Goal: Information Seeking & Learning: Learn about a topic

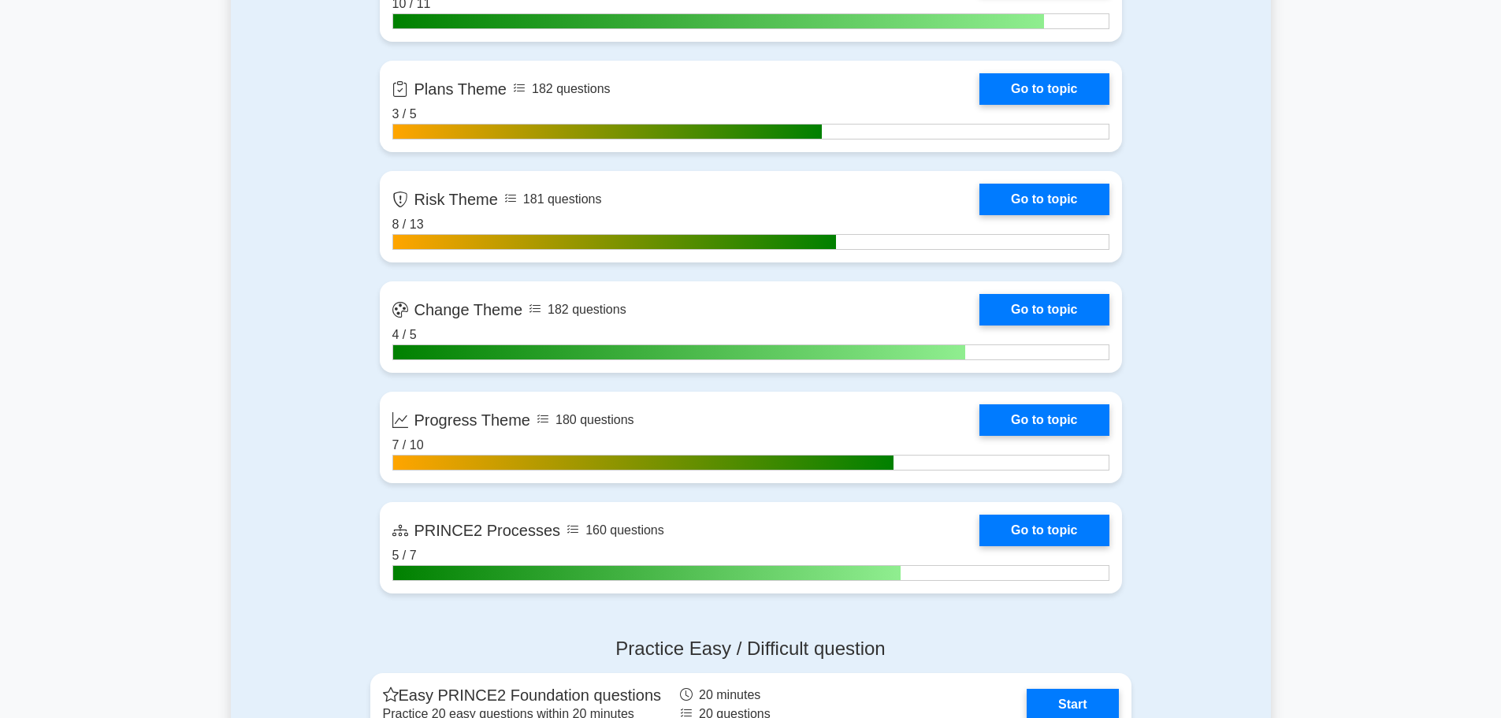
scroll to position [1261, 0]
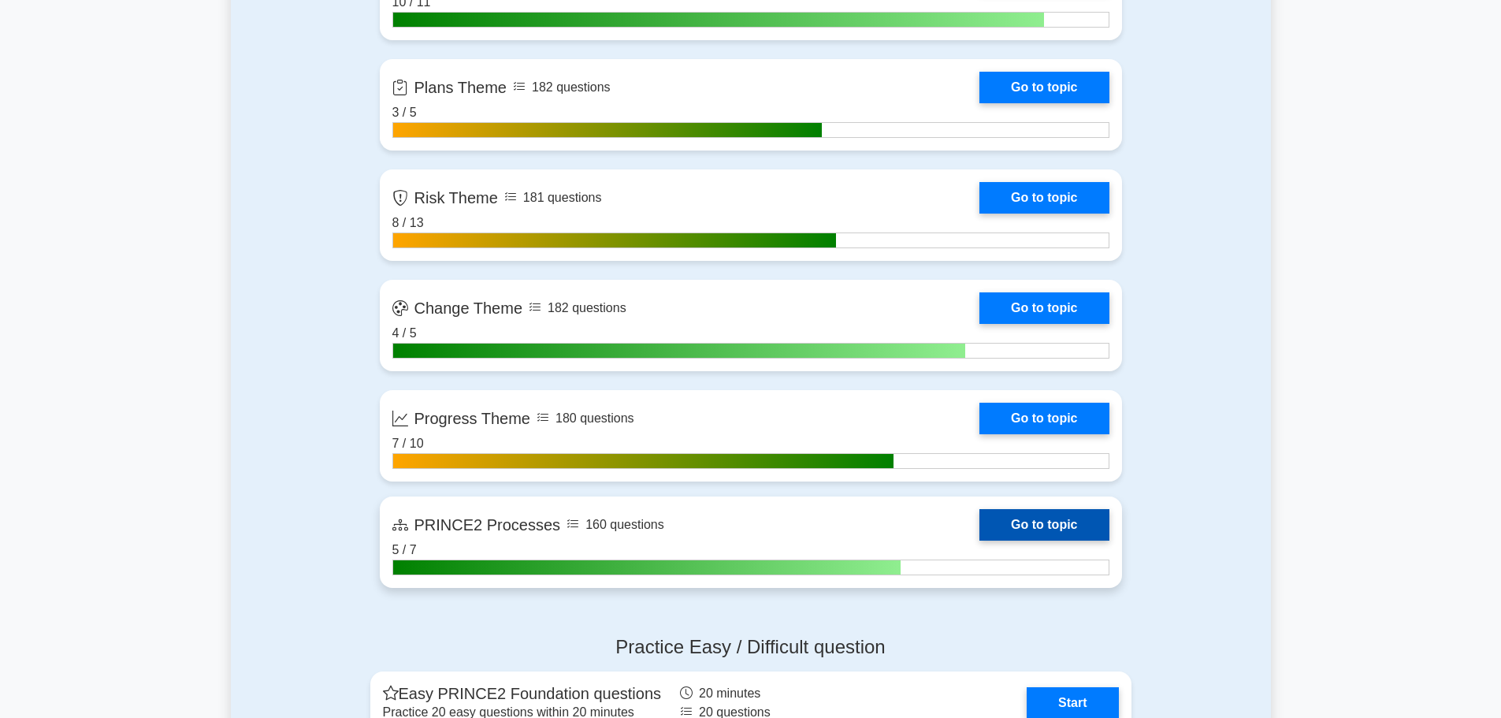
click at [1022, 522] on link "Go to topic" at bounding box center [1043, 525] width 129 height 32
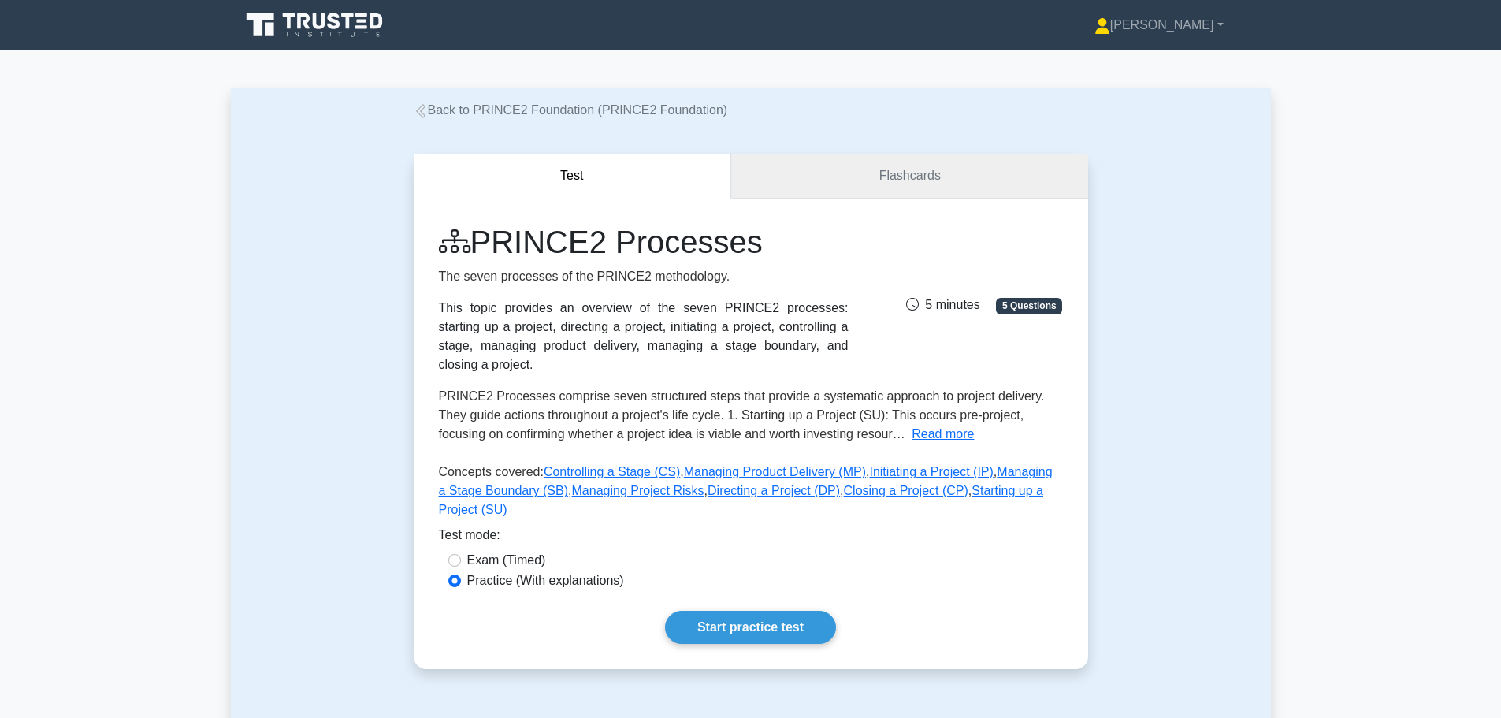
click at [866, 178] on link "Flashcards" at bounding box center [909, 176] width 356 height 45
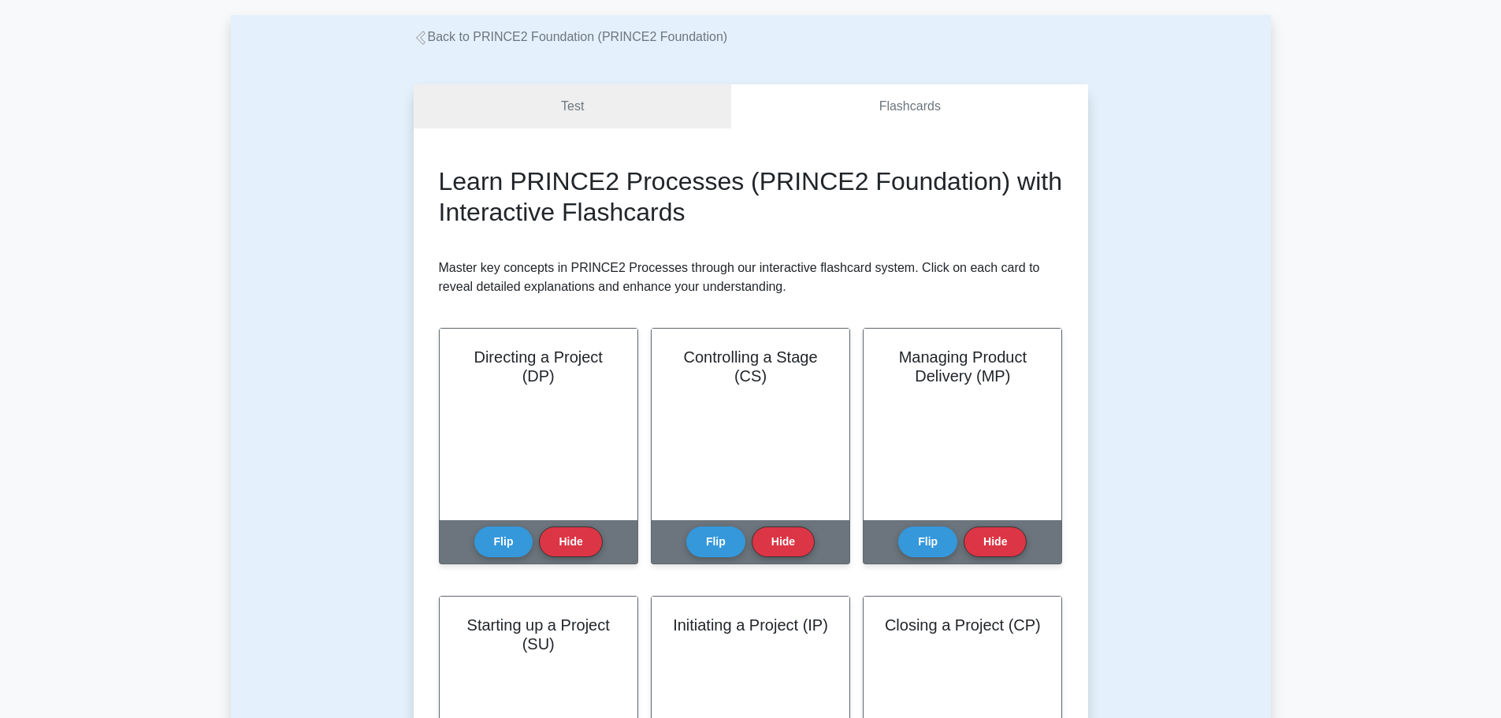
scroll to position [236, 0]
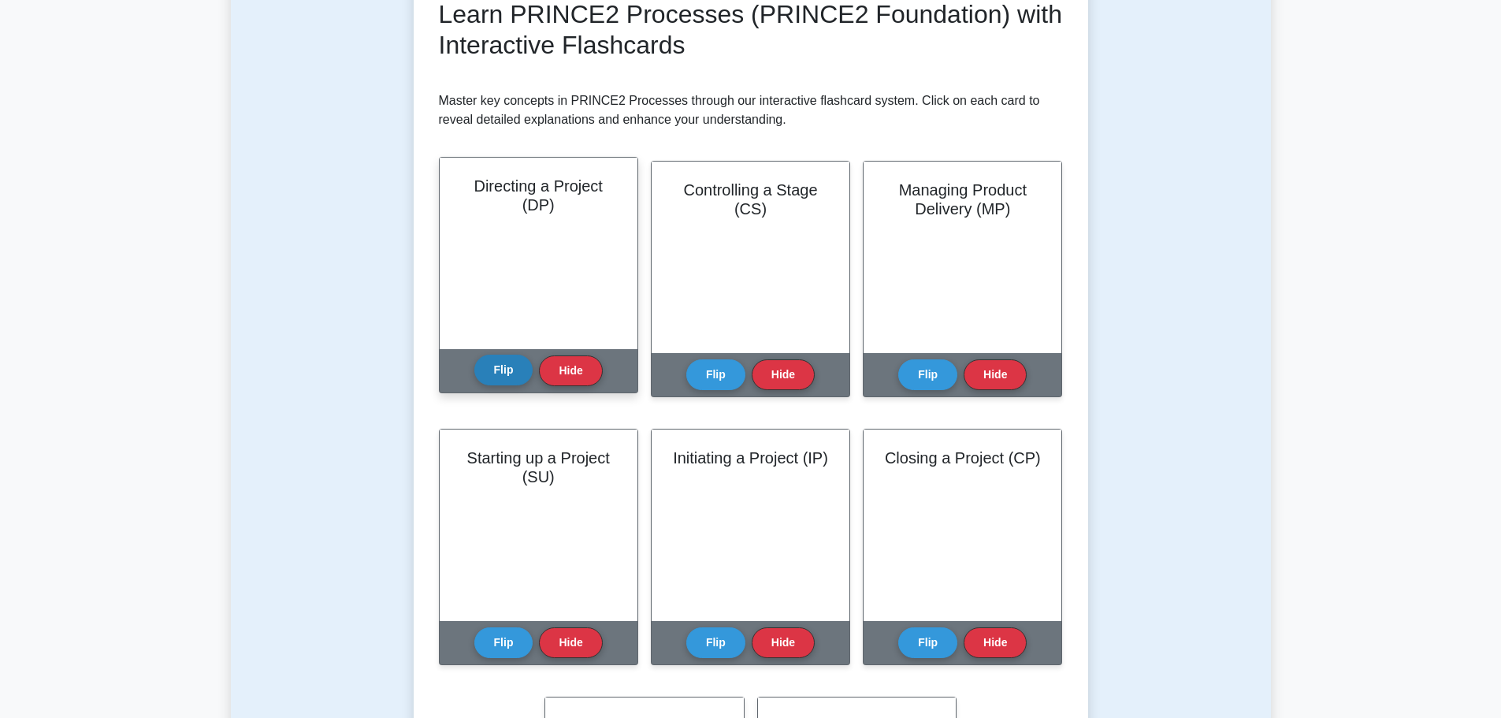
click at [498, 373] on button "Flip" at bounding box center [503, 370] width 59 height 31
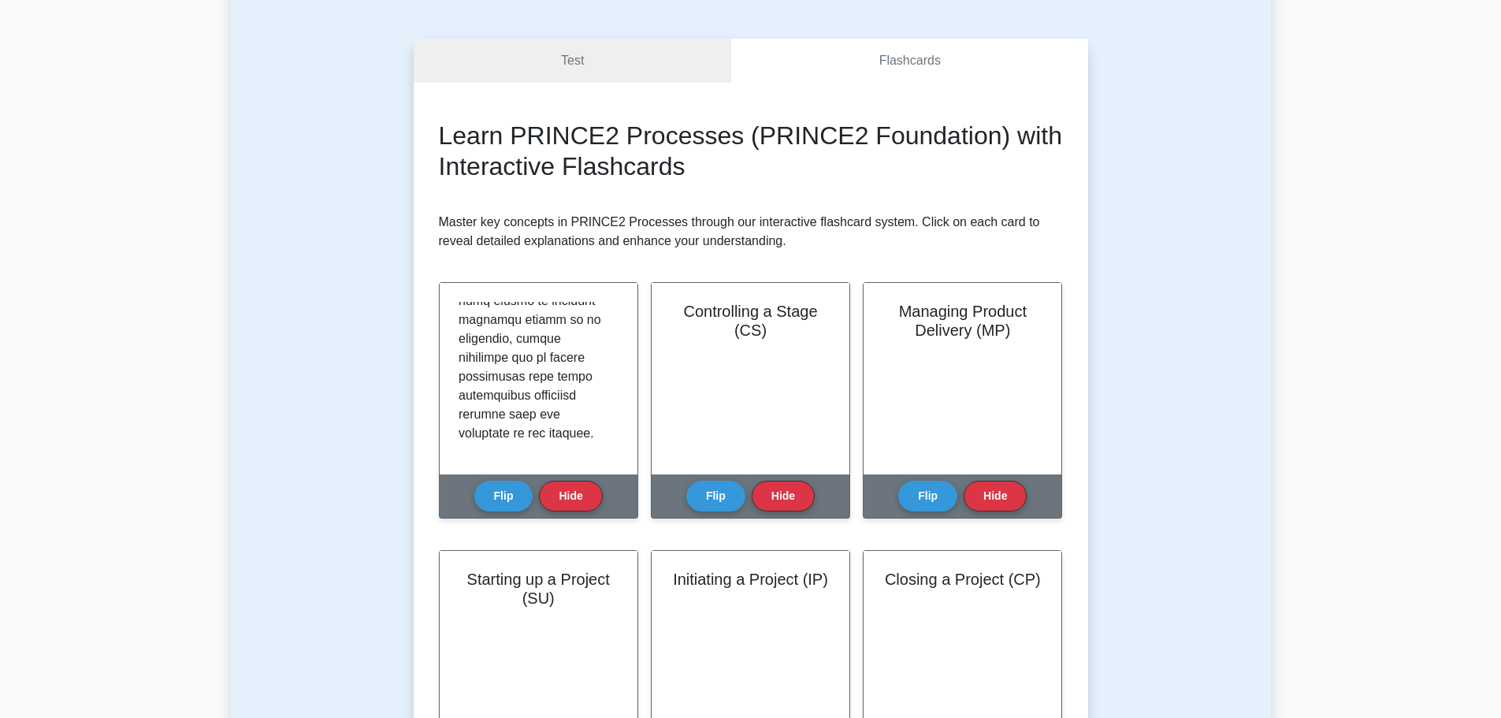
scroll to position [0, 0]
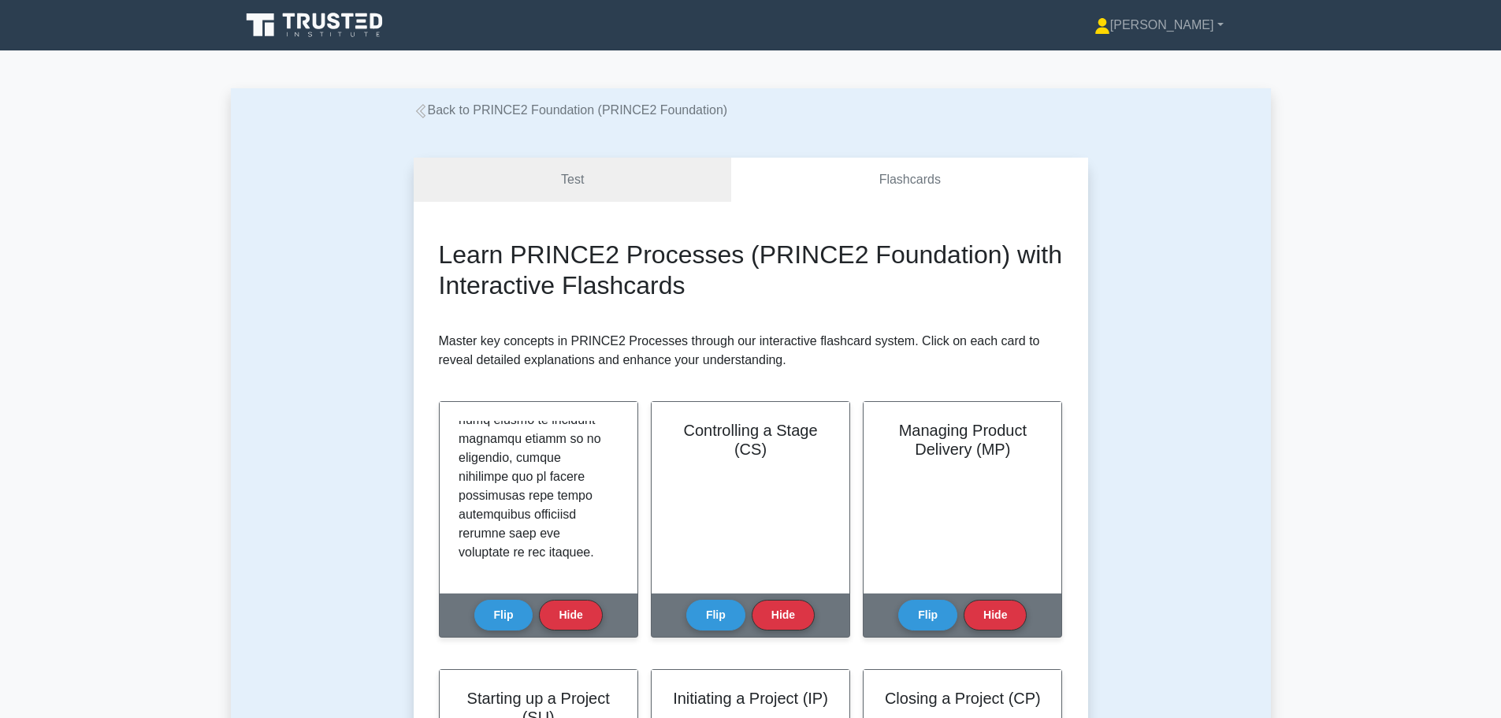
click at [453, 110] on link "Back to PRINCE2 Foundation (PRINCE2 Foundation)" at bounding box center [571, 109] width 314 height 13
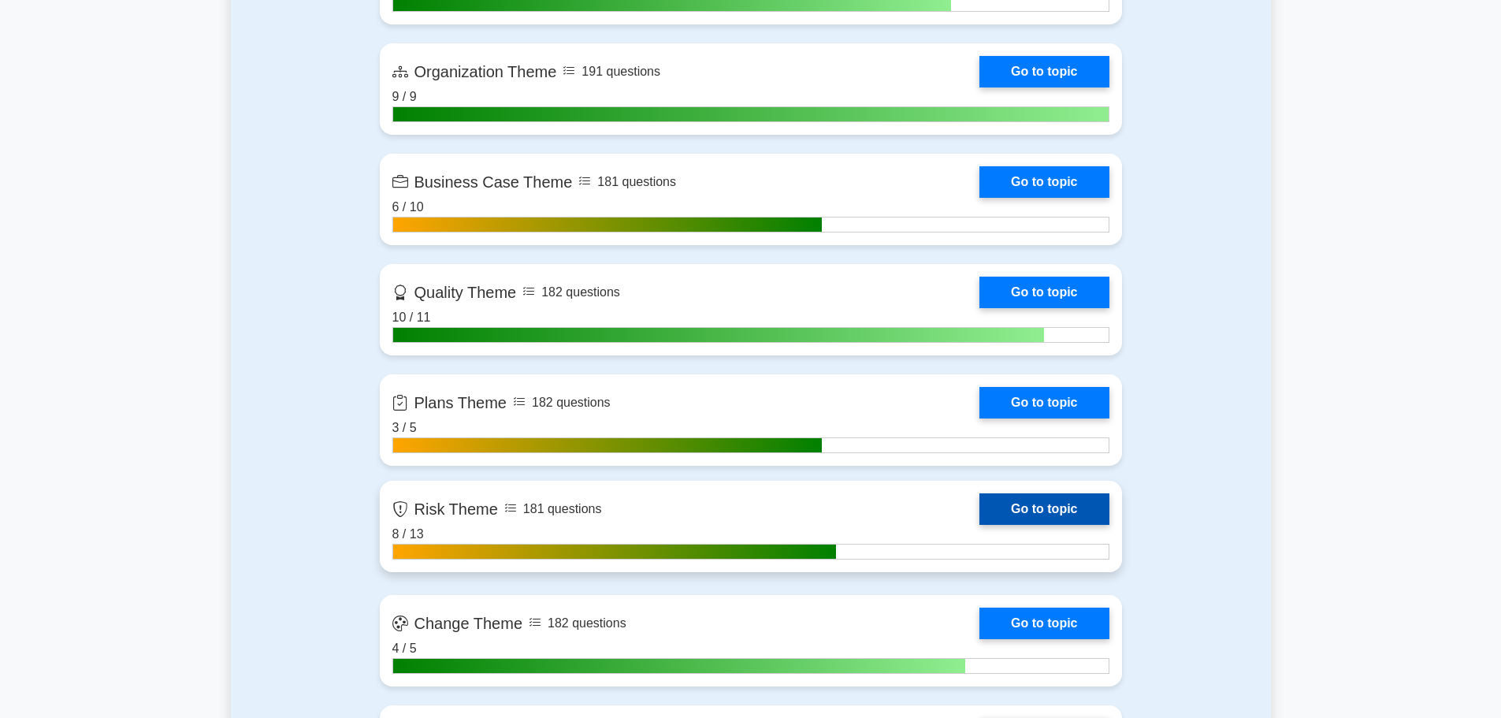
scroll to position [1261, 0]
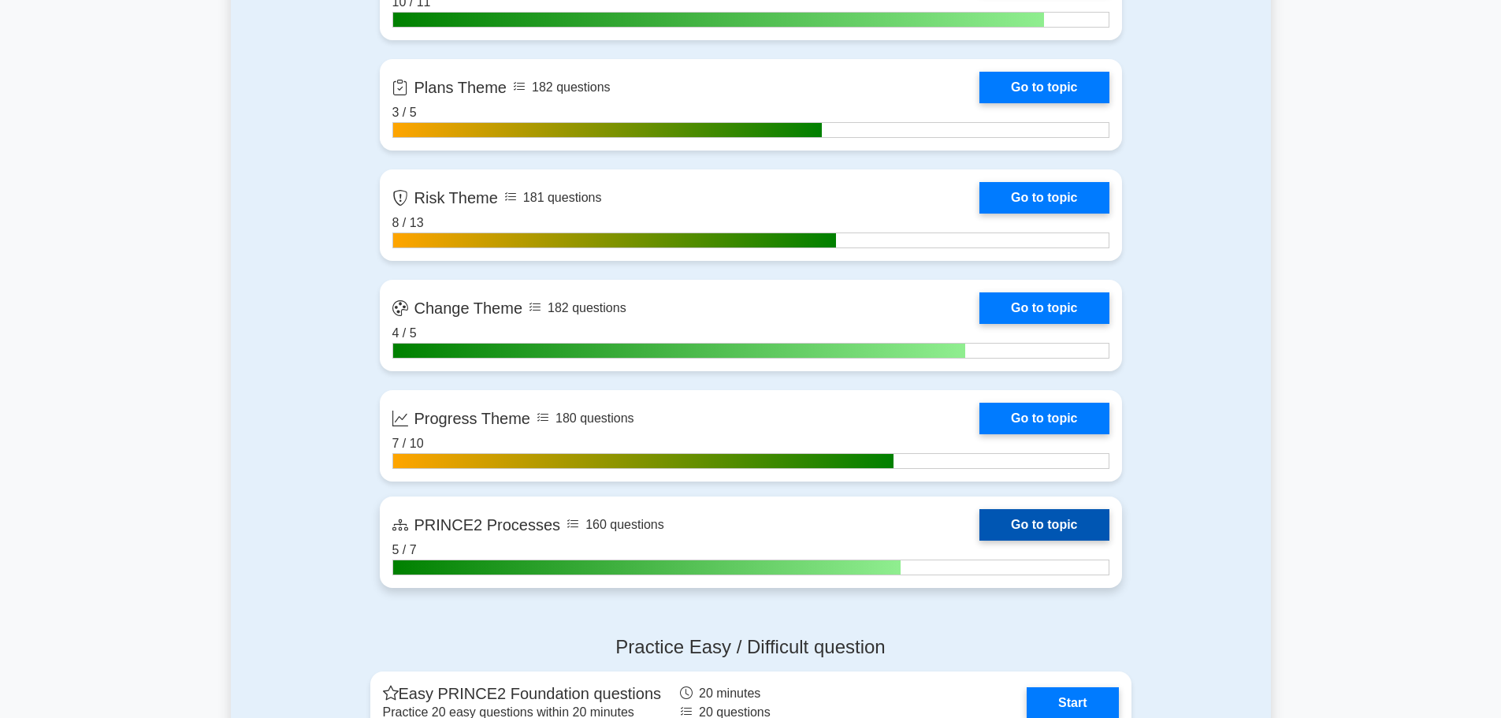
click at [1072, 524] on link "Go to topic" at bounding box center [1043, 525] width 129 height 32
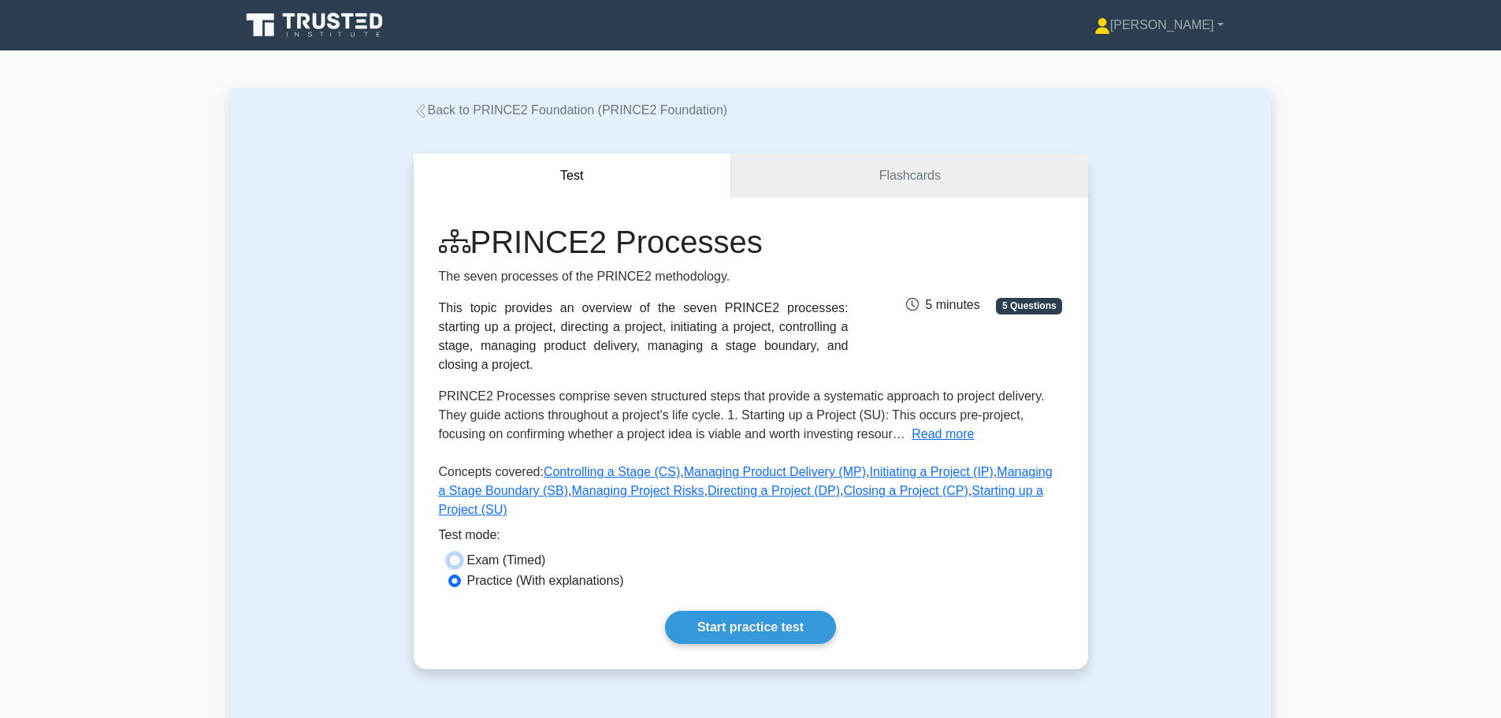
click at [451, 554] on input "Exam (Timed)" at bounding box center [454, 560] width 13 height 13
radio input "true"
click at [456, 574] on input "Practice (With explanations)" at bounding box center [454, 580] width 13 height 13
radio input "true"
click at [789, 611] on link "Start practice test" at bounding box center [750, 627] width 171 height 33
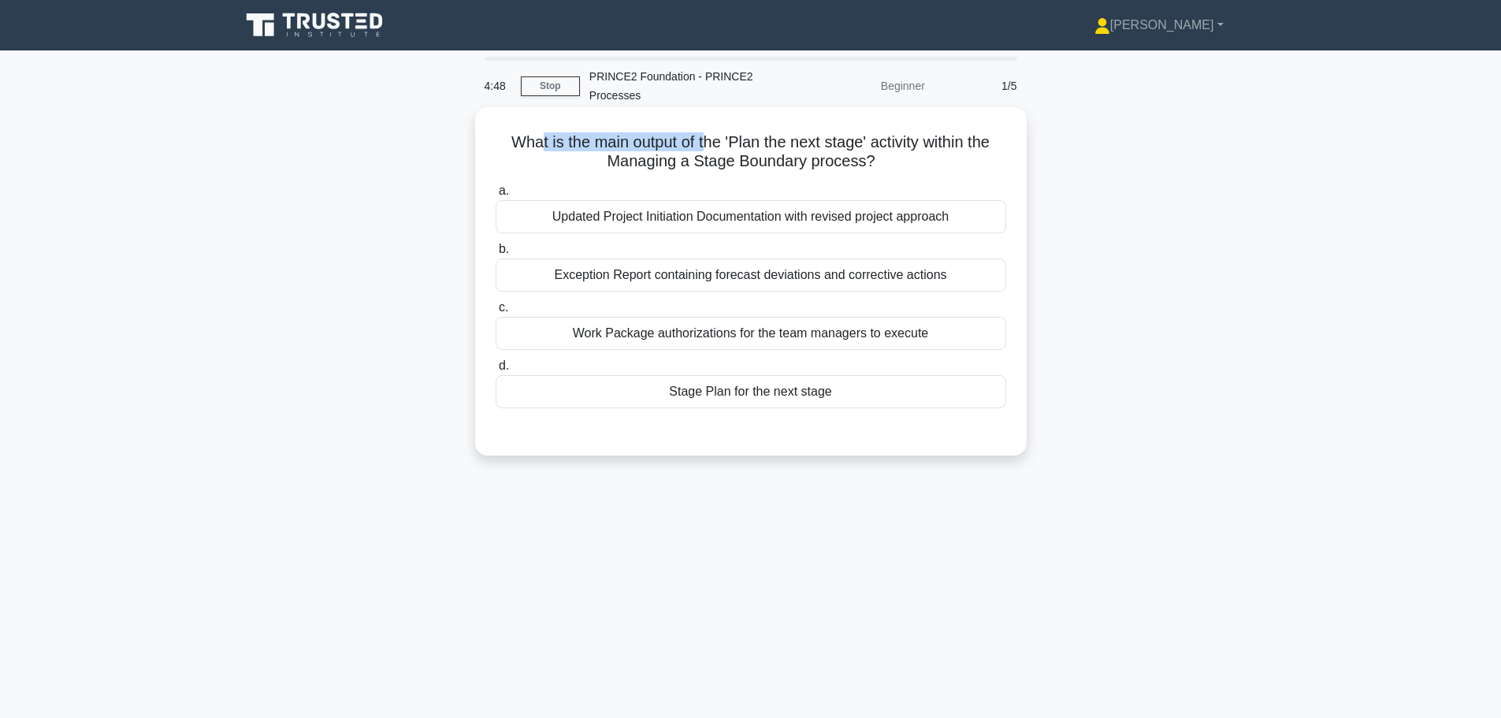
drag, startPoint x: 533, startPoint y: 141, endPoint x: 700, endPoint y: 152, distance: 168.2
click at [700, 152] on h5 "What is the main output of the 'Plan the next stage' activity within the Managi…" at bounding box center [751, 151] width 514 height 39
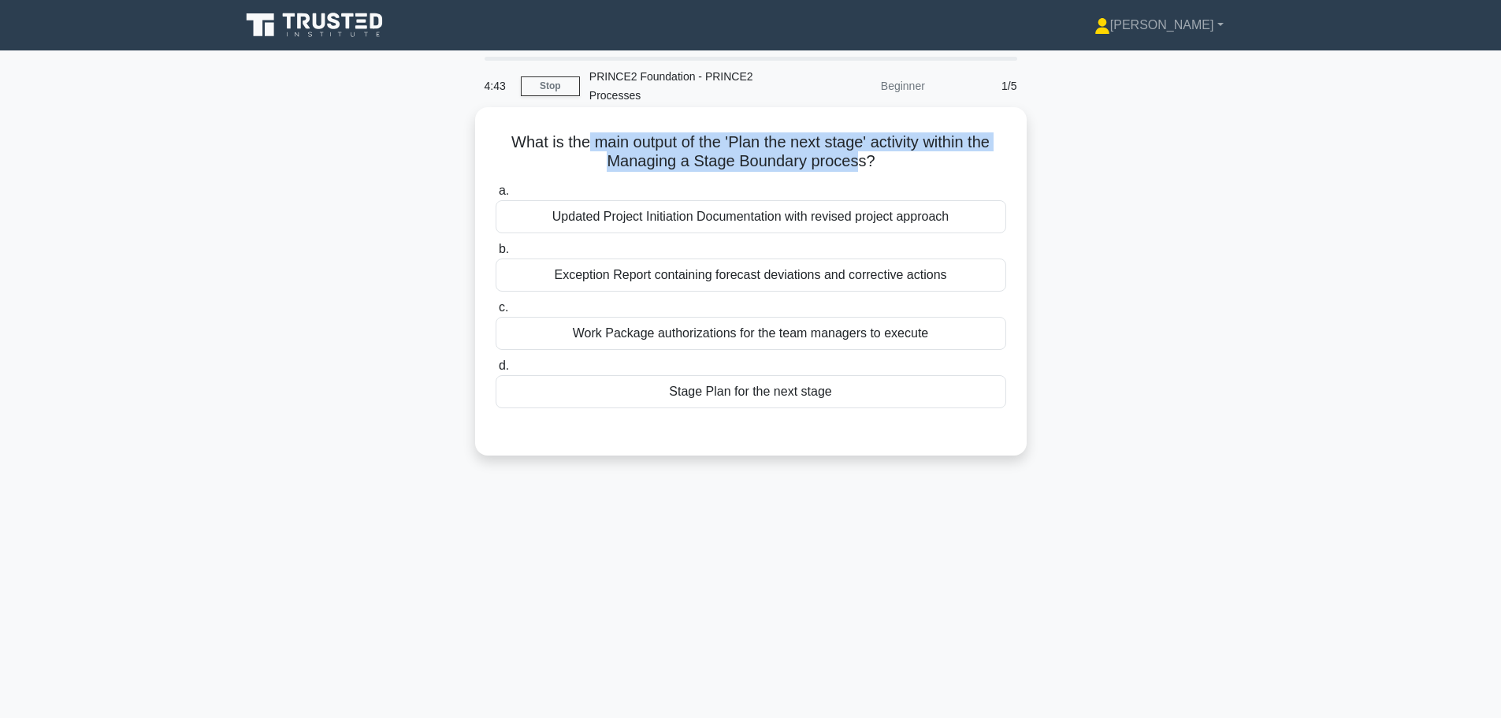
drag, startPoint x: 578, startPoint y: 136, endPoint x: 860, endPoint y: 163, distance: 283.4
click at [860, 163] on h5 "What is the main output of the 'Plan the next stage' activity within the Managi…" at bounding box center [751, 151] width 514 height 39
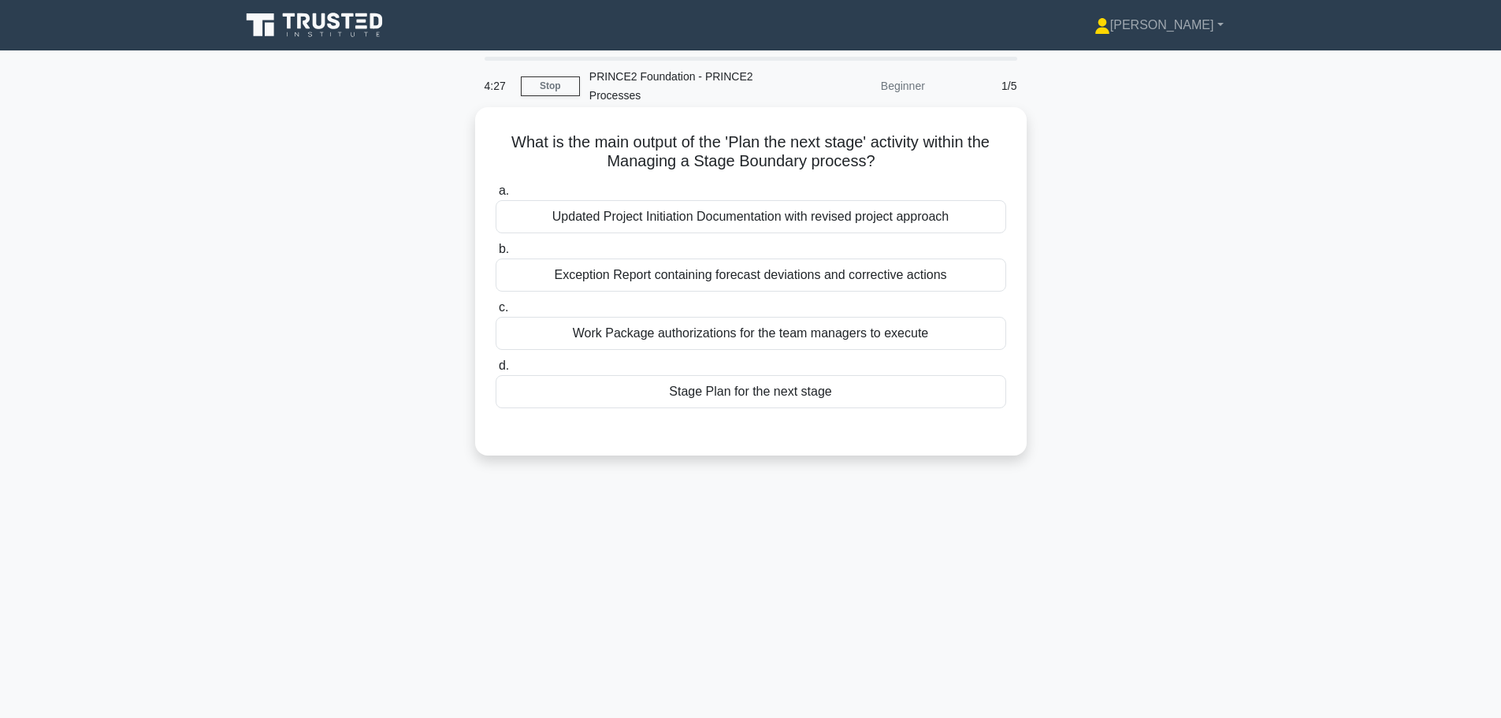
click at [765, 386] on div "Stage Plan for the next stage" at bounding box center [751, 391] width 511 height 33
click at [496, 371] on input "d. Stage Plan for the next stage" at bounding box center [496, 366] width 0 height 10
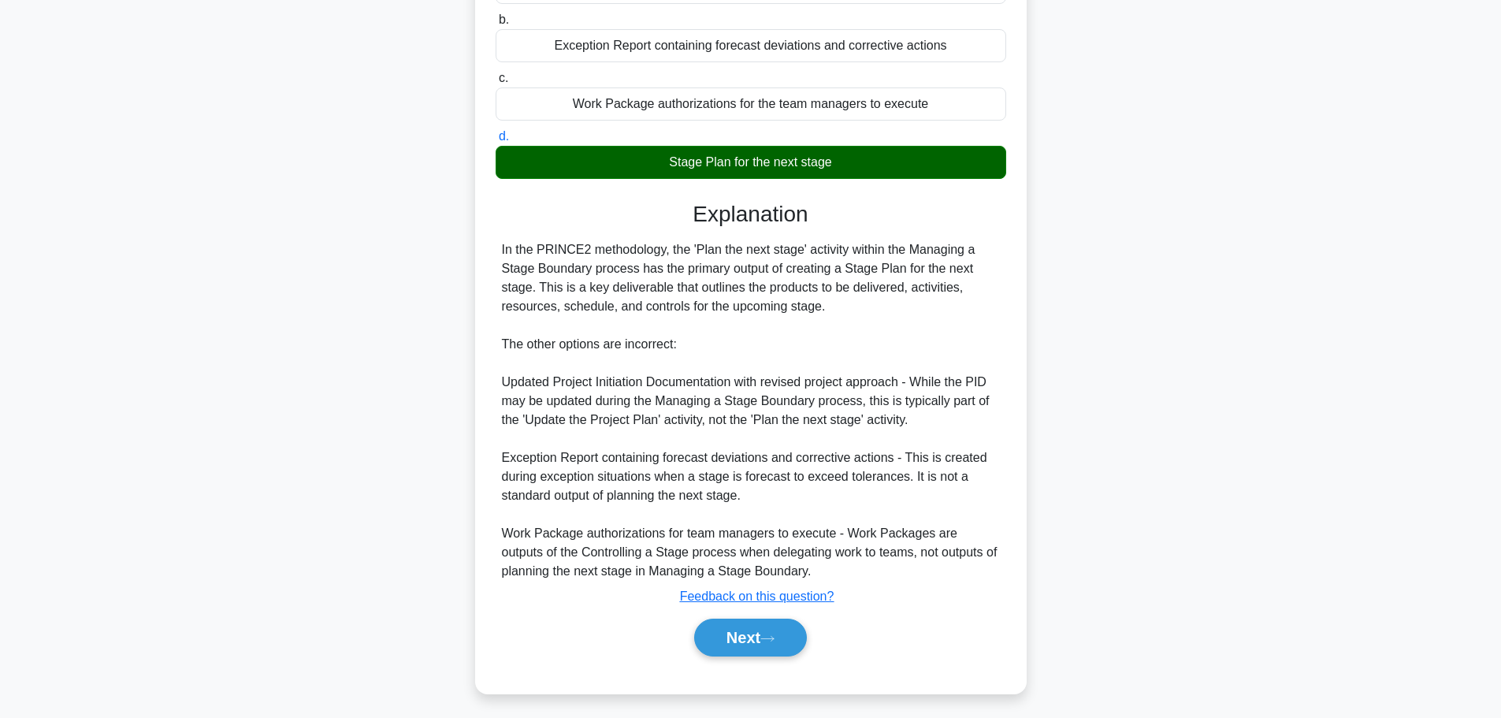
scroll to position [236, 0]
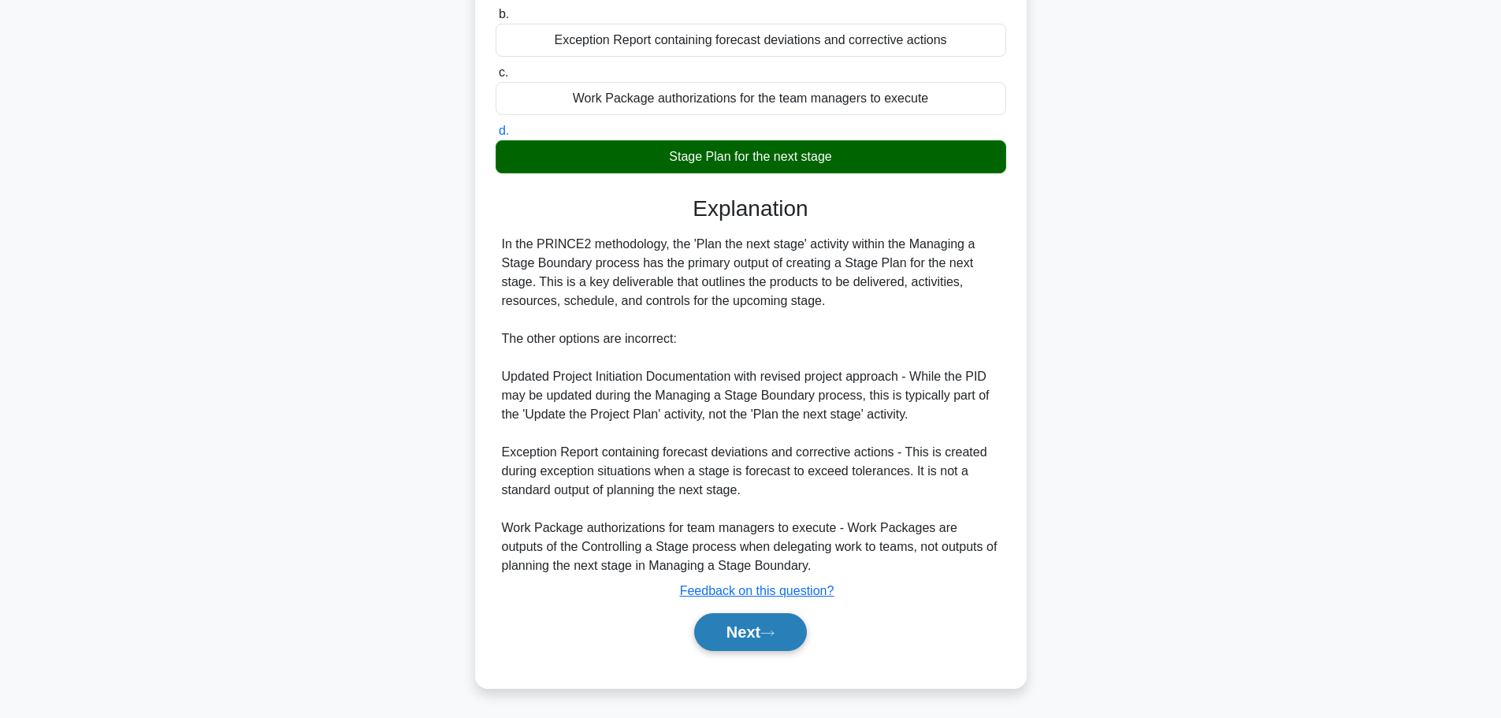
click at [753, 642] on button "Next" at bounding box center [750, 632] width 113 height 38
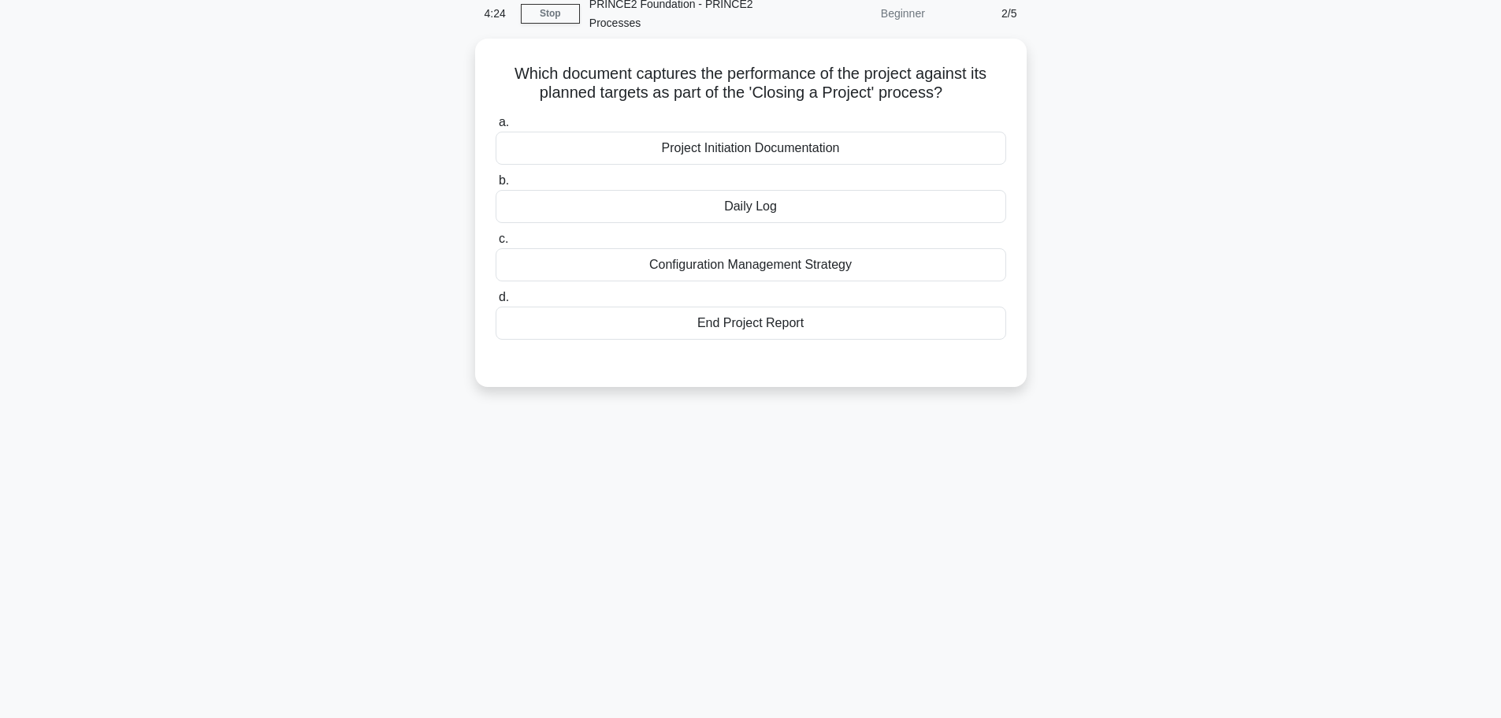
scroll to position [0, 0]
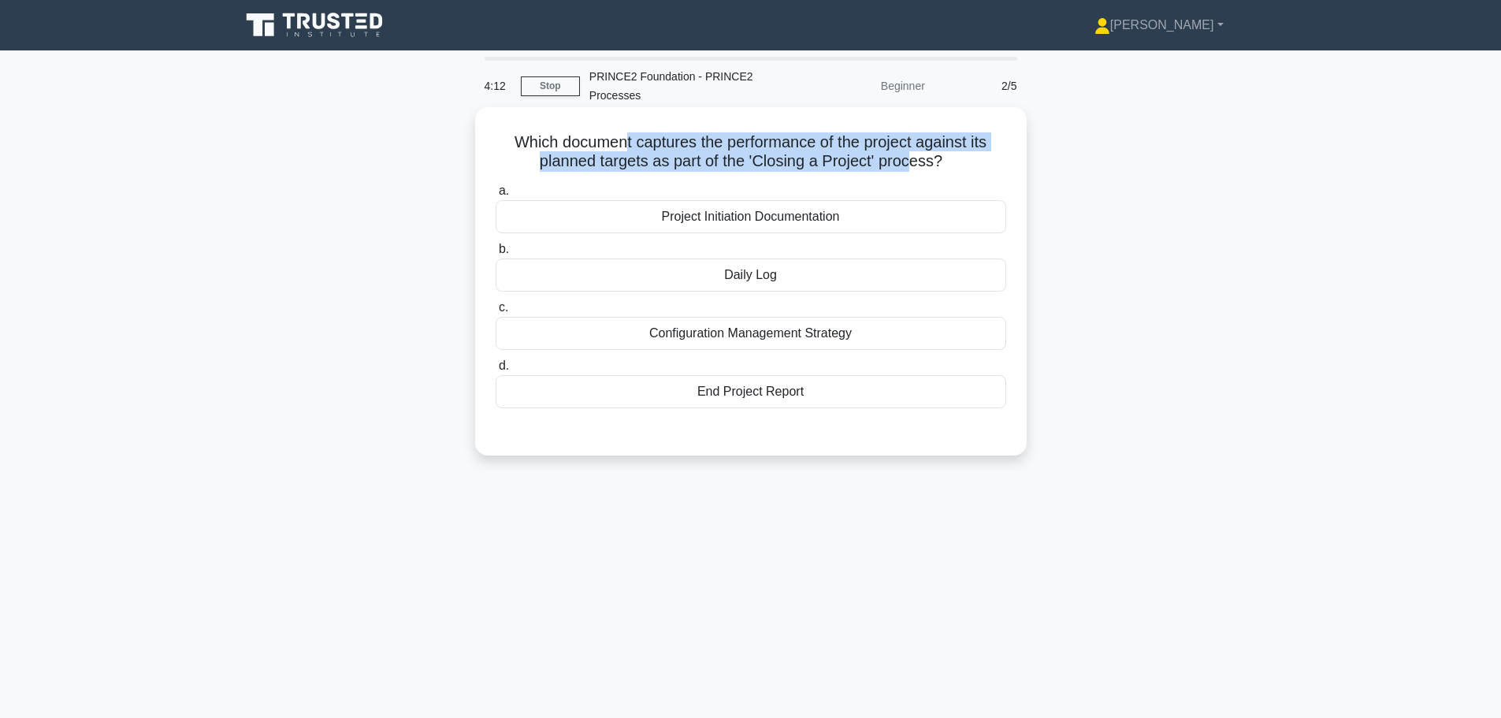
drag, startPoint x: 730, startPoint y: 151, endPoint x: 918, endPoint y: 159, distance: 188.5
click at [918, 159] on h5 "Which document captures the performance of the project against its planned targ…" at bounding box center [751, 151] width 514 height 39
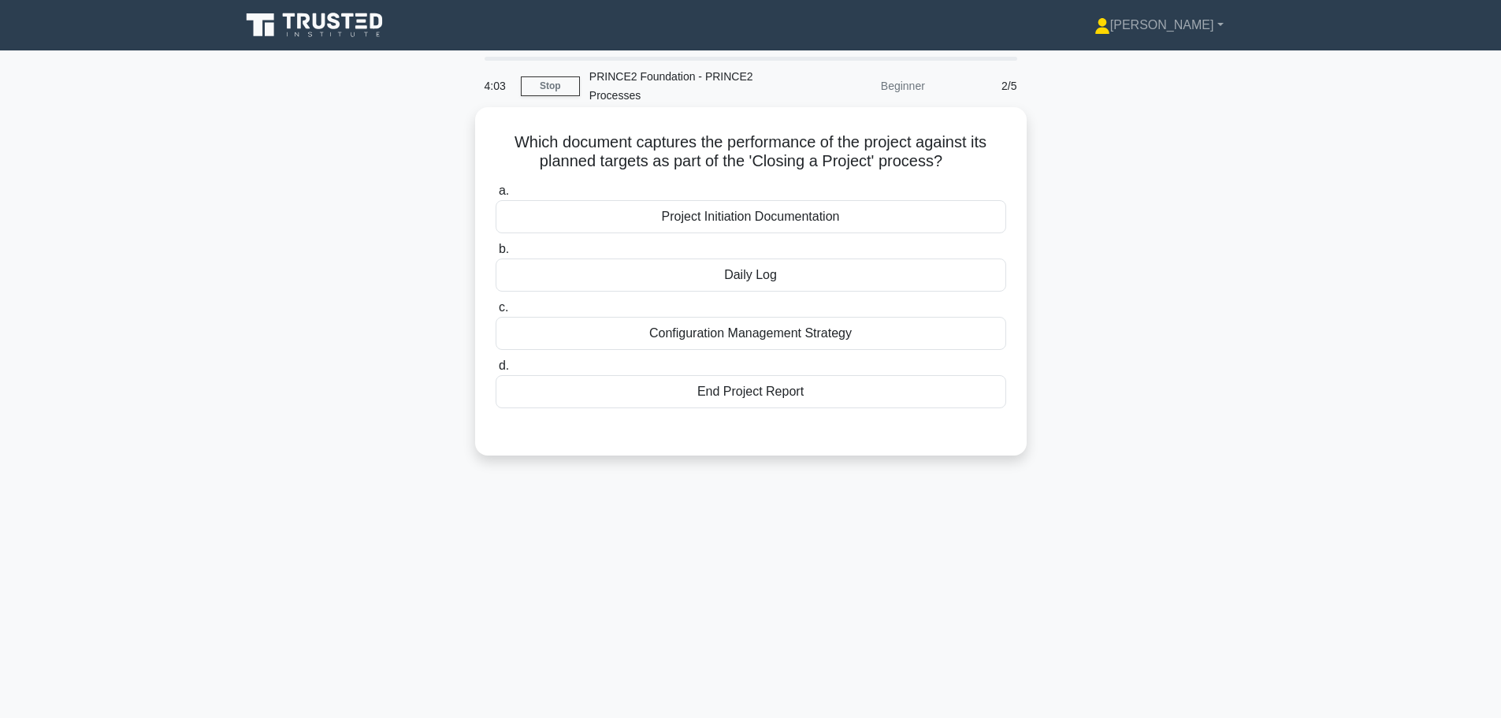
click at [758, 389] on div "End Project Report" at bounding box center [751, 391] width 511 height 33
click at [496, 371] on input "d. End Project Report" at bounding box center [496, 366] width 0 height 10
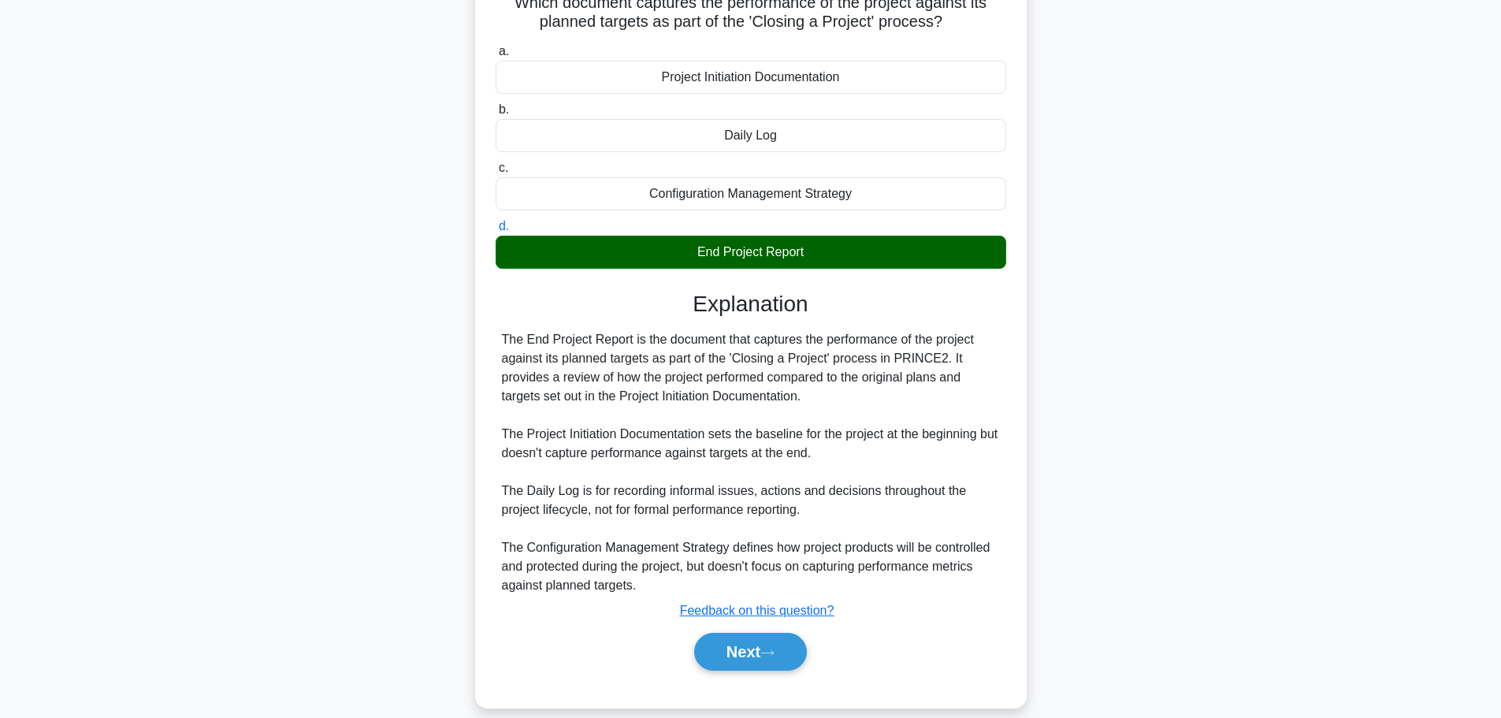
scroll to position [160, 0]
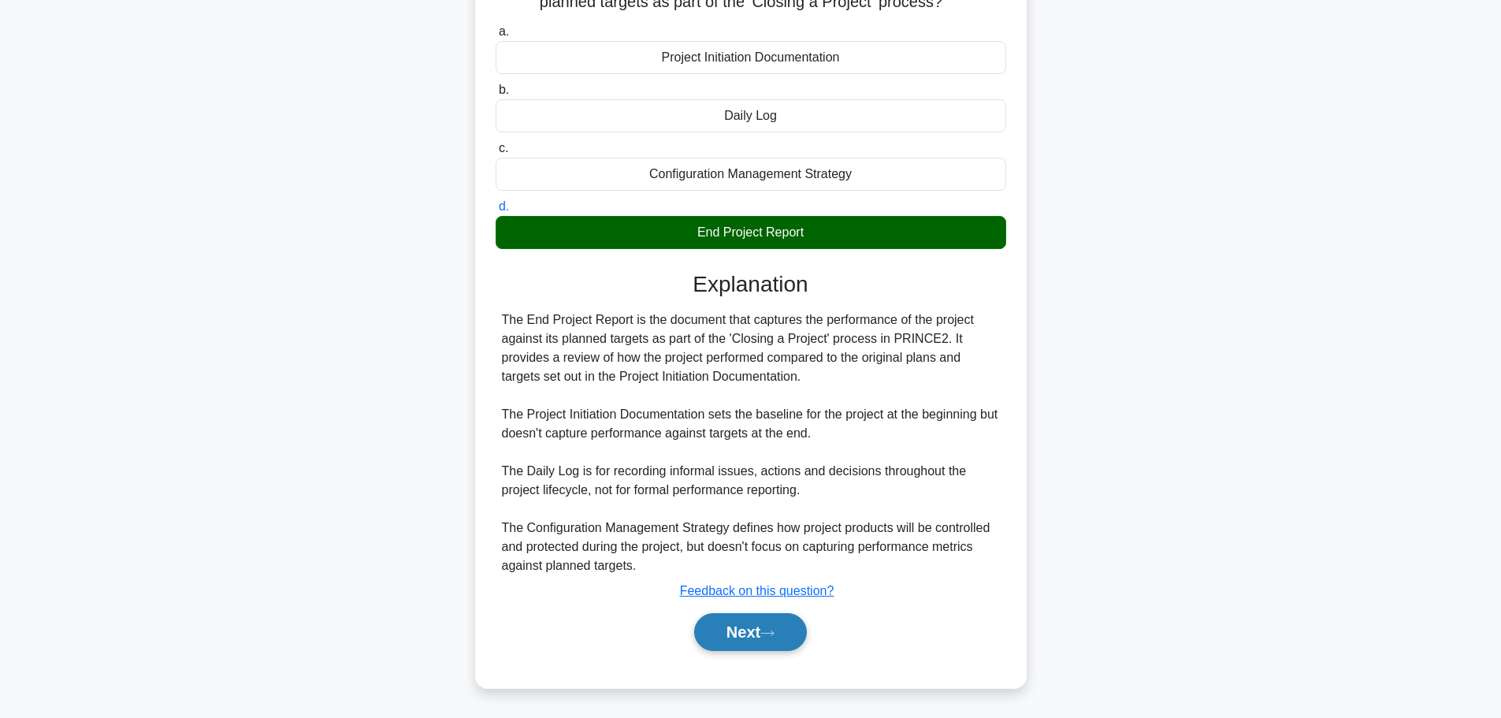
click at [756, 634] on button "Next" at bounding box center [750, 632] width 113 height 38
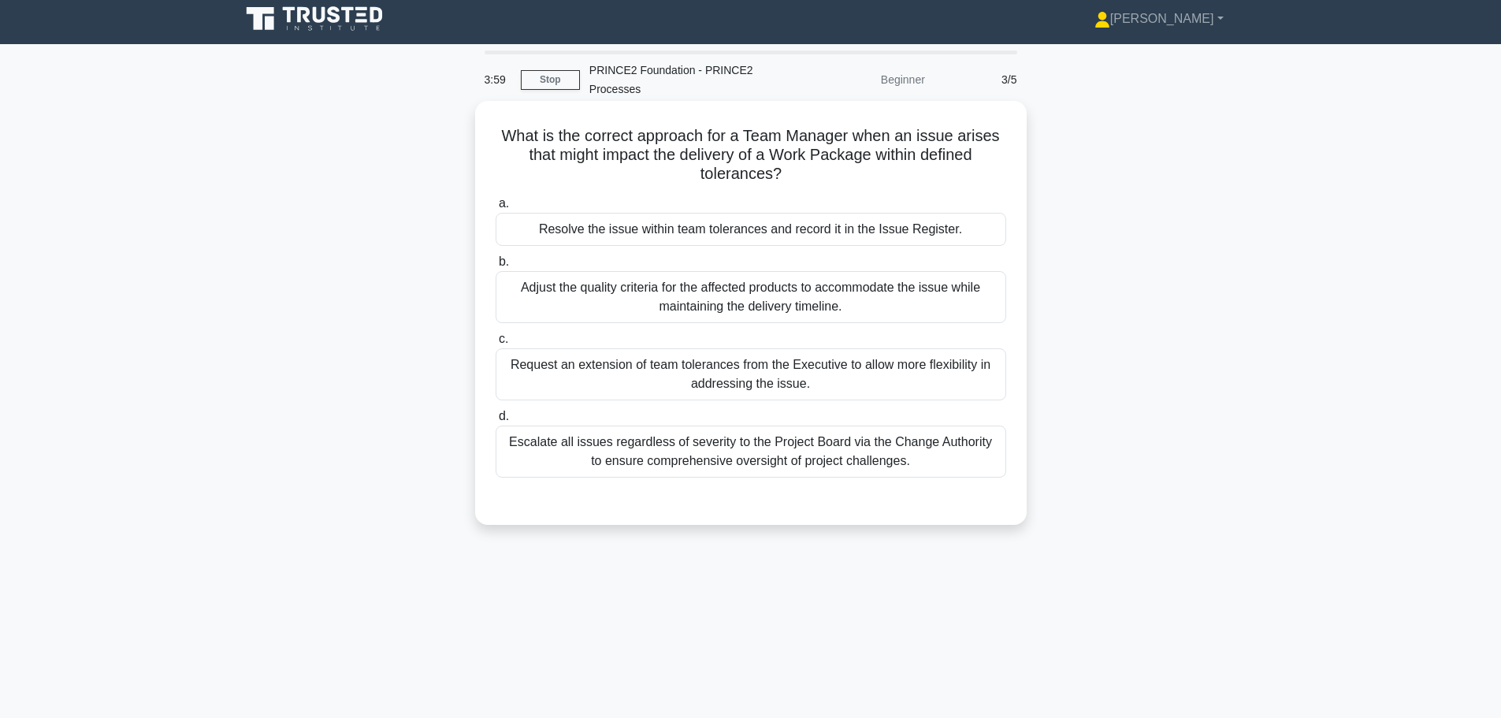
scroll to position [0, 0]
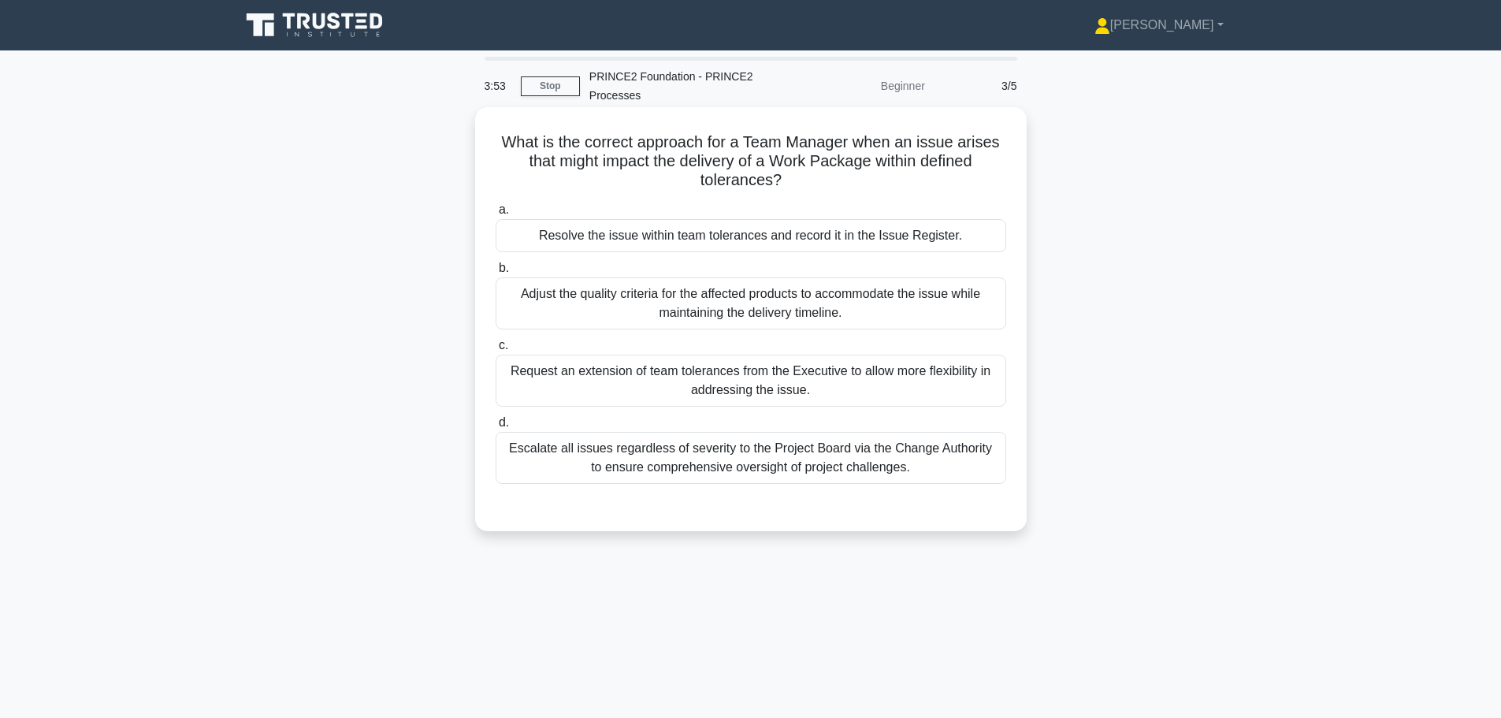
drag, startPoint x: 555, startPoint y: 134, endPoint x: 826, endPoint y: 187, distance: 276.1
click at [826, 187] on h5 "What is the correct approach for a Team Manager when an issue arises that might…" at bounding box center [751, 161] width 514 height 58
click at [827, 162] on h5 "What is the correct approach for a Team Manager when an issue arises that might…" at bounding box center [751, 161] width 514 height 58
click at [848, 241] on div "Resolve the issue within team tolerances and record it in the Issue Register." at bounding box center [751, 235] width 511 height 33
click at [496, 215] on input "a. Resolve the issue within team tolerances and record it in the Issue Register." at bounding box center [496, 210] width 0 height 10
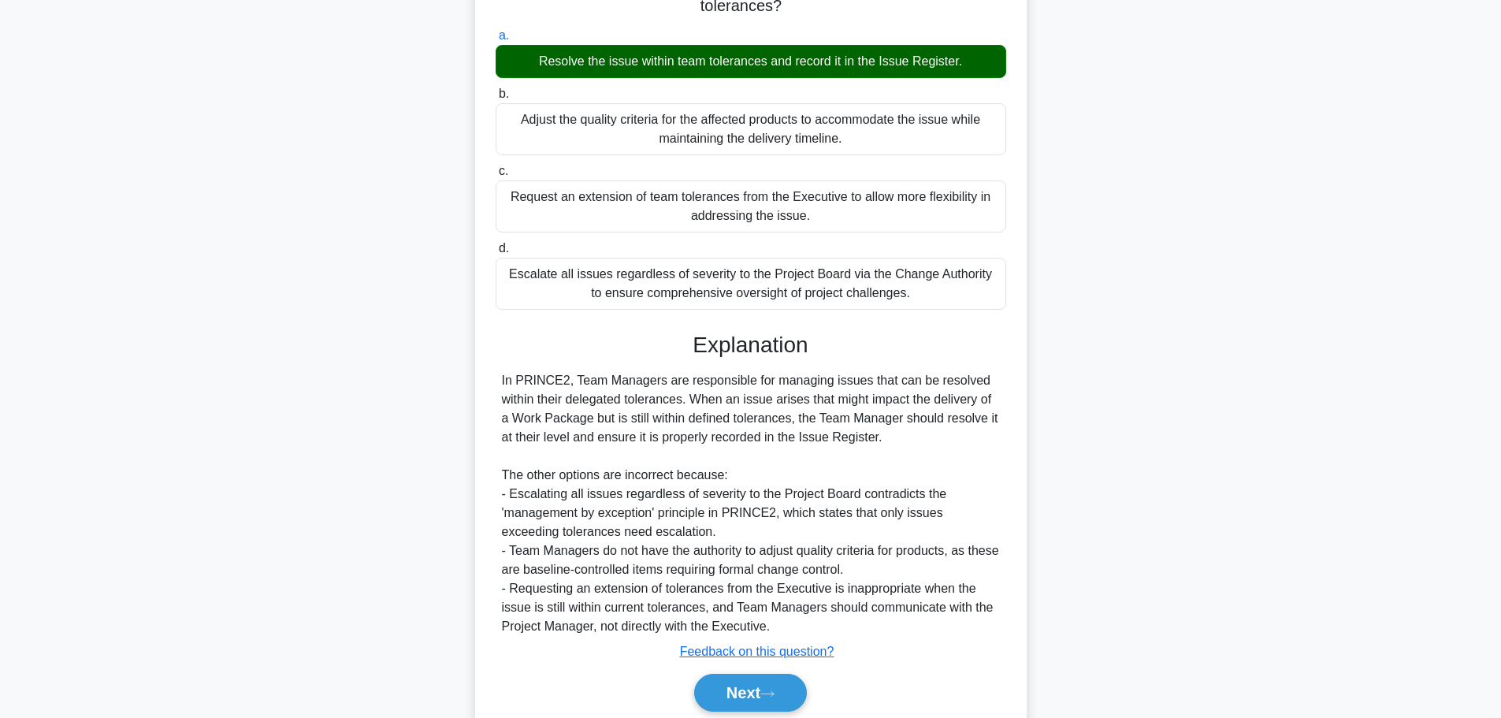
scroll to position [236, 0]
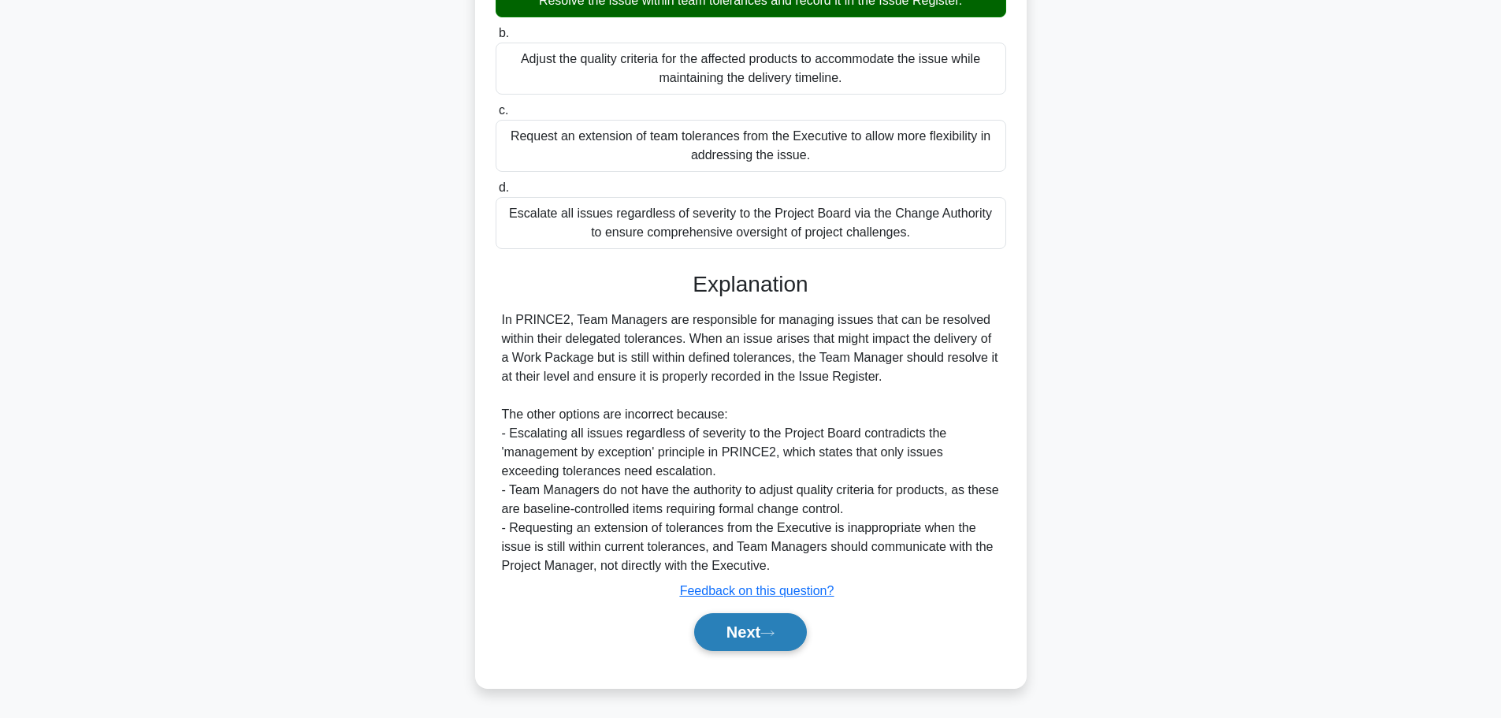
click at [774, 630] on icon at bounding box center [767, 633] width 14 height 9
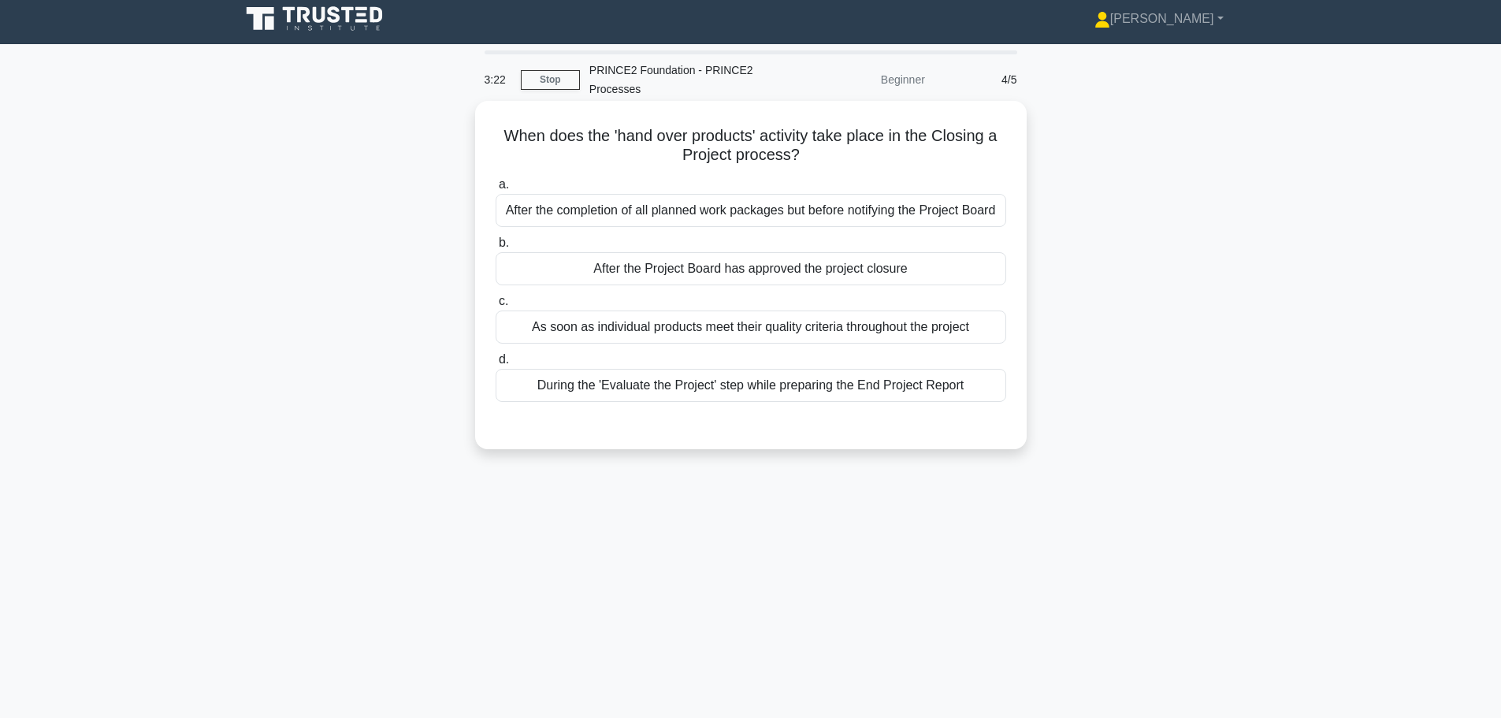
scroll to position [0, 0]
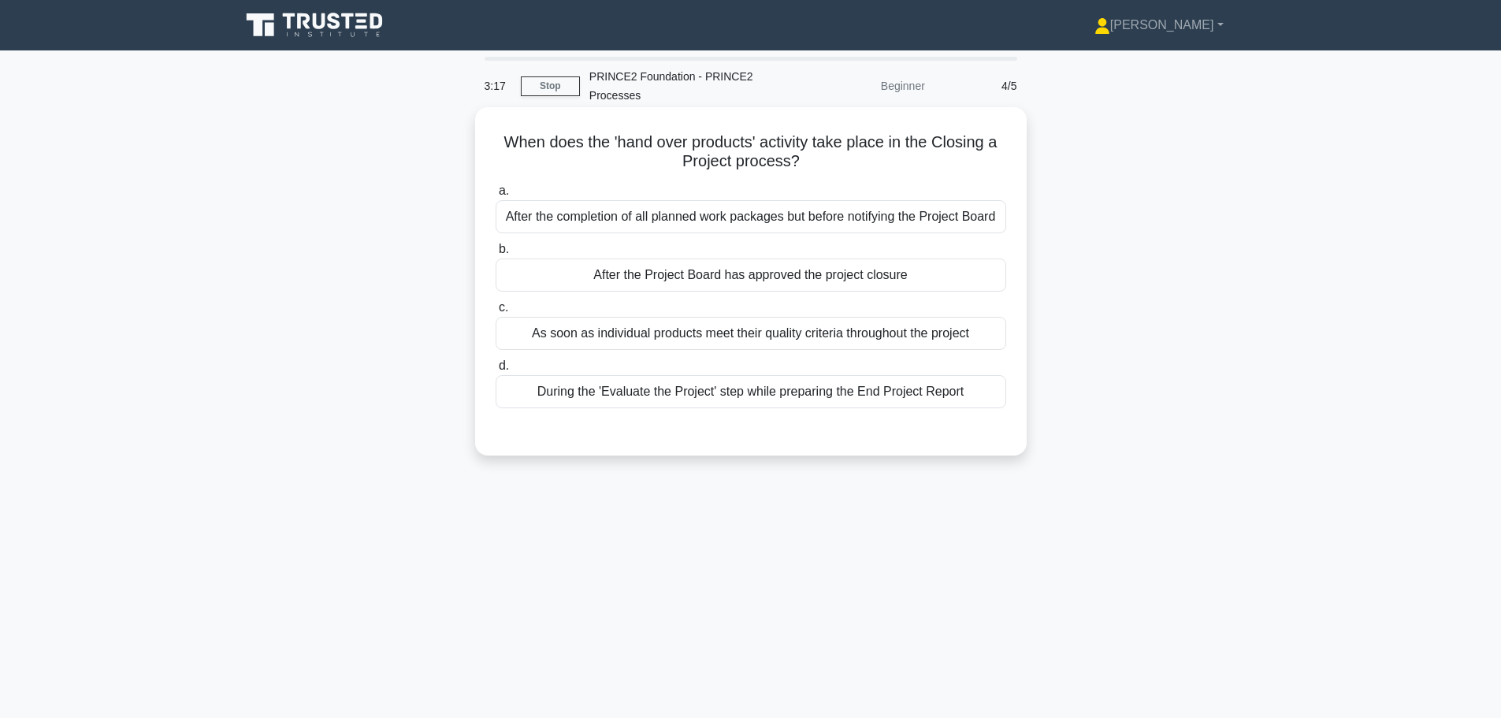
drag, startPoint x: 574, startPoint y: 138, endPoint x: 831, endPoint y: 165, distance: 258.2
click at [834, 165] on h5 "When does the 'hand over products' activity take place in the Closing a Project…" at bounding box center [751, 151] width 514 height 39
click at [832, 272] on div "After the Project Board has approved the project closure" at bounding box center [751, 274] width 511 height 33
click at [496, 254] on input "b. After the Project Board has approved the project closure" at bounding box center [496, 249] width 0 height 10
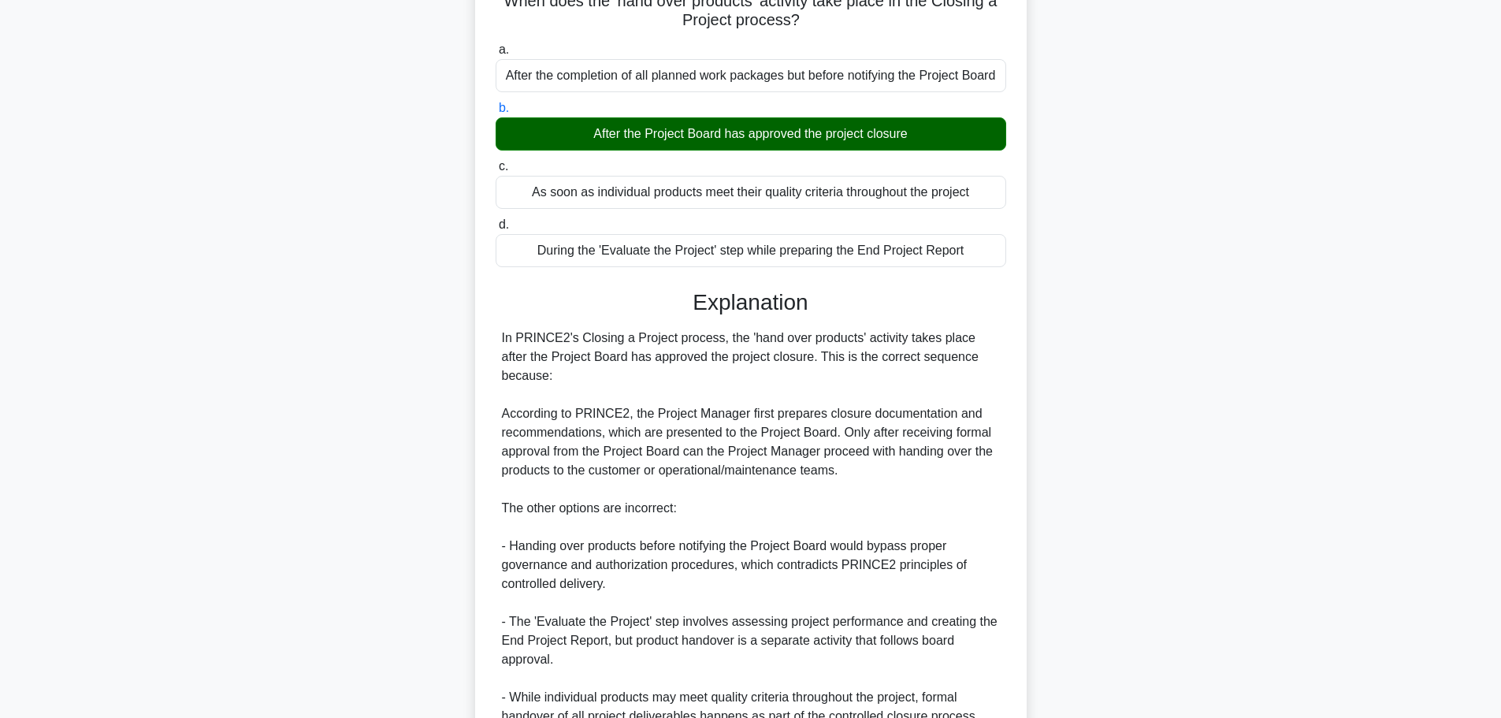
scroll to position [292, 0]
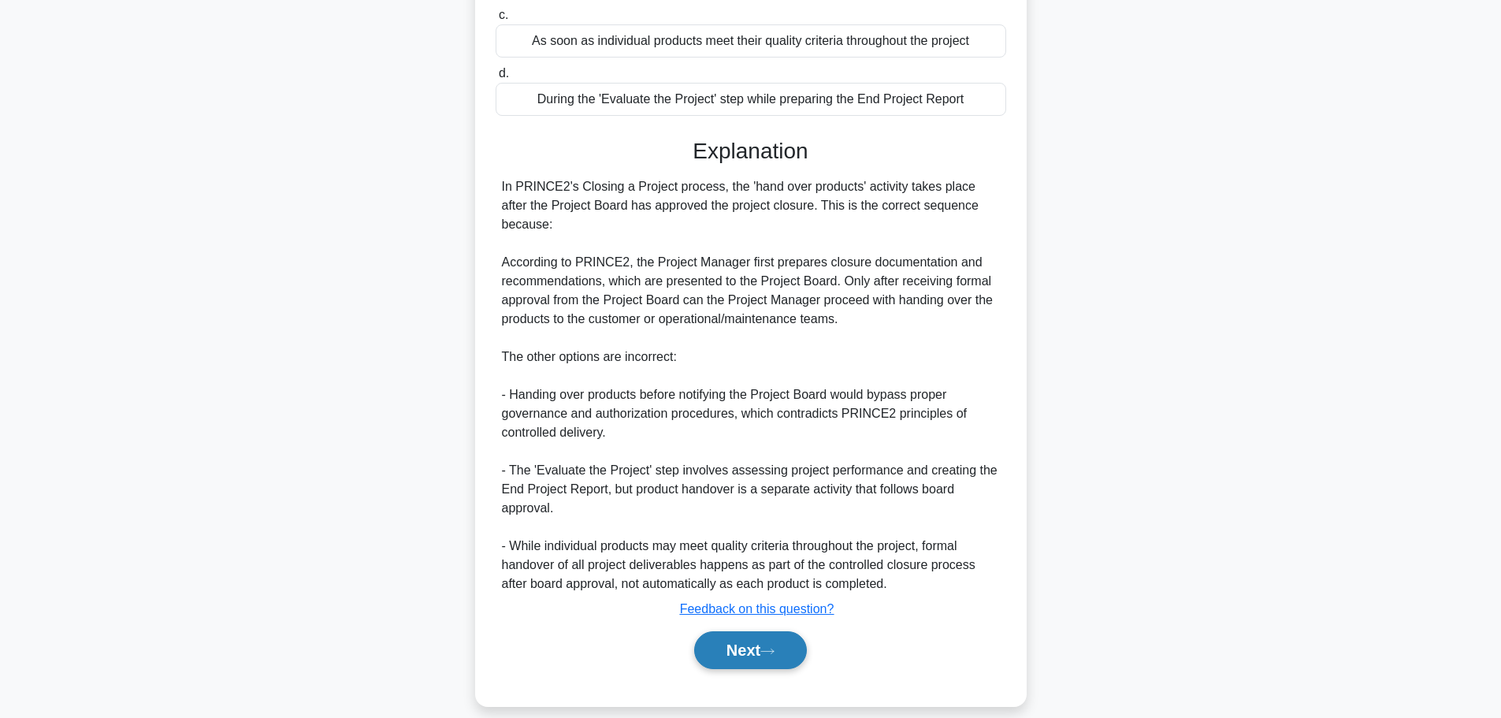
click at [746, 631] on button "Next" at bounding box center [750, 650] width 113 height 38
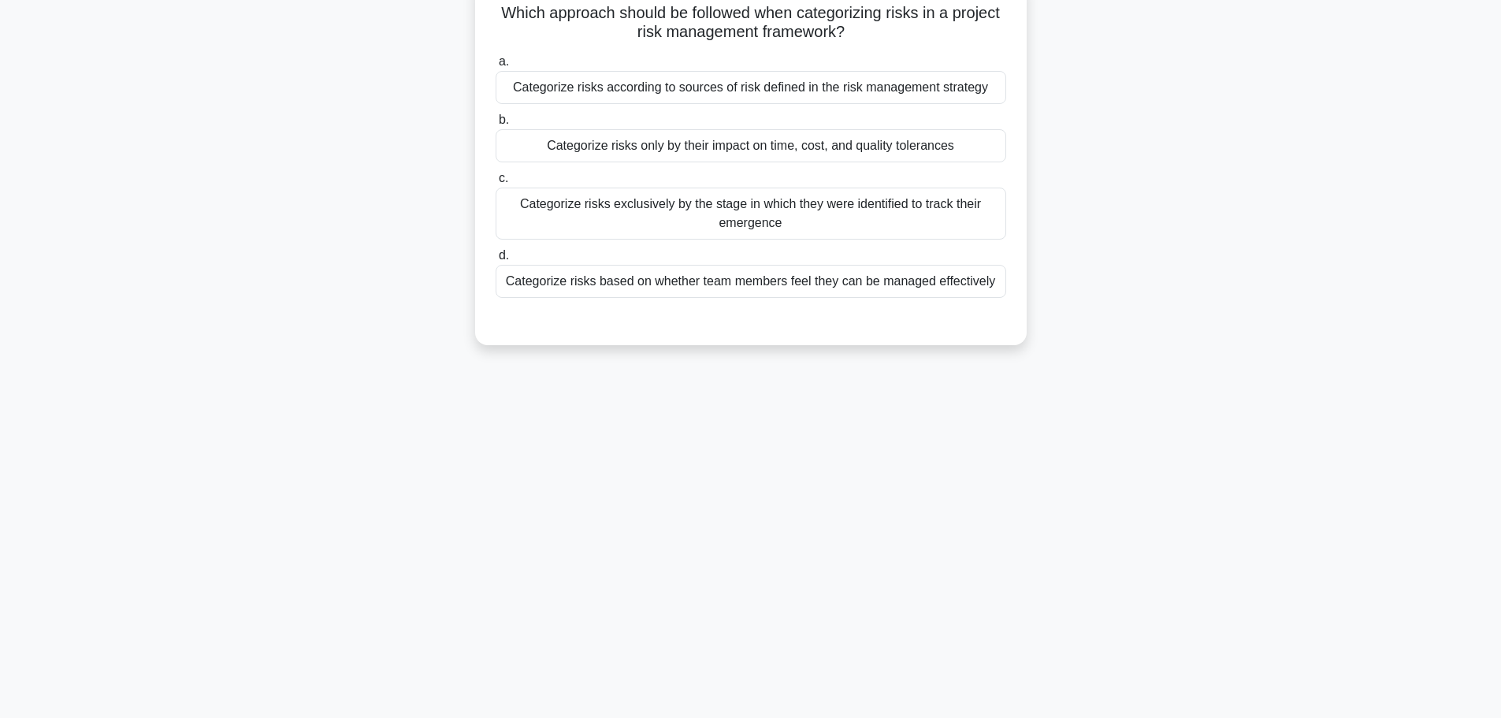
scroll to position [0, 0]
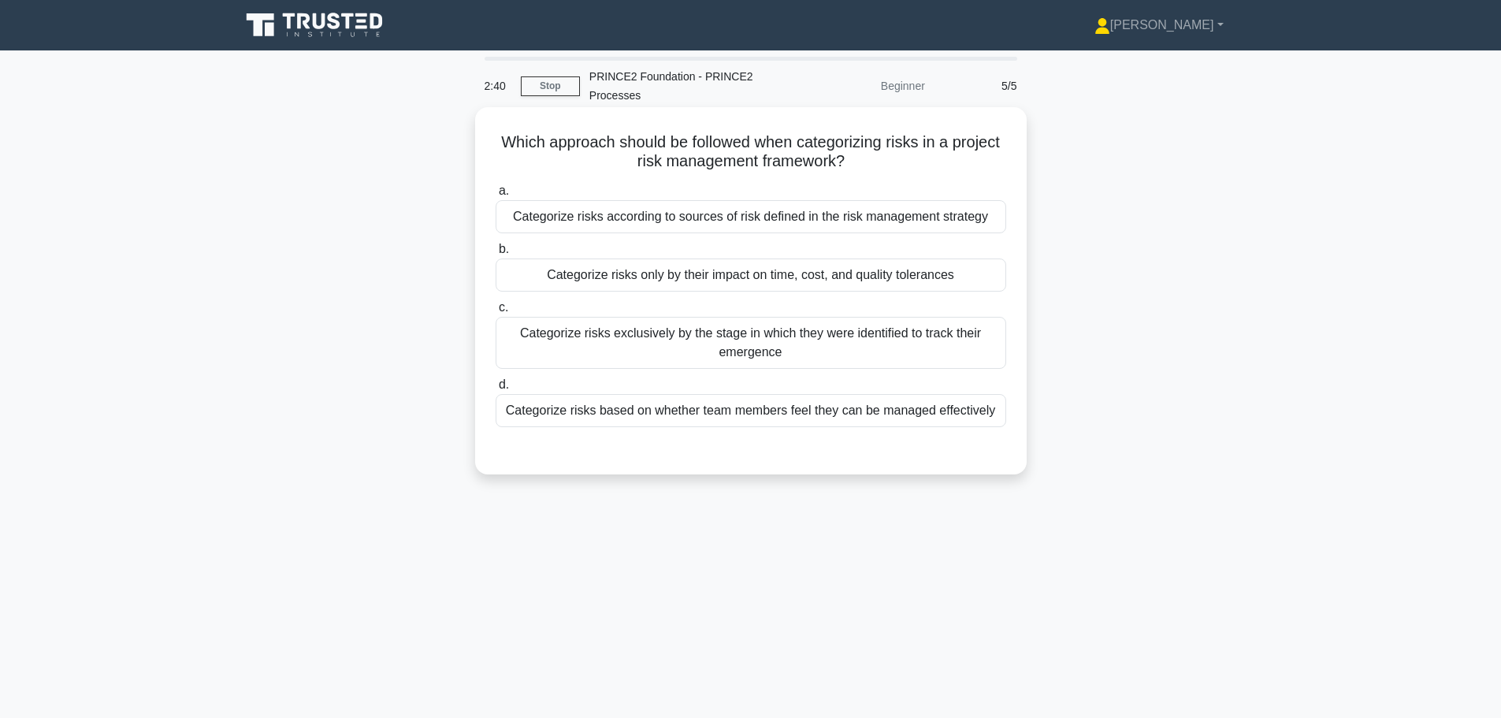
click at [890, 220] on div "Categorize risks according to sources of risk defined in the risk management st…" at bounding box center [751, 216] width 511 height 33
click at [496, 196] on input "a. Categorize risks according to sources of risk defined in the risk management…" at bounding box center [496, 191] width 0 height 10
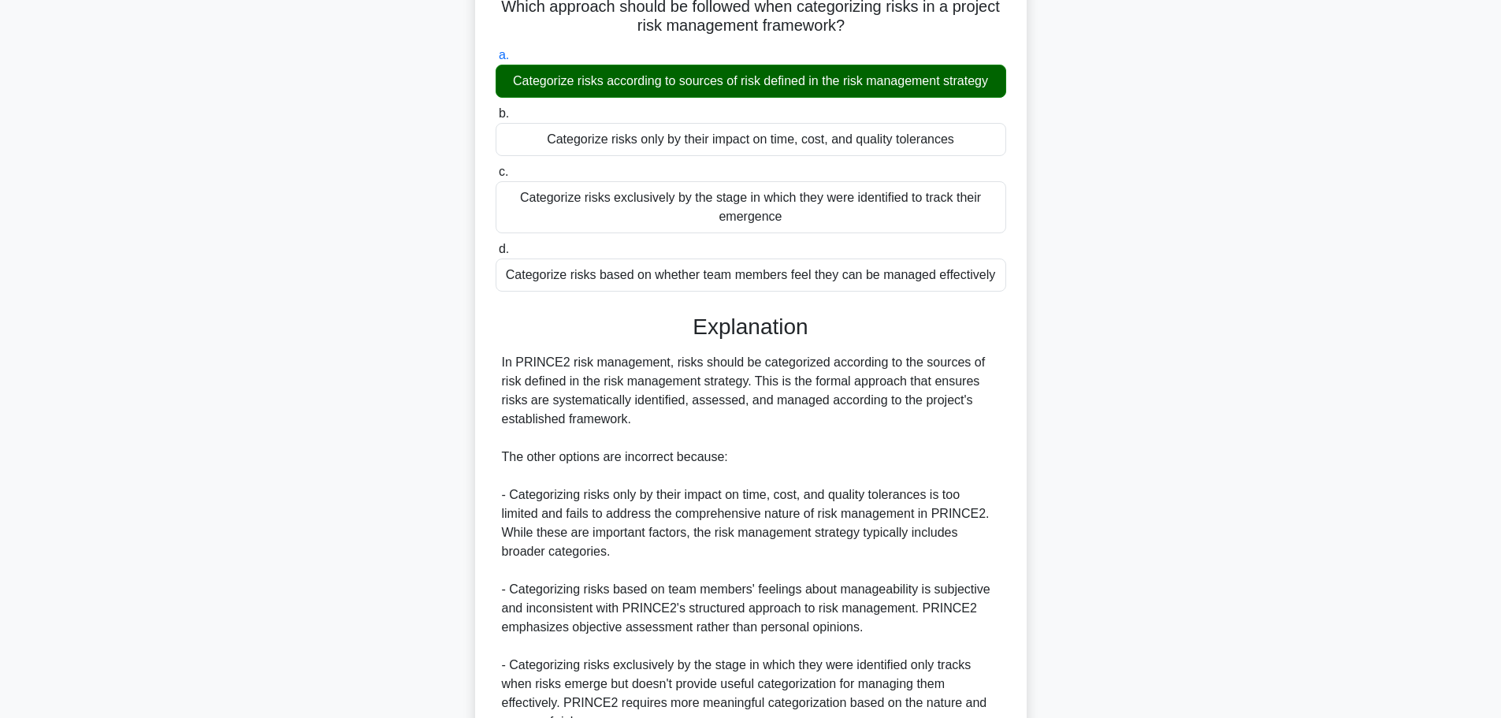
scroll to position [292, 0]
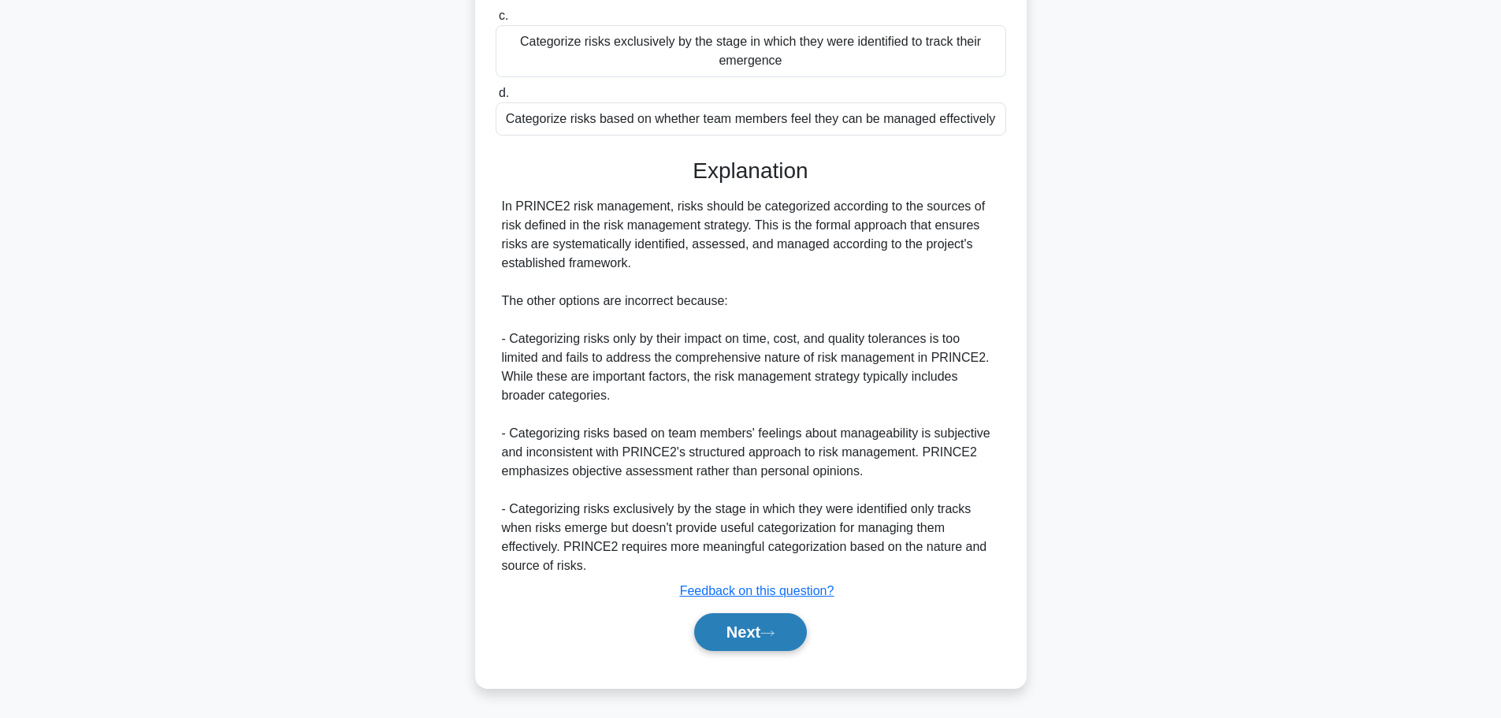
click at [758, 631] on button "Next" at bounding box center [750, 632] width 113 height 38
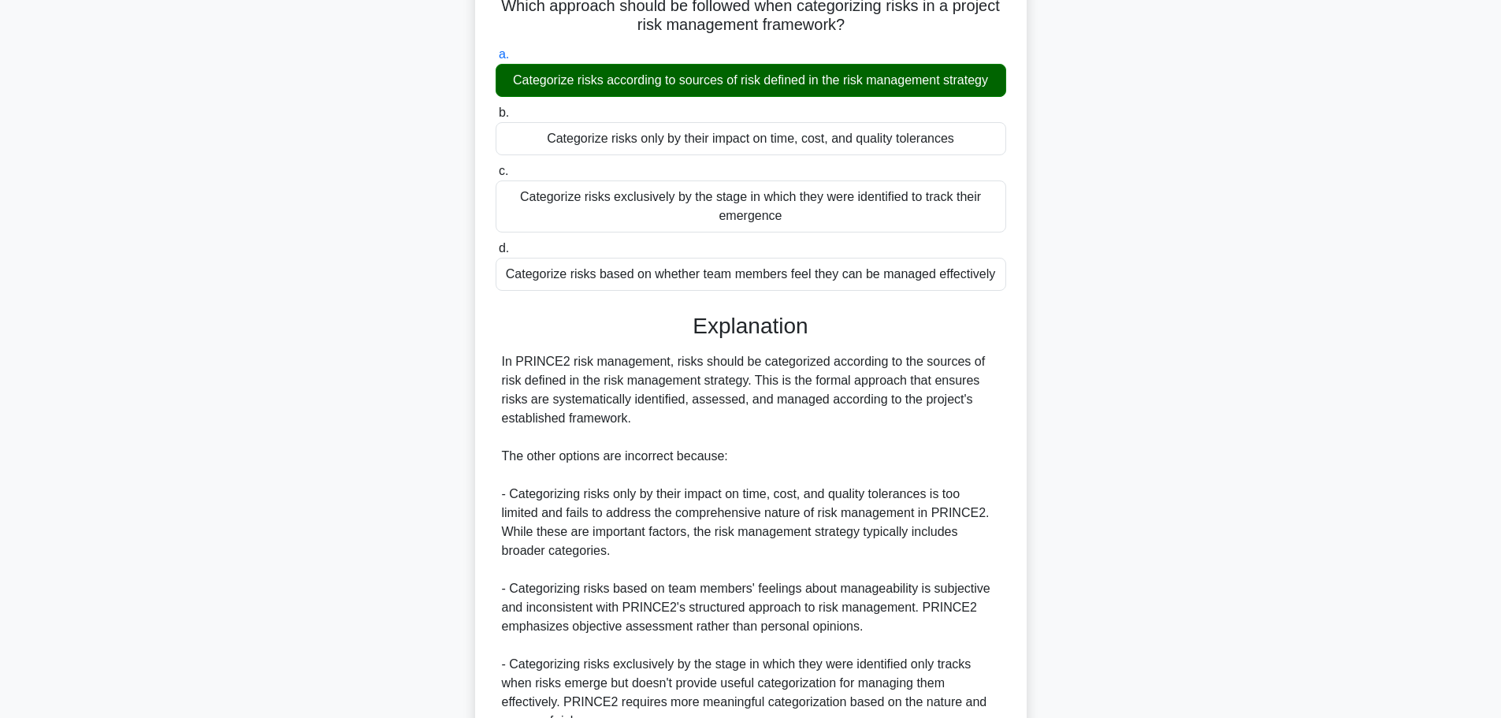
scroll to position [135, 0]
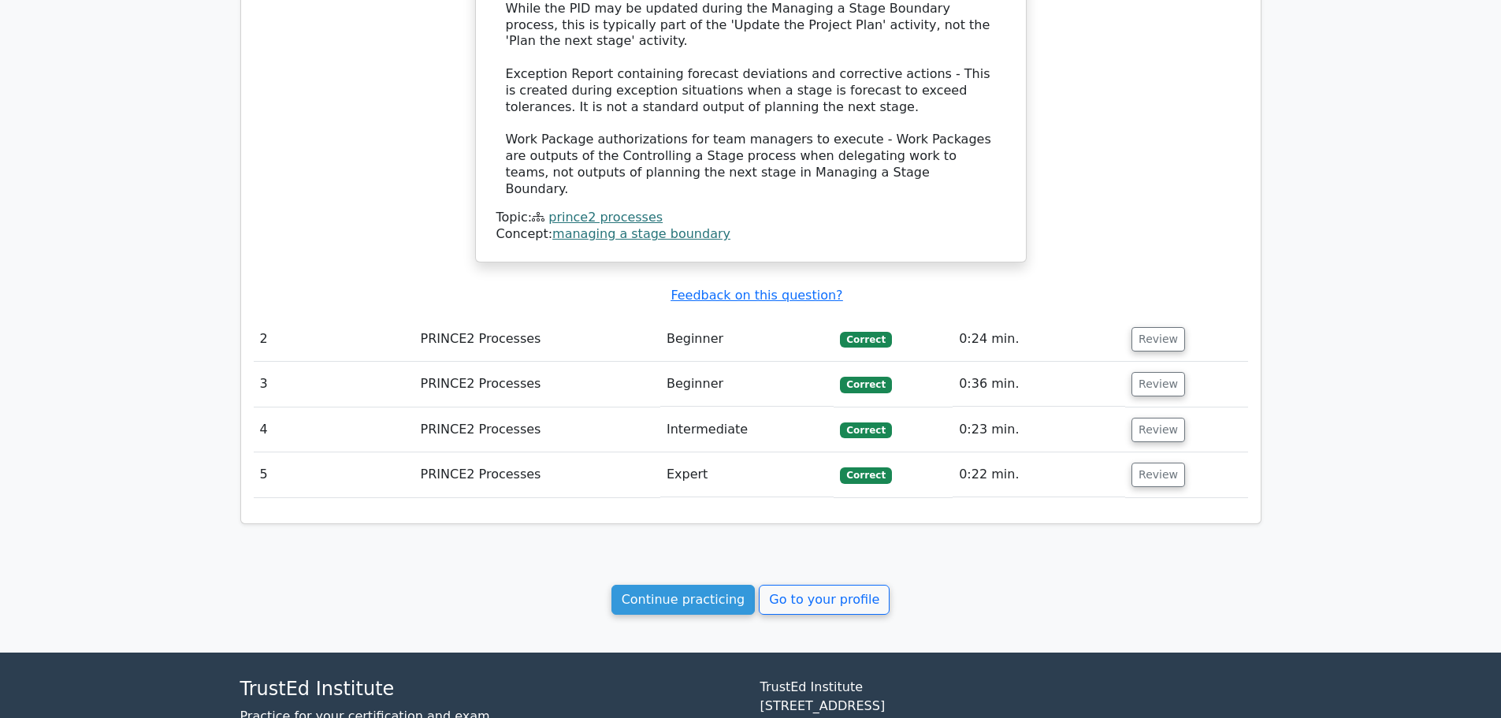
scroll to position [1422, 0]
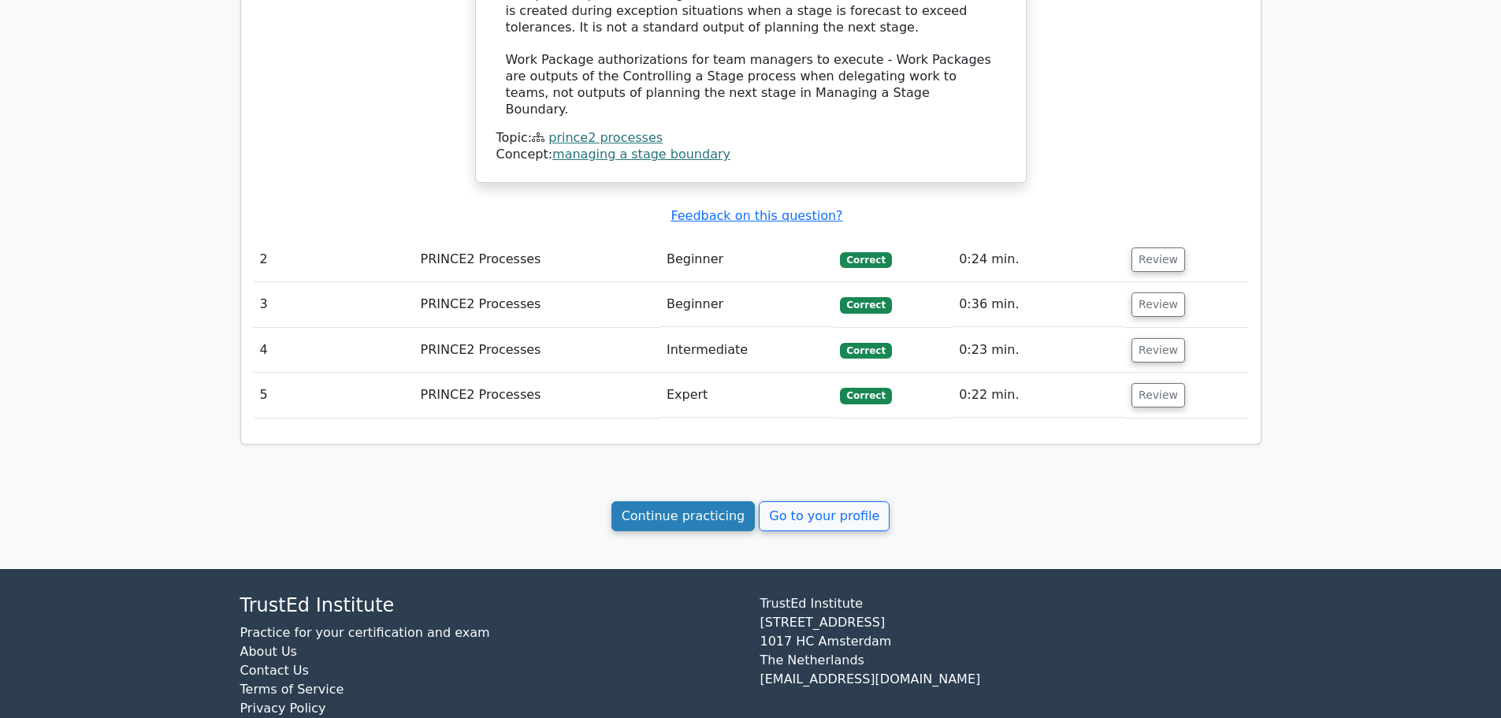
click at [686, 501] on link "Continue practicing" at bounding box center [683, 516] width 144 height 30
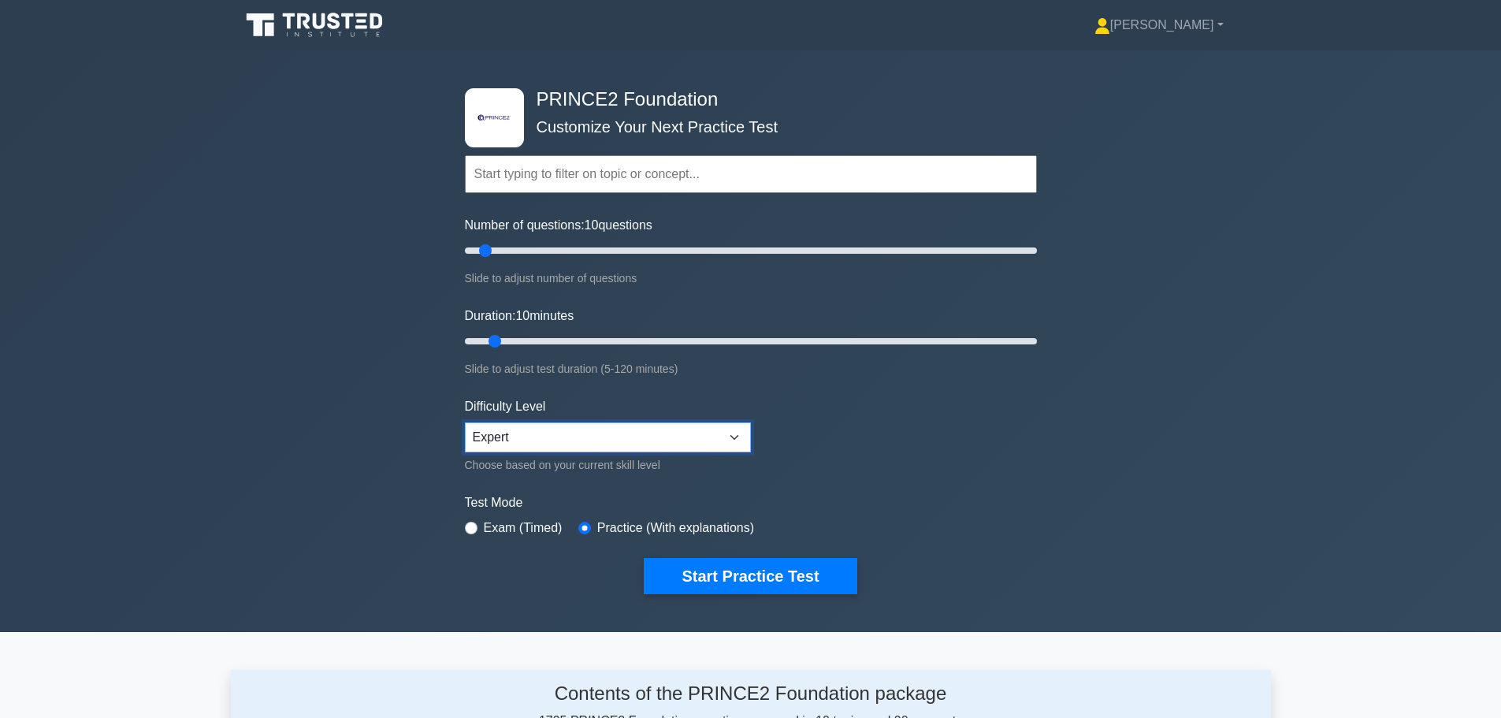
click at [683, 451] on select "Beginner Intermediate Expert" at bounding box center [608, 437] width 286 height 30
click at [433, 472] on div ".st0{fill-rule:evenodd;clip-rule:evenodd;fill:#000041;} .st1{fill-rule:evenodd;…" at bounding box center [750, 340] width 1501 height 581
click at [1218, 28] on link "[PERSON_NAME]" at bounding box center [1159, 25] width 205 height 32
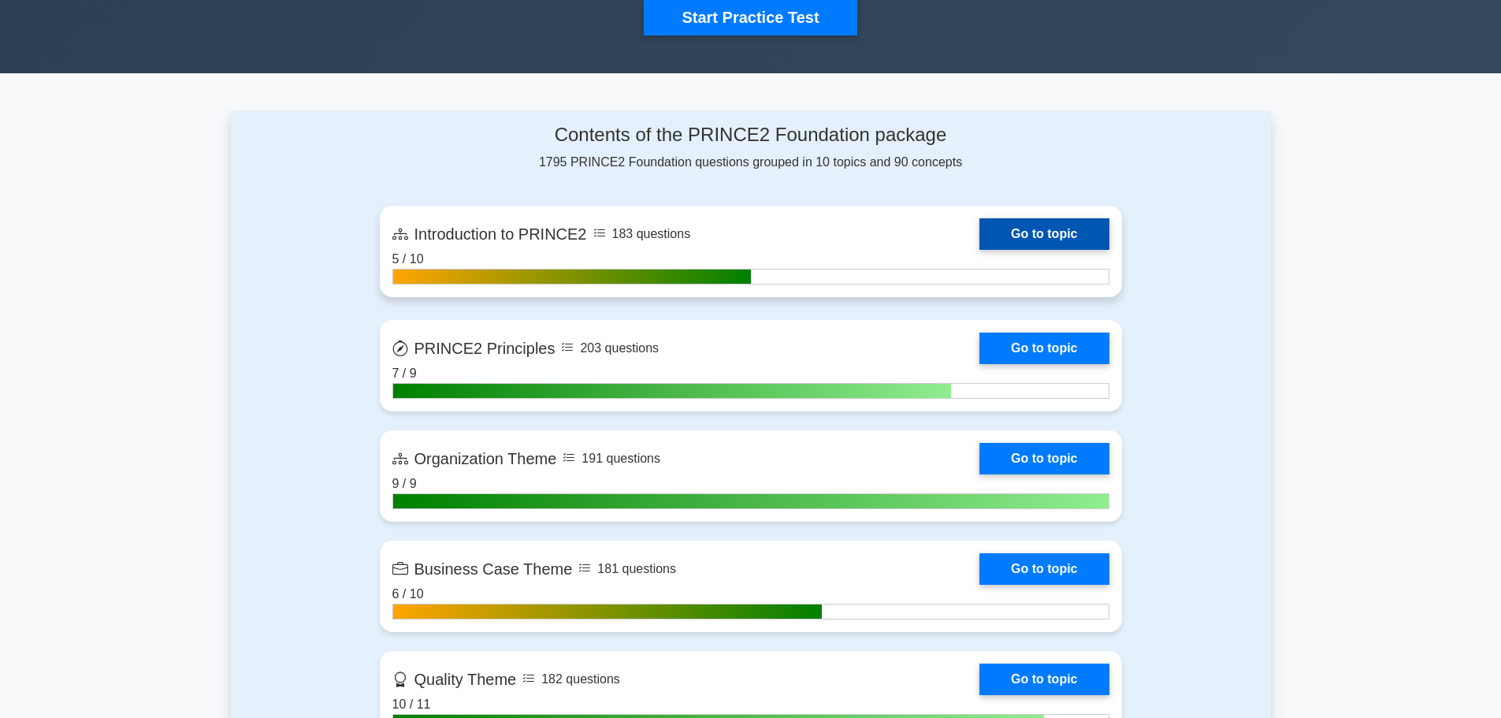
scroll to position [630, 0]
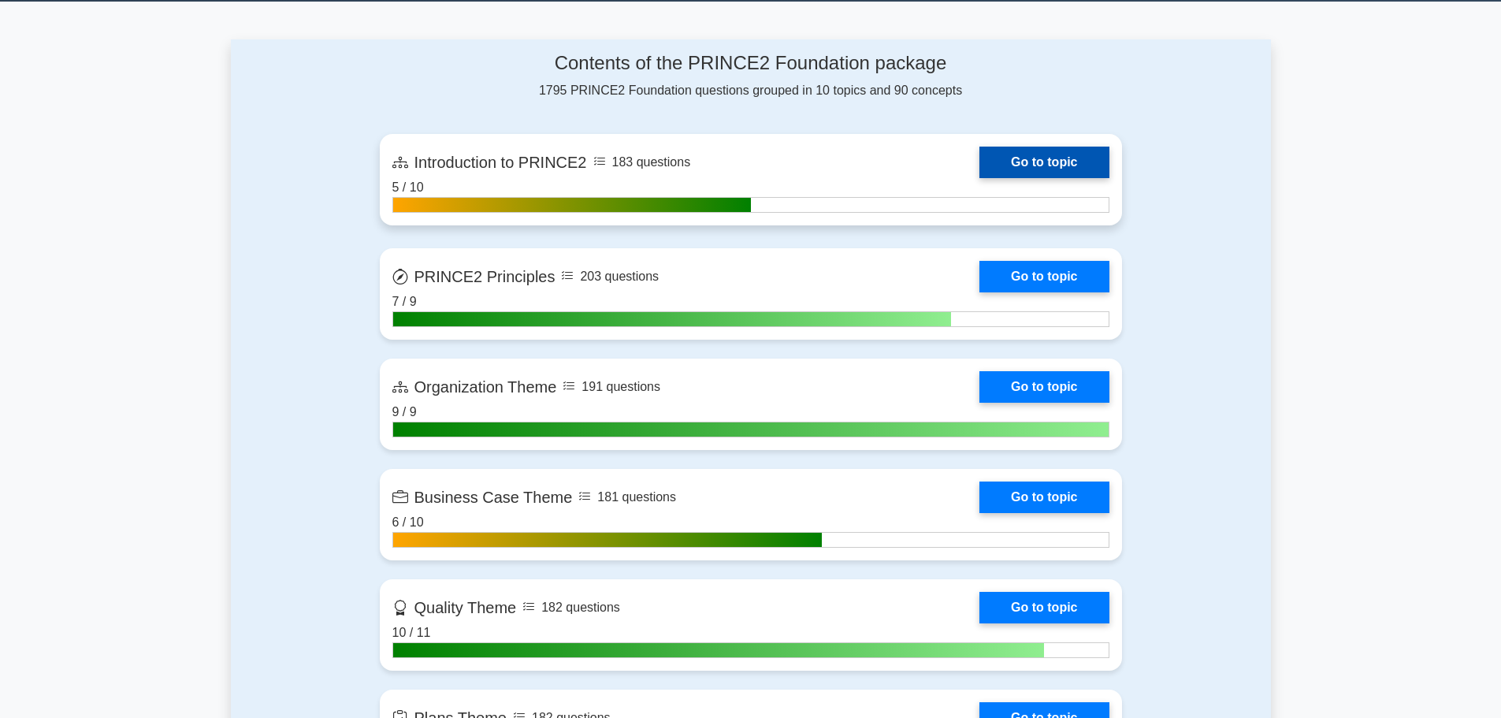
click at [1052, 162] on link "Go to topic" at bounding box center [1043, 163] width 129 height 32
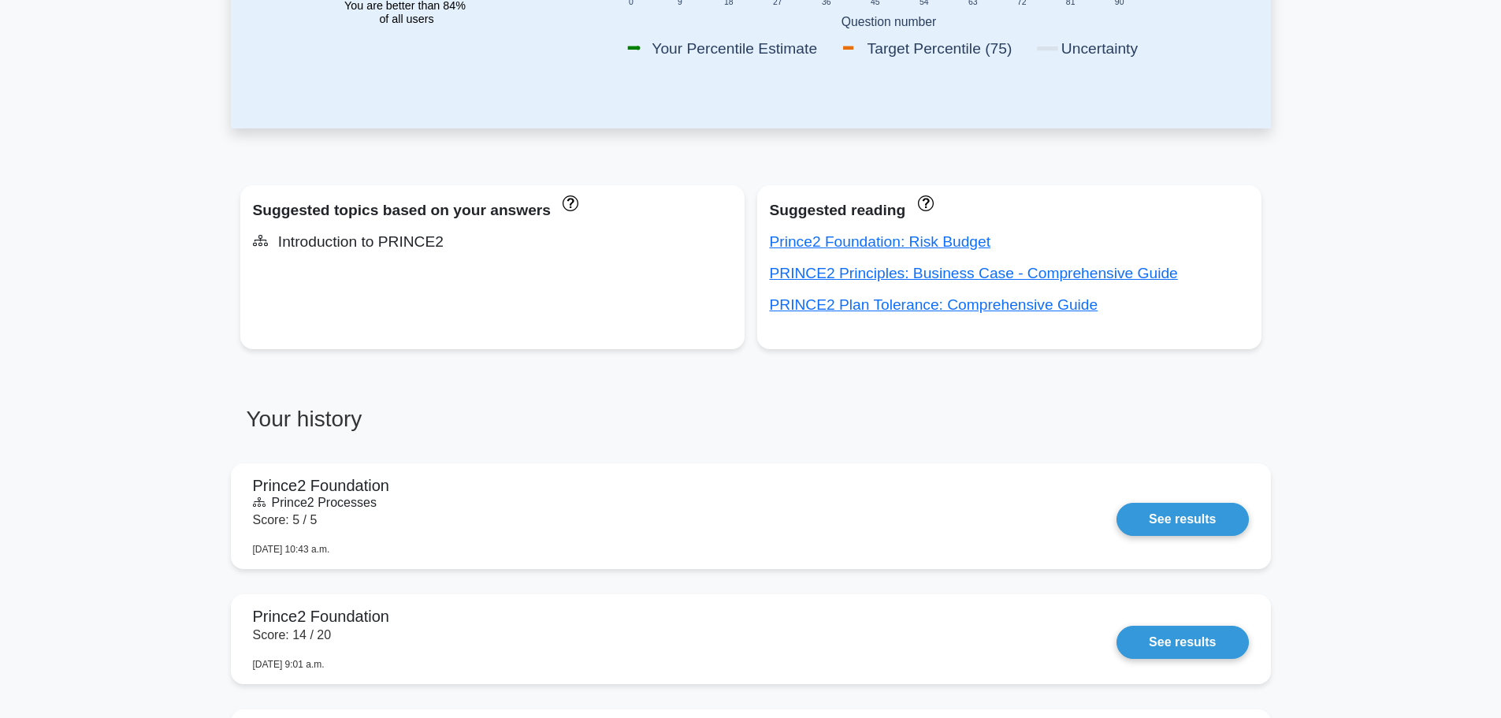
scroll to position [473, 0]
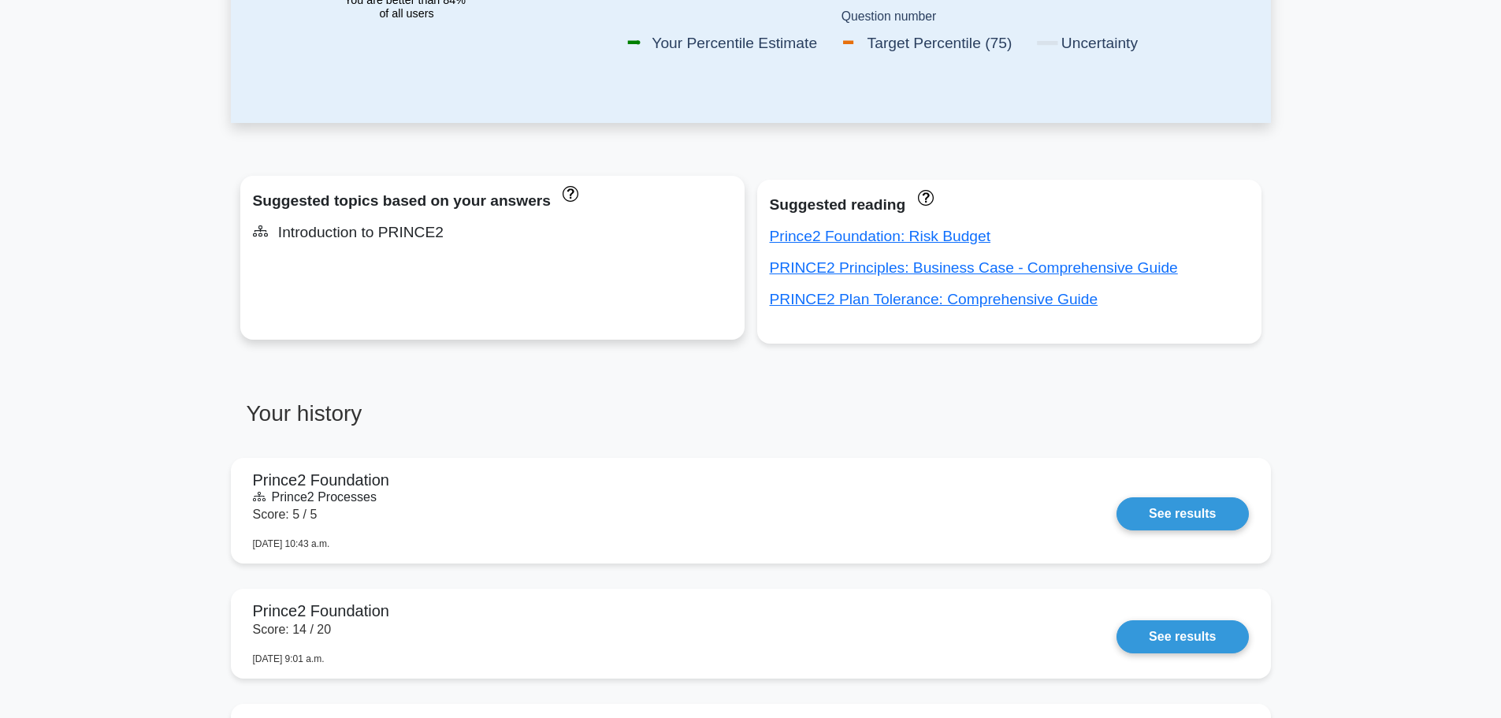
click at [400, 239] on div "Introduction to PRINCE2" at bounding box center [492, 232] width 479 height 25
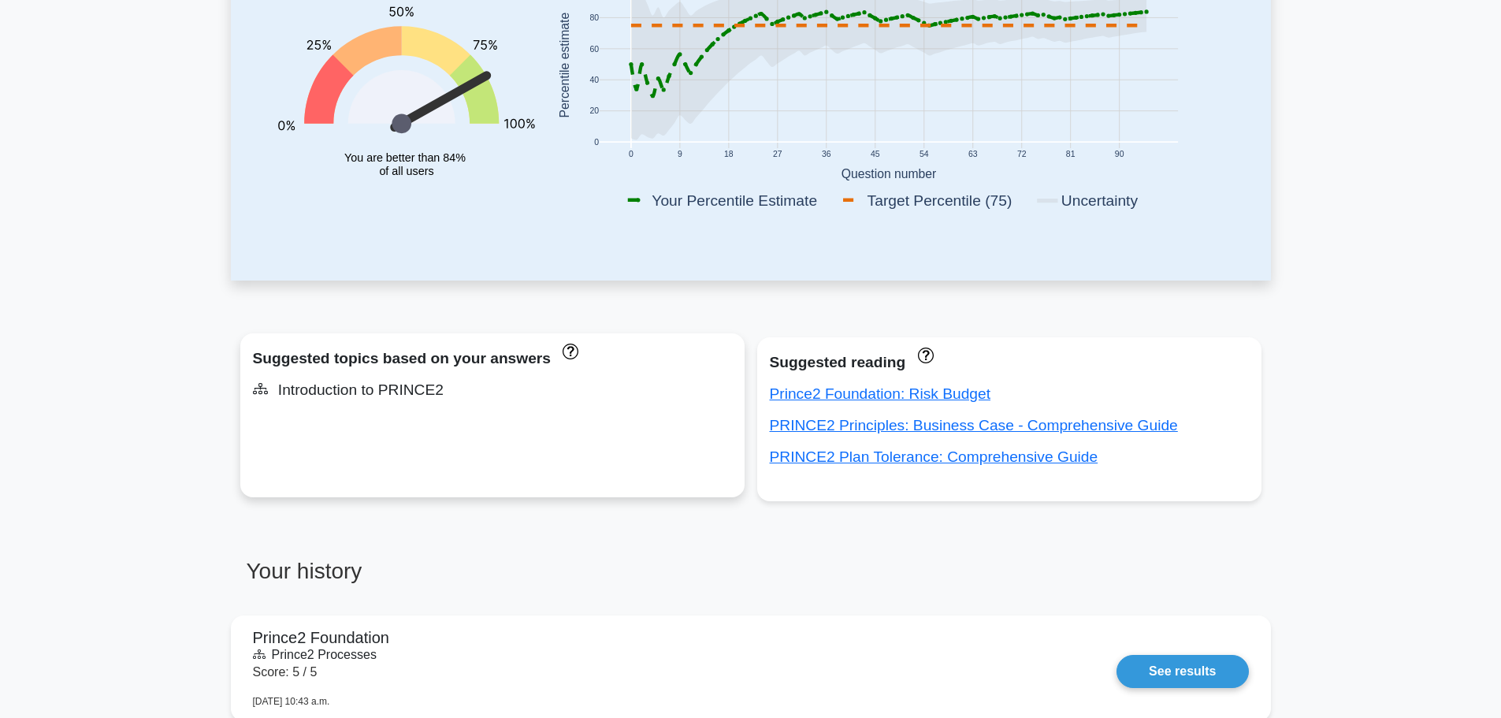
scroll to position [0, 0]
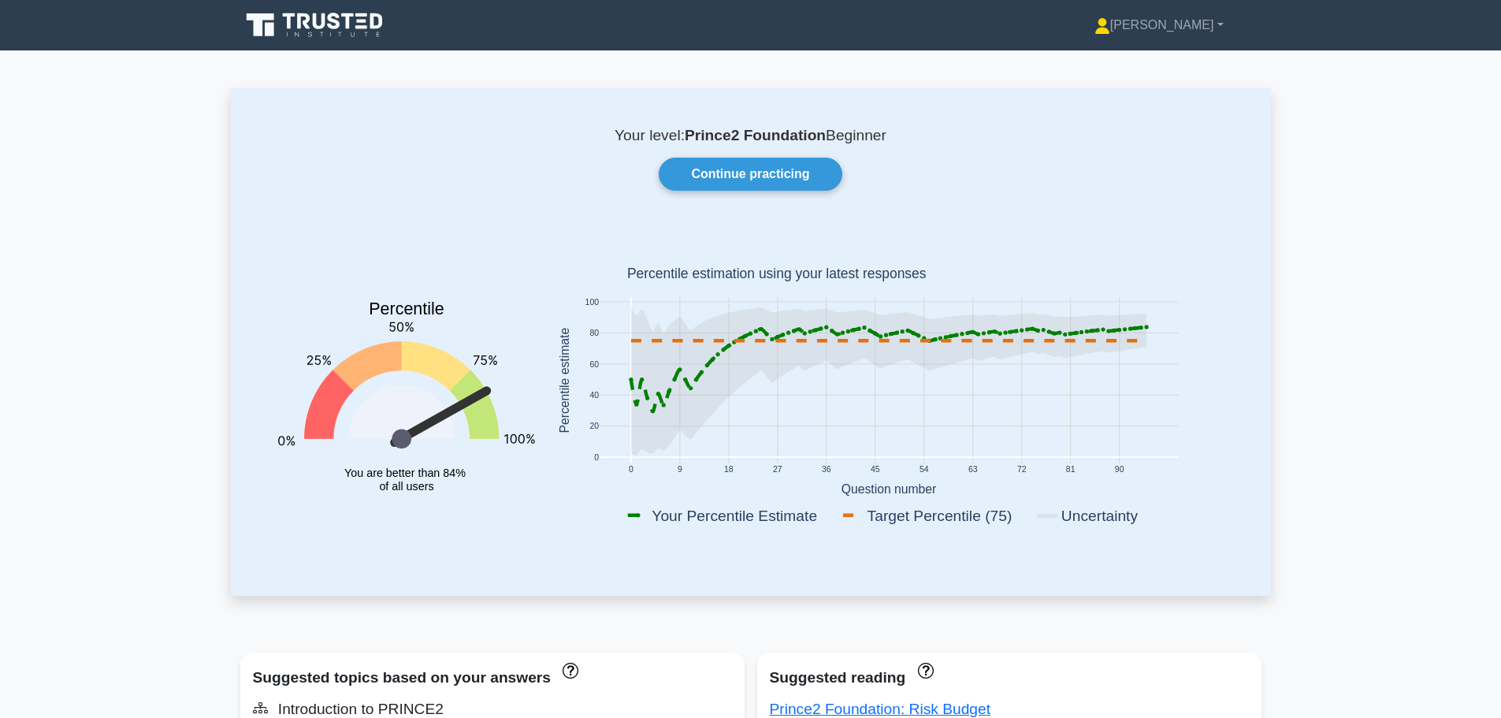
drag, startPoint x: 235, startPoint y: 192, endPoint x: 225, endPoint y: 191, distance: 10.4
click at [751, 179] on link "Continue practicing" at bounding box center [750, 174] width 183 height 33
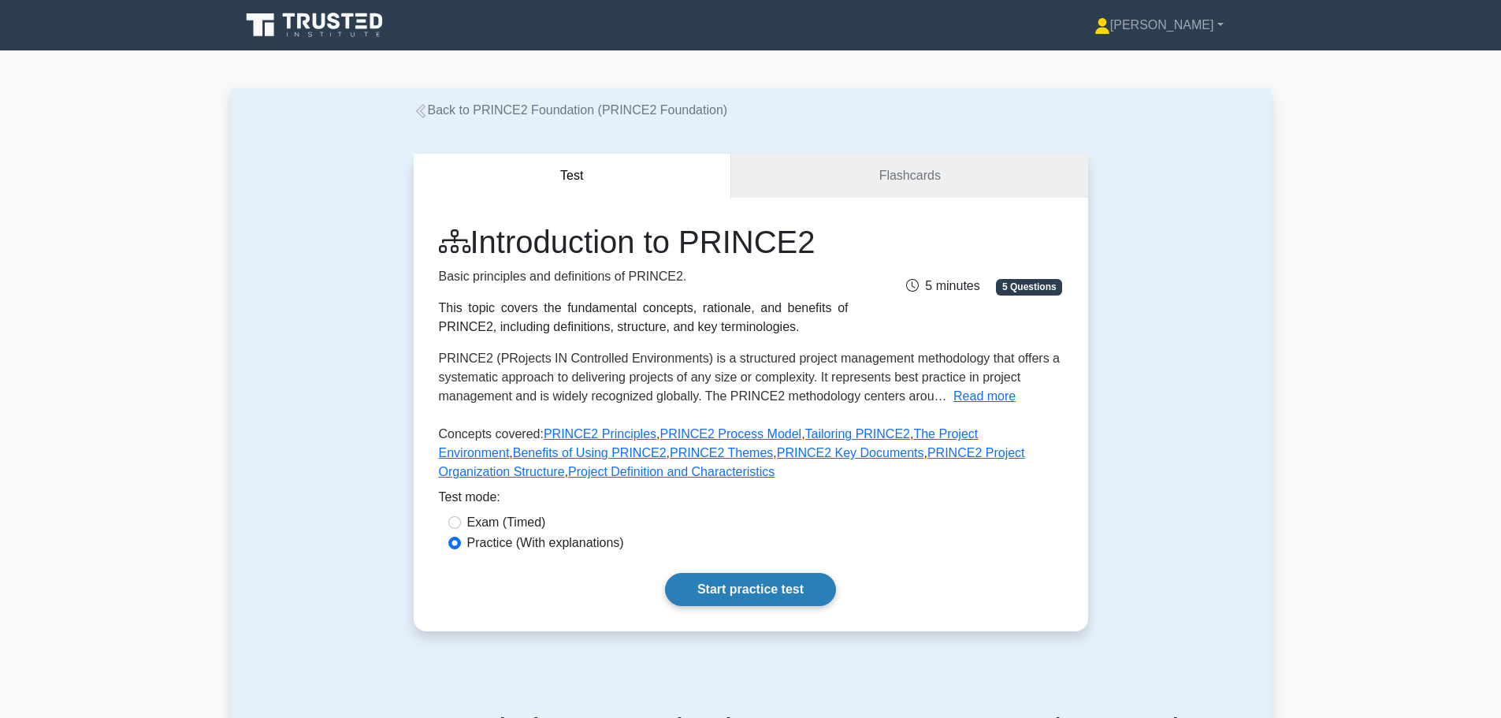
click at [746, 588] on link "Start practice test" at bounding box center [750, 589] width 171 height 33
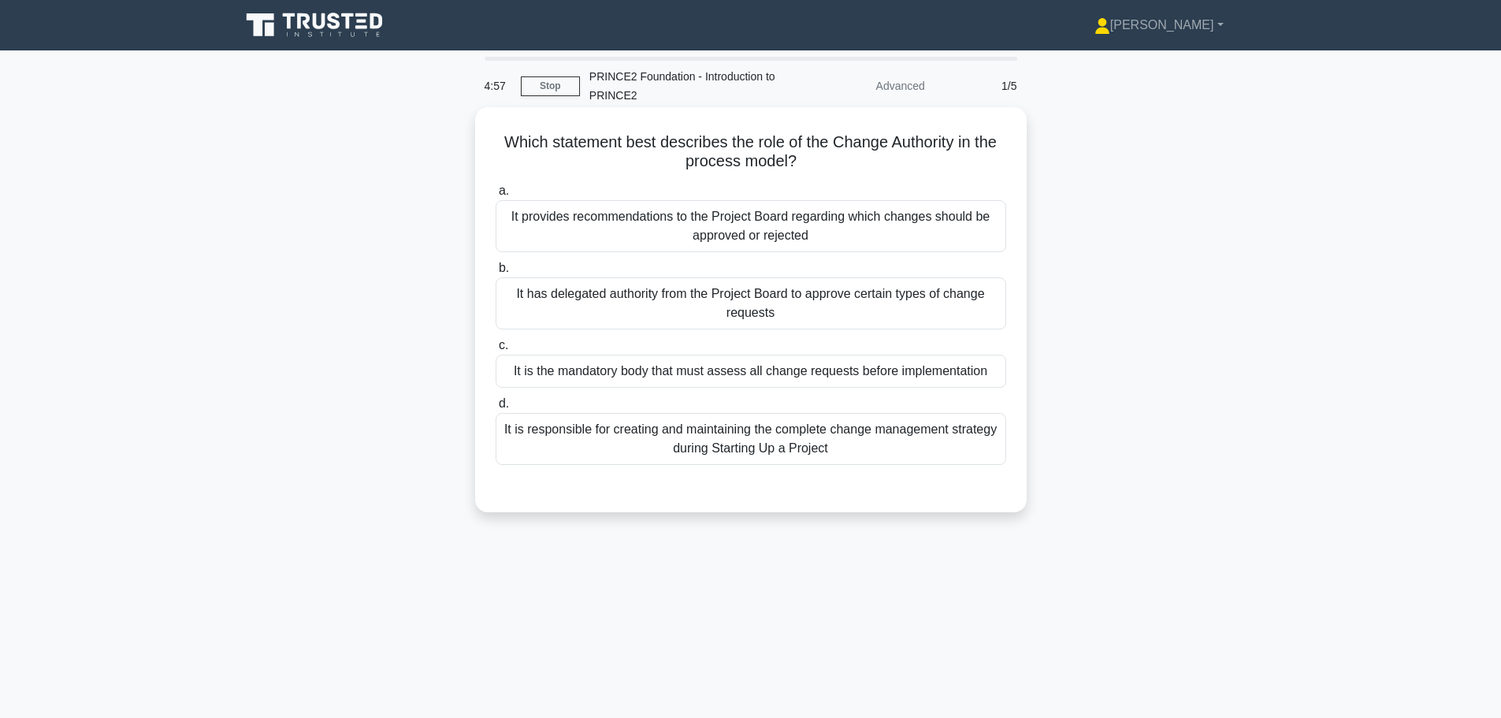
drag, startPoint x: 606, startPoint y: 145, endPoint x: 822, endPoint y: 160, distance: 216.4
click at [822, 160] on h5 "Which statement best describes the role of the Change Authority in the process …" at bounding box center [751, 151] width 514 height 39
click at [797, 438] on div "It is responsible for creating and maintaining the complete change management s…" at bounding box center [751, 439] width 511 height 52
click at [496, 409] on input "d. It is responsible for creating and maintaining the complete change managemen…" at bounding box center [496, 404] width 0 height 10
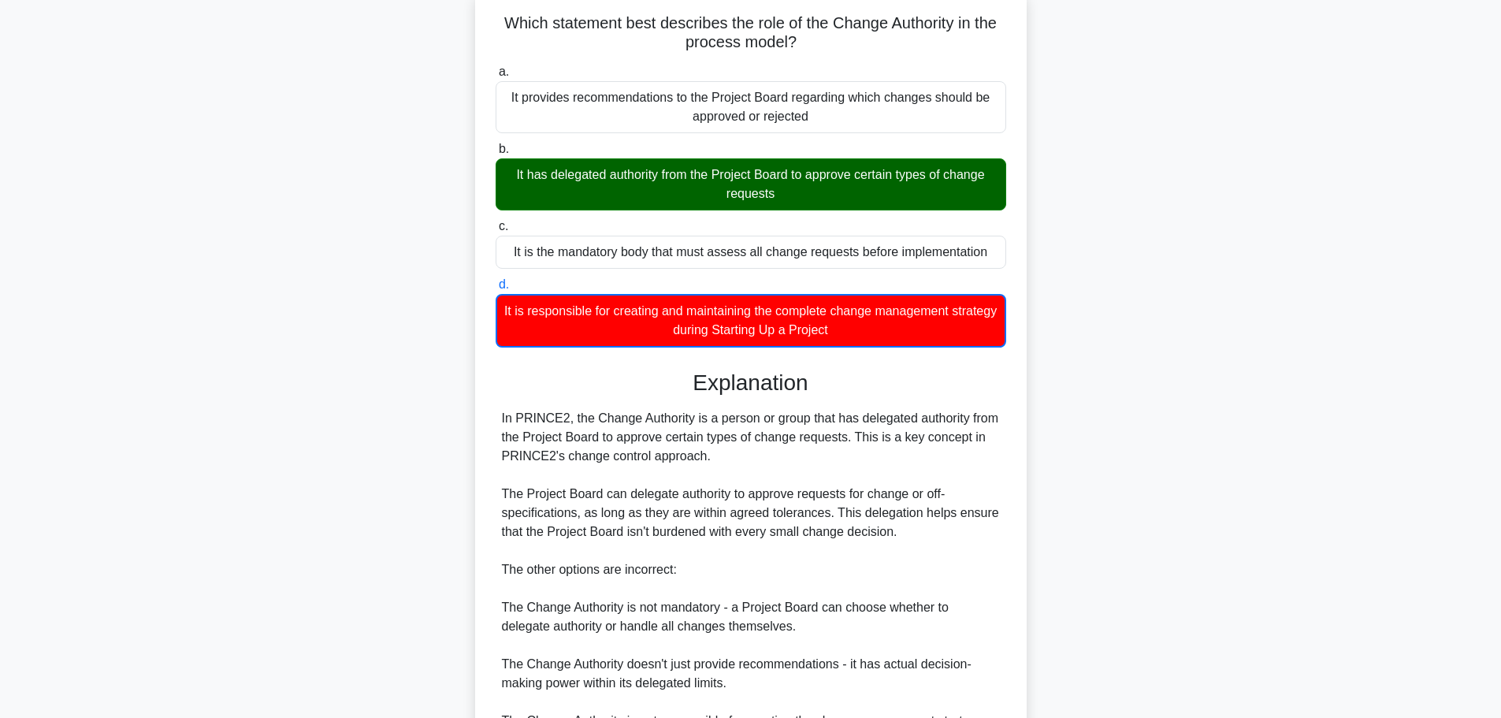
scroll to position [158, 0]
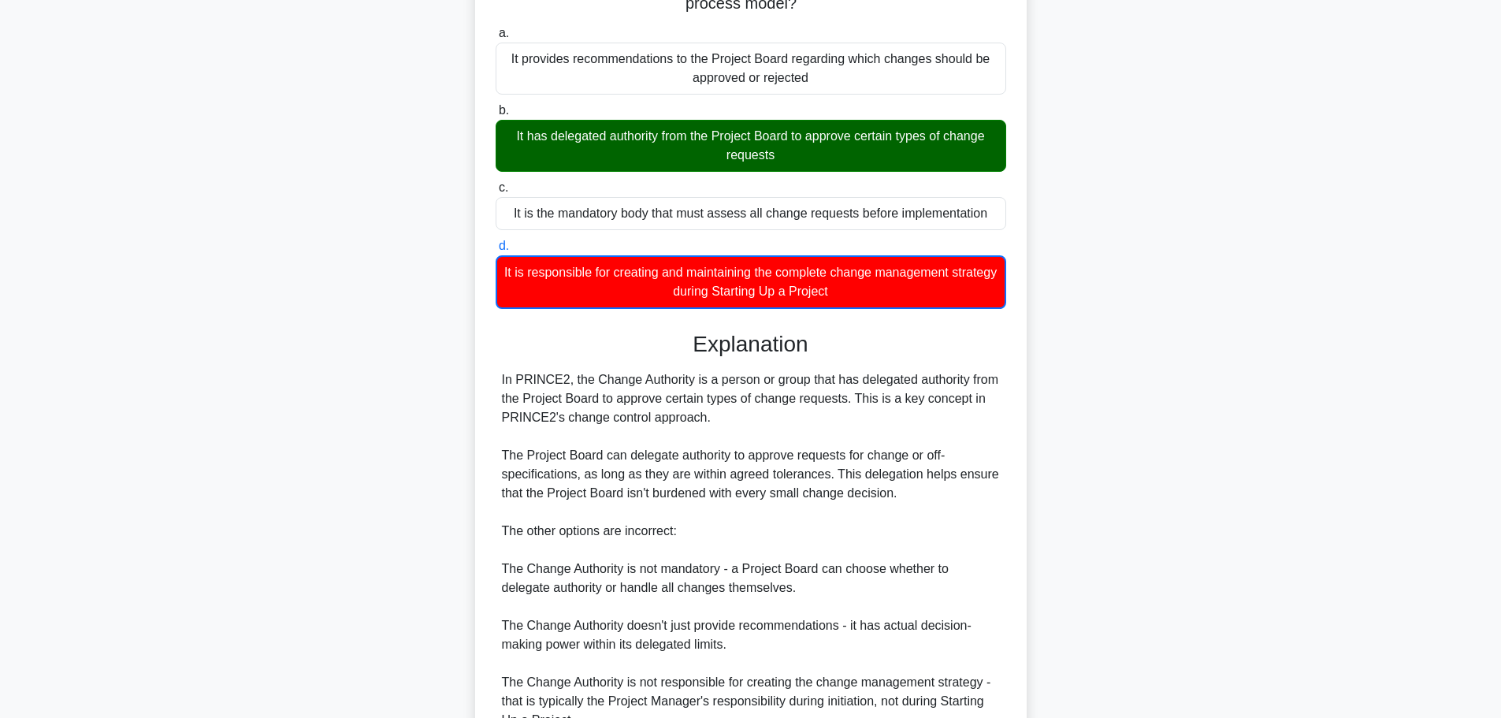
drag, startPoint x: 635, startPoint y: 385, endPoint x: 711, endPoint y: 421, distance: 83.5
click at [711, 421] on div "In PRINCE2, the Change Authority is a person or group that has delegated author…" at bounding box center [751, 549] width 498 height 359
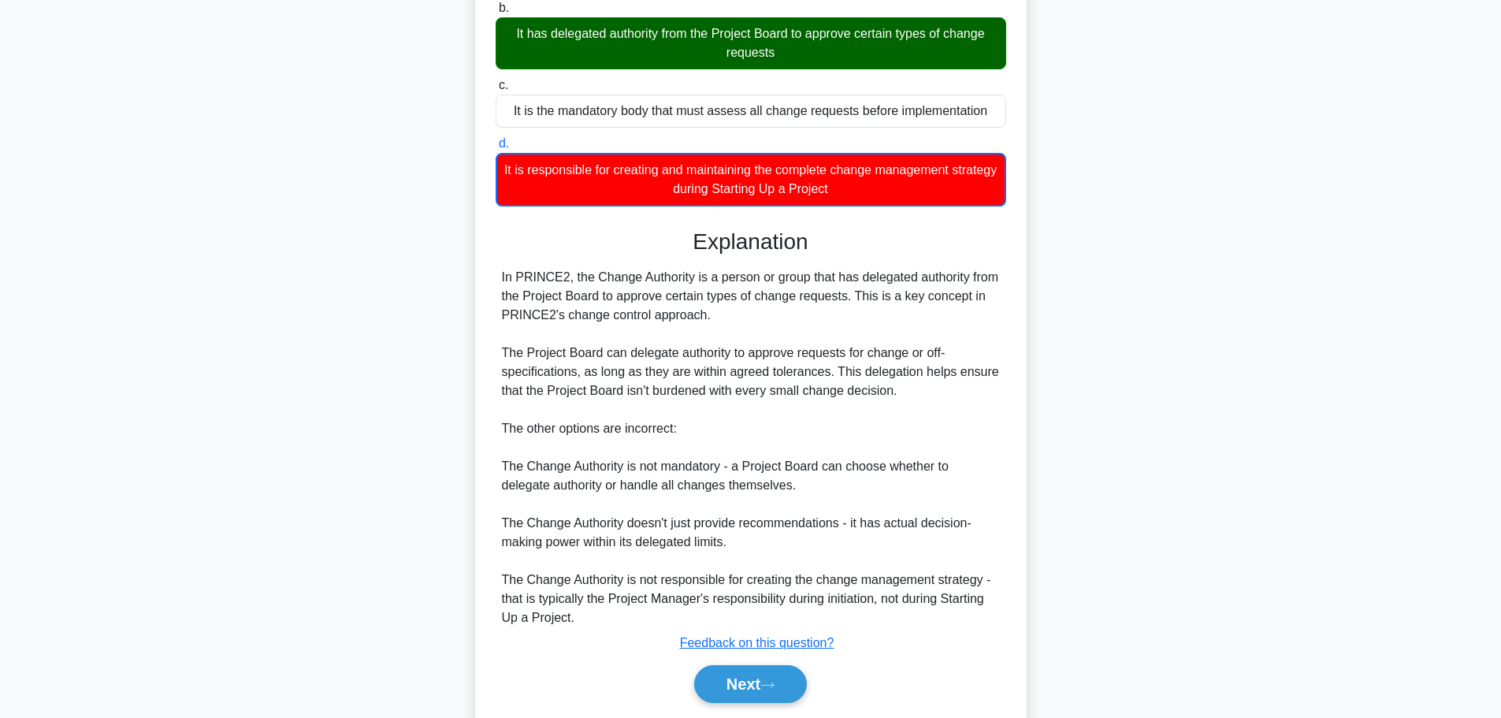
scroll to position [313, 0]
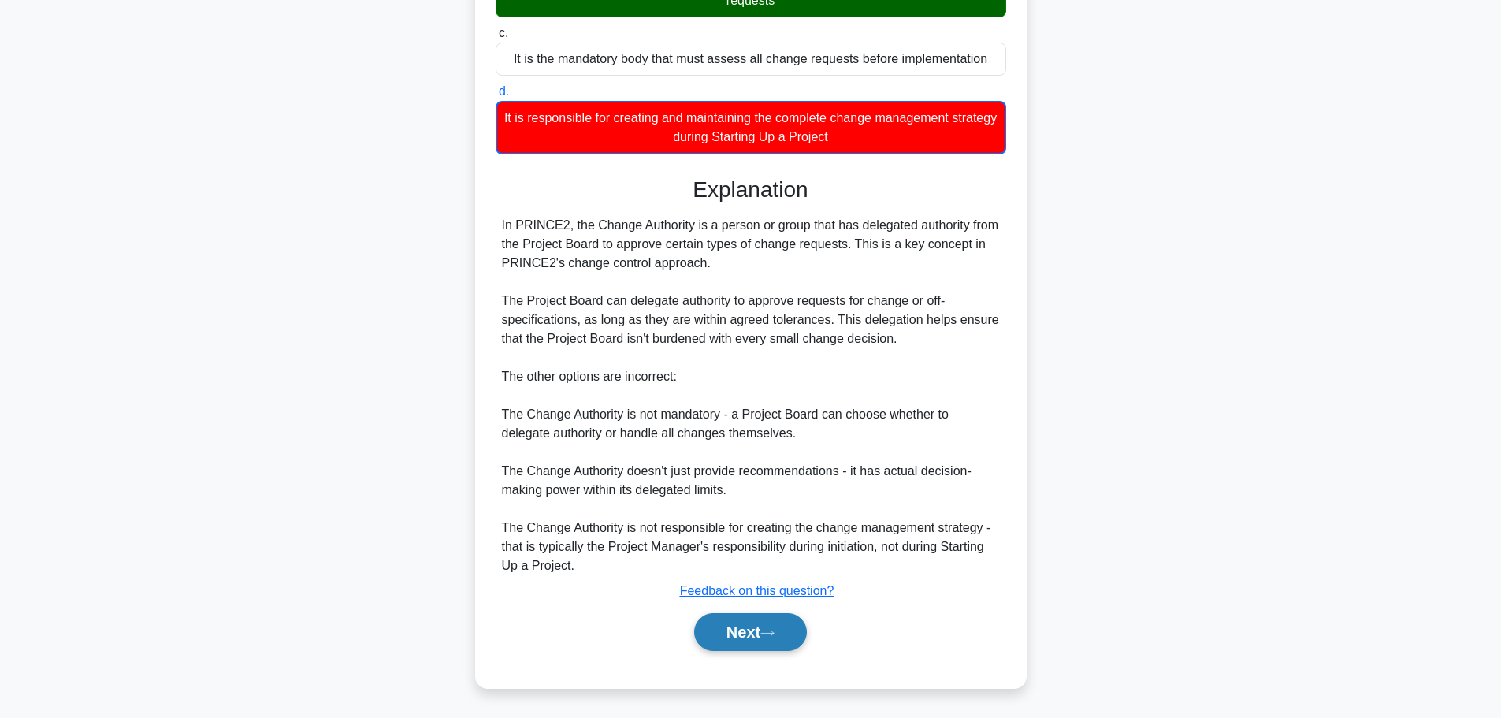
click at [734, 643] on button "Next" at bounding box center [750, 632] width 113 height 38
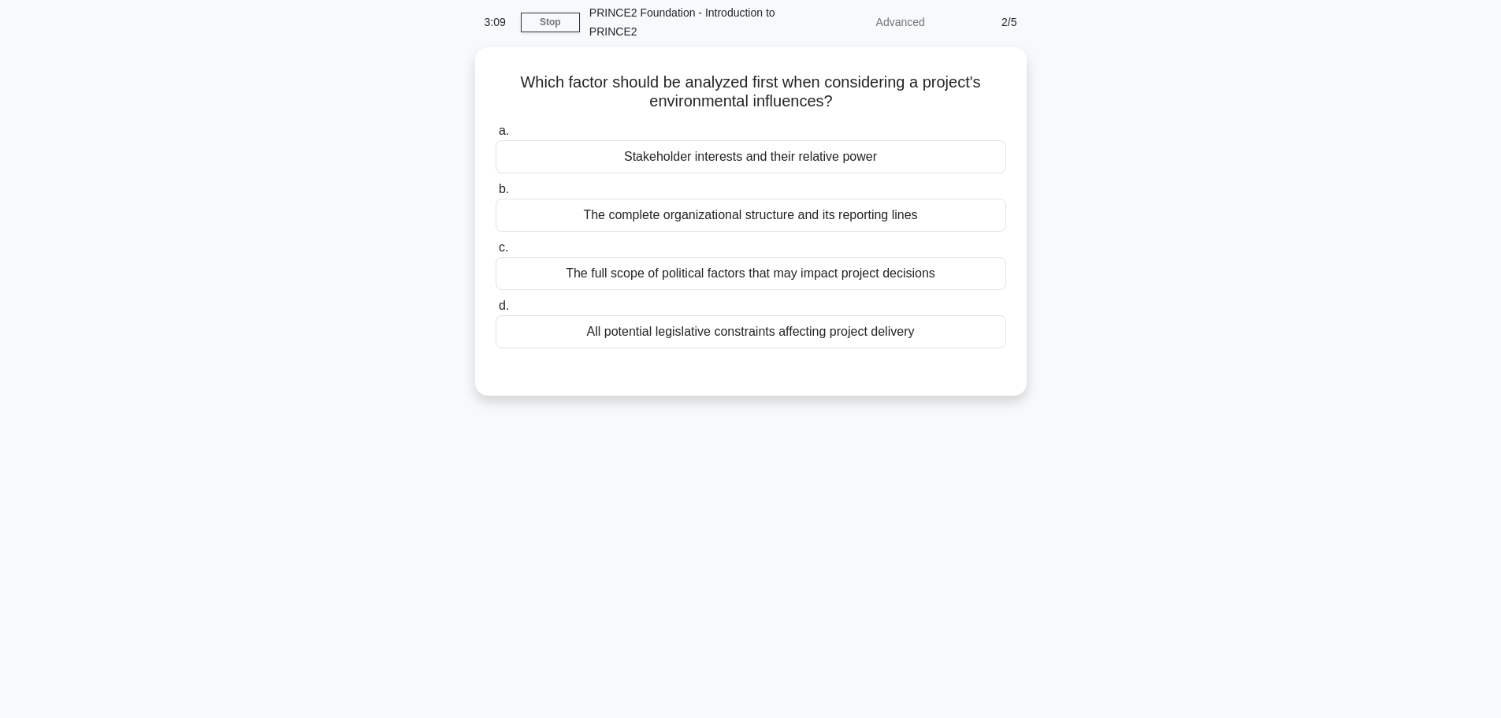
scroll to position [0, 0]
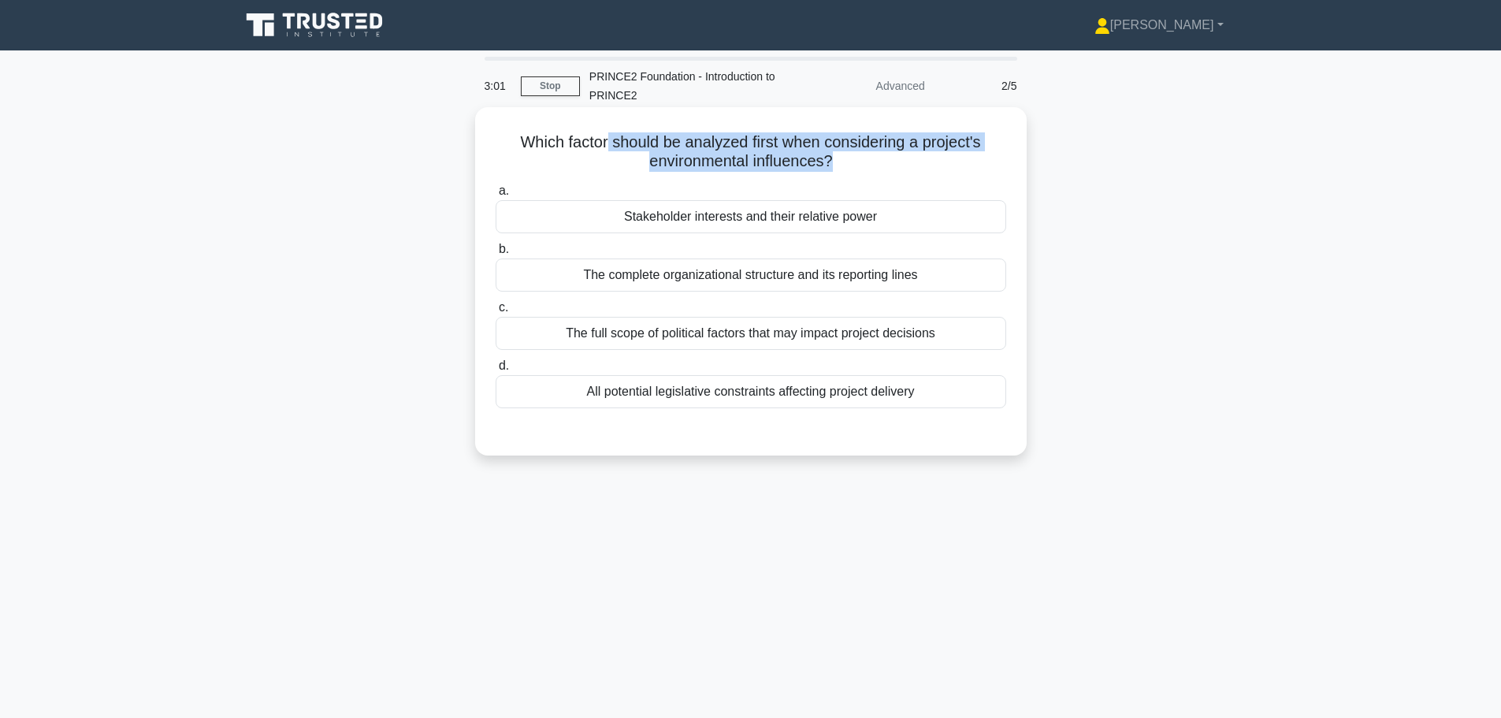
drag, startPoint x: 607, startPoint y: 139, endPoint x: 830, endPoint y: 159, distance: 224.7
click at [830, 159] on h5 "Which factor should be analyzed first when considering a project's environmenta…" at bounding box center [751, 151] width 514 height 39
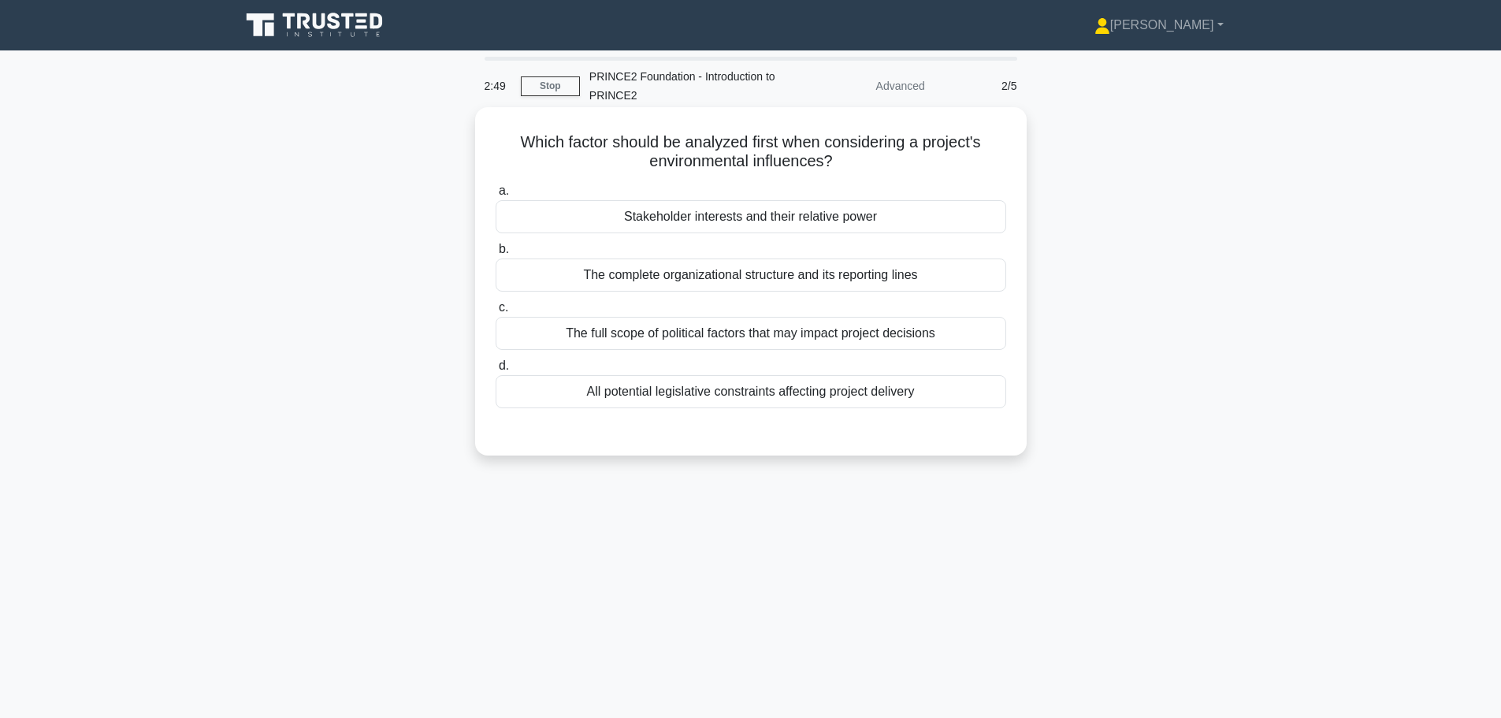
click at [926, 401] on div "All potential legislative constraints affecting project delivery" at bounding box center [751, 391] width 511 height 33
click at [496, 371] on input "d. All potential legislative constraints affecting project delivery" at bounding box center [496, 366] width 0 height 10
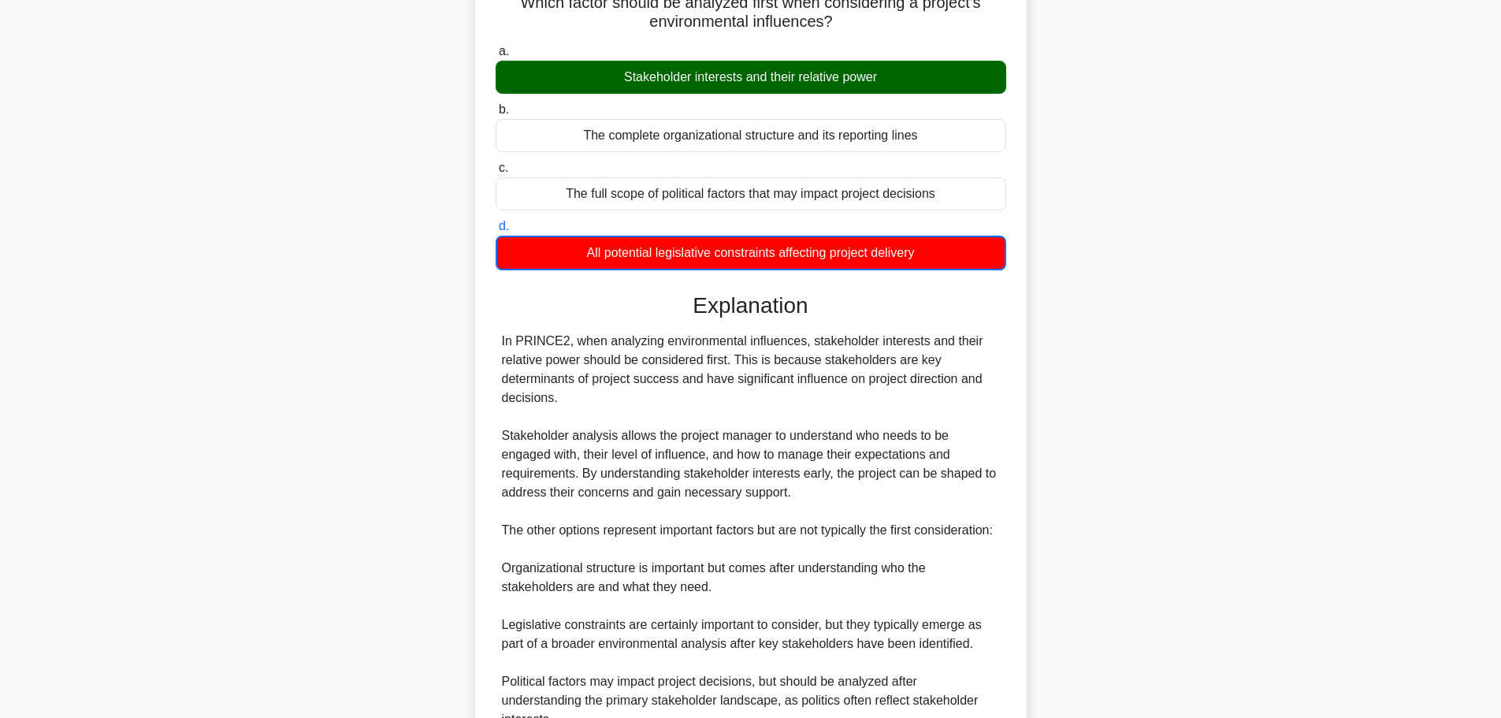
scroll to position [158, 0]
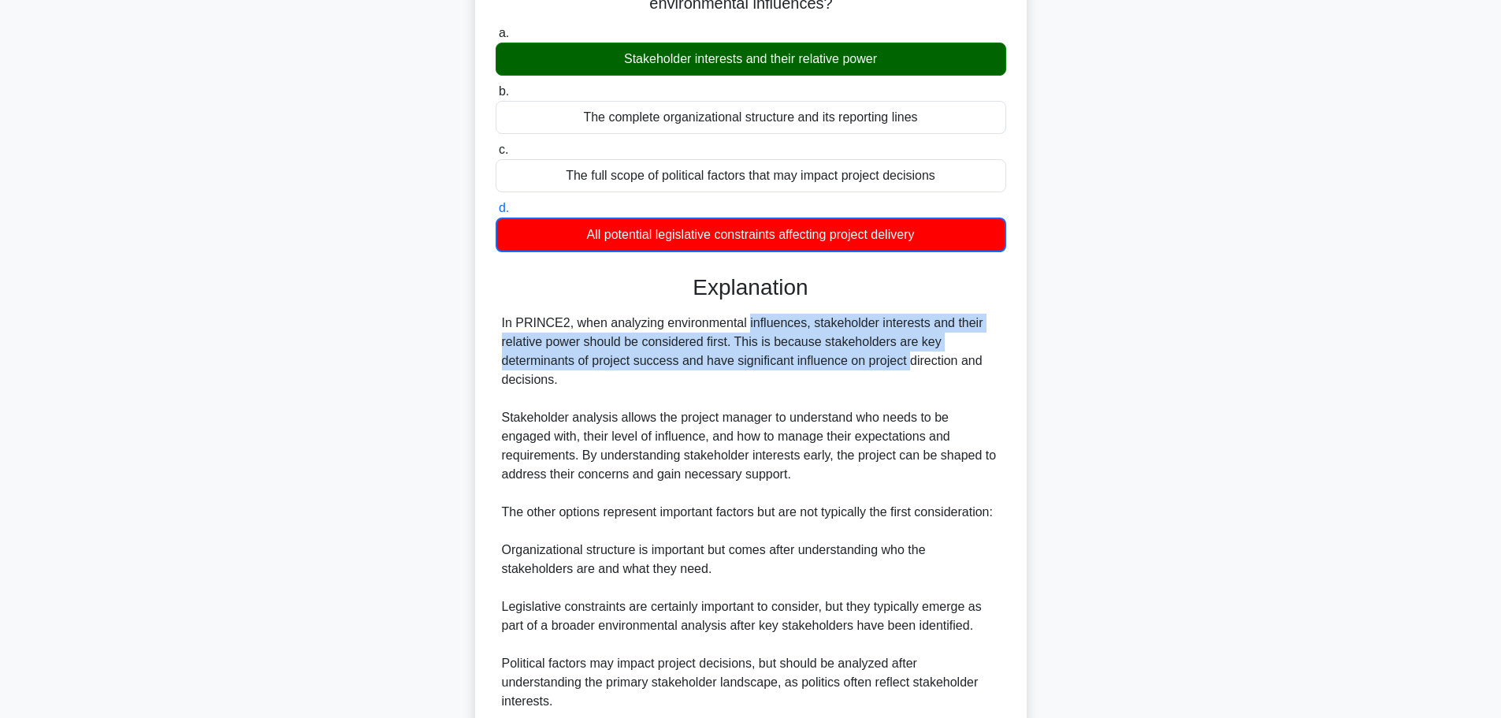
drag, startPoint x: 643, startPoint y: 327, endPoint x: 812, endPoint y: 366, distance: 173.7
click at [812, 366] on div "In PRINCE2, when analyzing environmental influences, stakeholder interests and …" at bounding box center [751, 512] width 498 height 397
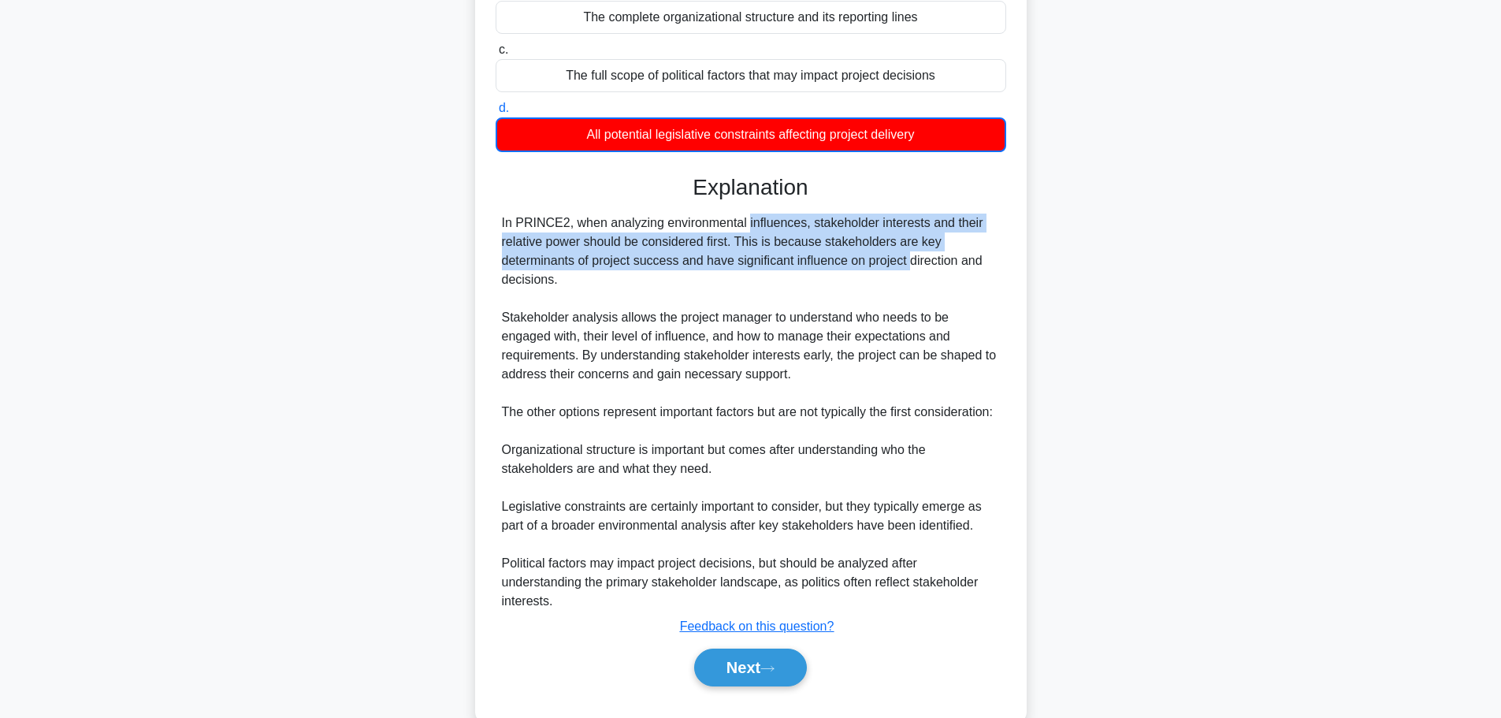
scroll to position [275, 0]
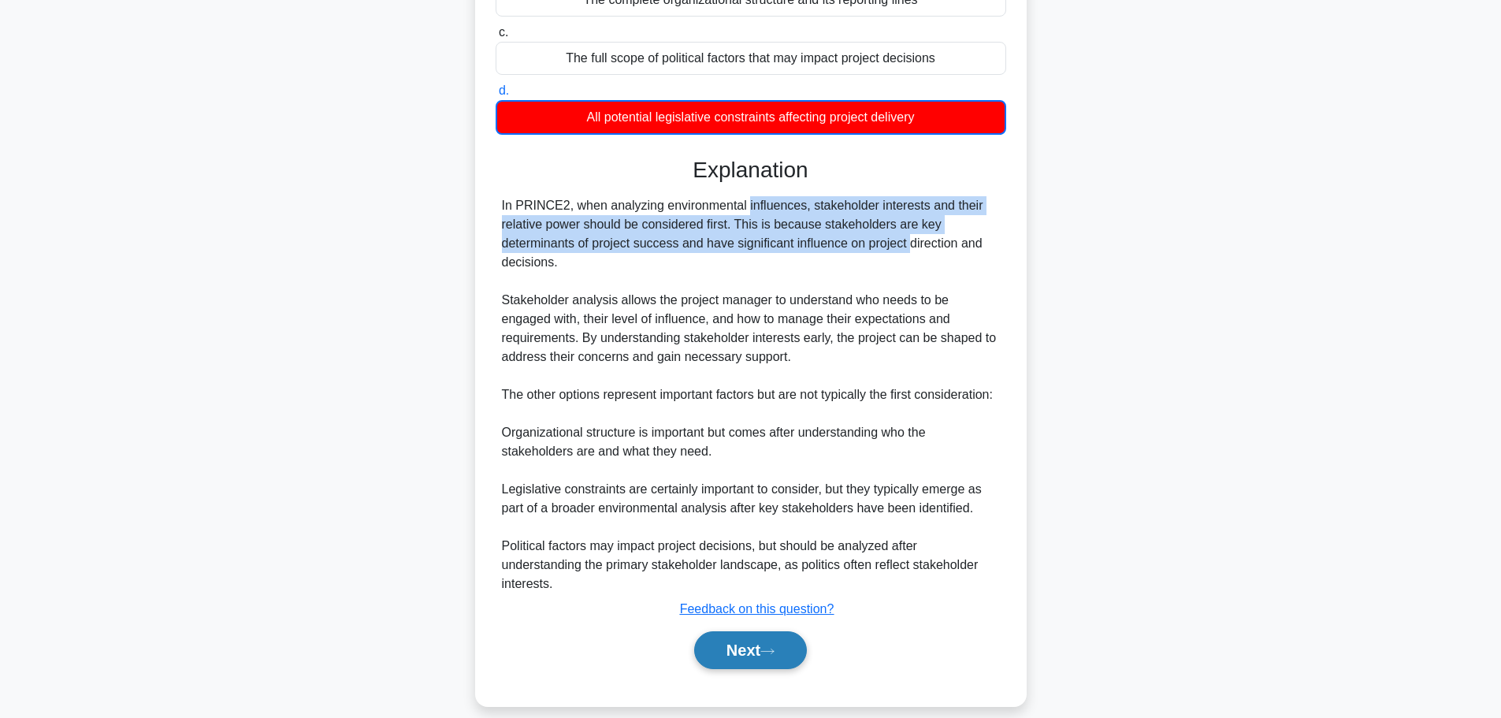
click at [771, 631] on button "Next" at bounding box center [750, 650] width 113 height 38
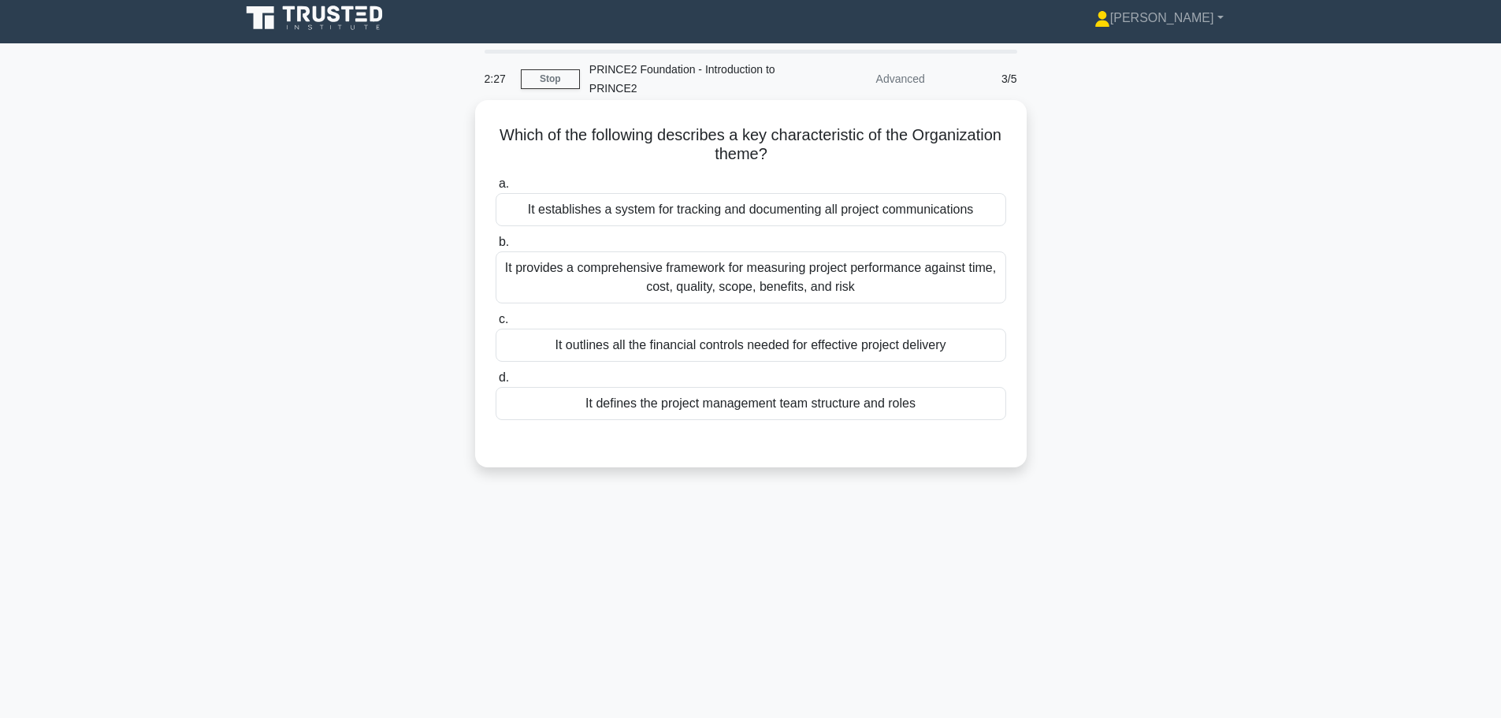
scroll to position [0, 0]
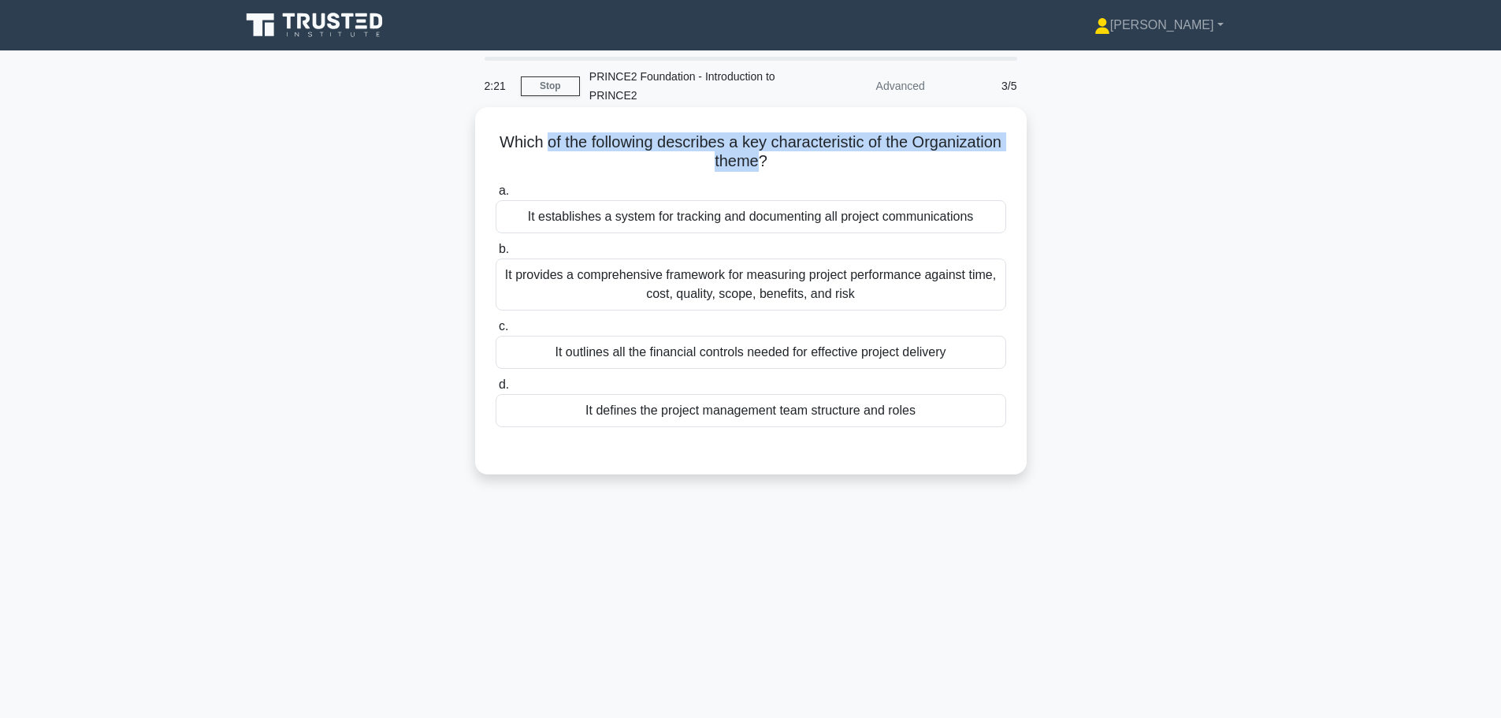
drag, startPoint x: 588, startPoint y: 143, endPoint x: 804, endPoint y: 161, distance: 217.4
click at [804, 161] on h5 "Which of the following describes a key characteristic of the Organization theme…" at bounding box center [751, 151] width 514 height 39
click at [837, 412] on div "It defines the project management team structure and roles" at bounding box center [751, 410] width 511 height 33
click at [496, 390] on input "d. It defines the project management team structure and roles" at bounding box center [496, 385] width 0 height 10
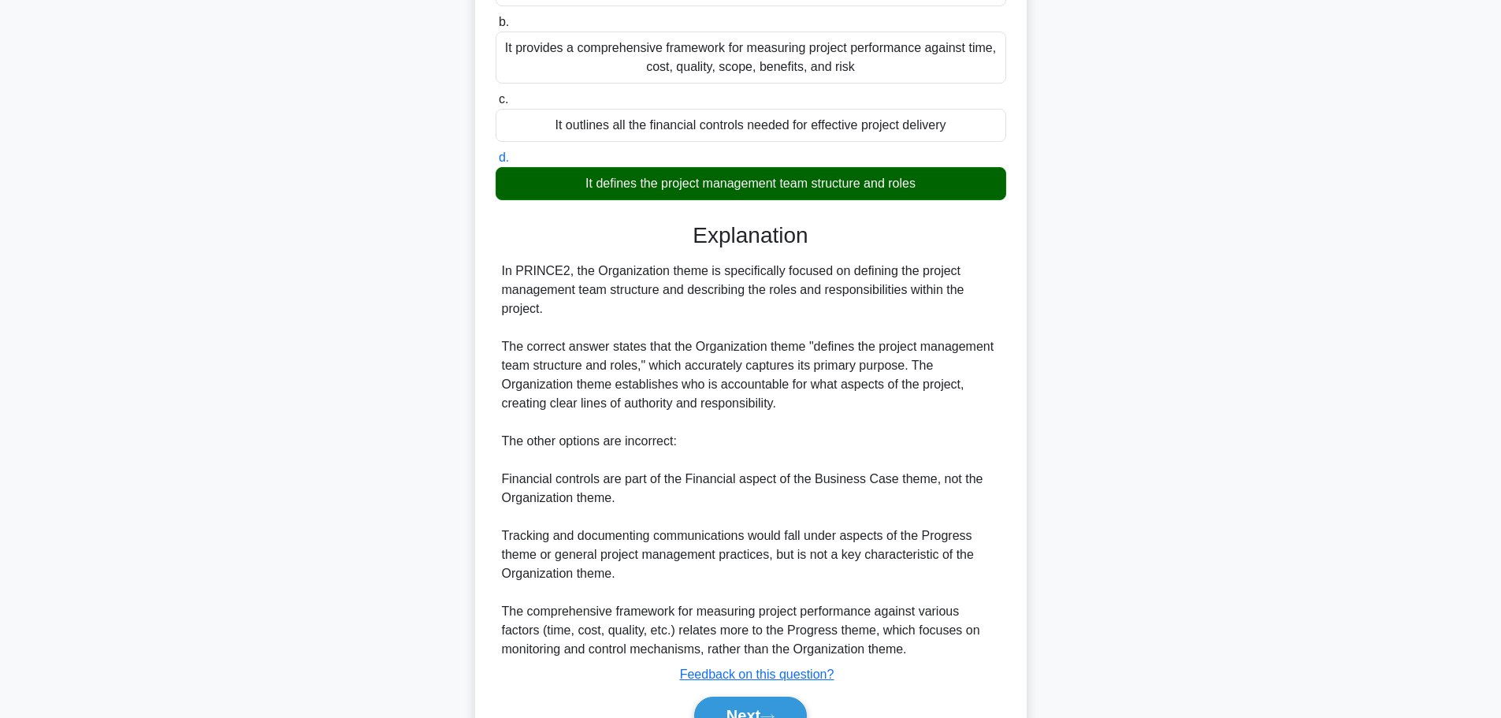
scroll to position [311, 0]
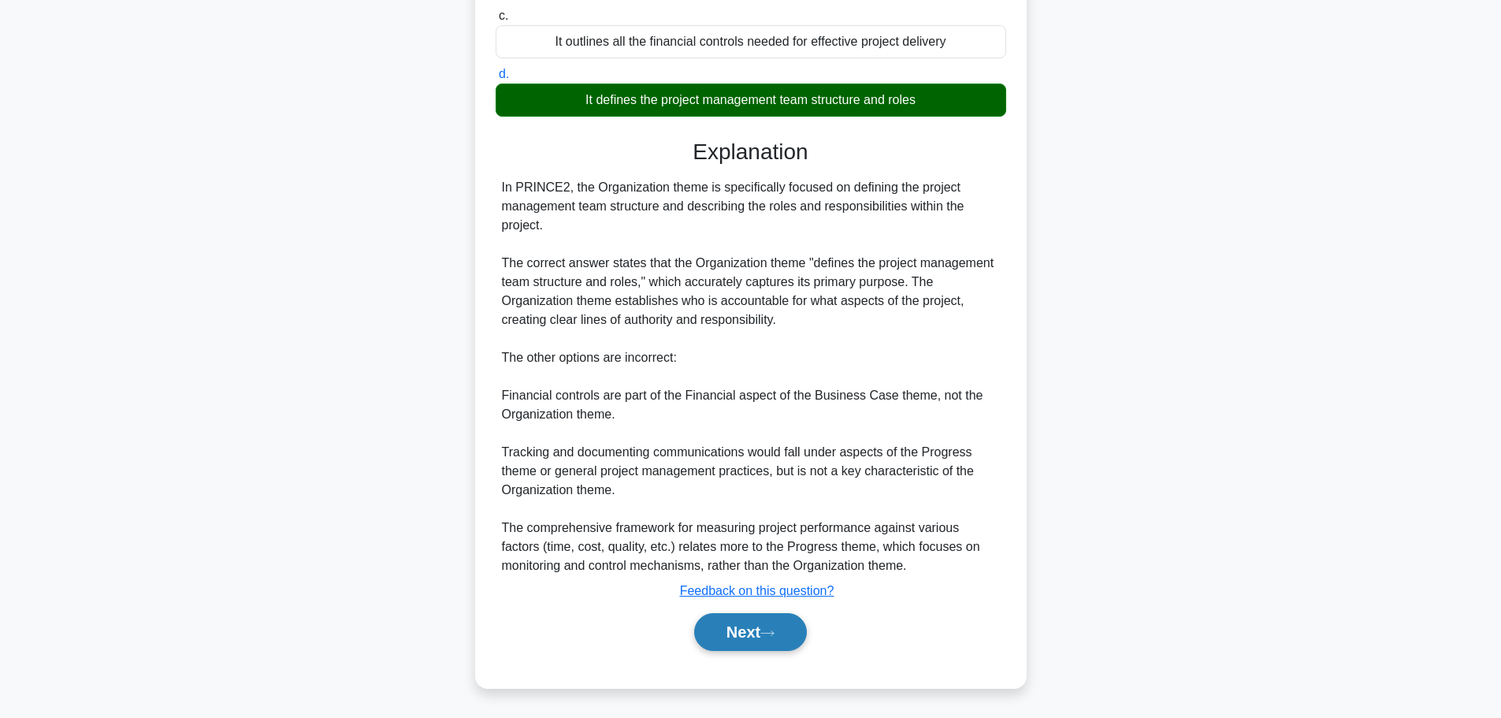
click at [770, 621] on button "Next" at bounding box center [750, 632] width 113 height 38
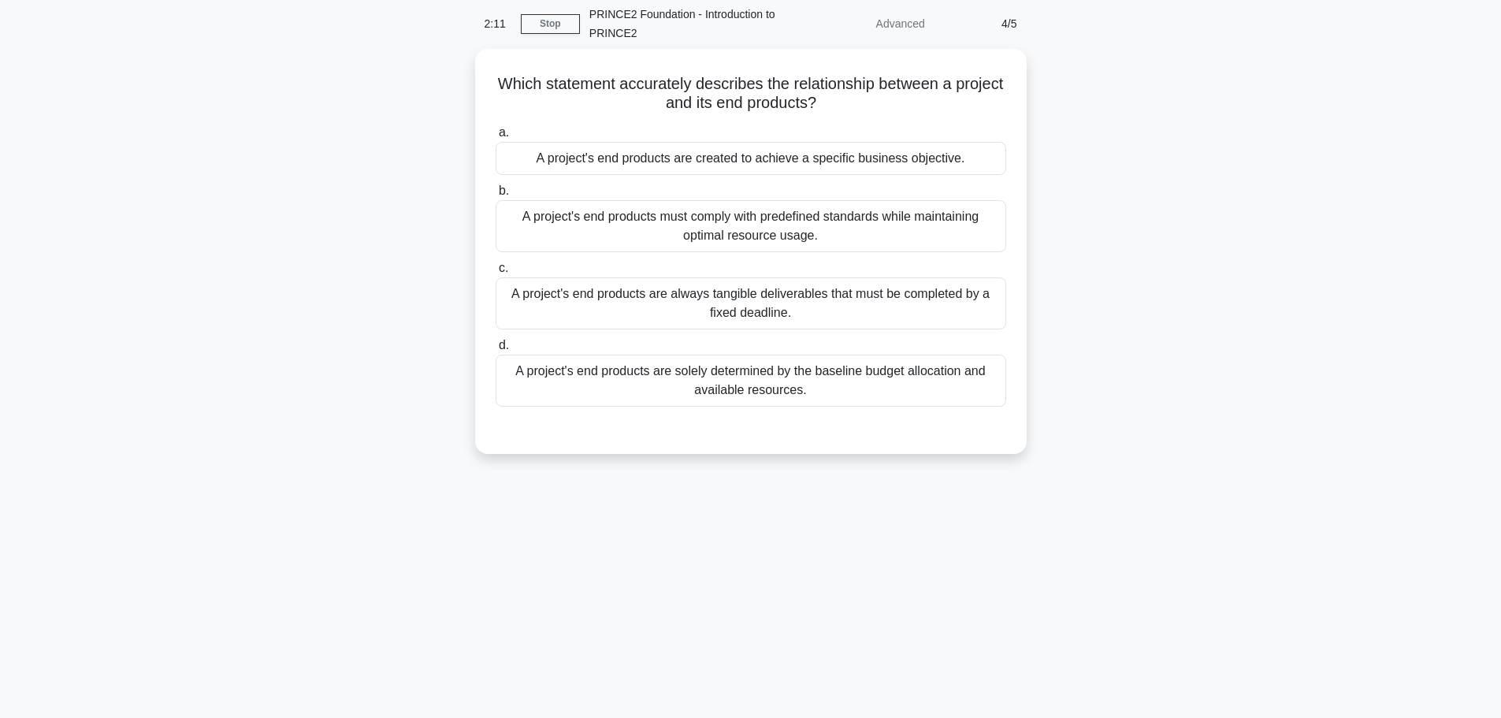
scroll to position [0, 0]
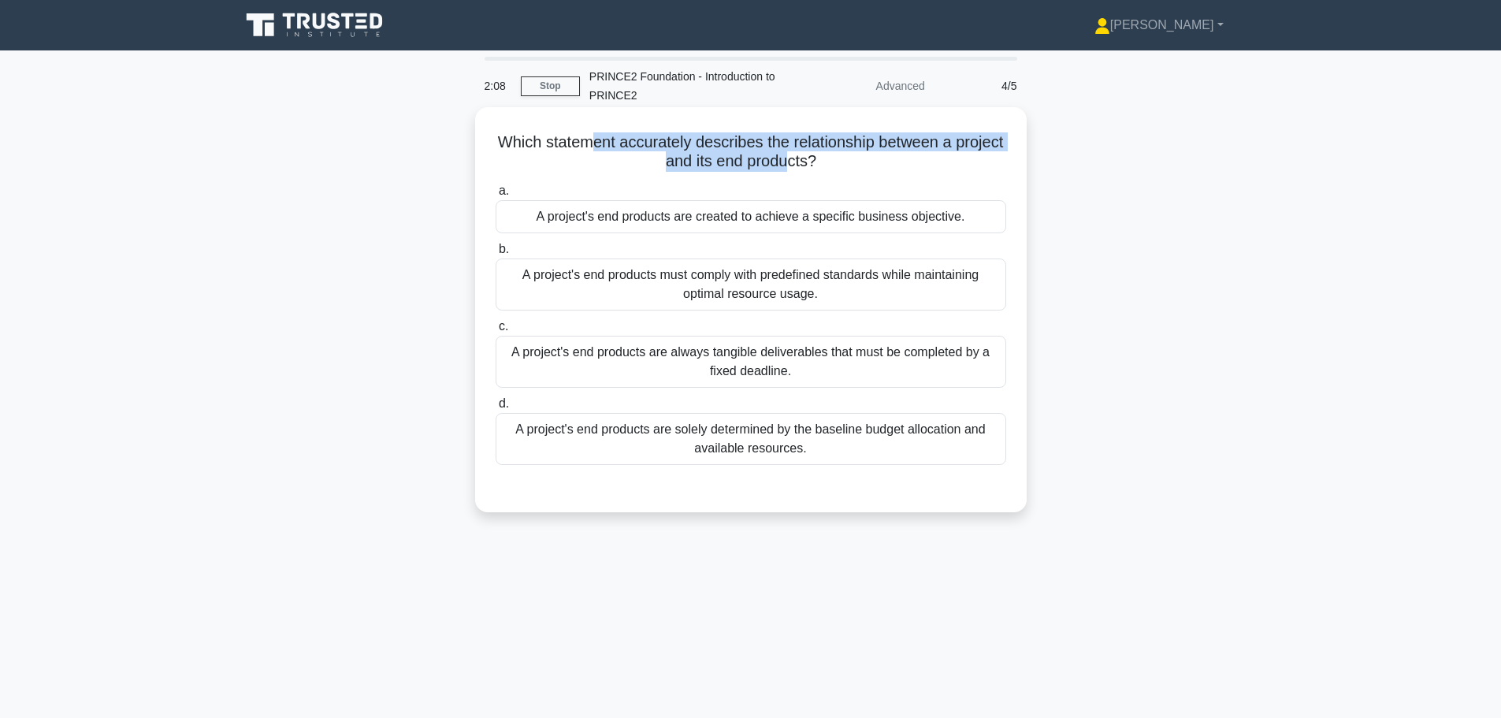
drag, startPoint x: 612, startPoint y: 132, endPoint x: 819, endPoint y: 157, distance: 208.6
click at [819, 157] on h5 "Which statement accurately describes the relationship between a project and its…" at bounding box center [751, 151] width 514 height 39
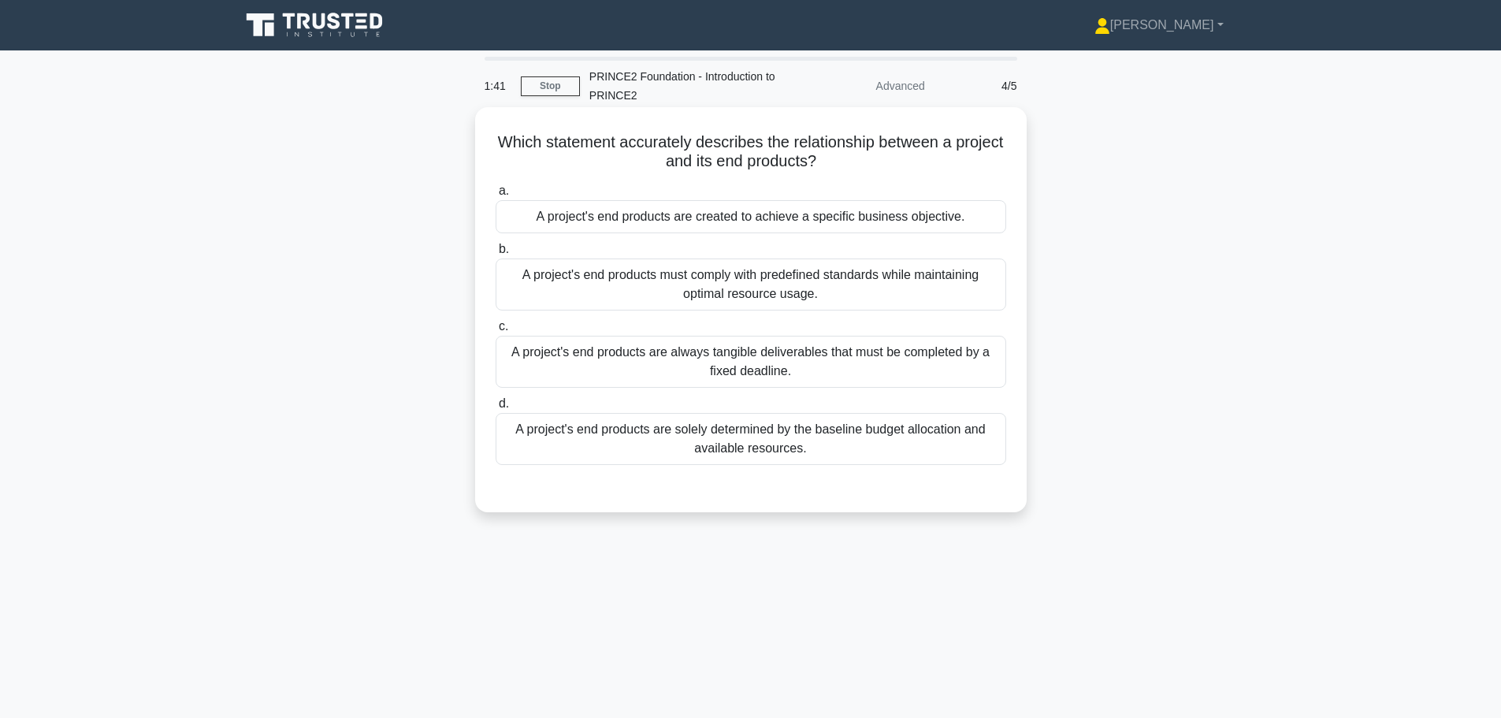
click at [858, 293] on div "A project's end products must comply with predefined standards while maintainin…" at bounding box center [751, 284] width 511 height 52
click at [496, 254] on input "b. A project's end products must comply with predefined standards while maintai…" at bounding box center [496, 249] width 0 height 10
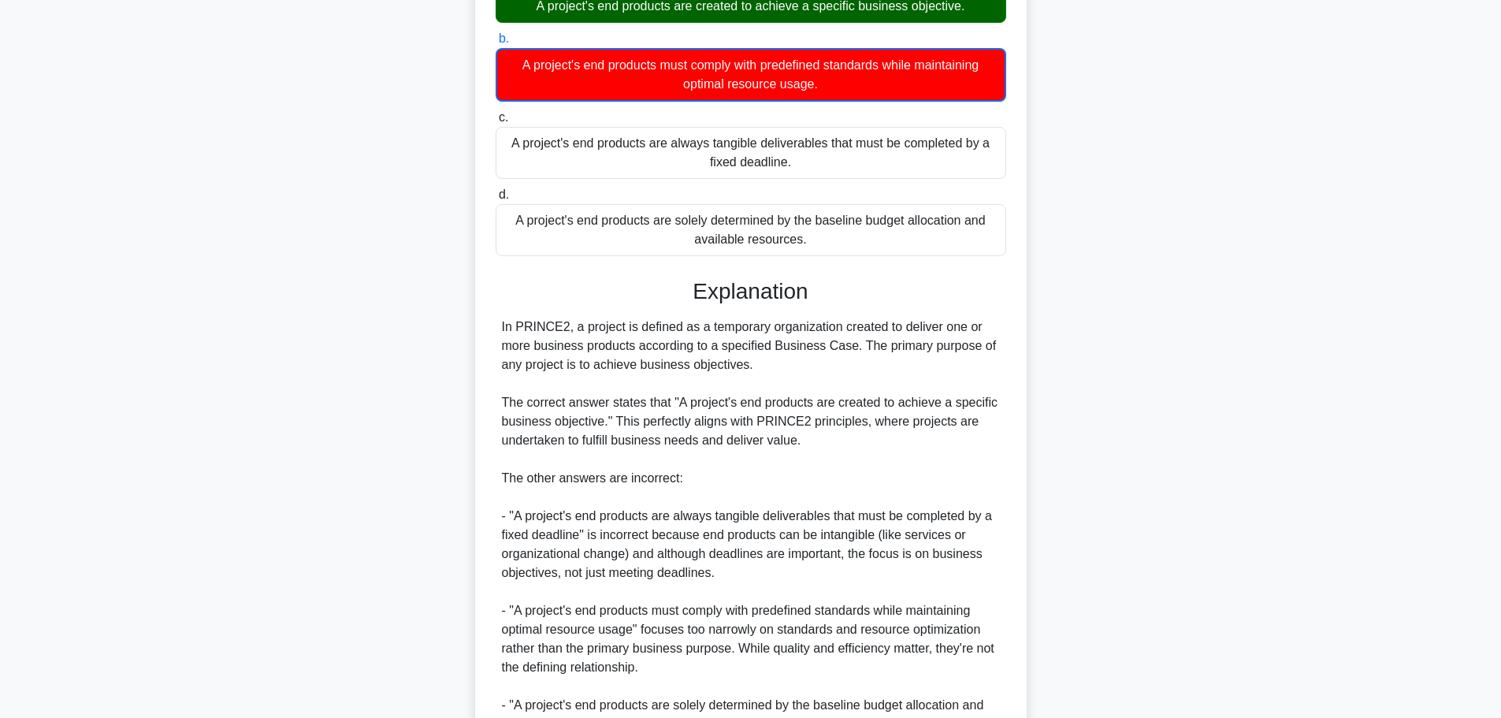
scroll to position [394, 0]
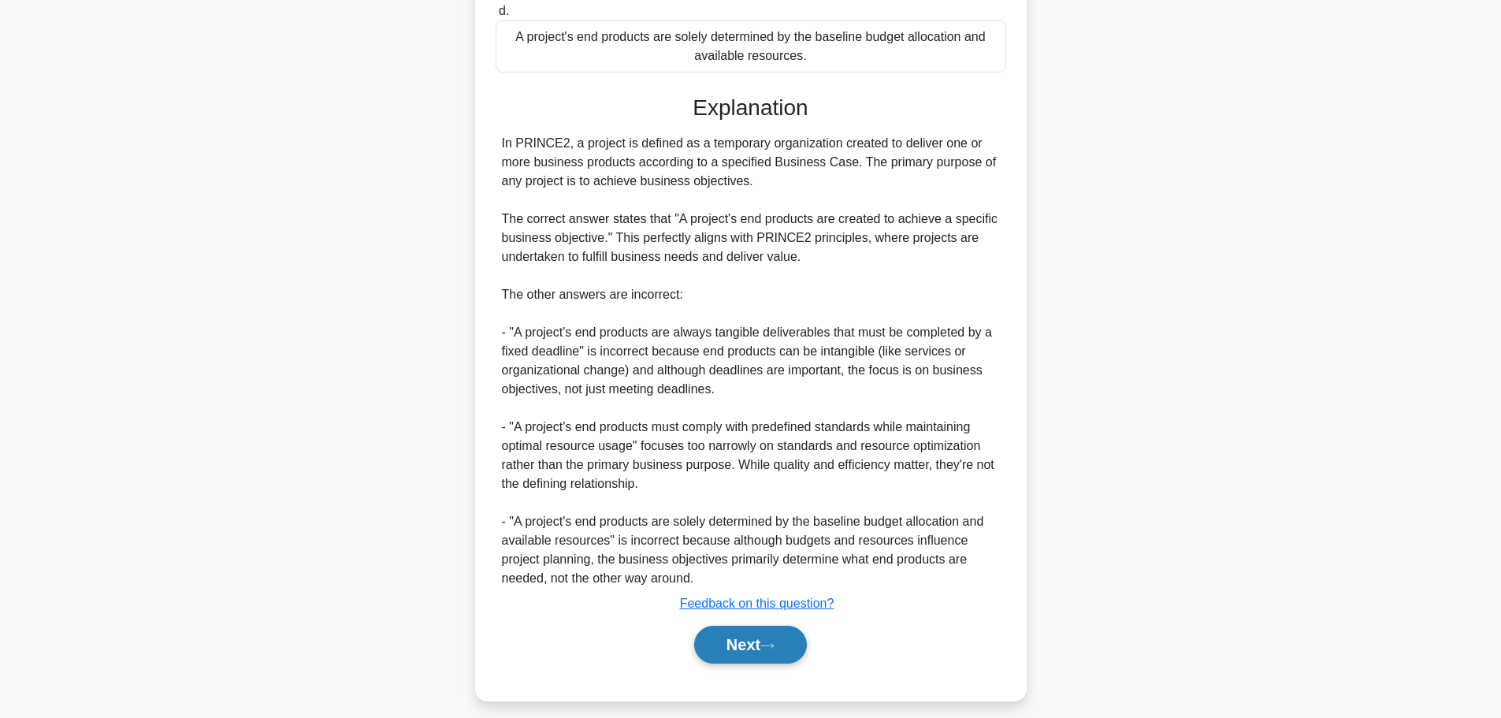
click at [766, 642] on button "Next" at bounding box center [750, 645] width 113 height 38
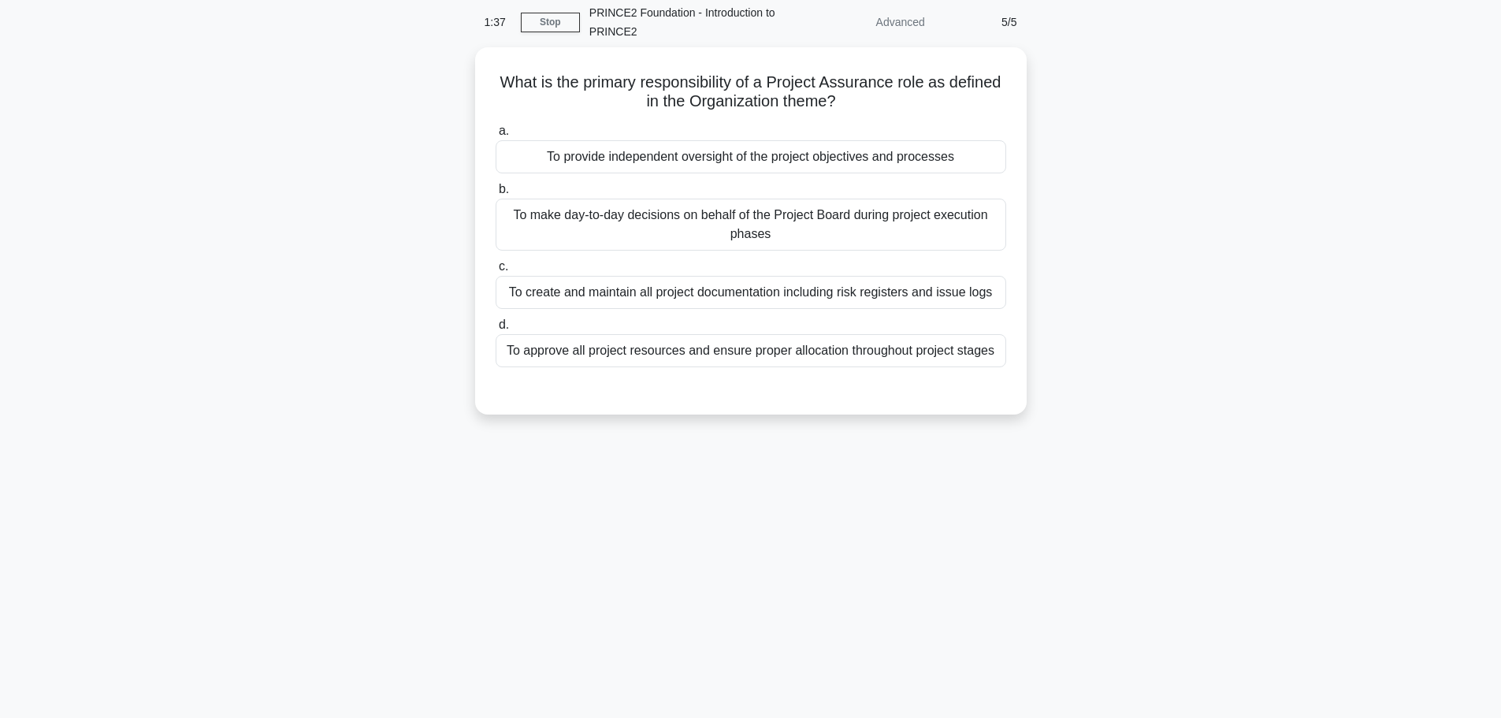
scroll to position [0, 0]
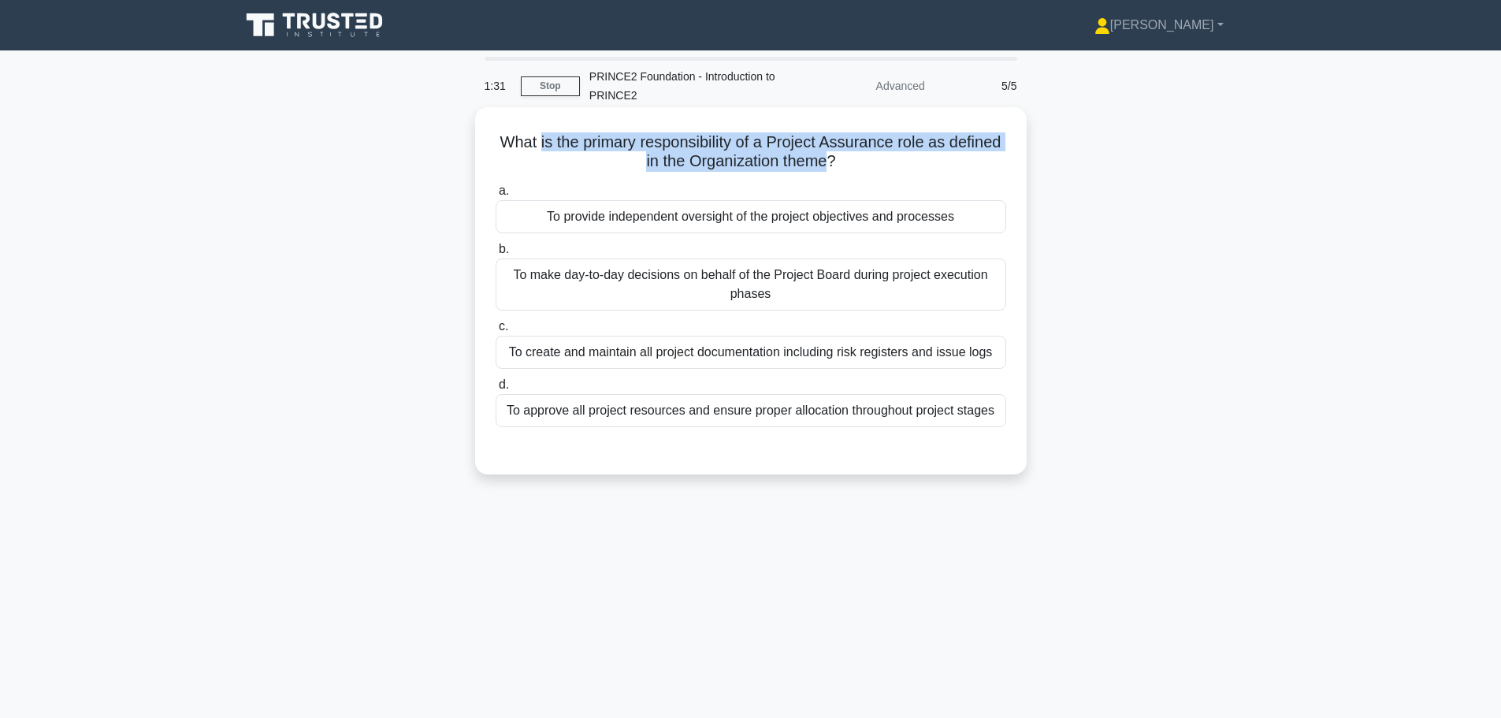
drag, startPoint x: 567, startPoint y: 139, endPoint x: 856, endPoint y: 158, distance: 289.0
click at [856, 158] on h5 "What is the primary responsibility of a Project Assurance role as defined in th…" at bounding box center [751, 151] width 514 height 39
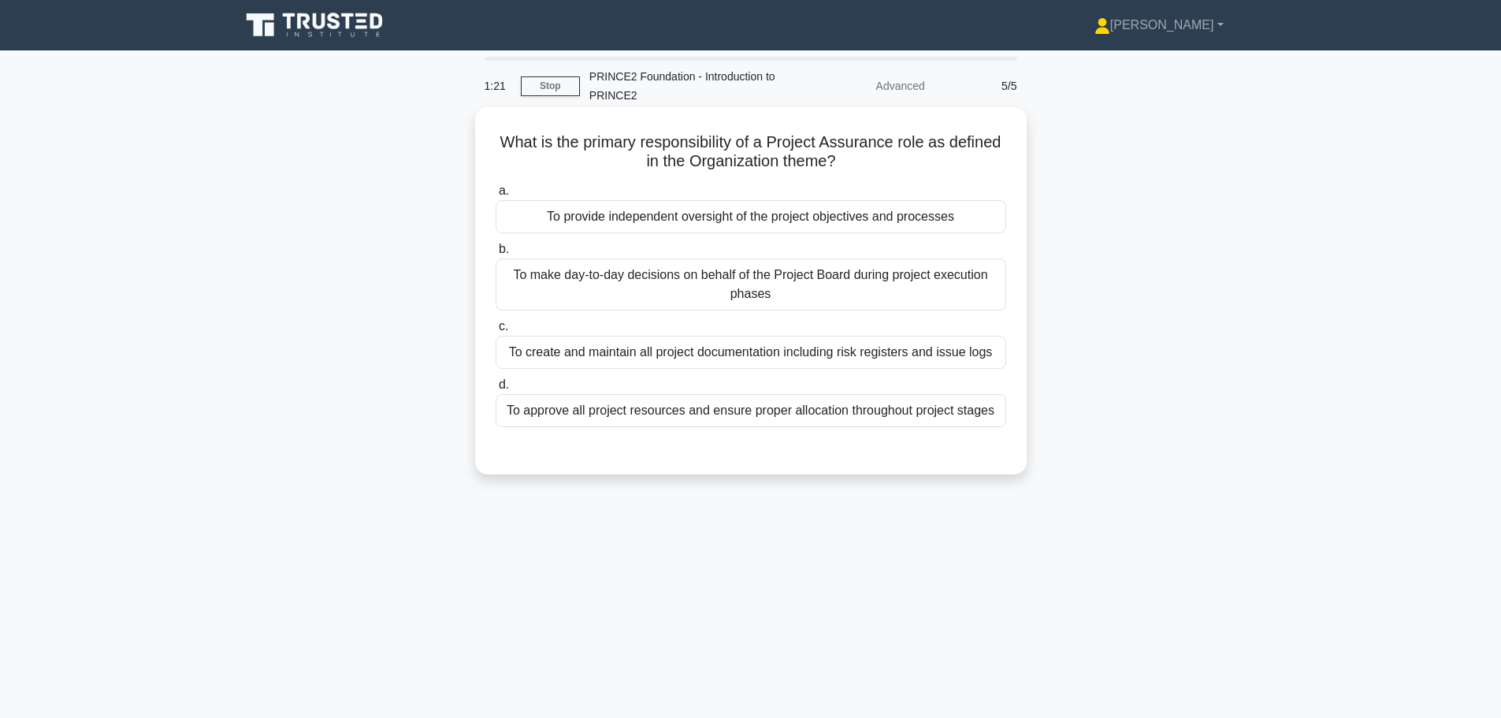
click at [871, 210] on div "To provide independent oversight of the project objectives and processes" at bounding box center [751, 216] width 511 height 33
click at [496, 196] on input "a. To provide independent oversight of the project objectives and processes" at bounding box center [496, 191] width 0 height 10
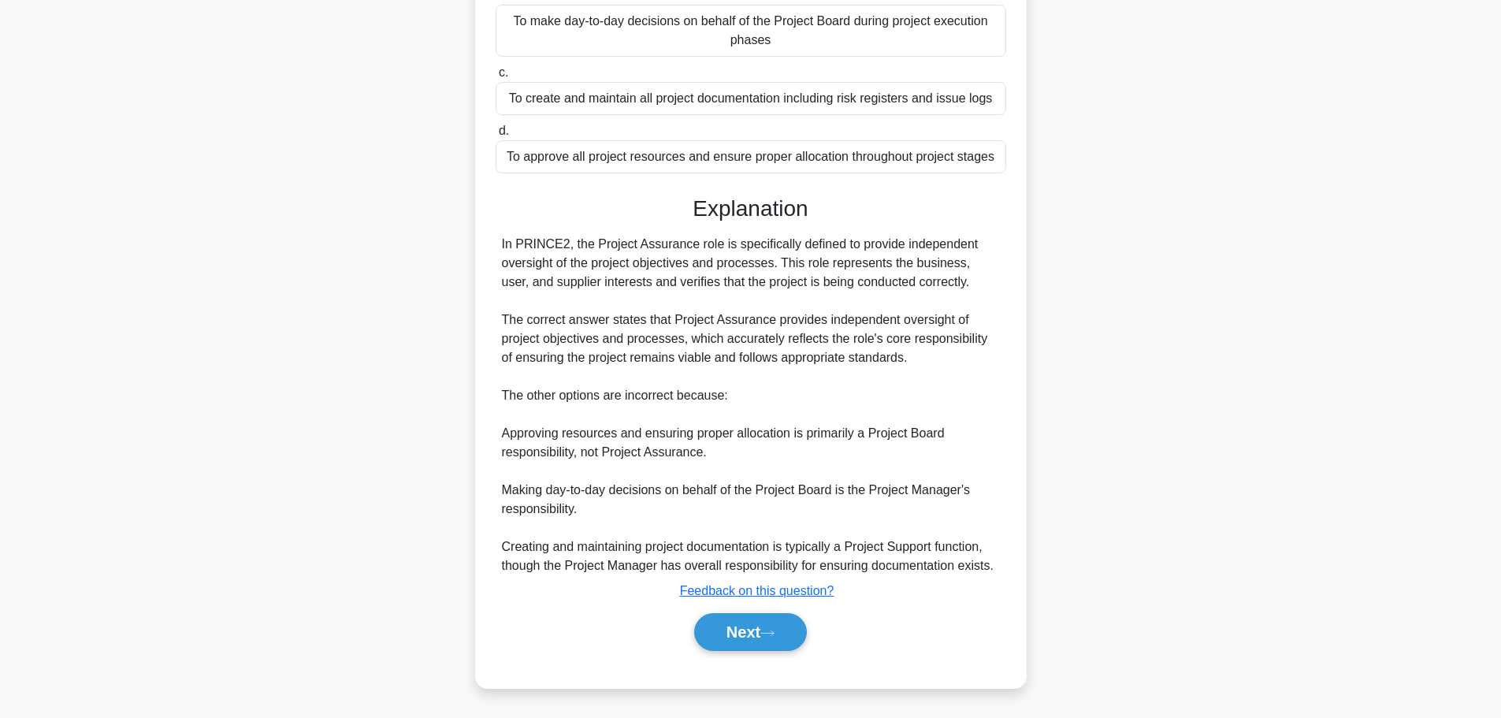
scroll to position [254, 0]
click at [774, 637] on icon at bounding box center [767, 633] width 14 height 9
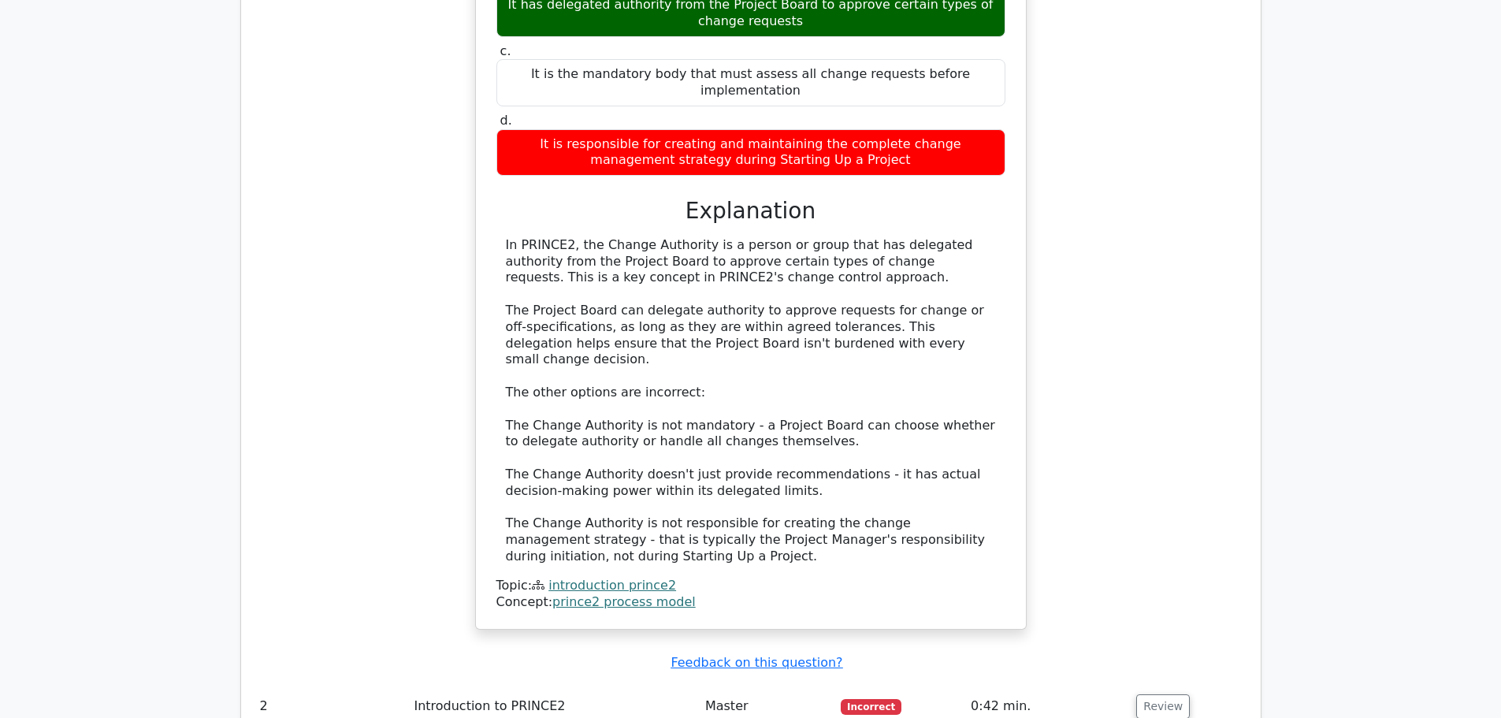
scroll to position [1488, 0]
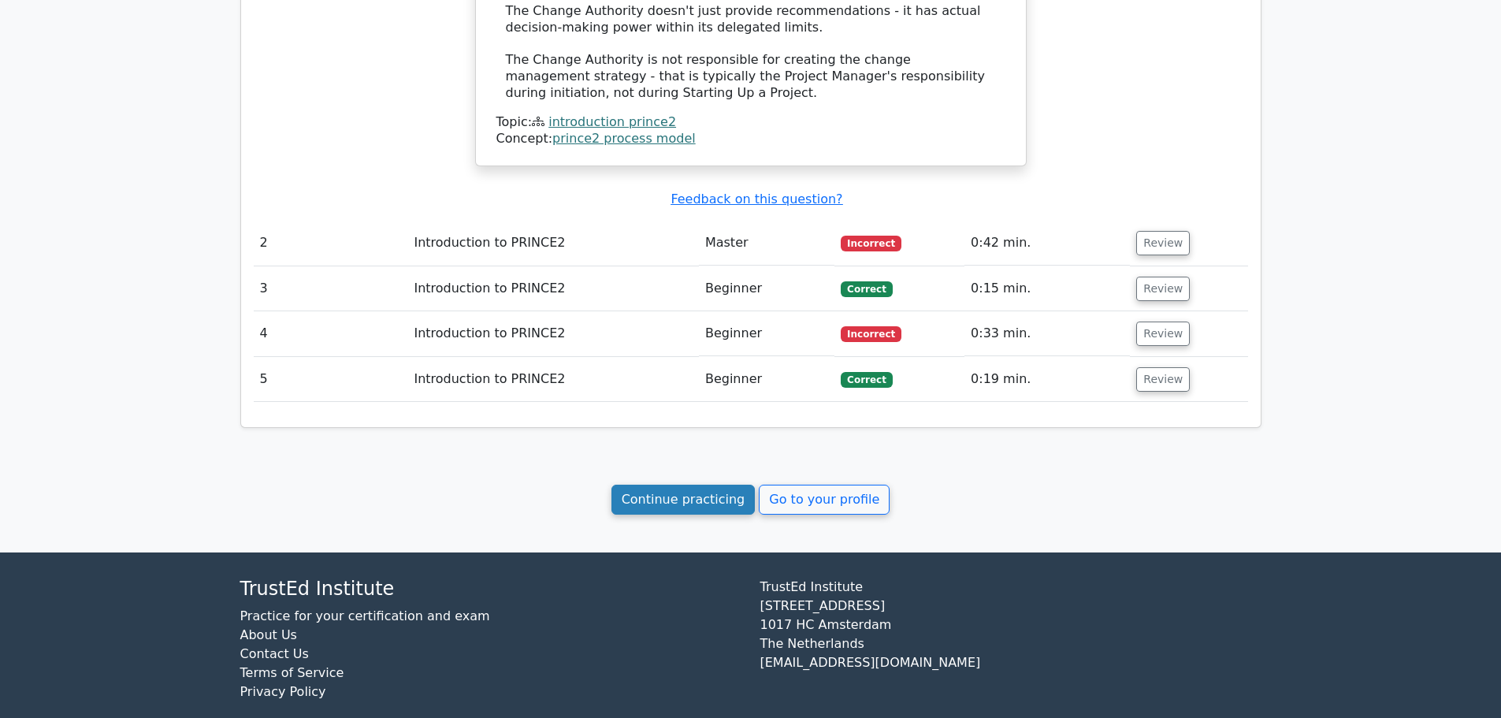
click at [682, 485] on link "Continue practicing" at bounding box center [683, 500] width 144 height 30
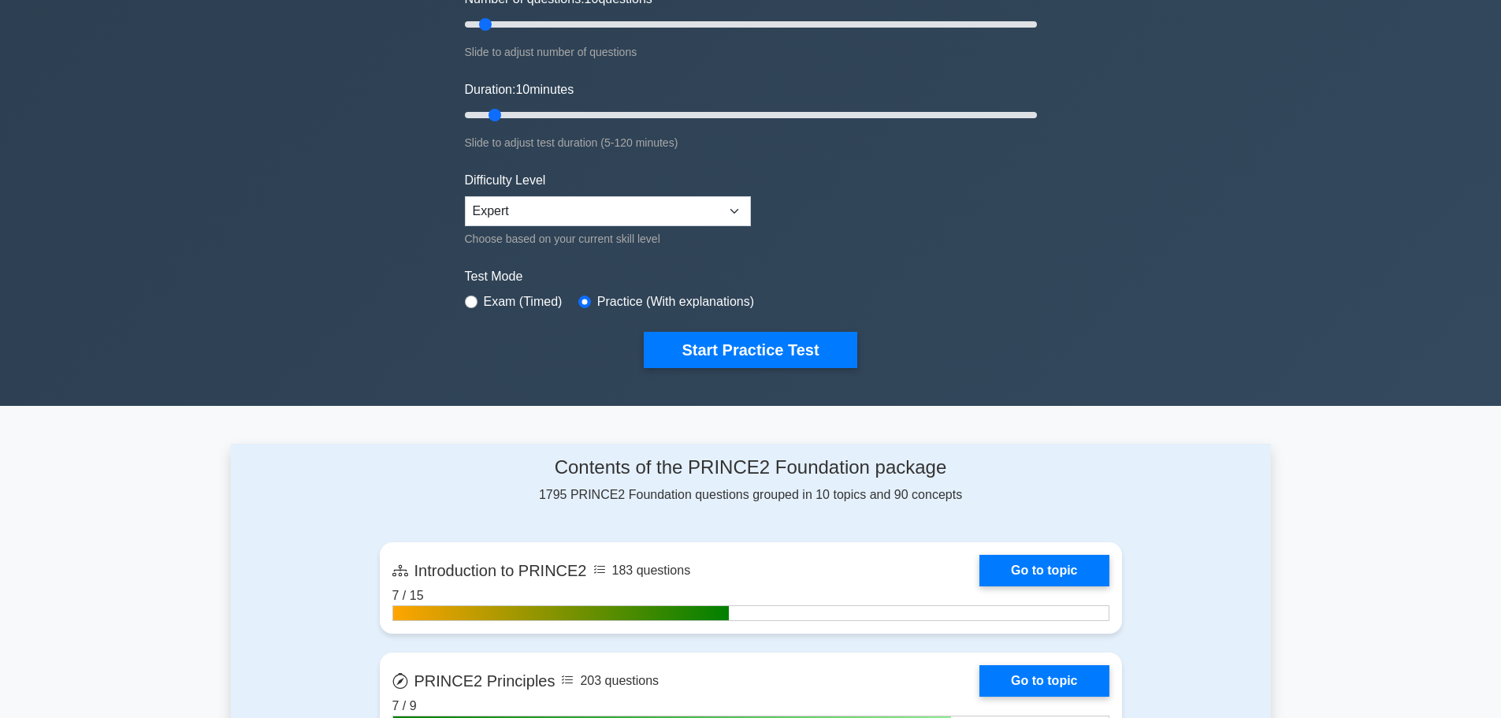
scroll to position [473, 0]
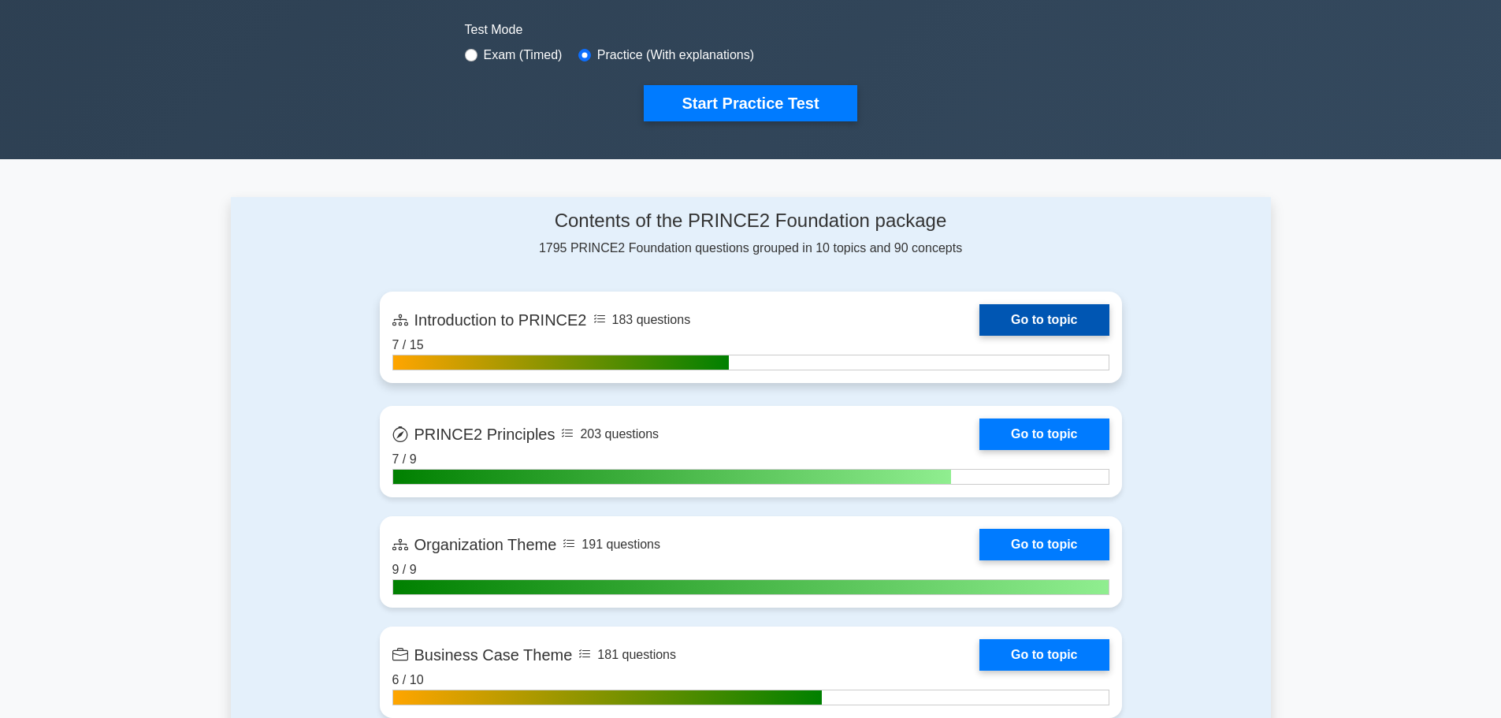
click at [1022, 315] on link "Go to topic" at bounding box center [1043, 320] width 129 height 32
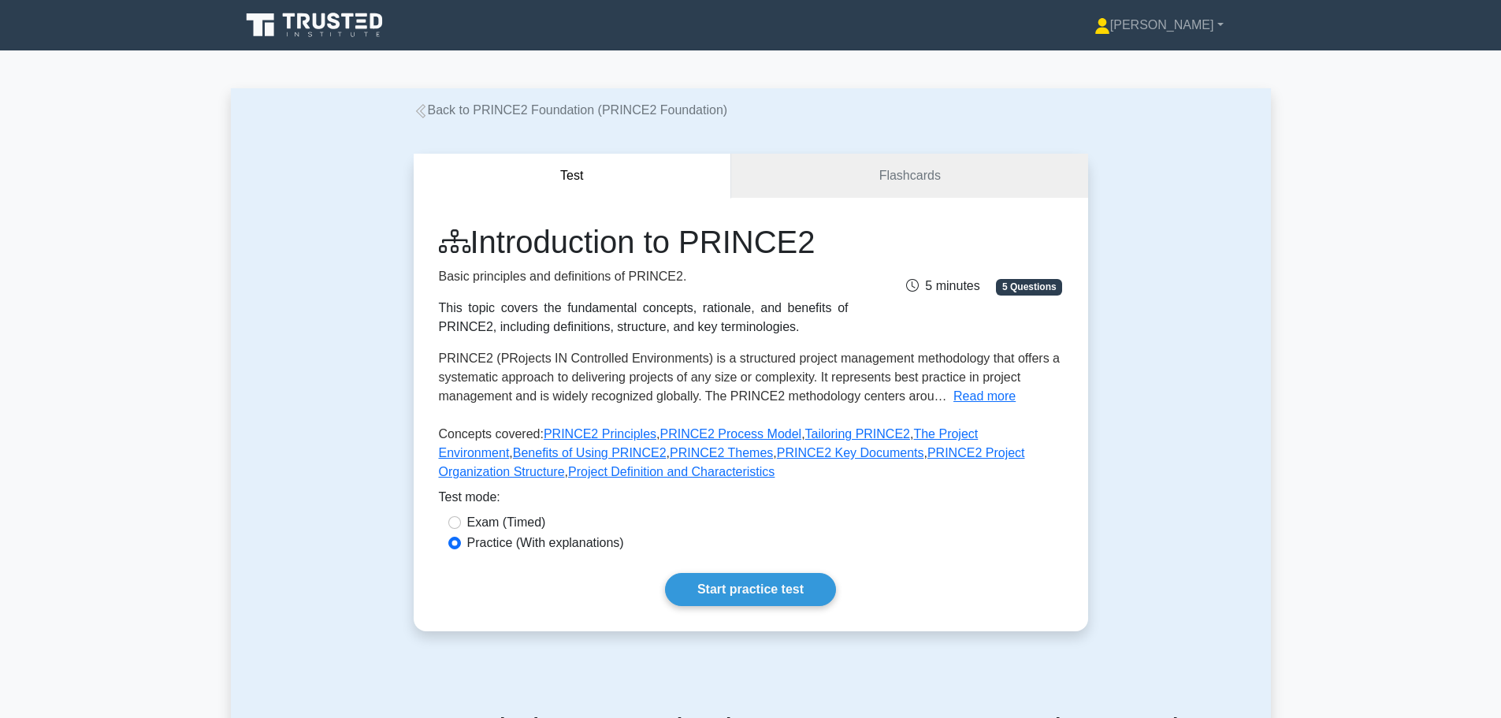
click at [500, 516] on label "Exam (Timed)" at bounding box center [506, 522] width 79 height 19
click at [461, 516] on input "Exam (Timed)" at bounding box center [454, 522] width 13 height 13
radio input "true"
click at [486, 544] on label "Practice (With explanations)" at bounding box center [545, 542] width 157 height 19
click at [461, 544] on input "Practice (With explanations)" at bounding box center [454, 543] width 13 height 13
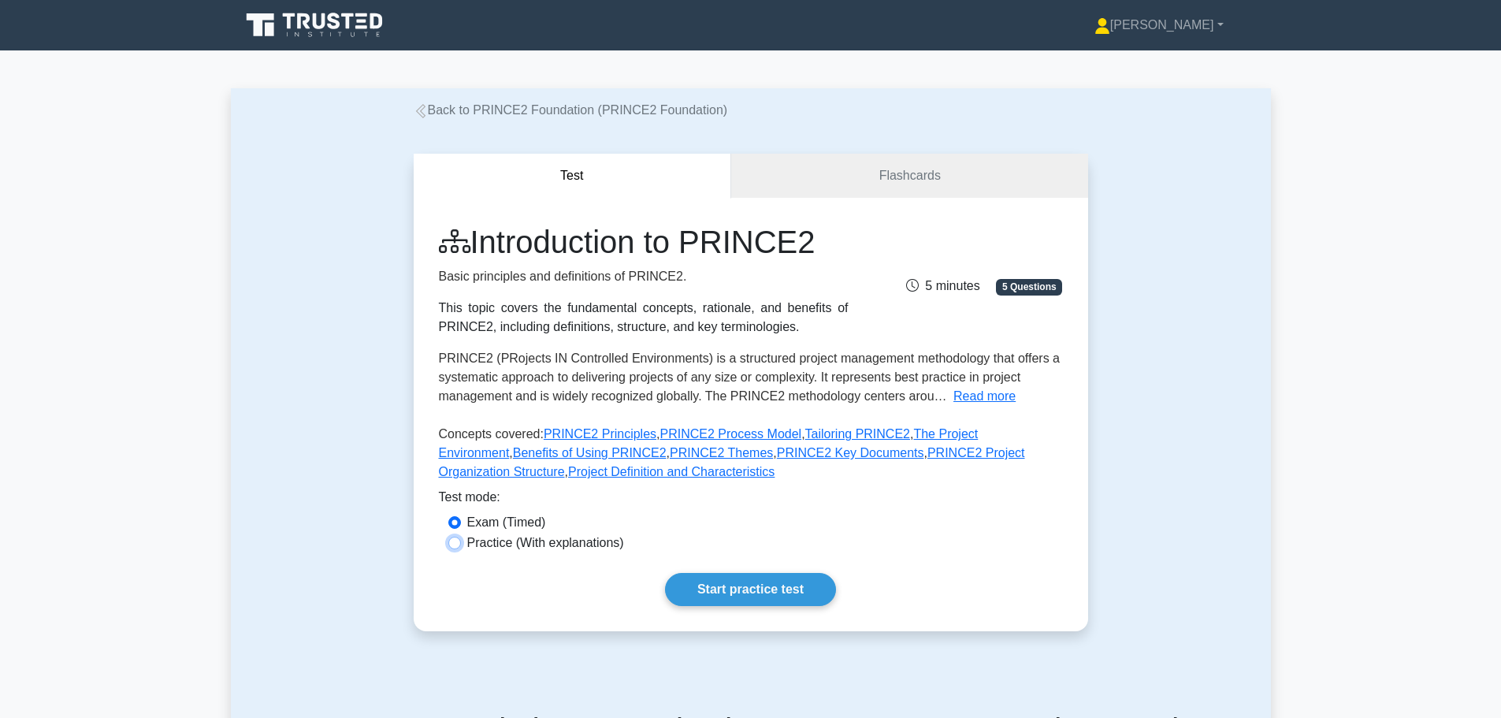
radio input "true"
click at [729, 585] on link "Start practice test" at bounding box center [750, 589] width 171 height 33
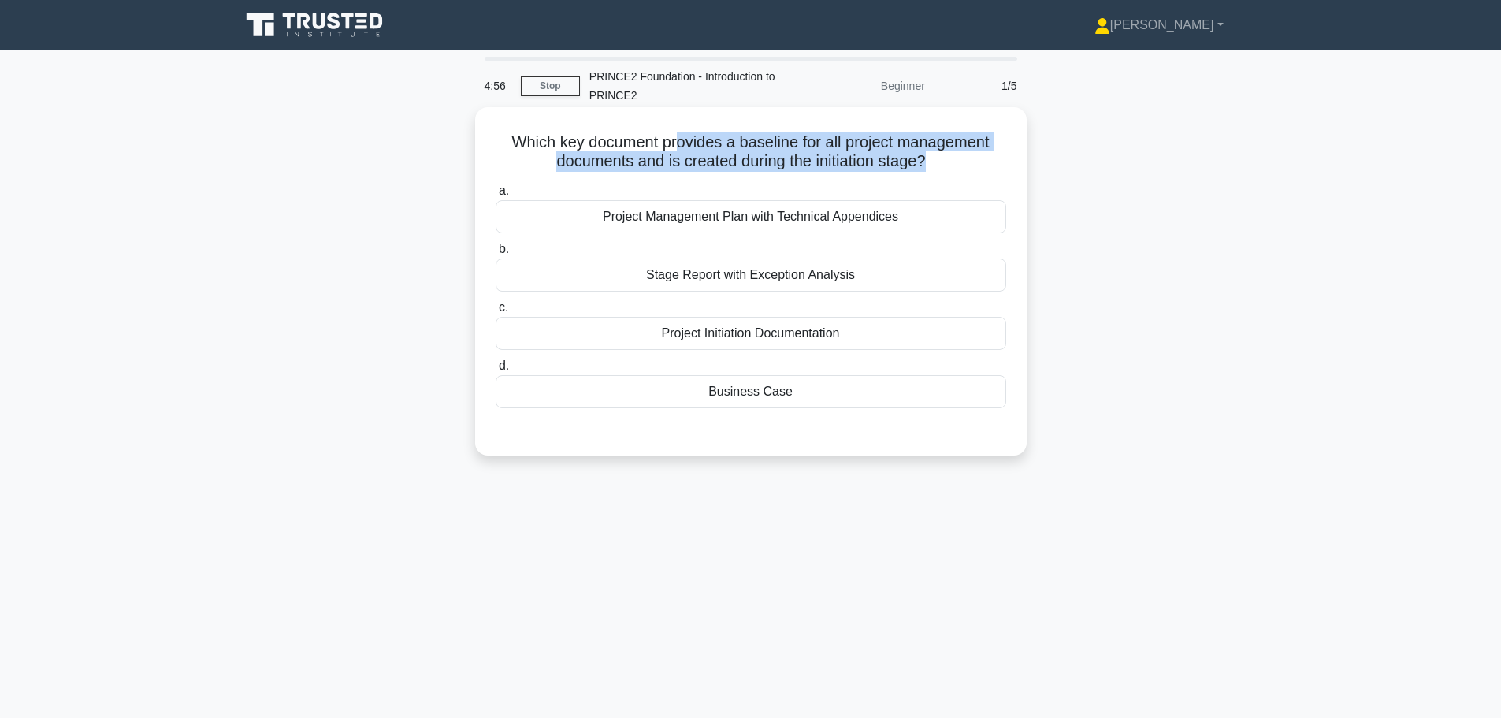
drag, startPoint x: 700, startPoint y: 149, endPoint x: 930, endPoint y: 158, distance: 230.2
click at [930, 158] on h5 "Which key document provides a baseline for all project management documents and…" at bounding box center [751, 151] width 514 height 39
drag, startPoint x: 513, startPoint y: 140, endPoint x: 915, endPoint y: 154, distance: 402.0
click at [915, 154] on h5 "Which key document provides a baseline for all project management documents and…" at bounding box center [751, 151] width 514 height 39
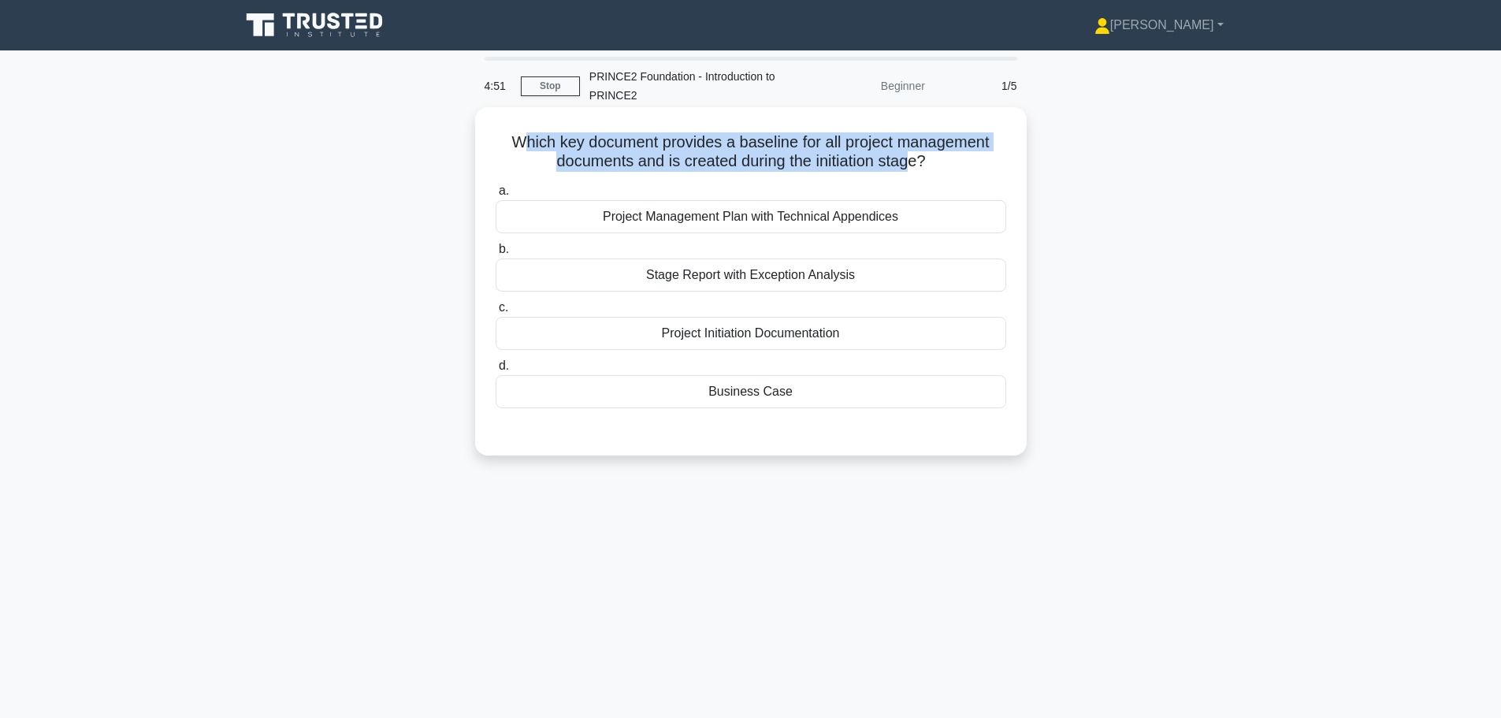
click at [915, 154] on h5 "Which key document provides a baseline for all project management documents and…" at bounding box center [751, 151] width 514 height 39
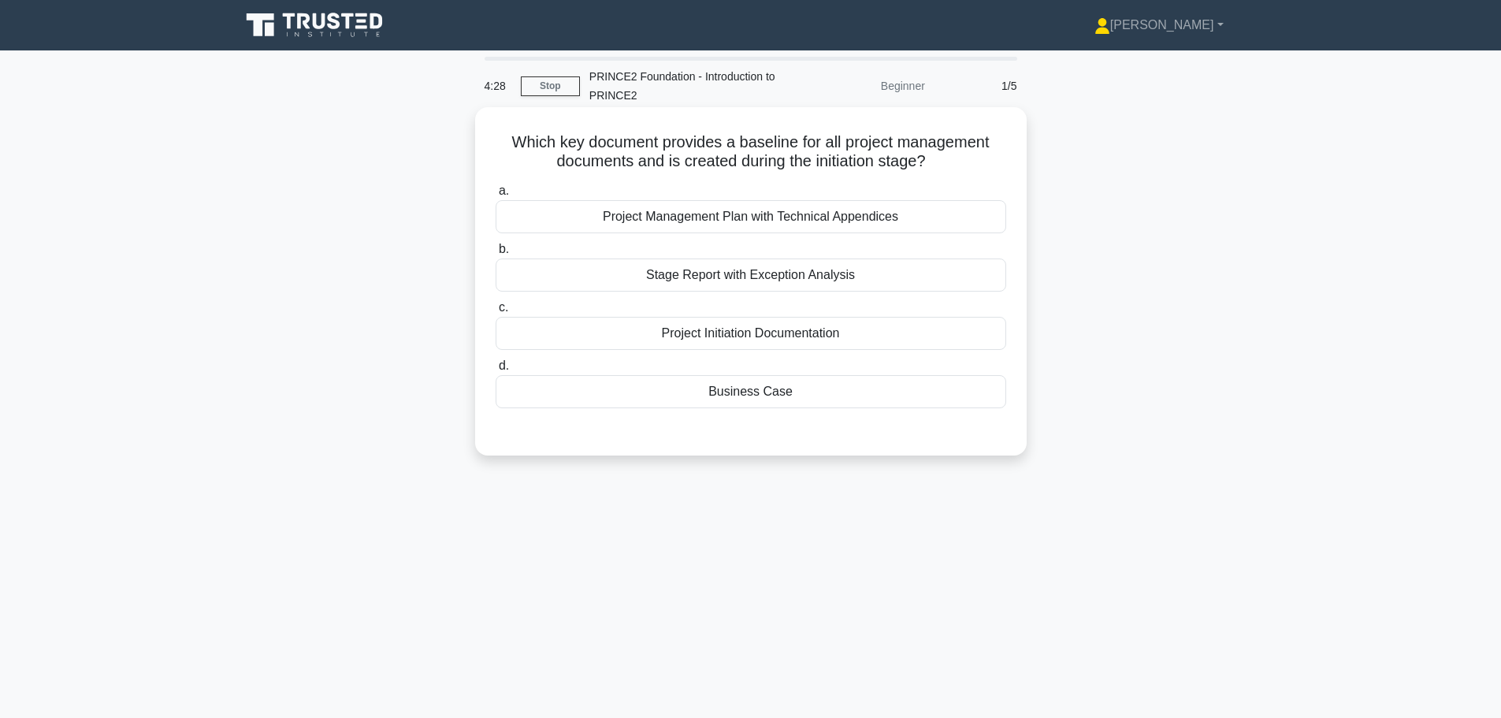
click at [770, 394] on div "Business Case" at bounding box center [751, 391] width 511 height 33
click at [496, 371] on input "d. Business Case" at bounding box center [496, 366] width 0 height 10
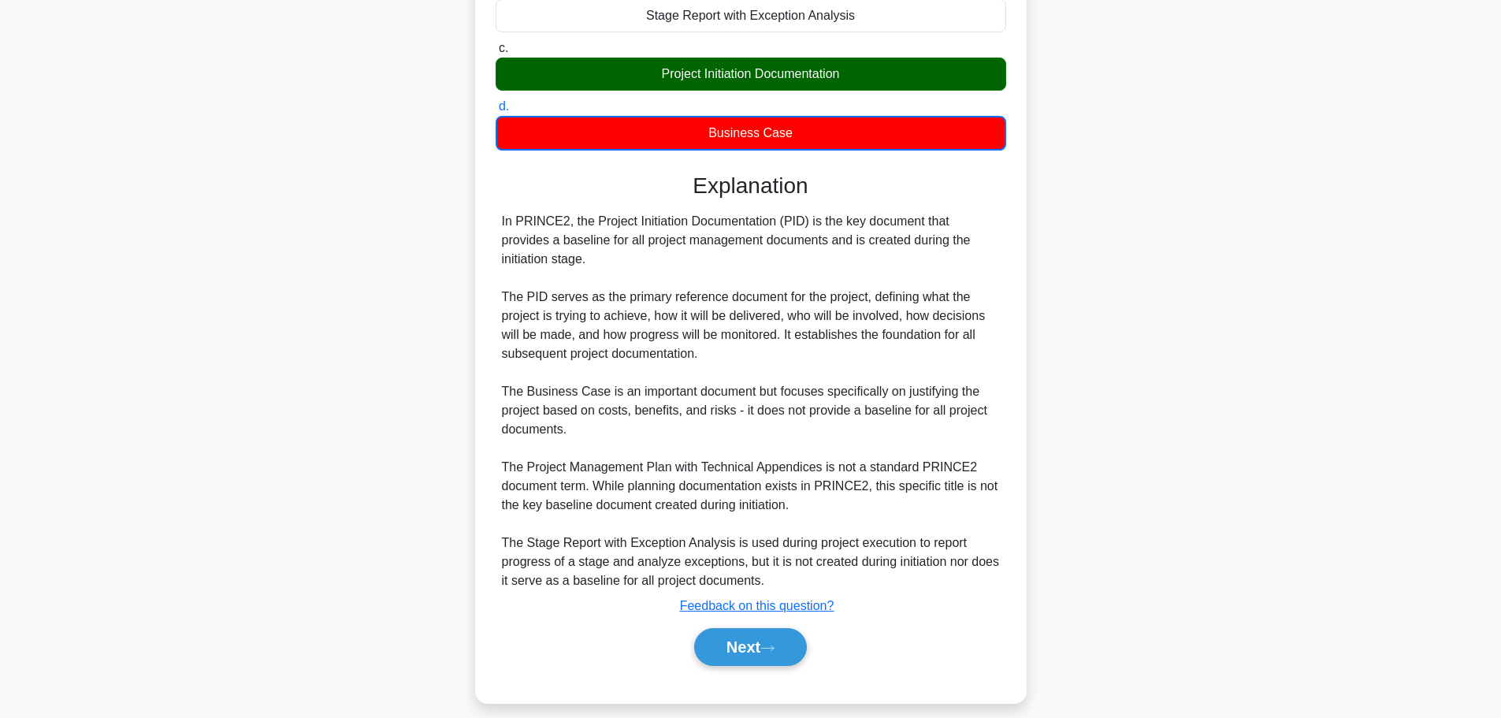
scroll to position [275, 0]
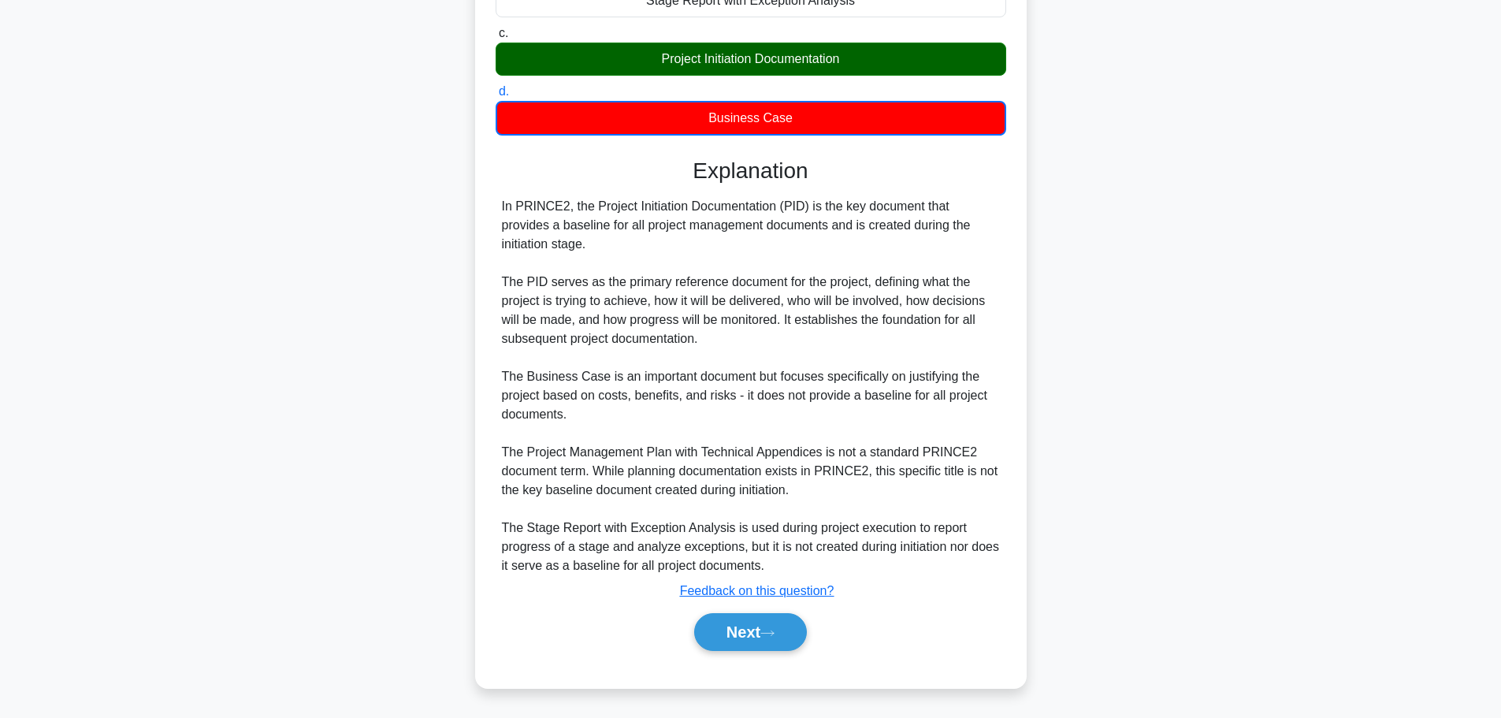
drag, startPoint x: 719, startPoint y: 225, endPoint x: 756, endPoint y: 237, distance: 39.1
click at [756, 237] on div "In PRINCE2, the Project Initiation Documentation (PID) is the key document that…" at bounding box center [751, 386] width 498 height 378
click at [741, 623] on button "Next" at bounding box center [750, 632] width 113 height 38
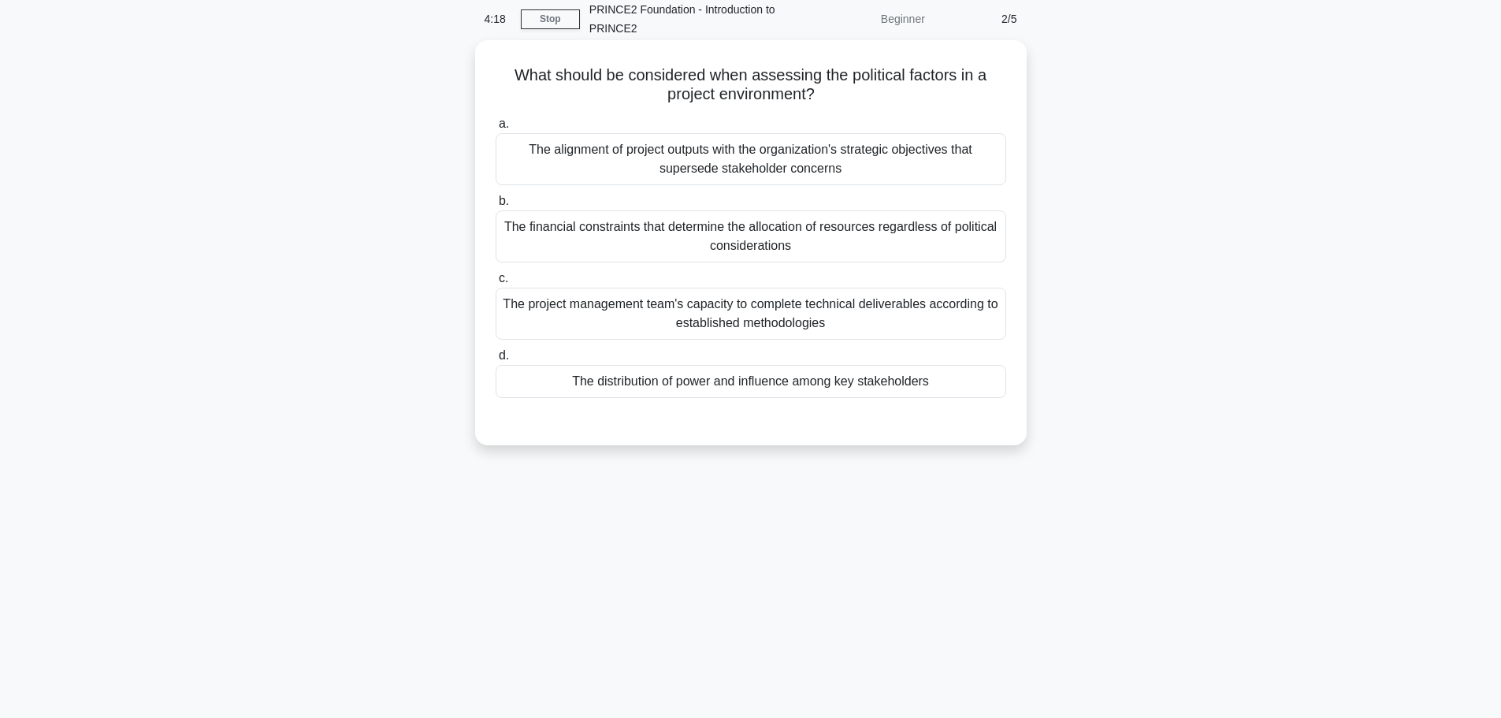
scroll to position [0, 0]
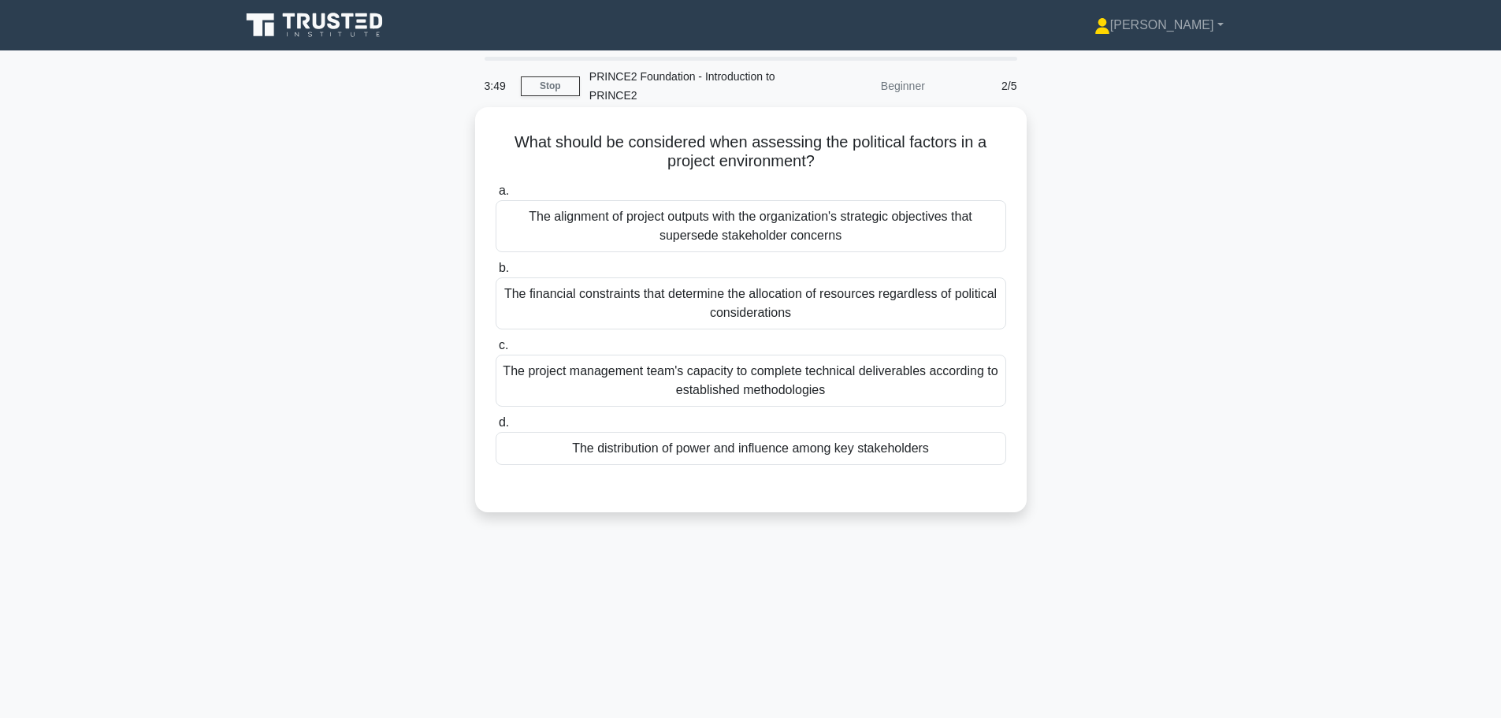
click at [754, 235] on div "The alignment of project outputs with the organization's strategic objectives t…" at bounding box center [751, 226] width 511 height 52
click at [496, 196] on input "a. The alignment of project outputs with the organization's strategic objective…" at bounding box center [496, 191] width 0 height 10
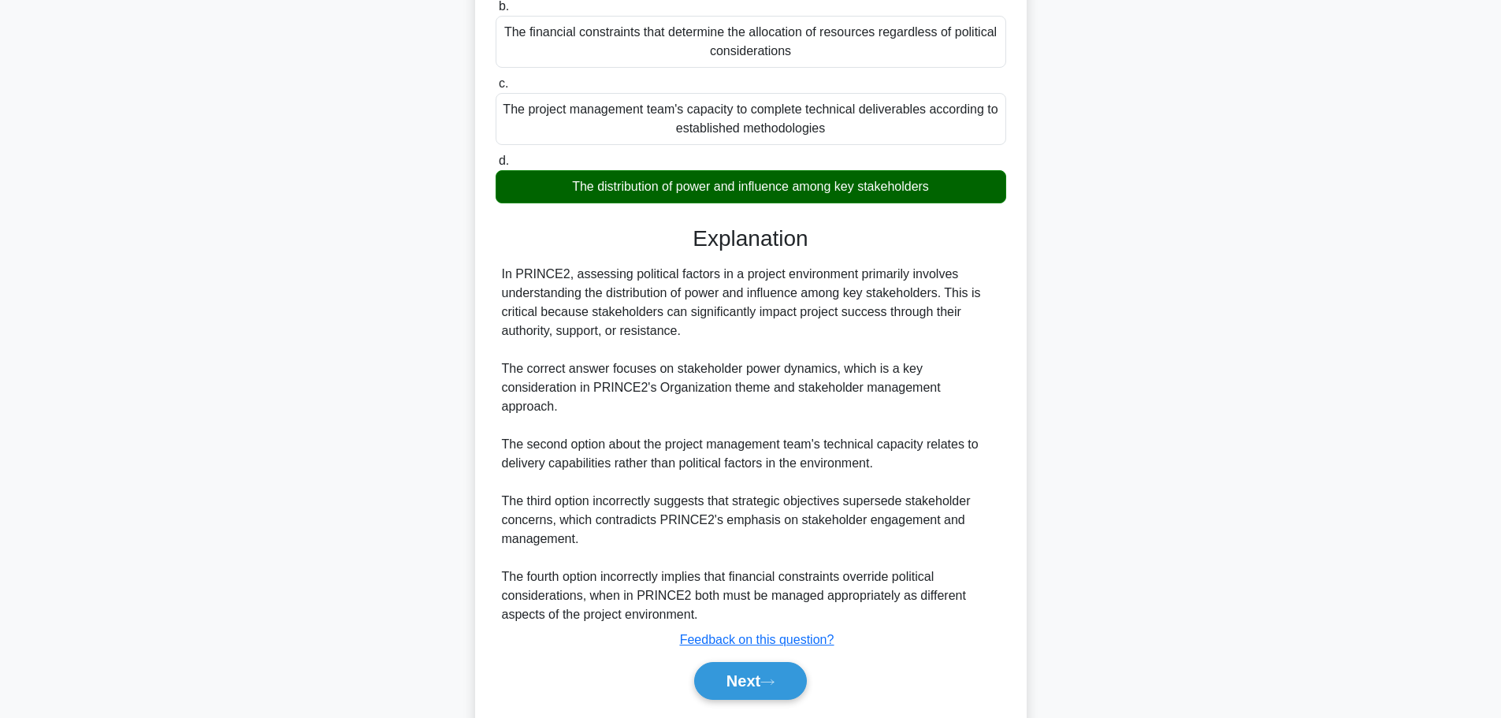
scroll to position [294, 0]
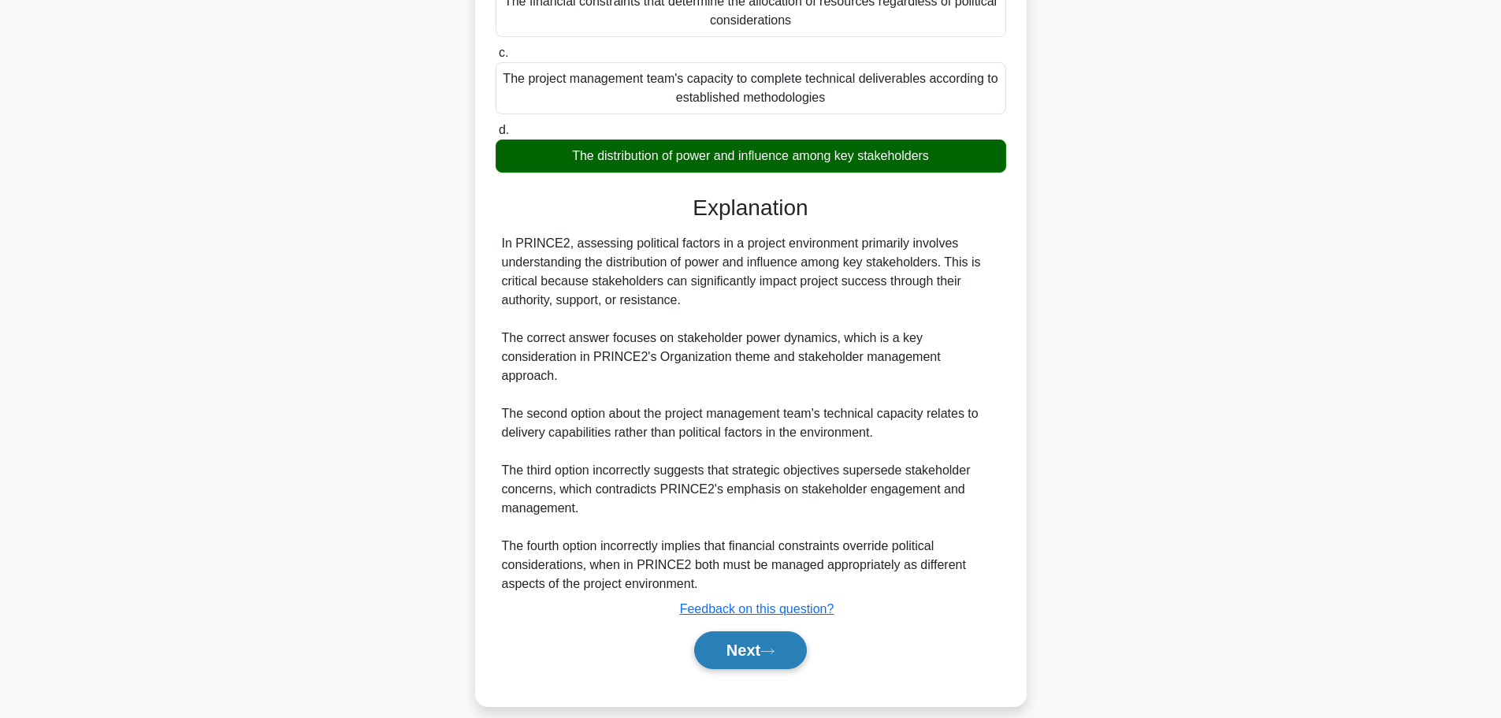
click at [801, 632] on button "Next" at bounding box center [750, 650] width 113 height 38
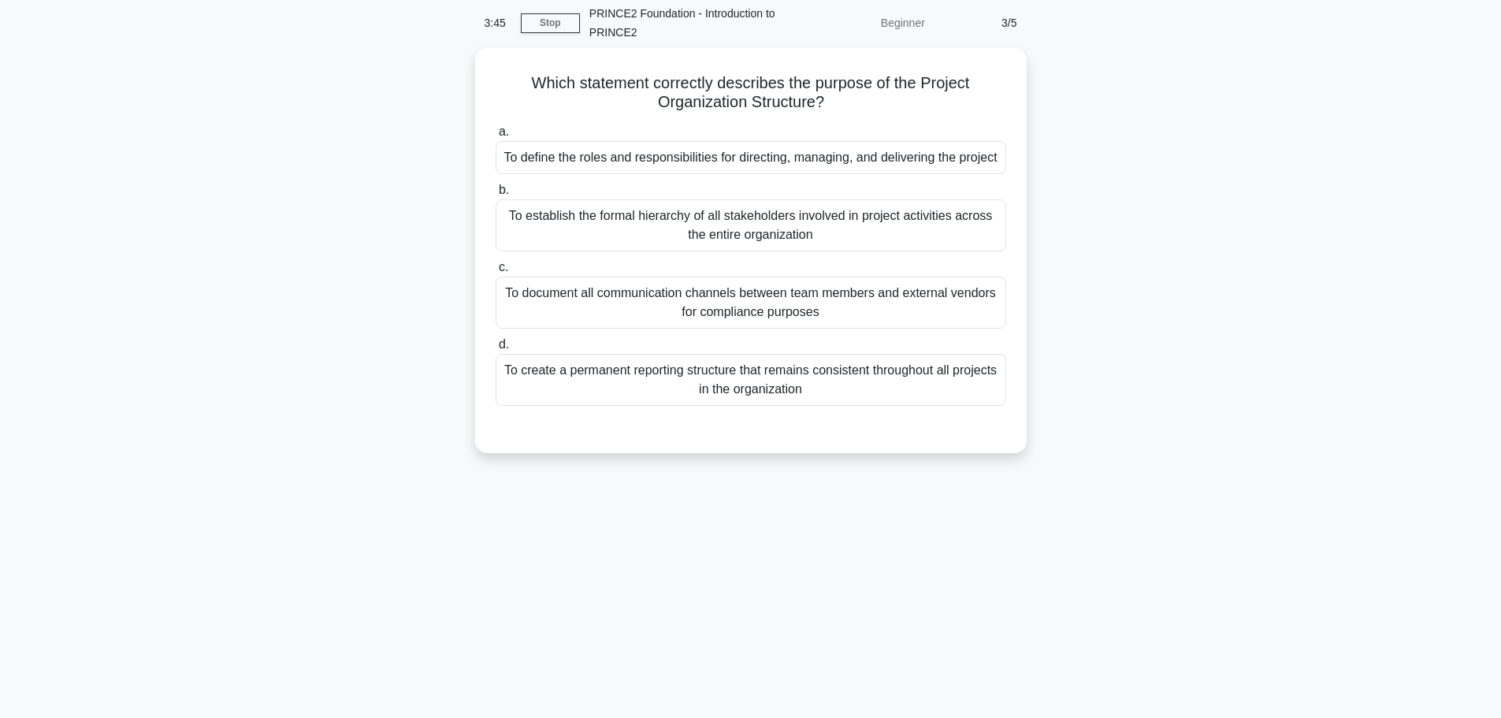
scroll to position [0, 0]
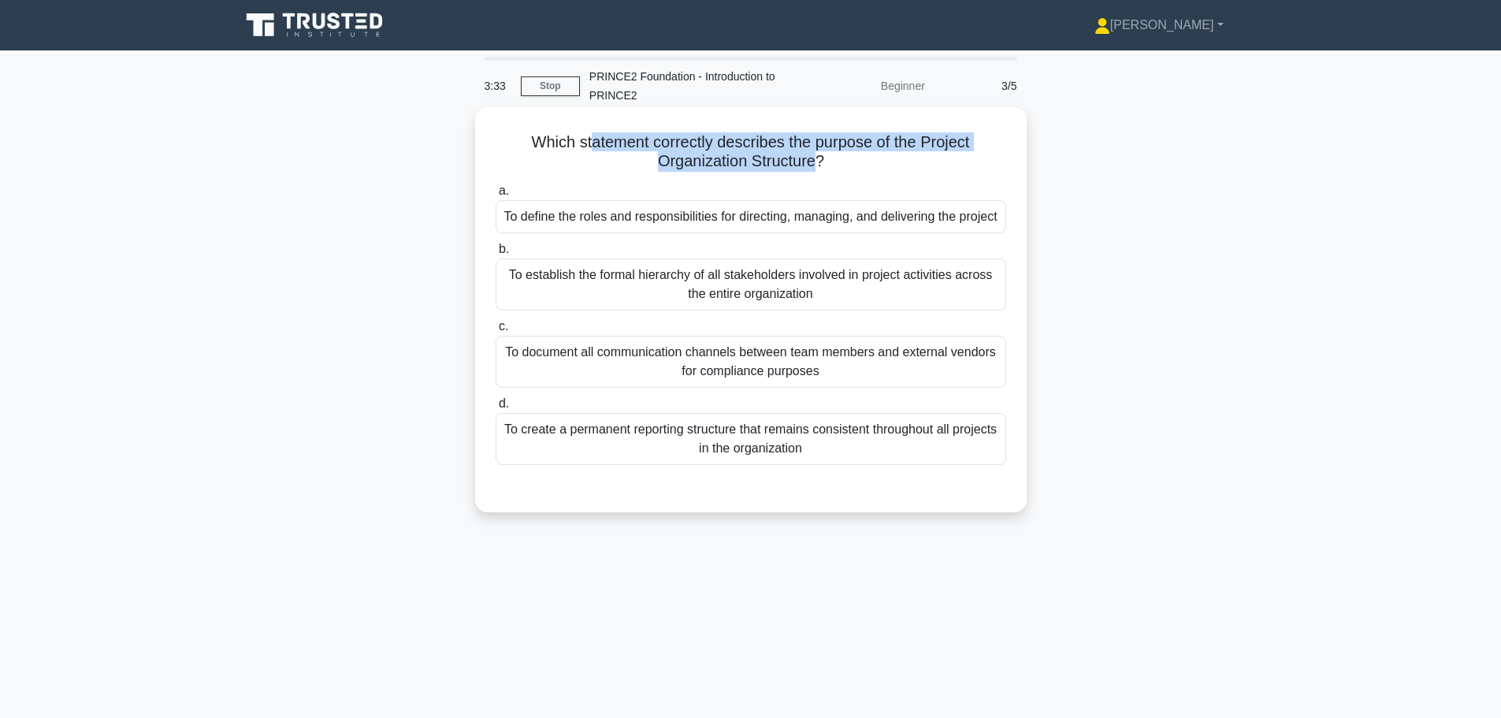
drag, startPoint x: 590, startPoint y: 140, endPoint x: 819, endPoint y: 158, distance: 229.2
click at [819, 158] on h5 "Which statement correctly describes the purpose of the Project Organization Str…" at bounding box center [751, 151] width 514 height 39
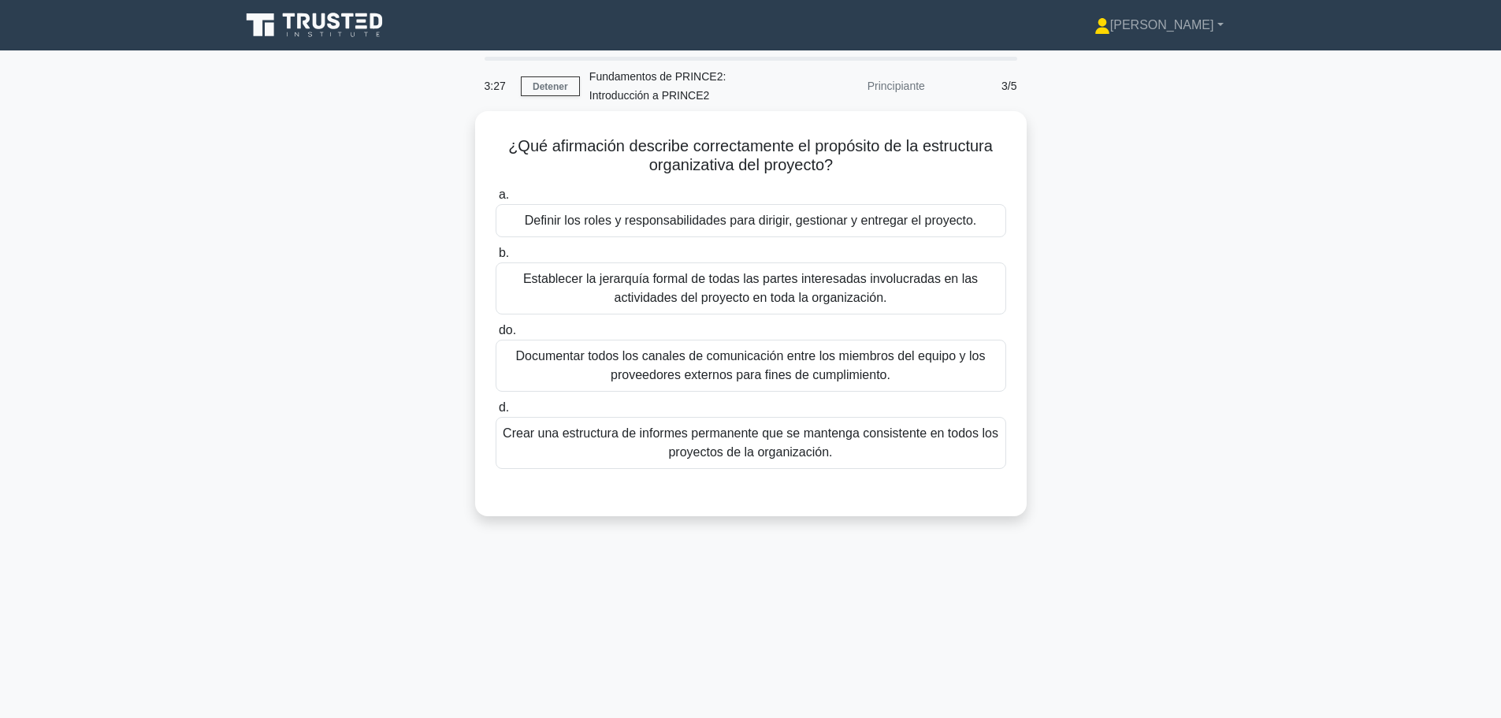
click at [433, 122] on div "¿Qué afirmación describe correctamente el propósito de la estructura organizati…" at bounding box center [751, 323] width 1040 height 424
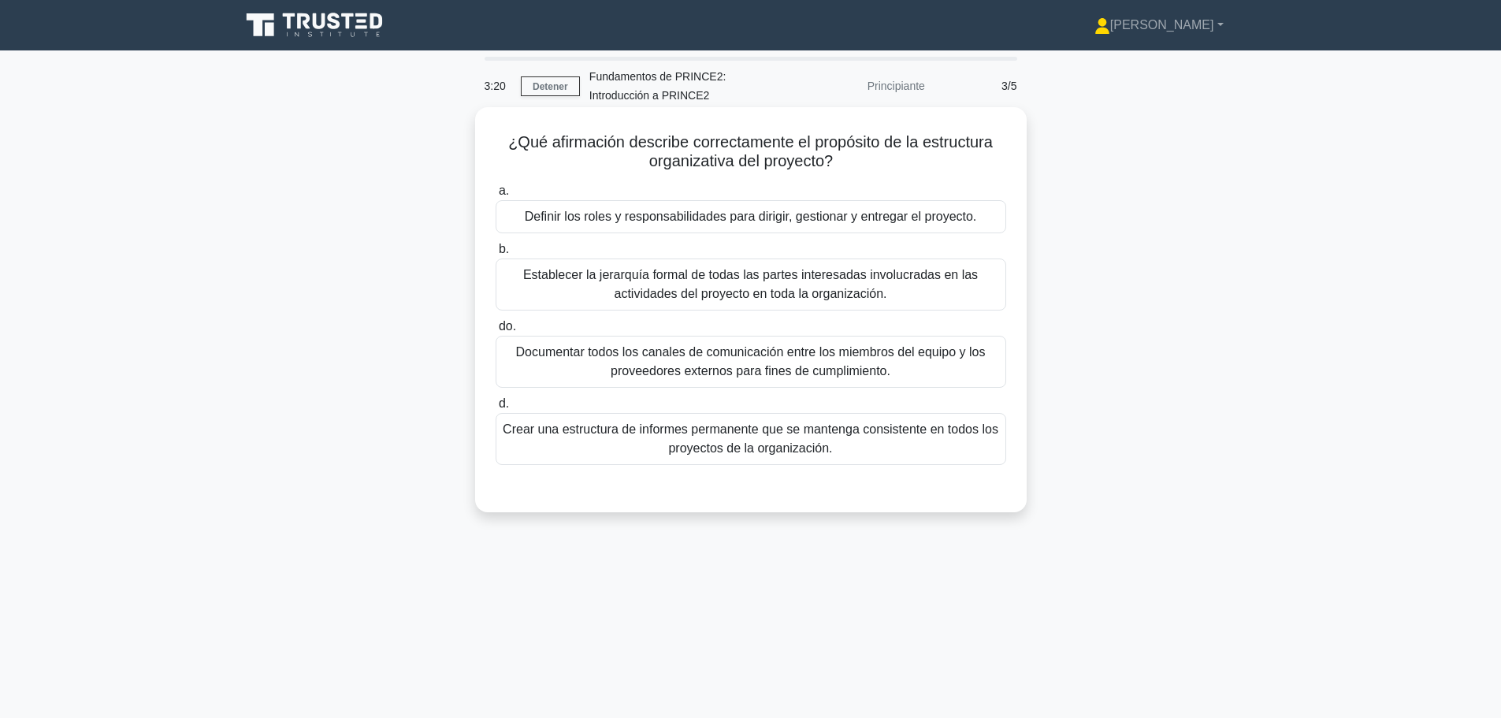
drag, startPoint x: 701, startPoint y: 137, endPoint x: 849, endPoint y: 166, distance: 151.0
click at [849, 166] on h5 "¿Qué afirmación describe correctamente el propósito de la estructura organizati…" at bounding box center [751, 151] width 514 height 39
click at [807, 221] on font "Definir los roles y responsabilidades para dirigir, gestionar y entregar el pro…" at bounding box center [751, 216] width 452 height 13
click at [496, 196] on input "a. Definir los roles y responsabilidades para dirigir, gestionar y entregar el …" at bounding box center [496, 191] width 0 height 10
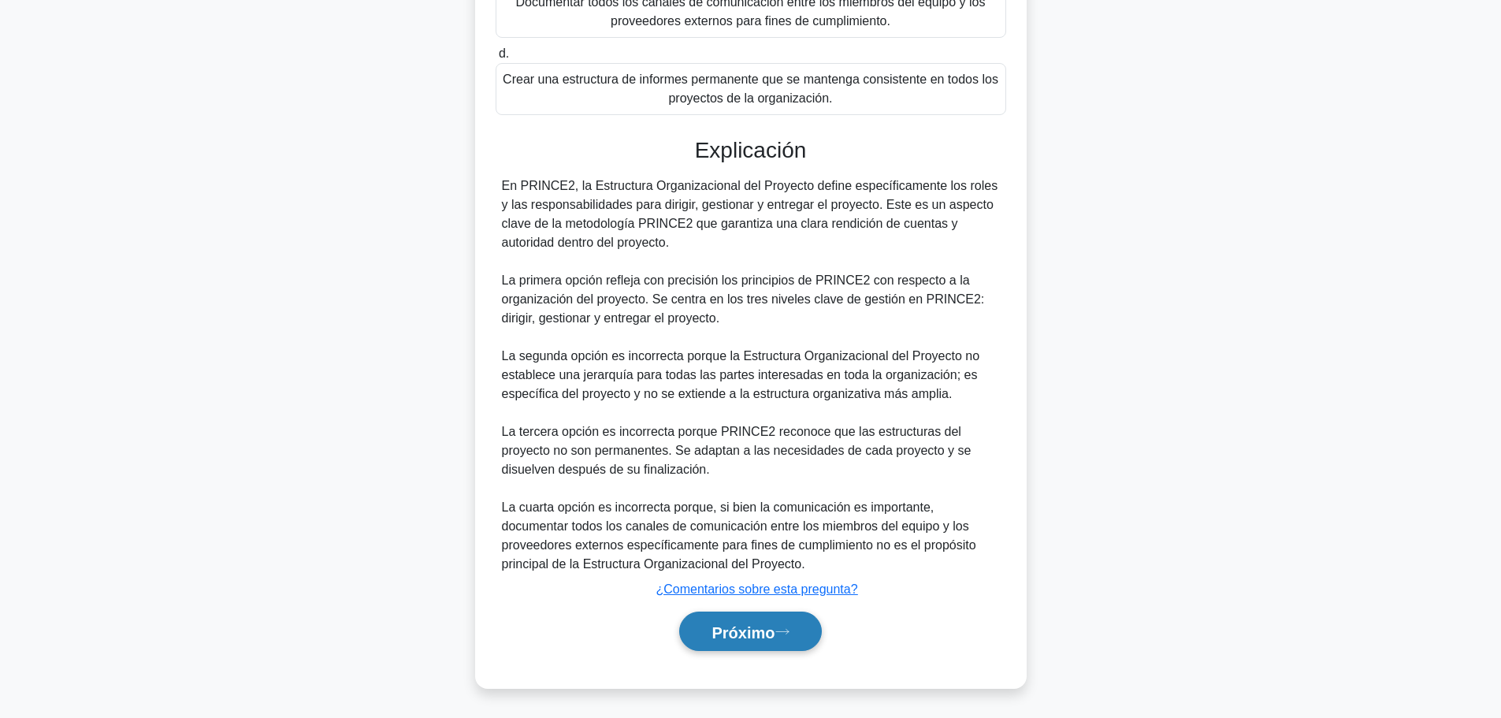
click at [767, 621] on button "Próximo" at bounding box center [750, 631] width 142 height 40
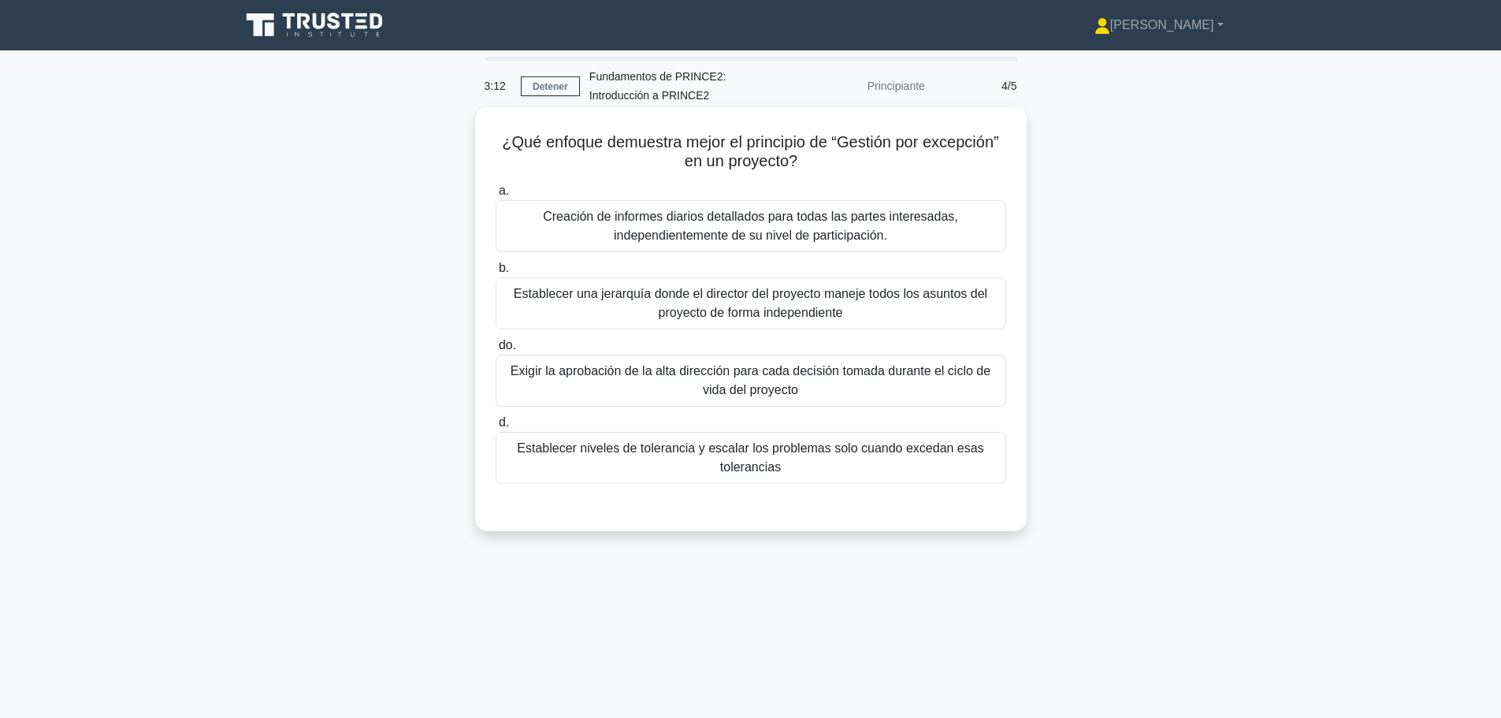
drag, startPoint x: 518, startPoint y: 138, endPoint x: 807, endPoint y: 159, distance: 289.9
click at [807, 159] on h5 "¿Qué enfoque demuestra mejor el principio de “Gestión por excepción” en un proy…" at bounding box center [751, 151] width 514 height 39
click at [807, 159] on icon ".spinner_0XTQ{transform-origin:center;animation:spinner_y6GP .75s linear infini…" at bounding box center [806, 162] width 19 height 19
click at [657, 454] on font "Establecer niveles de tolerancia y escalar los problemas solo cuando excedan es…" at bounding box center [750, 457] width 466 height 32
click at [496, 428] on input "d. Establecer niveles de tolerancia y escalar los problemas solo cuando excedan…" at bounding box center [496, 423] width 0 height 10
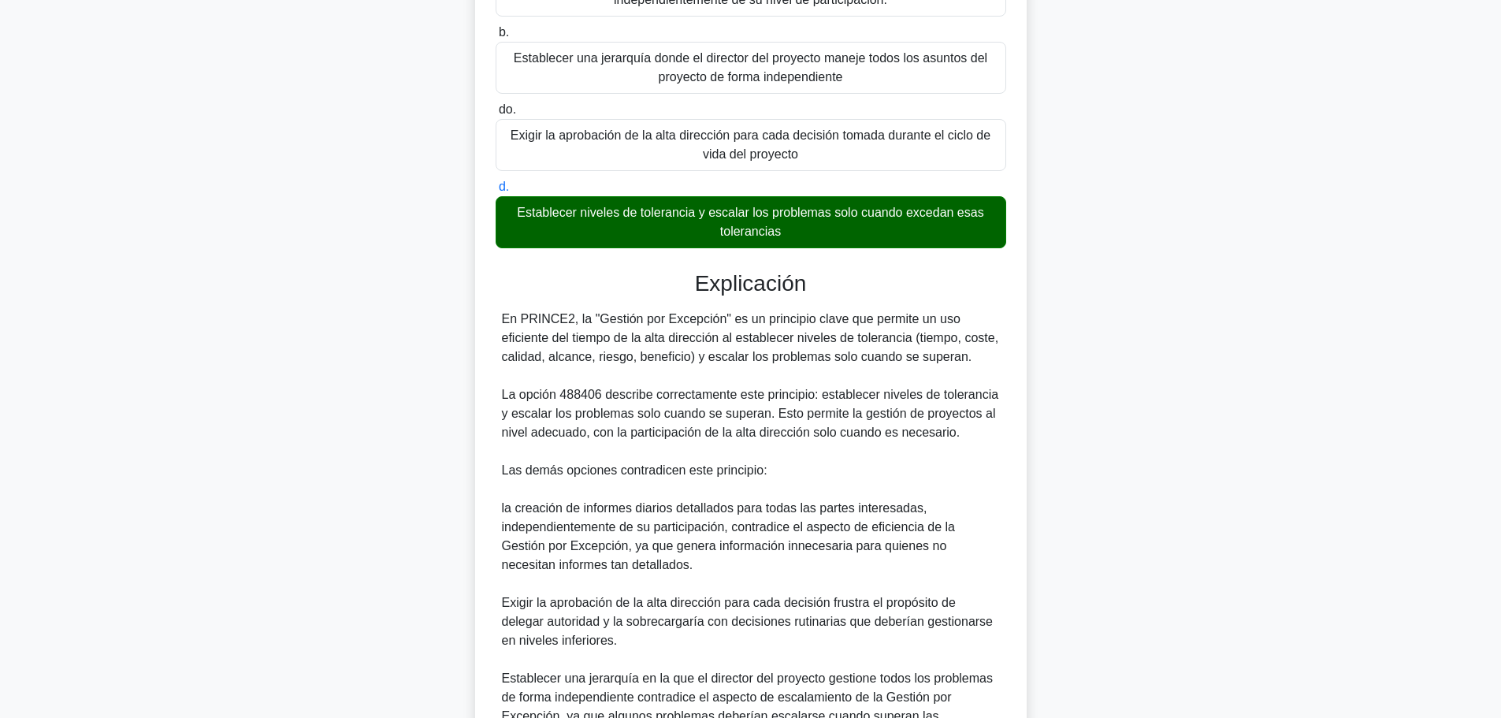
scroll to position [389, 0]
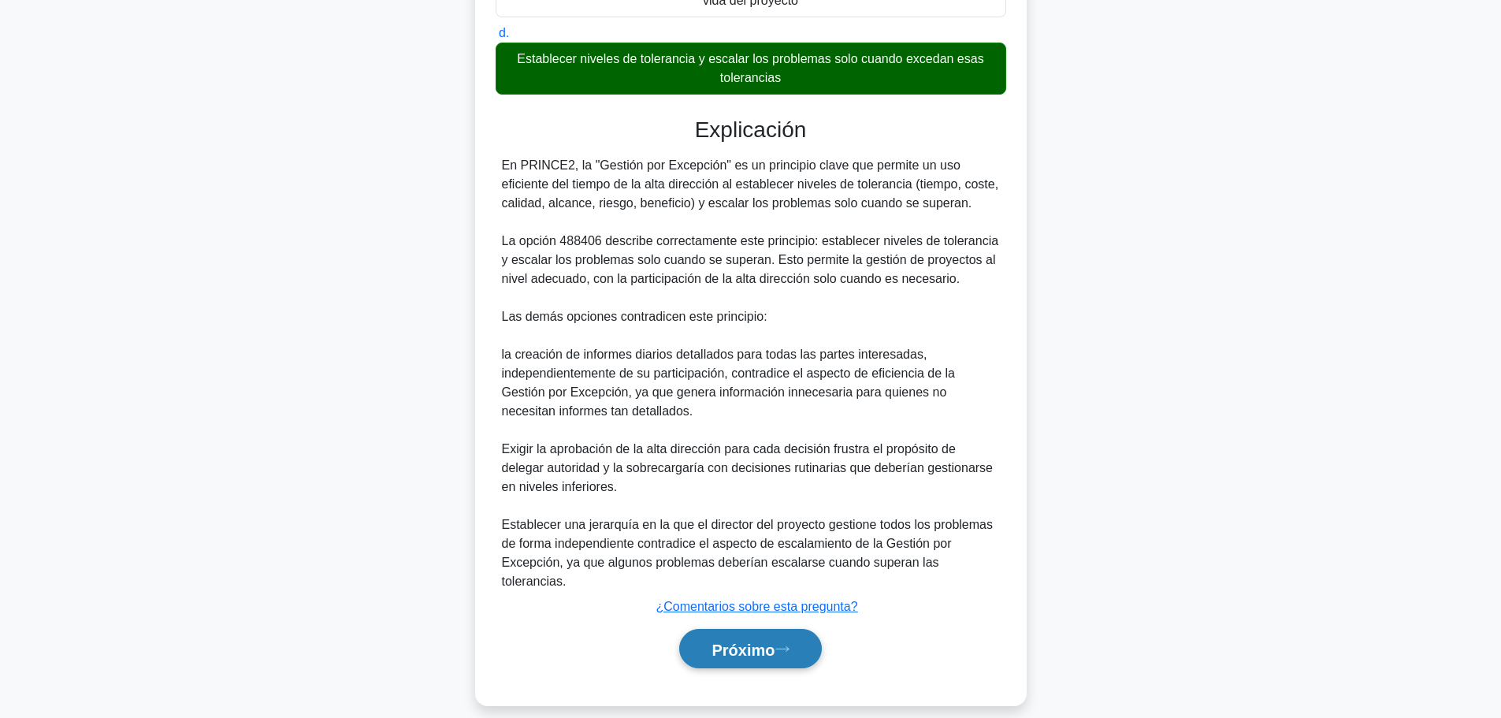
click at [798, 633] on button "Próximo" at bounding box center [750, 649] width 142 height 40
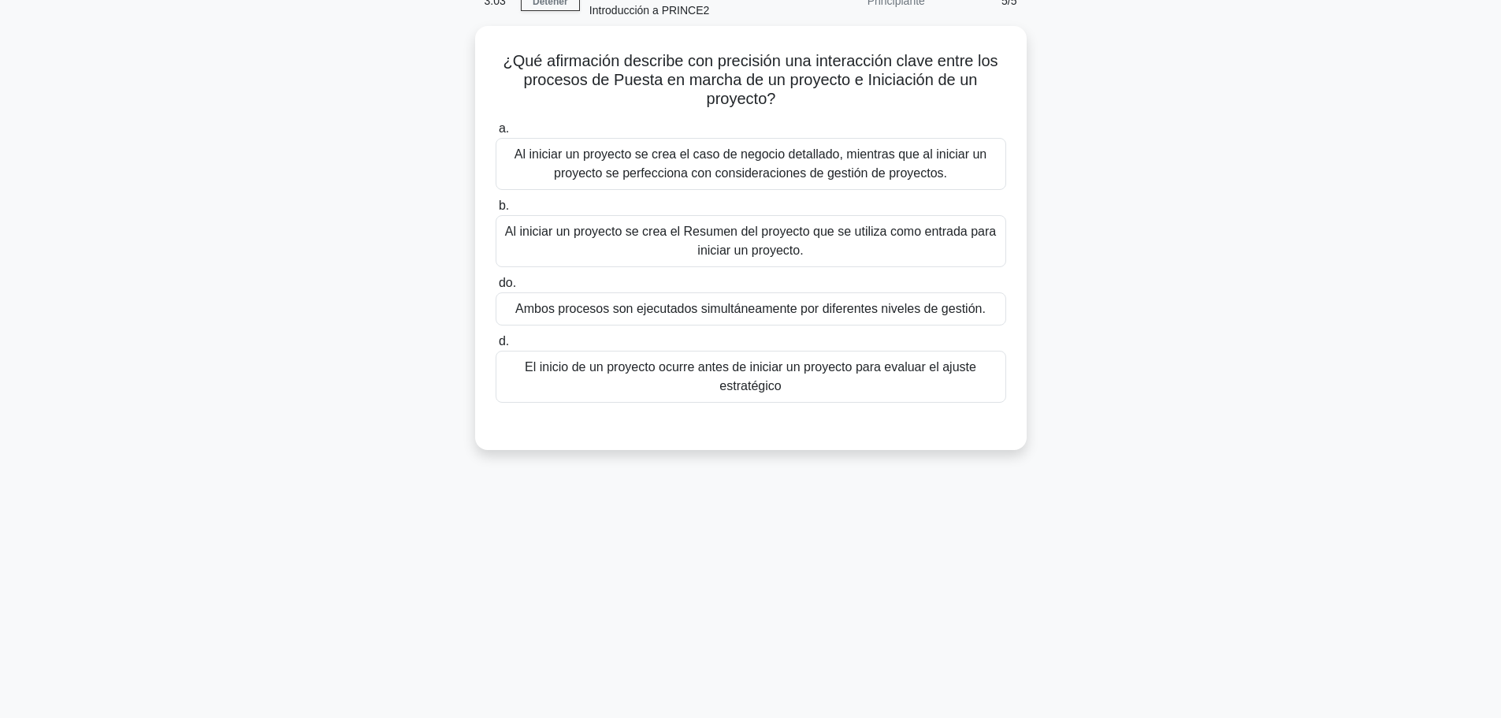
scroll to position [0, 0]
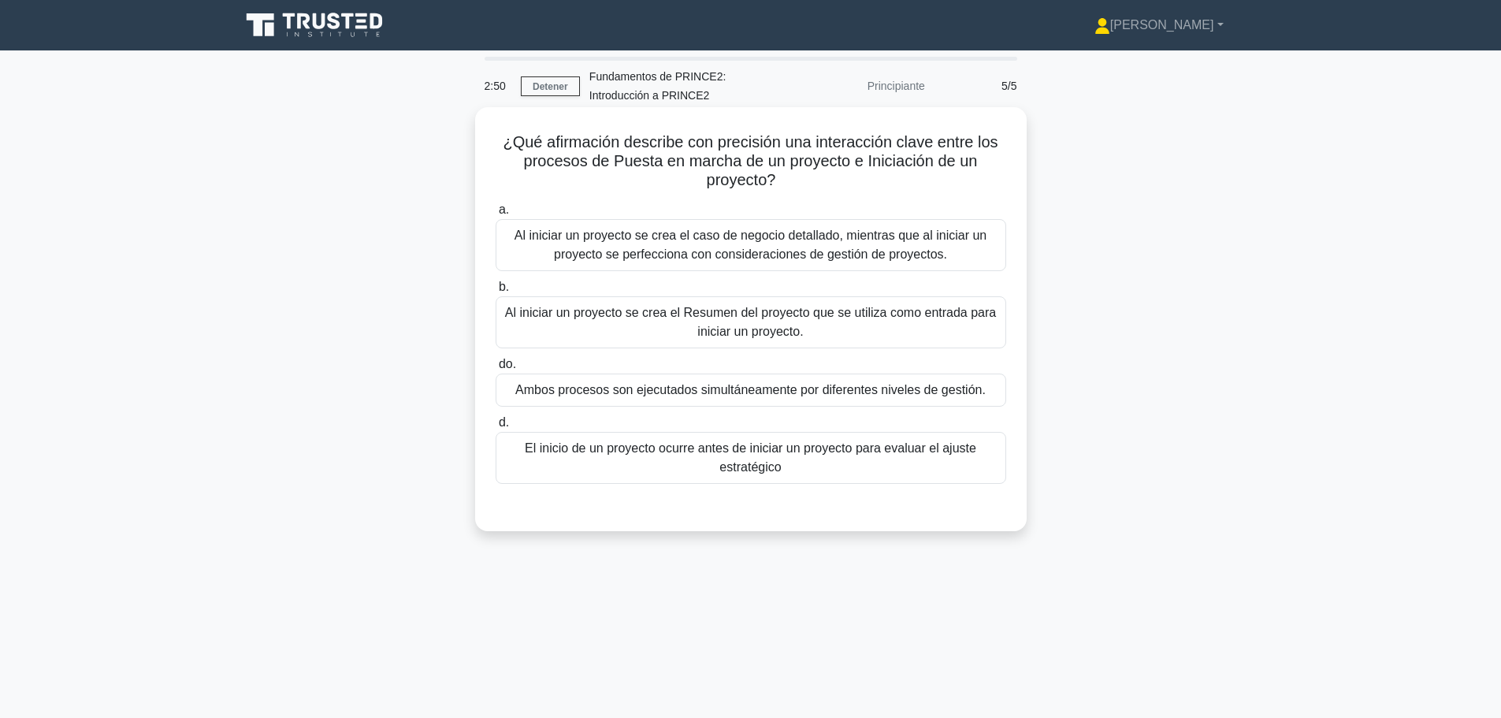
drag, startPoint x: 505, startPoint y: 139, endPoint x: 803, endPoint y: 173, distance: 299.8
click at [803, 173] on h5 "¿Qué afirmación describe con precisión una interacción clave entre los procesos…" at bounding box center [751, 161] width 514 height 58
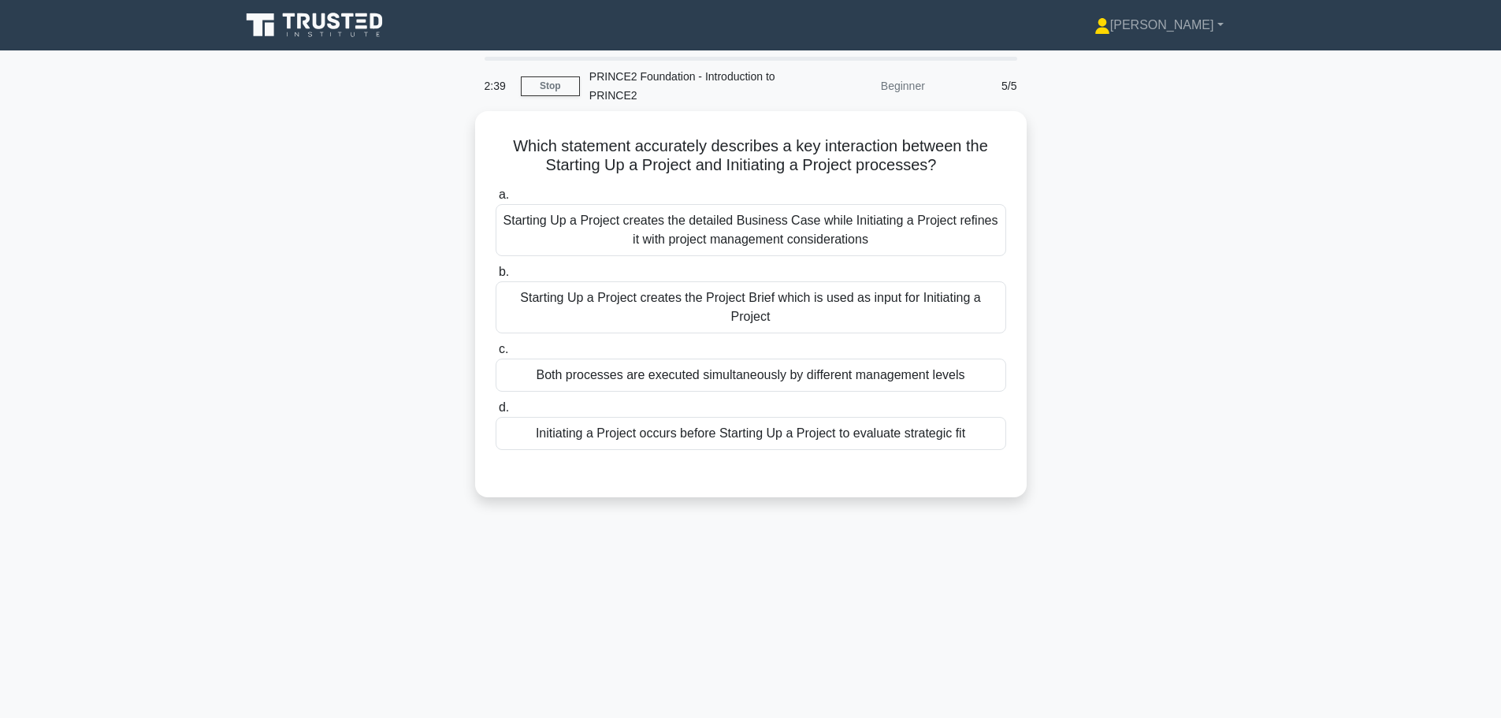
click at [1203, 255] on div "Which statement accurately describes a key interaction between the Starting Up …" at bounding box center [751, 313] width 1040 height 405
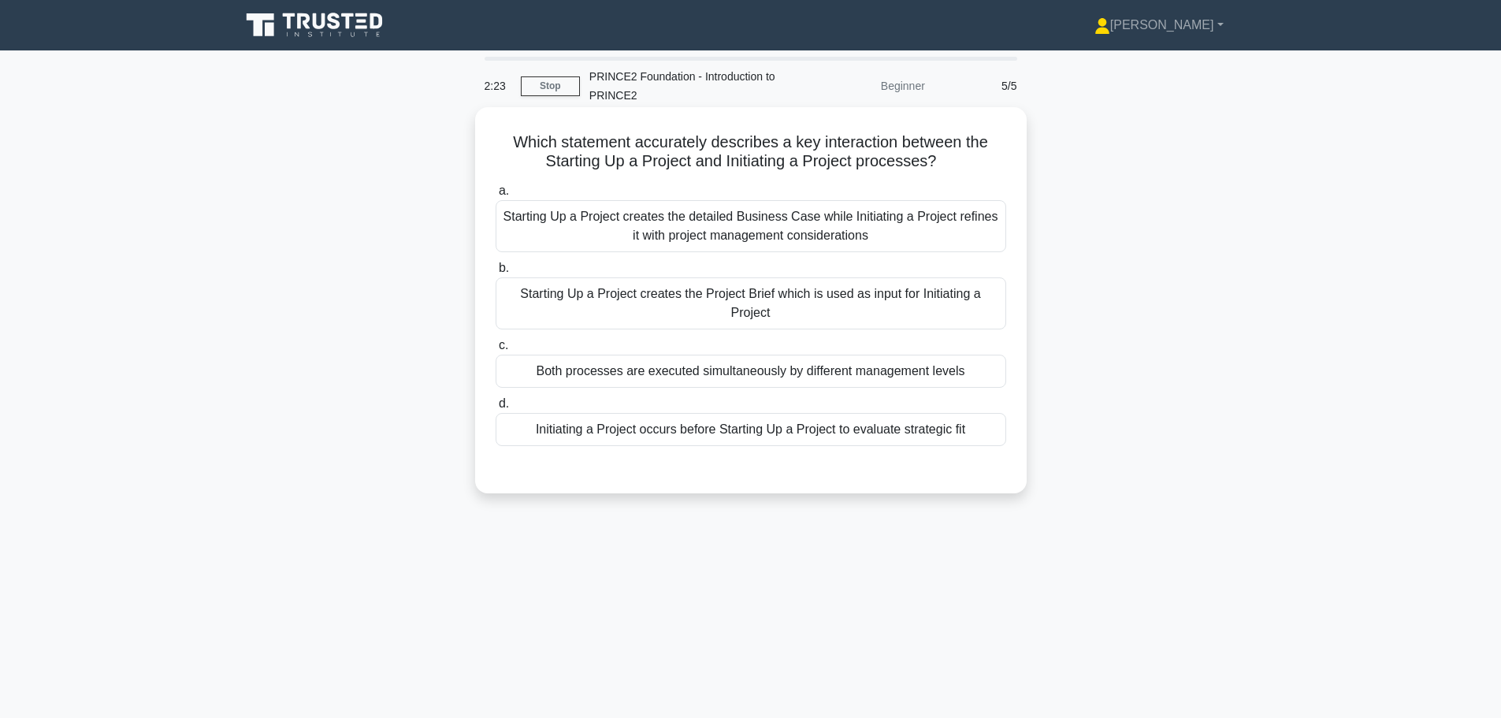
click at [964, 299] on div "Starting Up a Project creates the Project Brief which is used as input for Init…" at bounding box center [751, 303] width 511 height 52
click at [496, 273] on input "b. Starting Up a Project creates the Project Brief which is used as input for I…" at bounding box center [496, 268] width 0 height 10
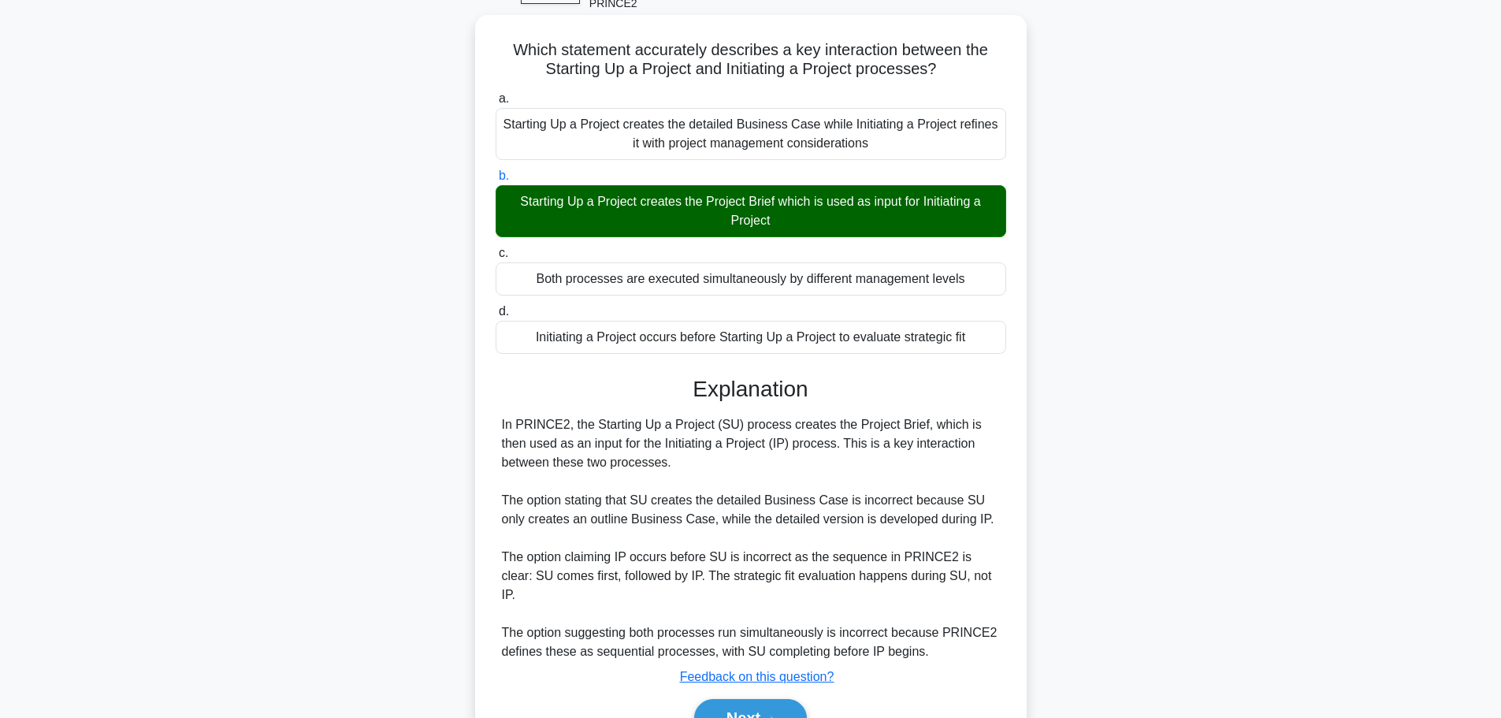
scroll to position [160, 0]
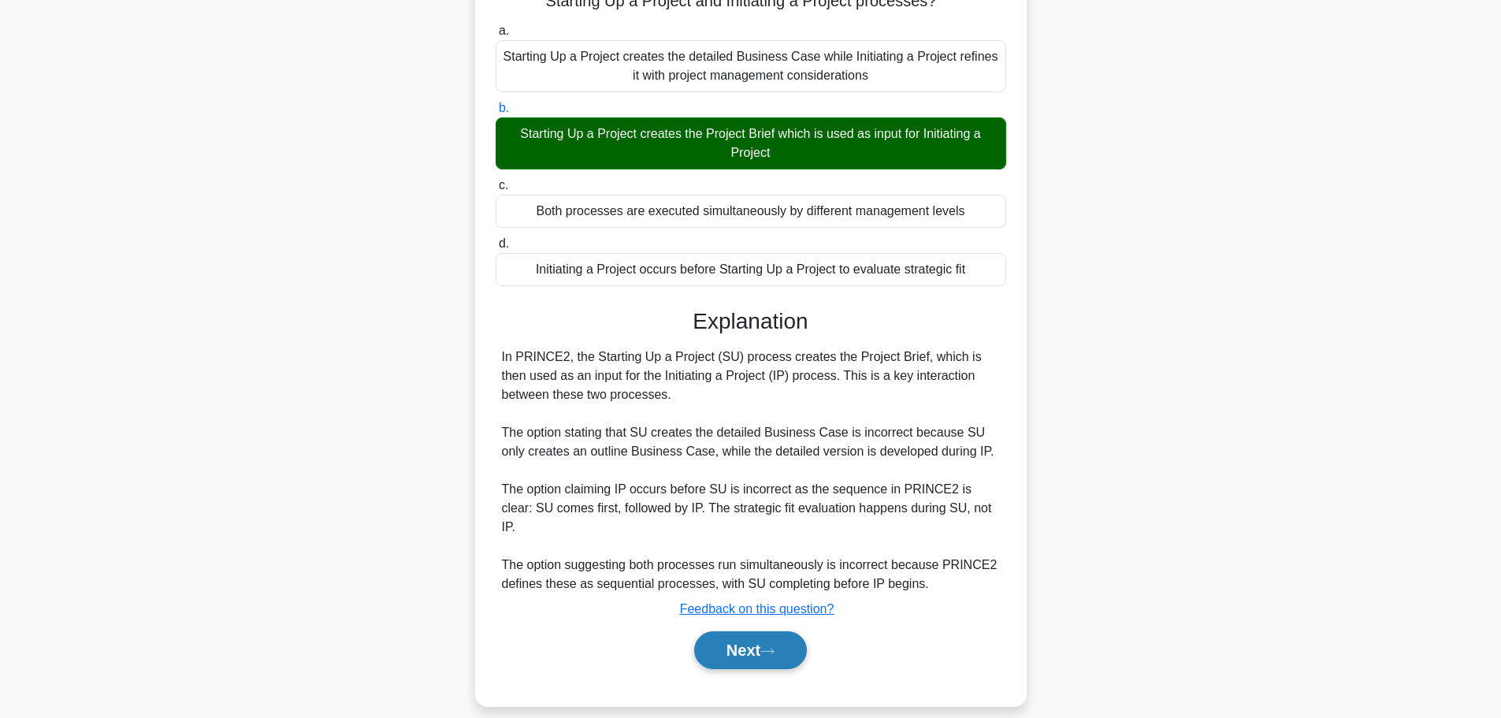
click at [741, 631] on button "Next" at bounding box center [750, 650] width 113 height 38
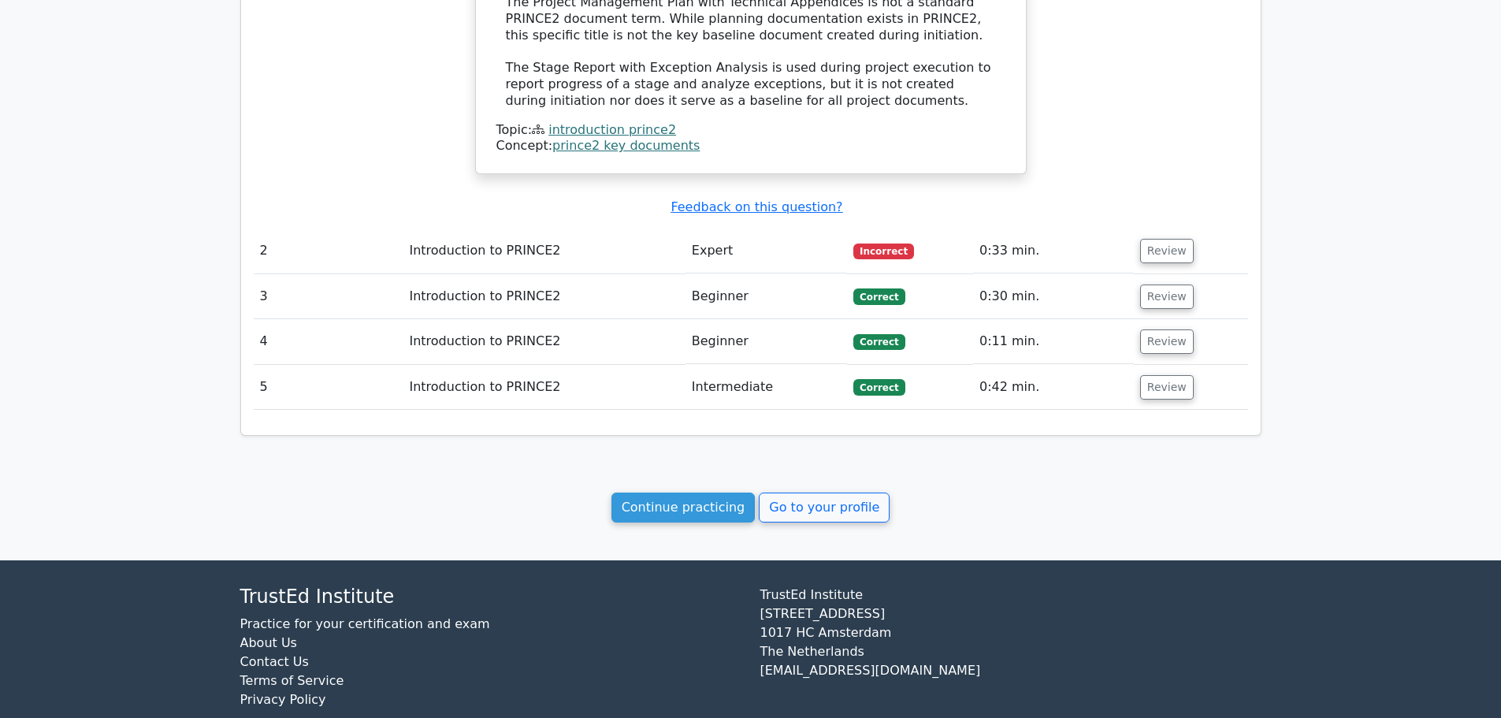
scroll to position [1455, 0]
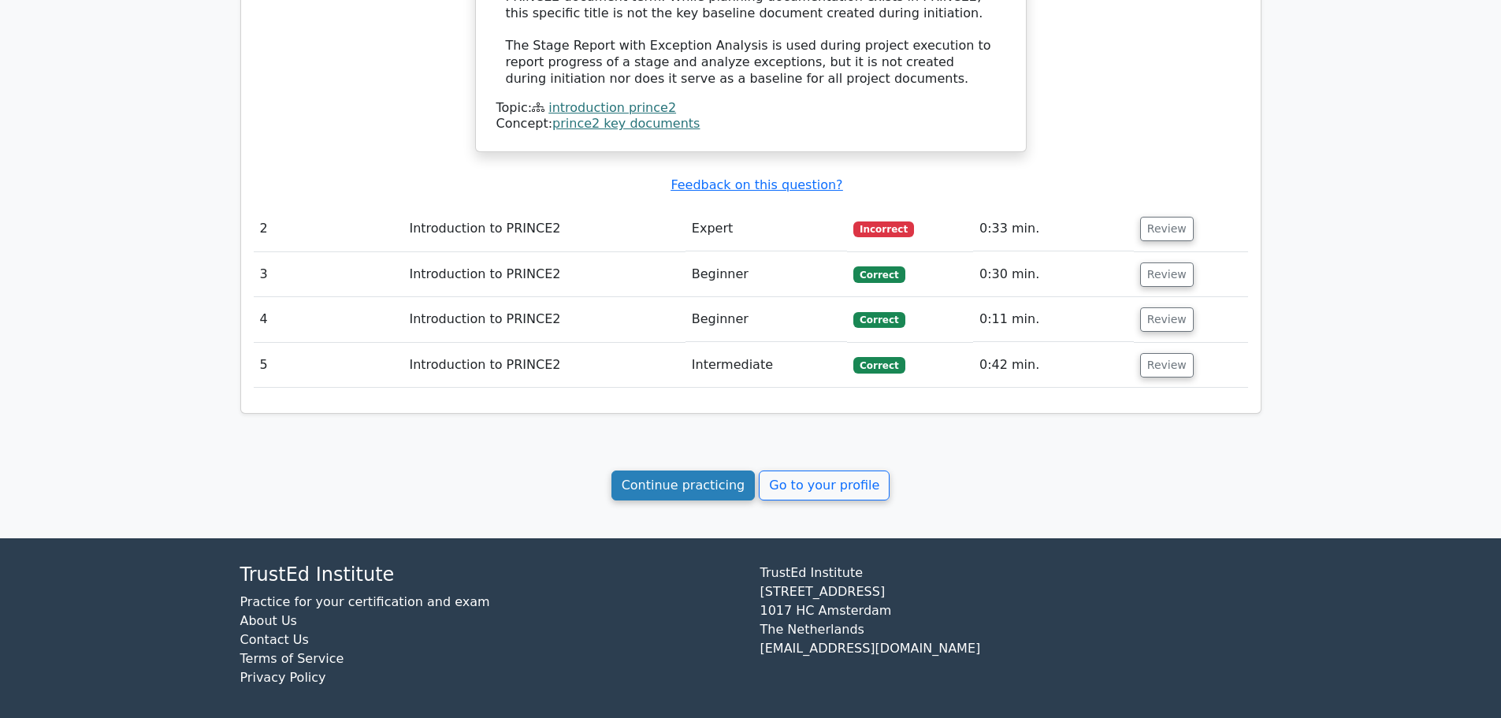
click at [690, 475] on link "Continue practicing" at bounding box center [683, 485] width 144 height 30
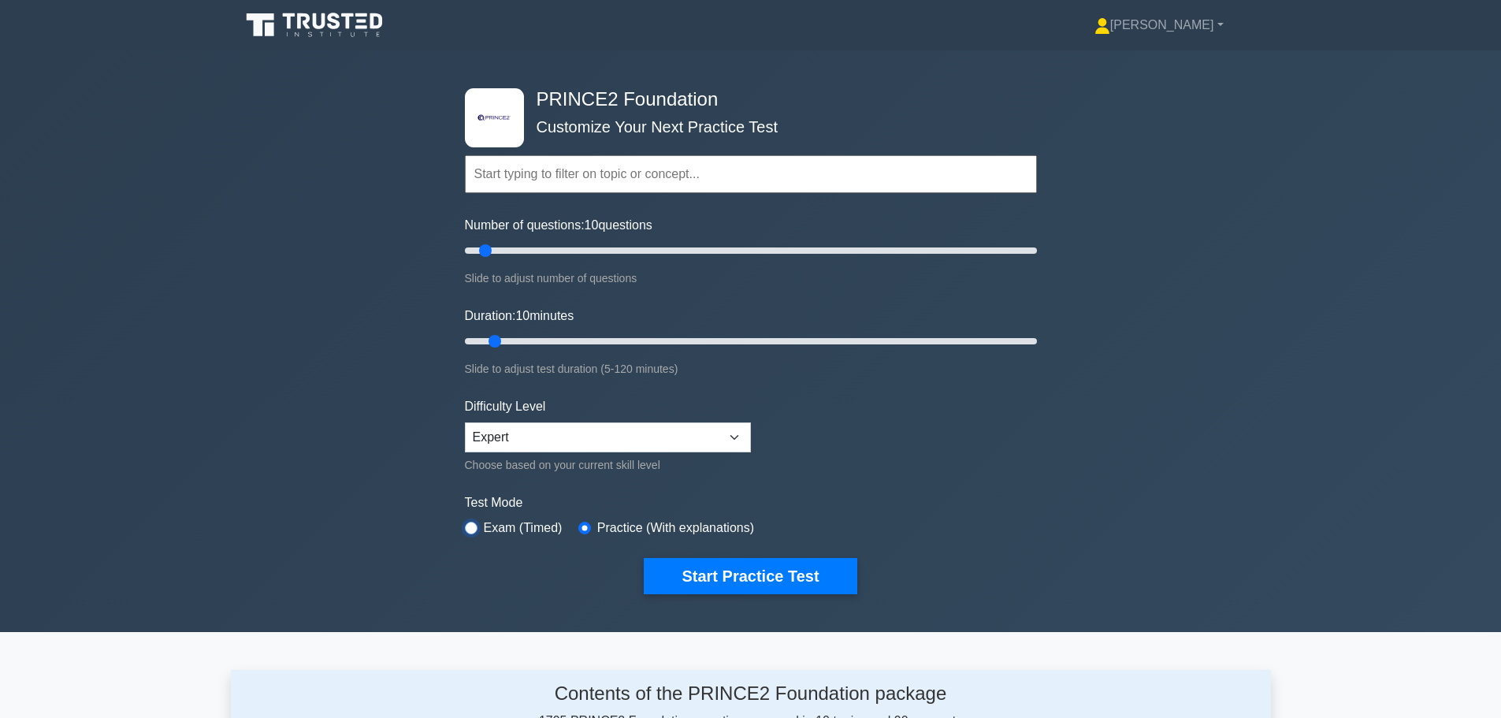
click at [476, 526] on input "radio" at bounding box center [471, 528] width 13 height 13
radio input "true"
click at [580, 527] on input "radio" at bounding box center [584, 528] width 13 height 13
radio input "true"
drag, startPoint x: 488, startPoint y: 254, endPoint x: 635, endPoint y: 258, distance: 147.4
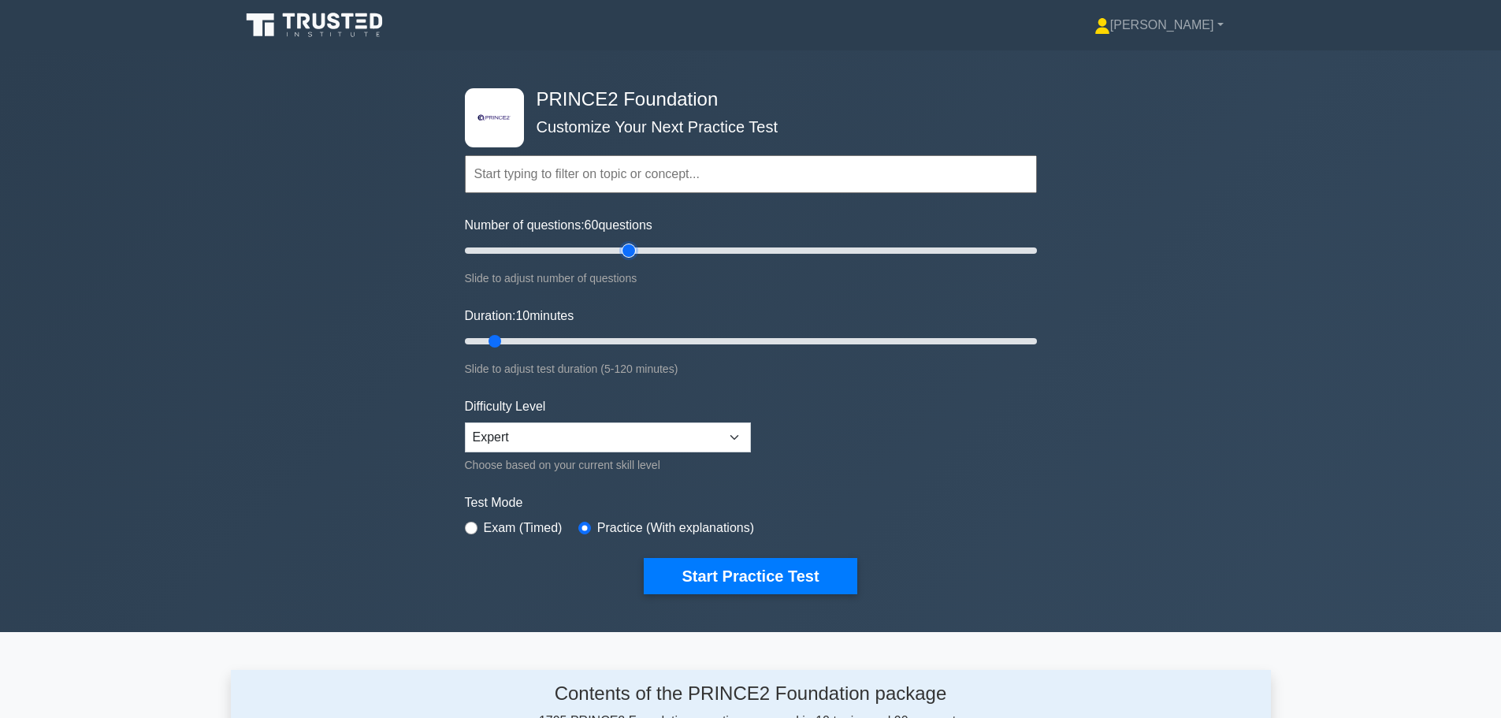
type input "60"
click at [635, 258] on input "Number of questions: 60 questions" at bounding box center [751, 250] width 572 height 19
drag, startPoint x: 498, startPoint y: 340, endPoint x: 731, endPoint y: 355, distance: 233.7
type input "60"
click at [731, 351] on input "Duration: 60 minutes" at bounding box center [751, 341] width 572 height 19
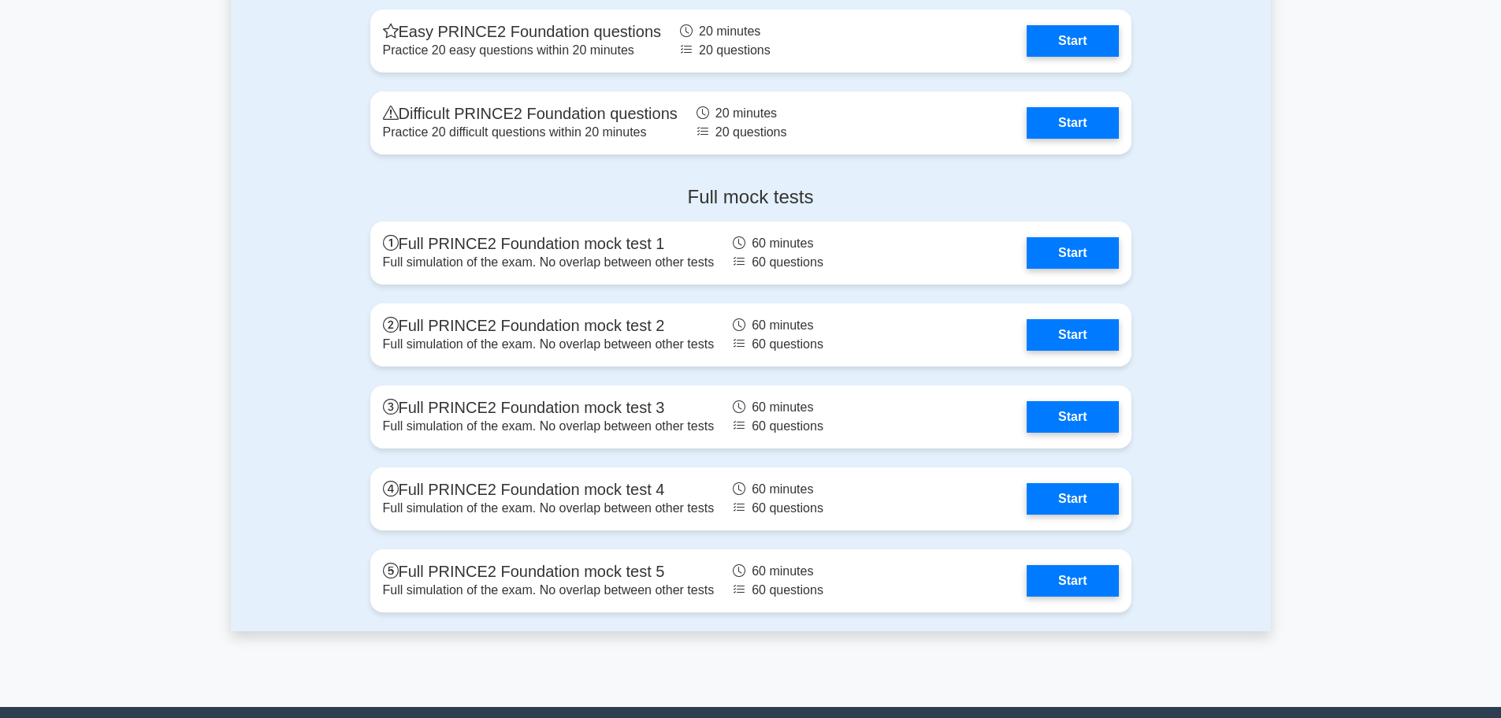
scroll to position [2083, 0]
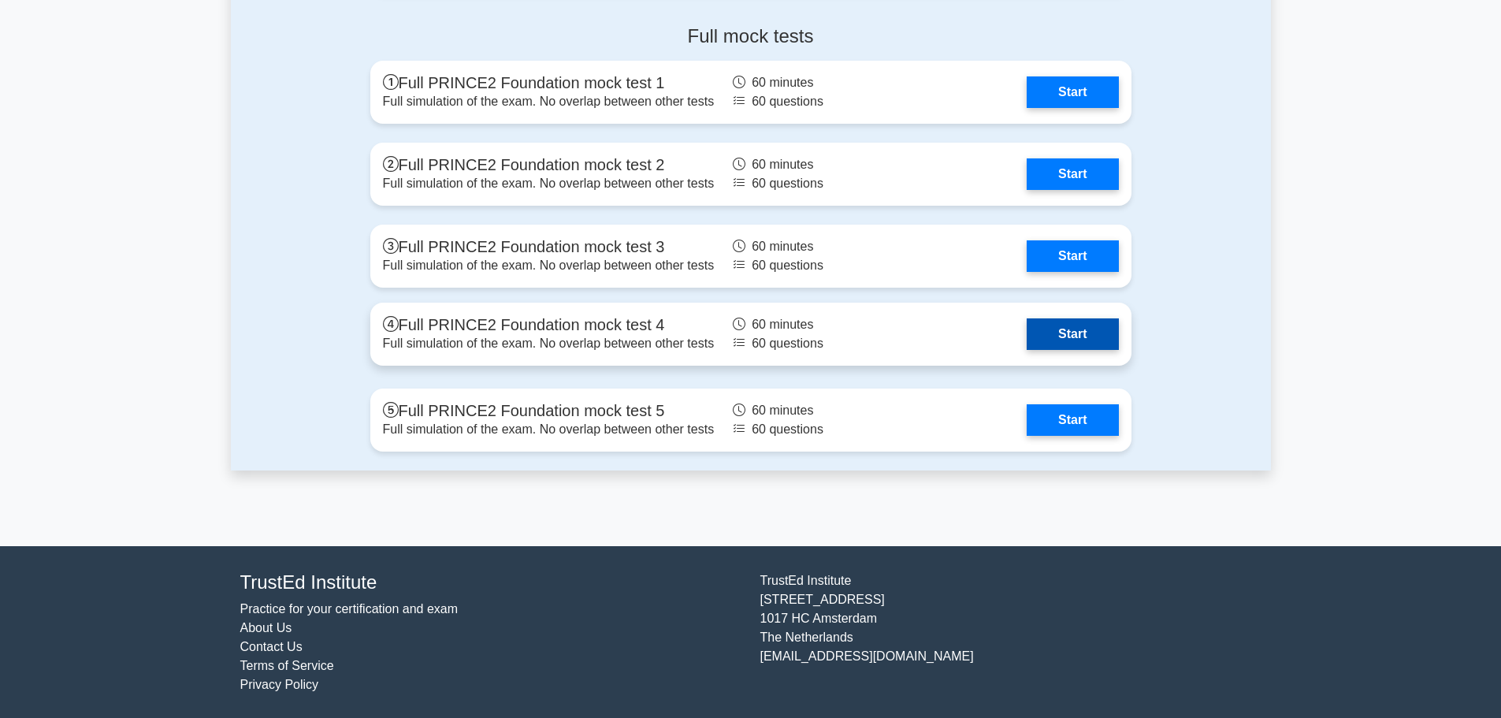
click at [1082, 330] on link "Start" at bounding box center [1072, 334] width 91 height 32
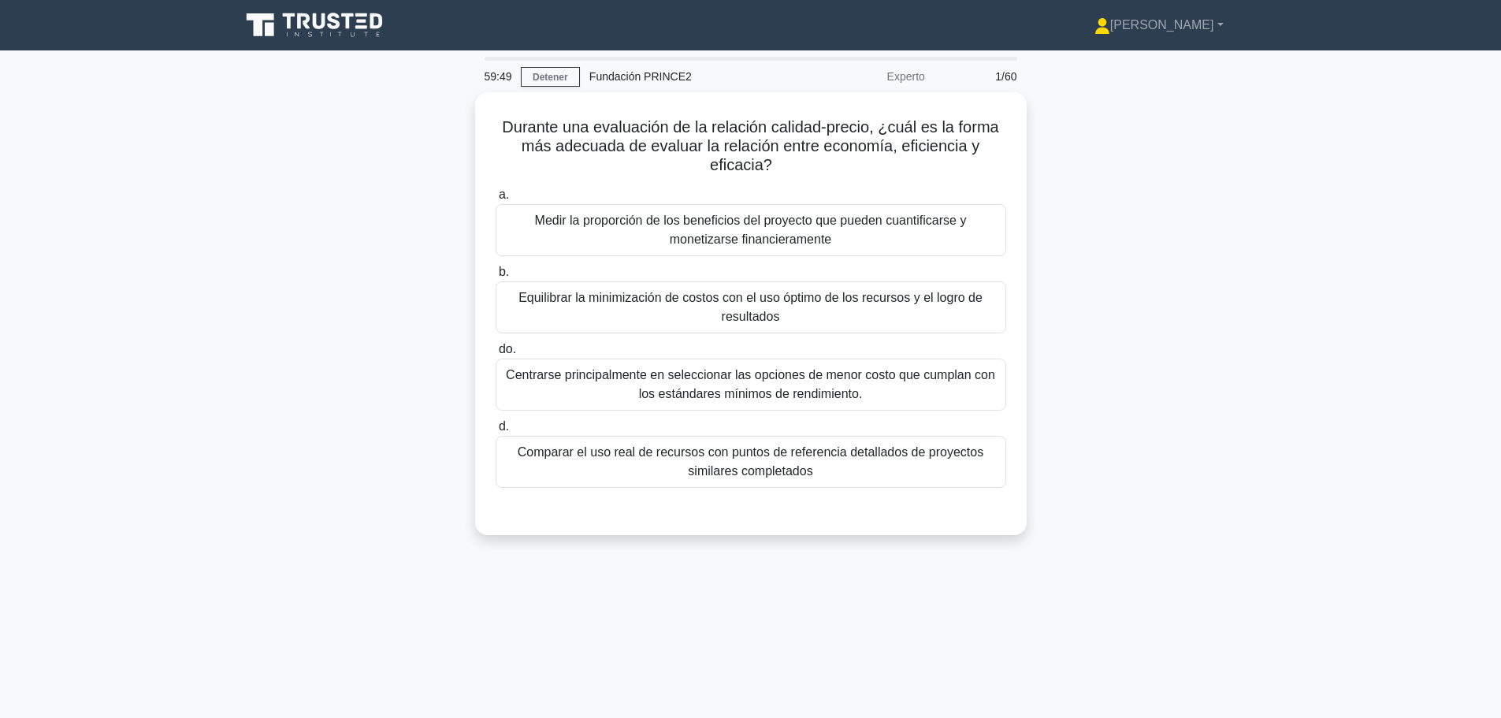
click at [1051, 245] on div "Durante una evaluación de la relación calidad-precio, ¿cuál es la forma más ade…" at bounding box center [751, 323] width 1040 height 462
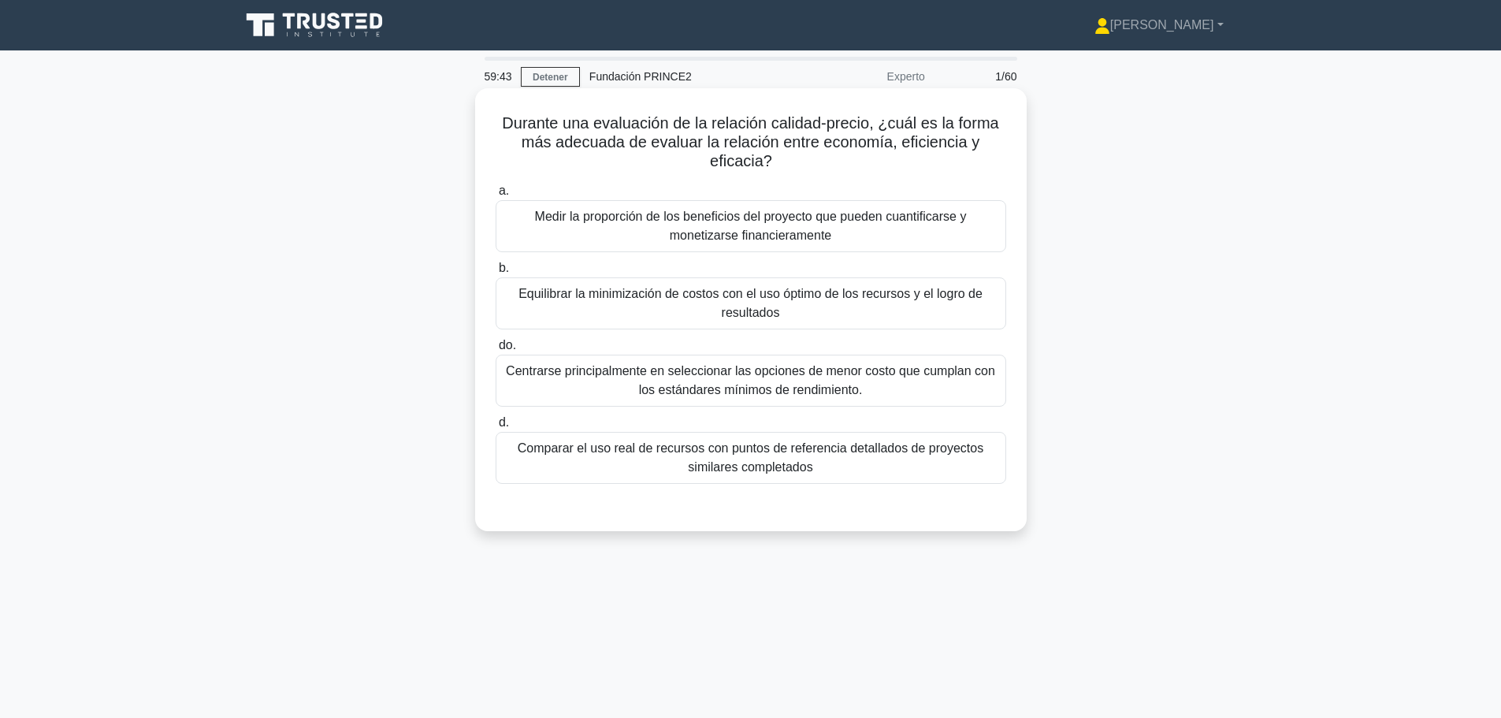
drag, startPoint x: 689, startPoint y: 121, endPoint x: 795, endPoint y: 169, distance: 116.4
click at [795, 169] on h5 "Durante una evaluación de la relación calidad-precio, ¿cuál es la forma más ade…" at bounding box center [751, 142] width 514 height 58
click at [741, 225] on font "Medir la proporción de los beneficios del proyecto que pueden cuantificarse y m…" at bounding box center [751, 226] width 432 height 32
click at [496, 196] on input "a. Medir la proporción de los beneficios del proyecto que pueden cuantificarse …" at bounding box center [496, 191] width 0 height 10
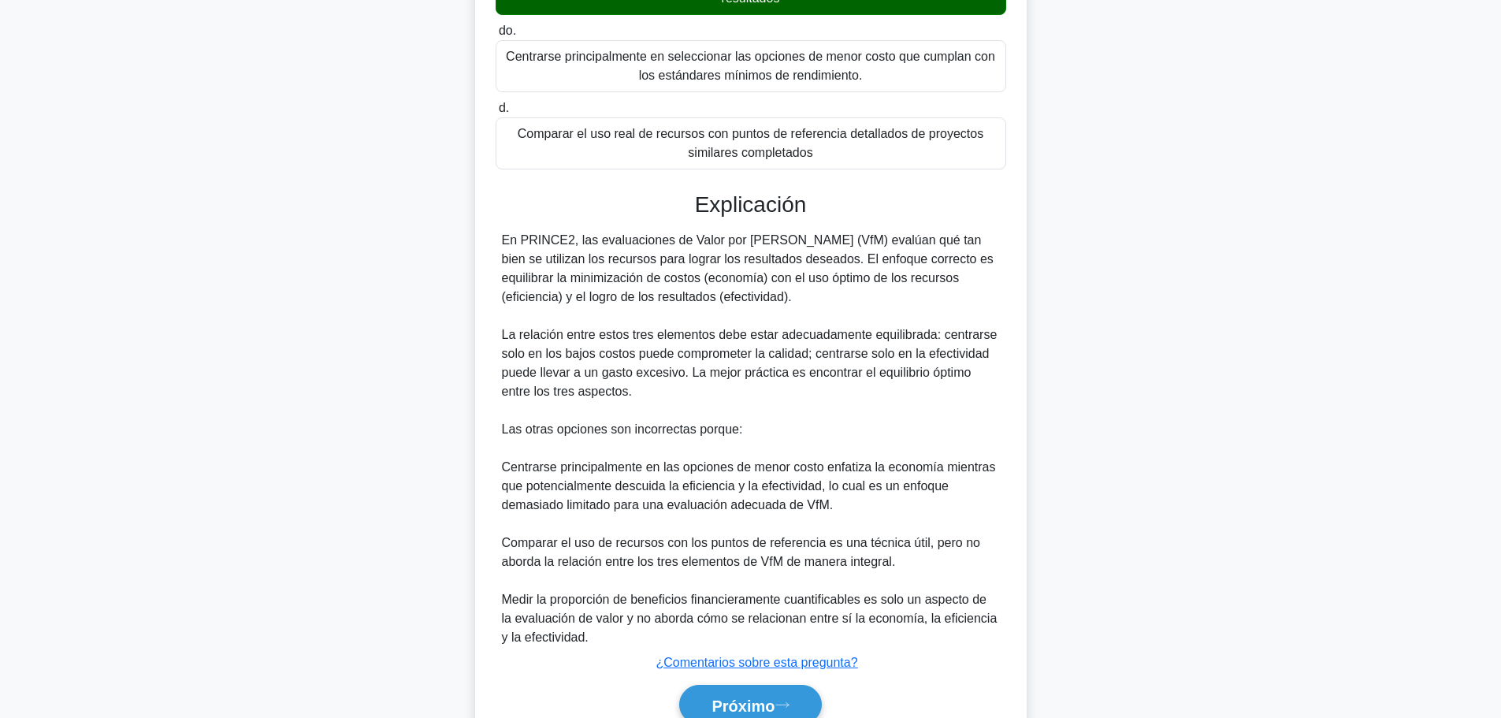
scroll to position [391, 0]
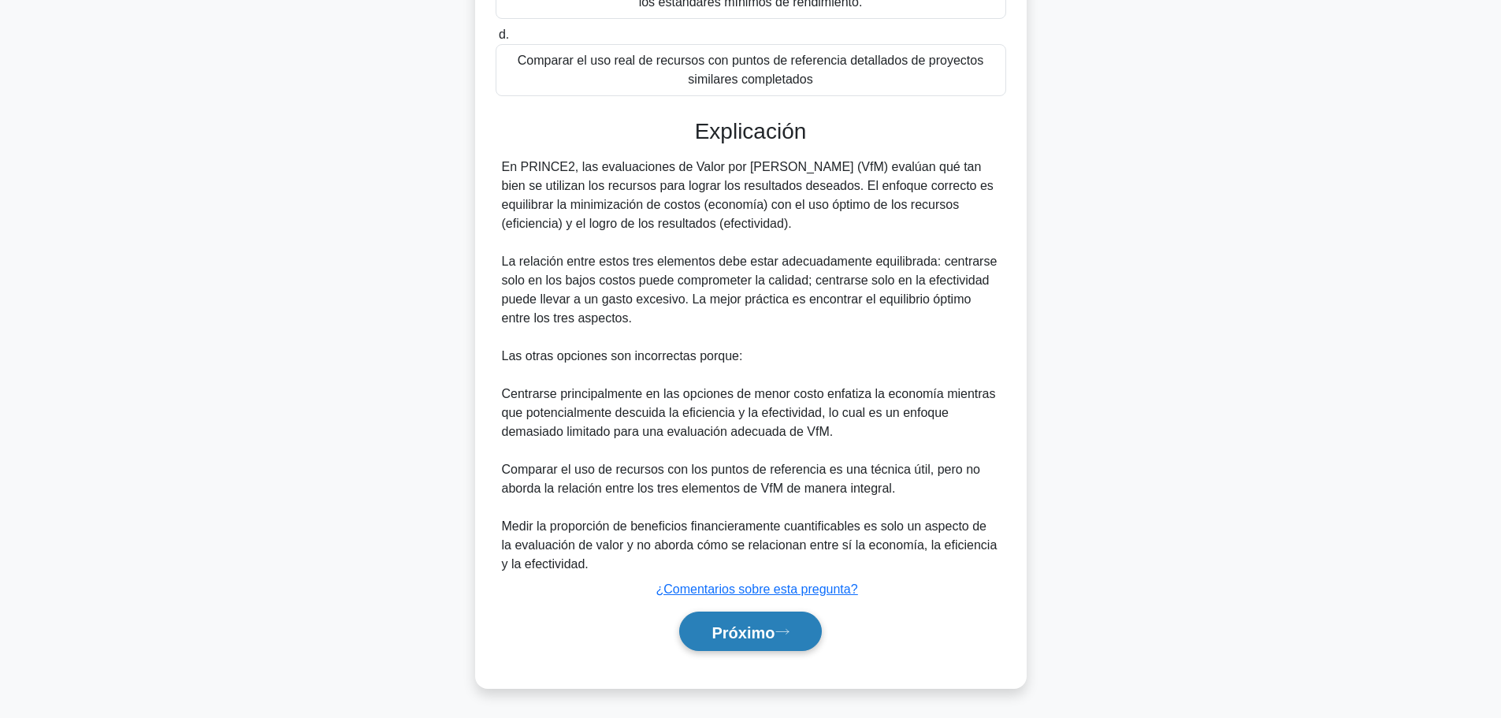
click at [766, 626] on font "Próximo" at bounding box center [742, 631] width 63 height 17
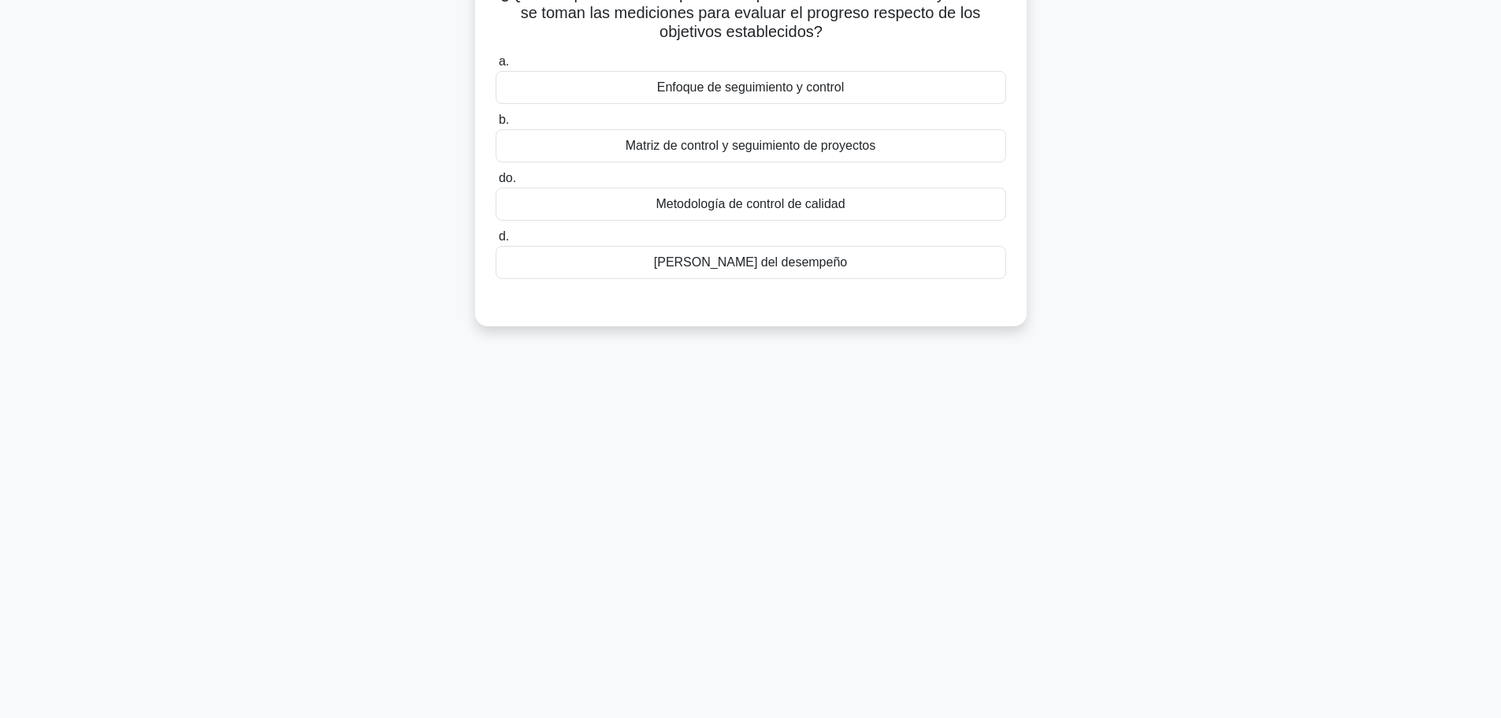
scroll to position [0, 0]
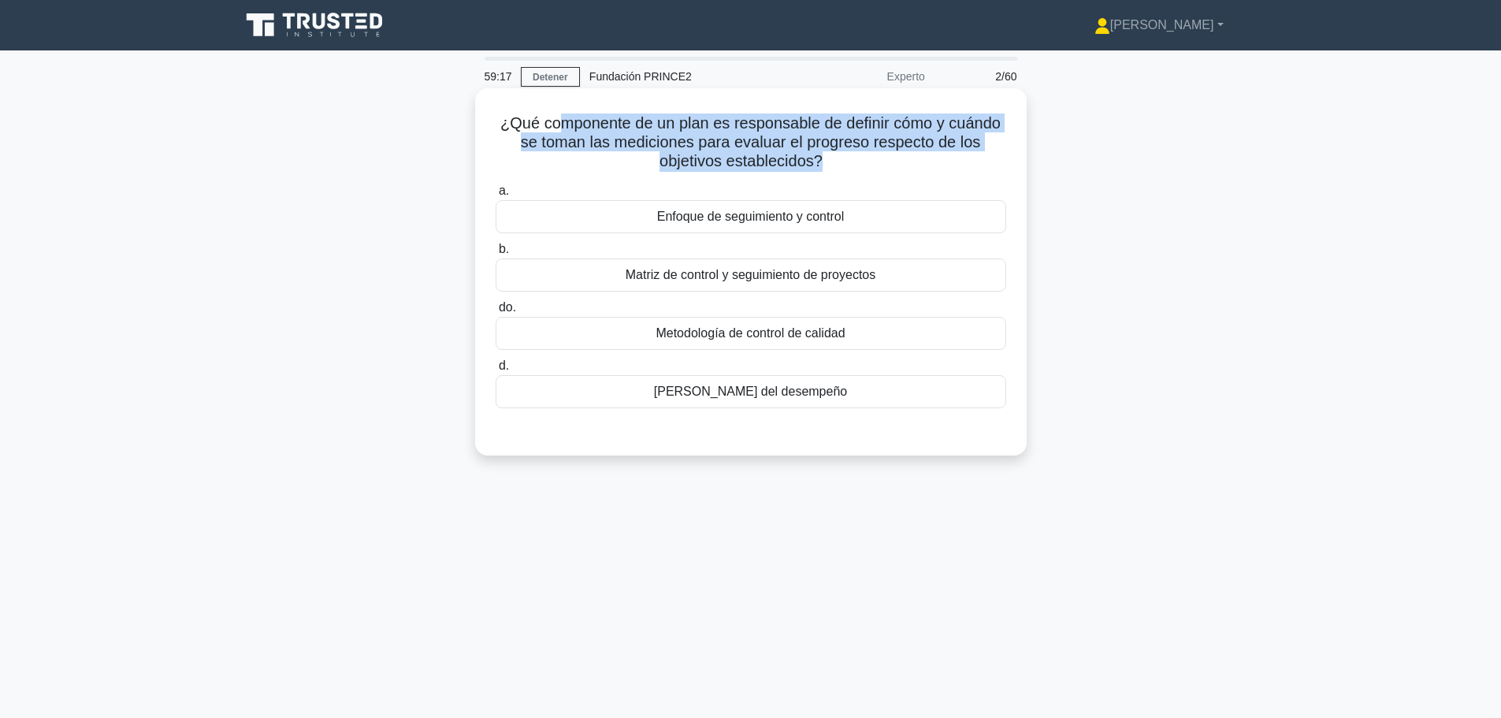
drag, startPoint x: 555, startPoint y: 121, endPoint x: 823, endPoint y: 165, distance: 271.5
click at [823, 165] on font "¿Qué componente de un plan es responsable de definir cómo y cuándo se toman las…" at bounding box center [750, 141] width 500 height 55
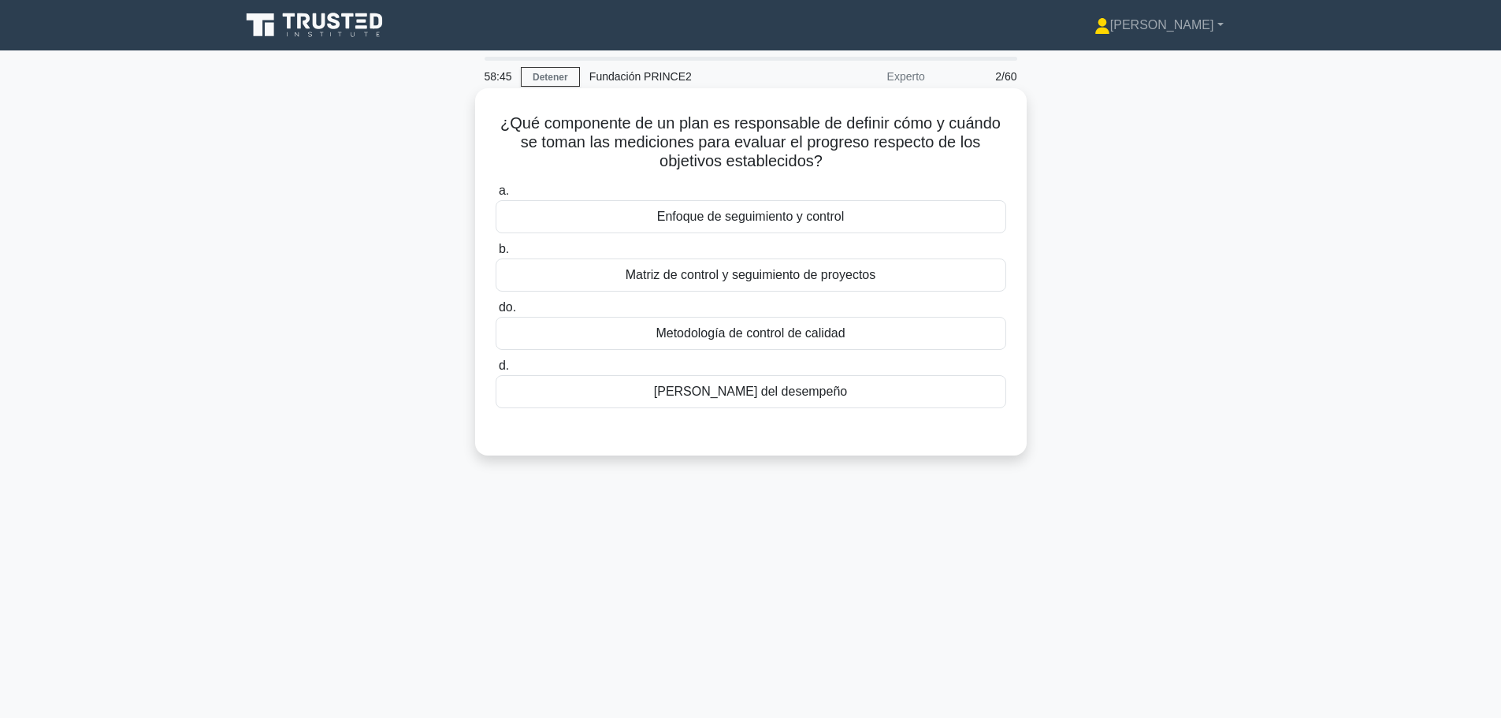
click at [761, 219] on font "Enfoque de seguimiento y control" at bounding box center [750, 216] width 187 height 13
click at [496, 196] on input "a. Enfoque de seguimiento y control" at bounding box center [496, 191] width 0 height 10
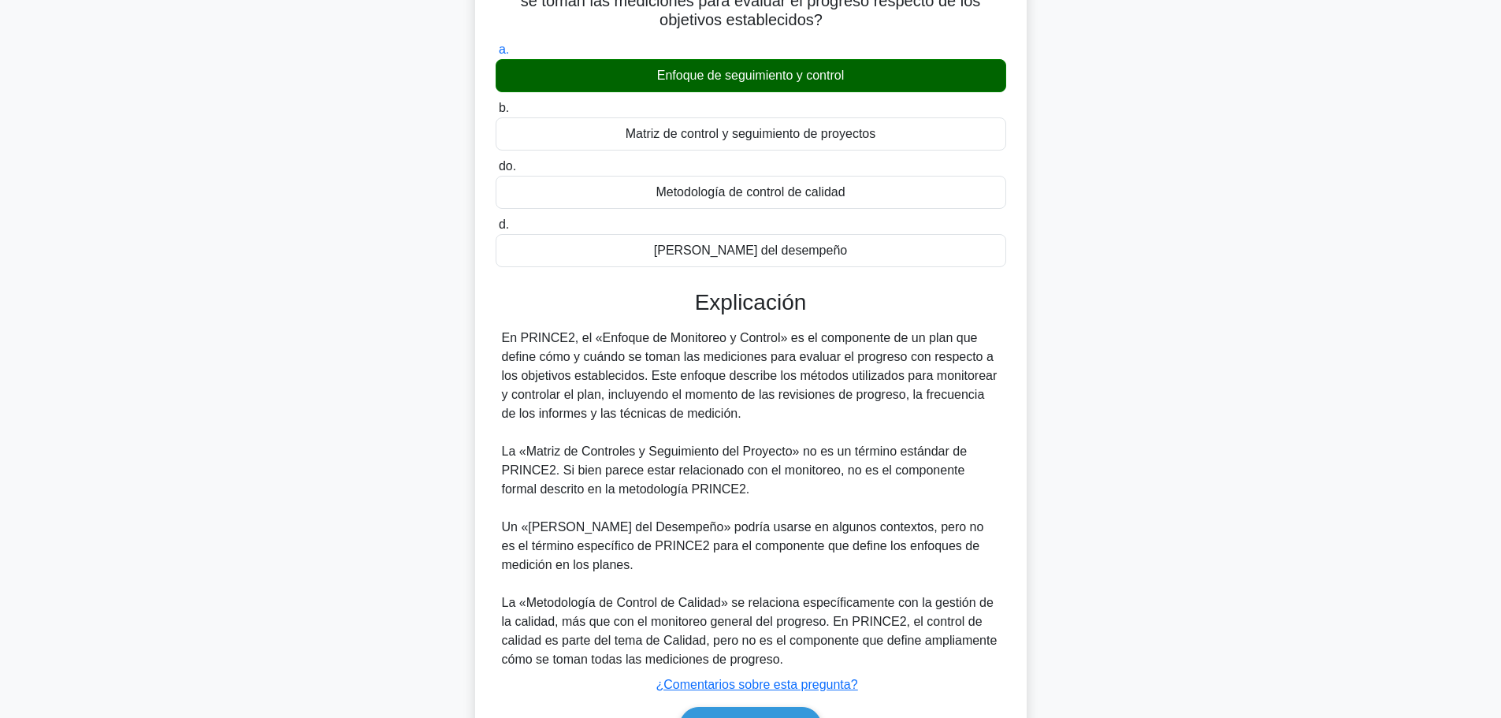
scroll to position [238, 0]
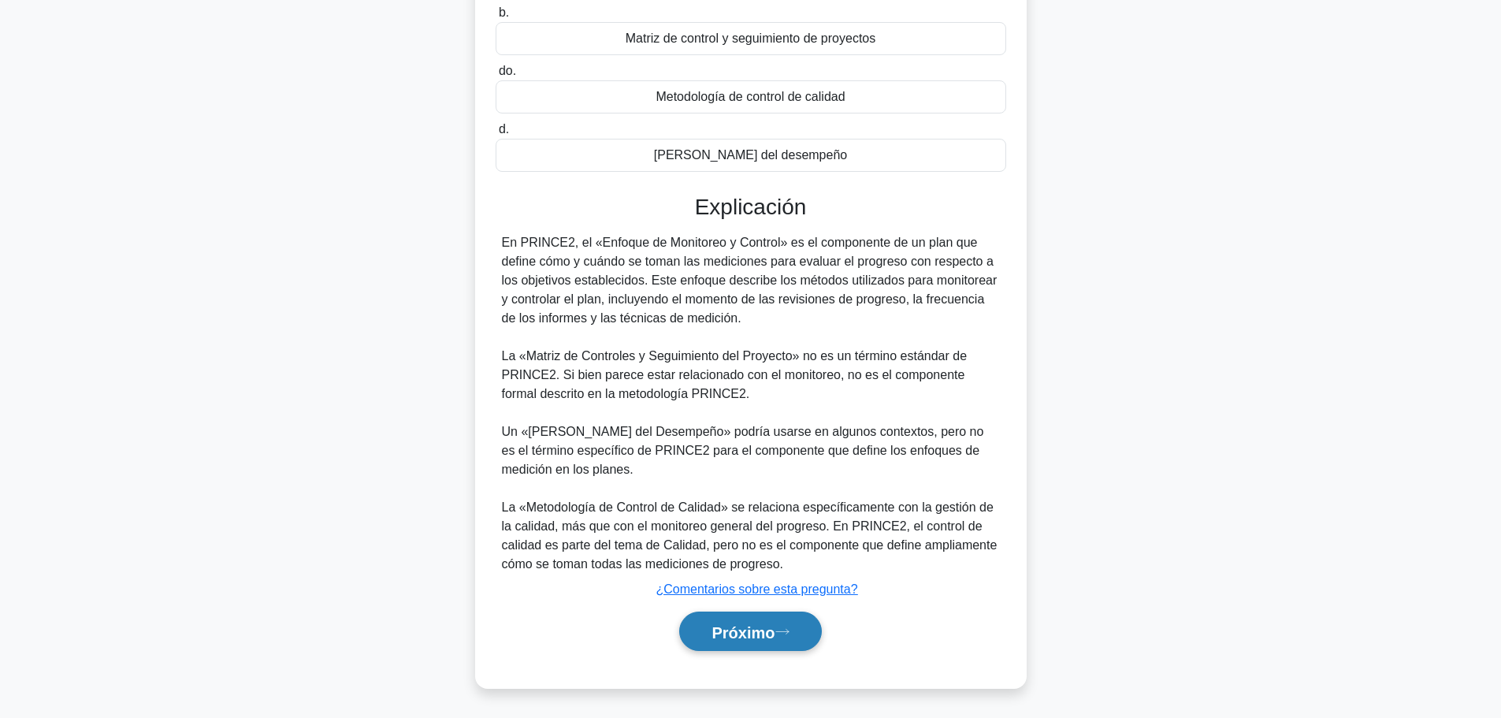
click at [763, 634] on font "Próximo" at bounding box center [742, 631] width 63 height 17
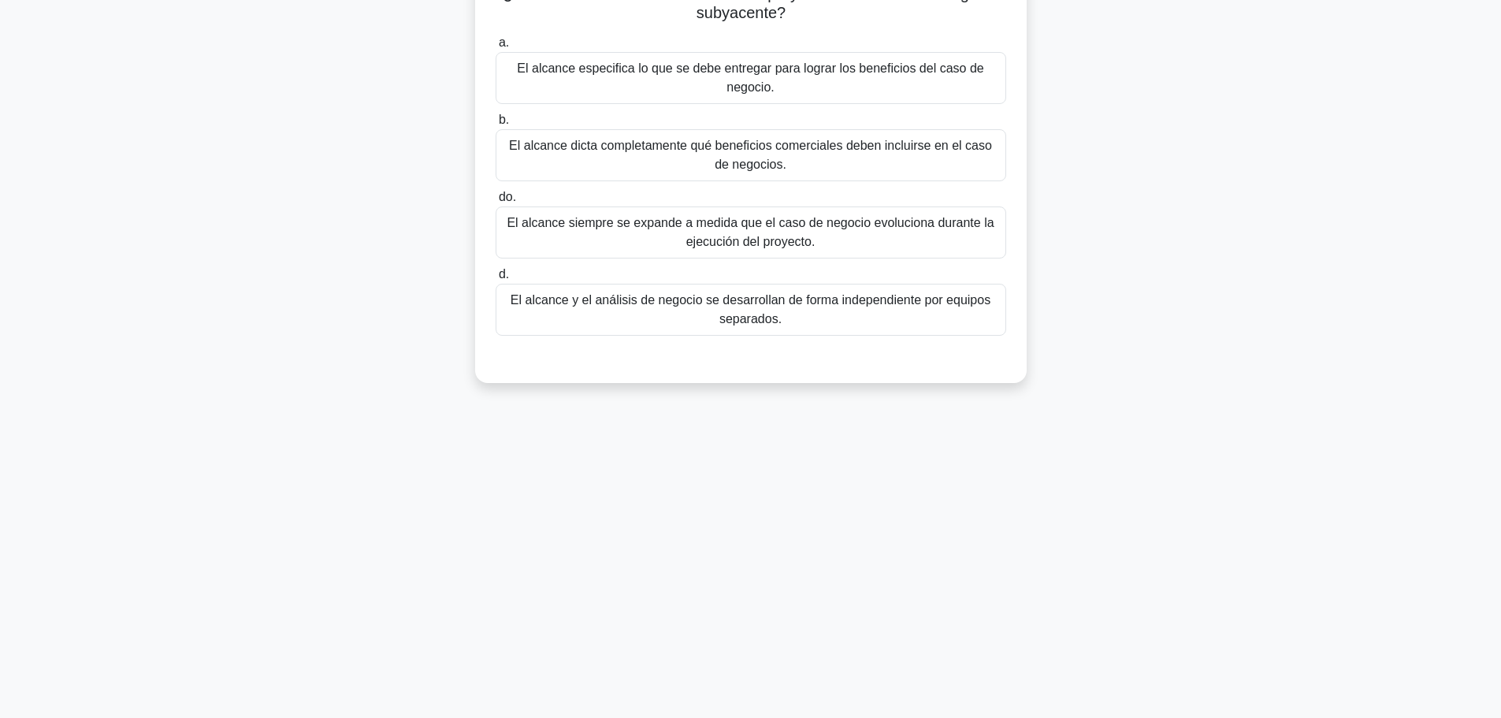
scroll to position [0, 0]
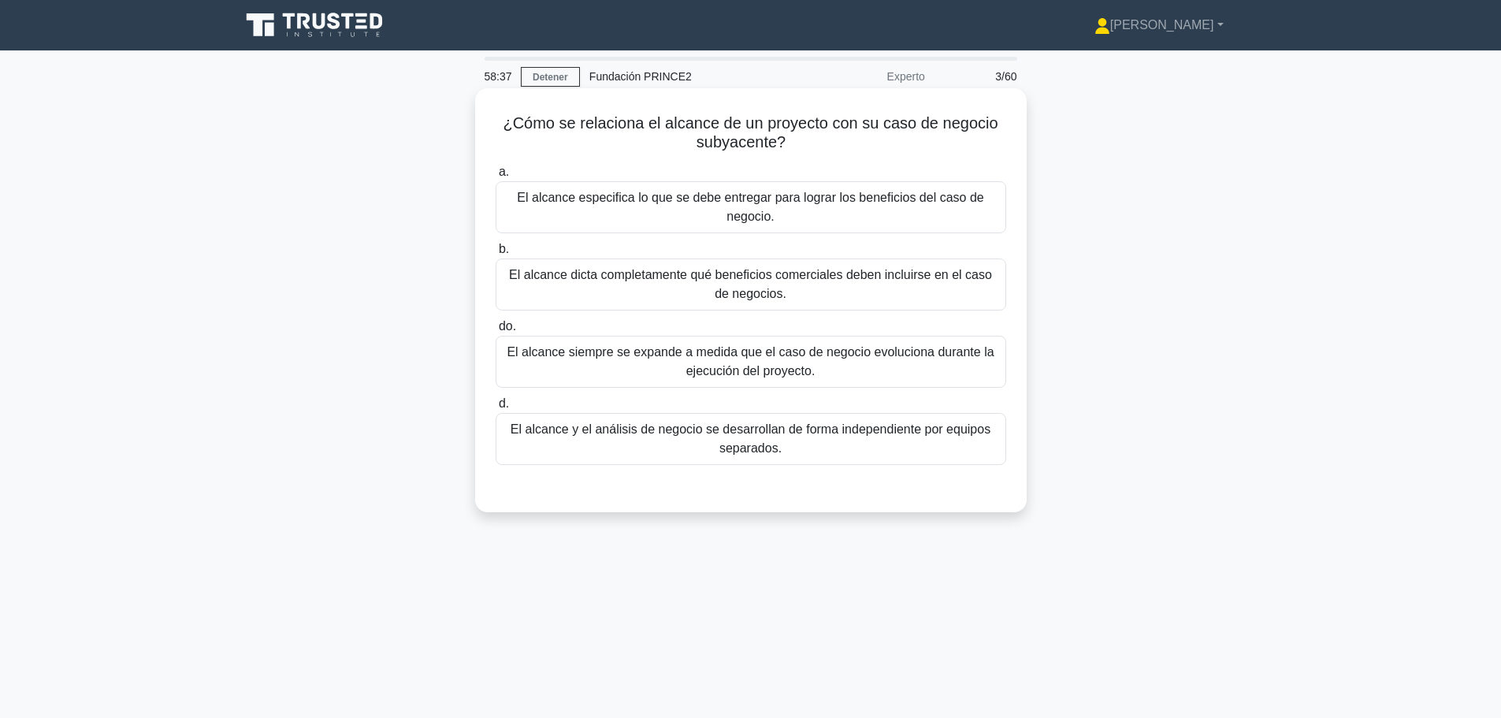
drag, startPoint x: 616, startPoint y: 124, endPoint x: 839, endPoint y: 147, distance: 224.1
click at [839, 147] on h5 "¿Cómo se relaciona el alcance de un proyecto con su caso de negocio subyacente?…" at bounding box center [751, 132] width 514 height 39
click at [854, 204] on font "El alcance especifica lo que se debe entregar para lograr los beneficios del ca…" at bounding box center [750, 207] width 466 height 32
click at [496, 177] on input "a. El alcance especifica lo que se debe entregar para lograr los beneficios del…" at bounding box center [496, 172] width 0 height 10
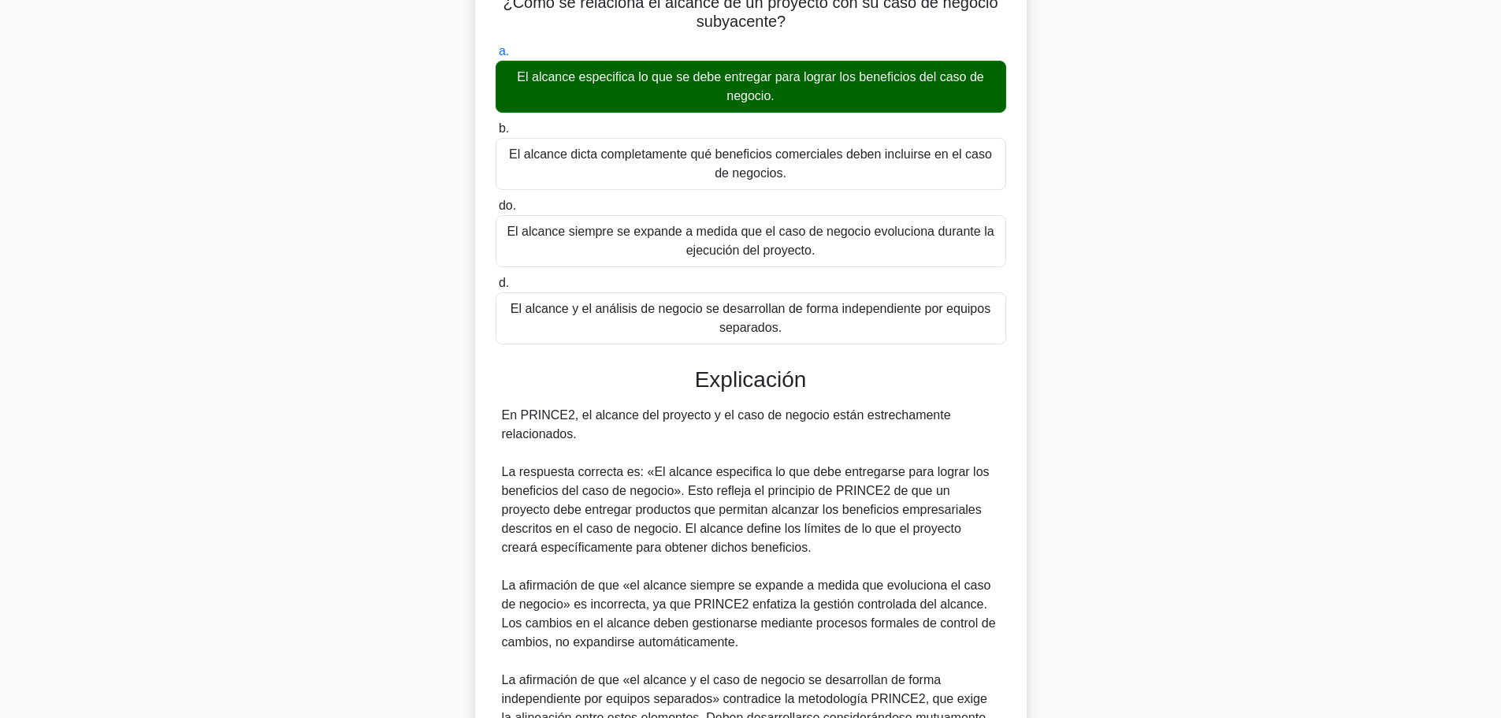
scroll to position [370, 0]
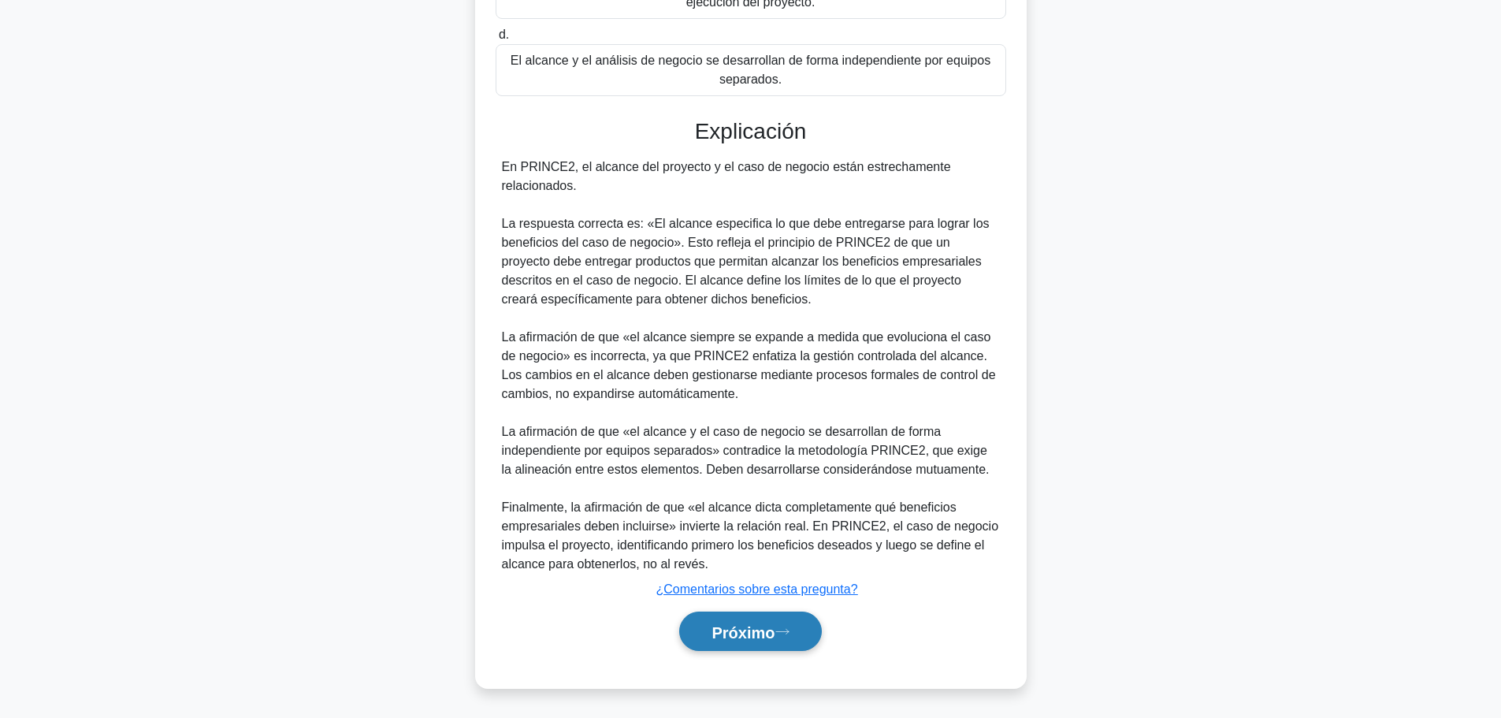
click at [774, 627] on font "Próximo" at bounding box center [742, 631] width 63 height 17
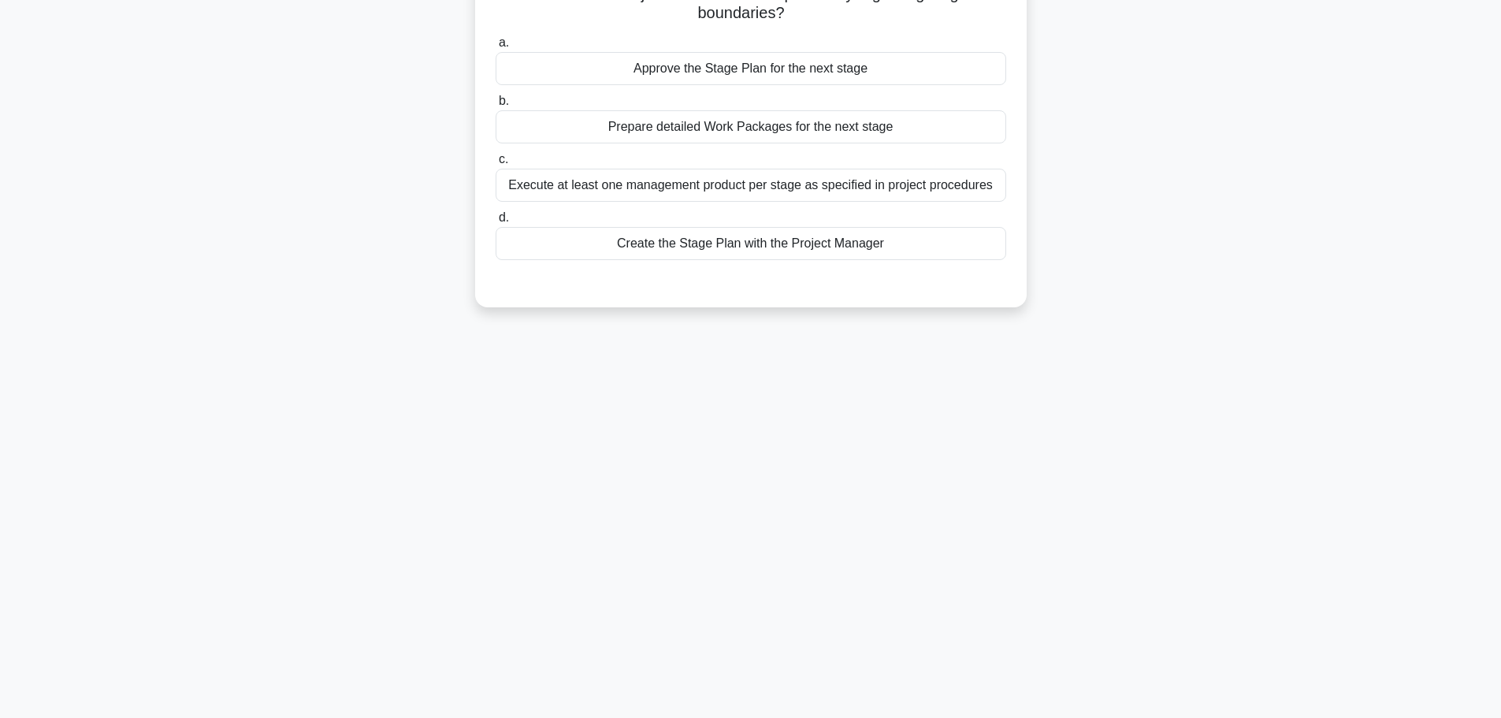
scroll to position [0, 0]
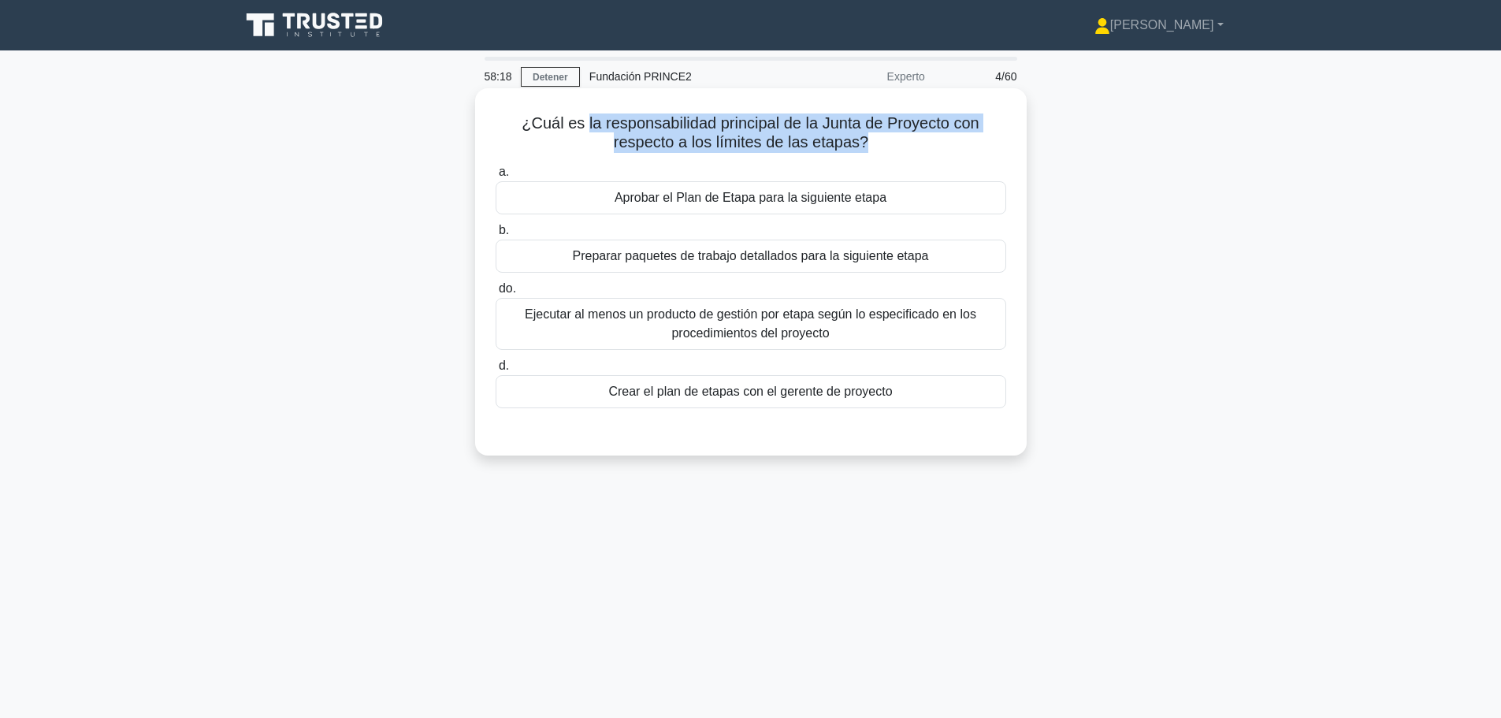
drag, startPoint x: 581, startPoint y: 119, endPoint x: 864, endPoint y: 135, distance: 283.3
click at [864, 135] on font "¿Cuál es la responsabilidad principal de la Junta de Proyecto con respecto a lo…" at bounding box center [750, 132] width 457 height 36
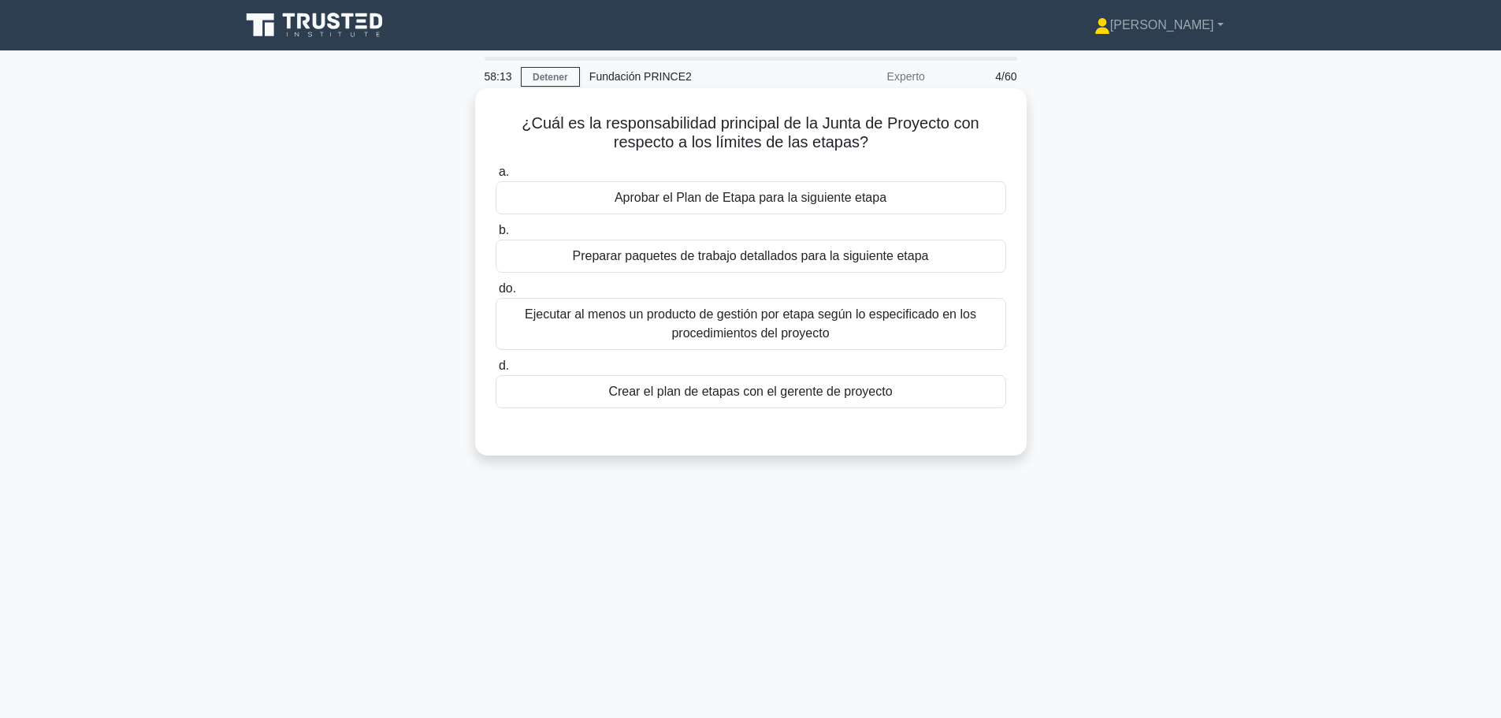
click at [821, 195] on font "Aprobar el Plan de Etapa para la siguiente etapa" at bounding box center [751, 197] width 272 height 13
click at [496, 177] on input "a. Aprobar el Plan de Etapa para la siguiente etapa" at bounding box center [496, 172] width 0 height 10
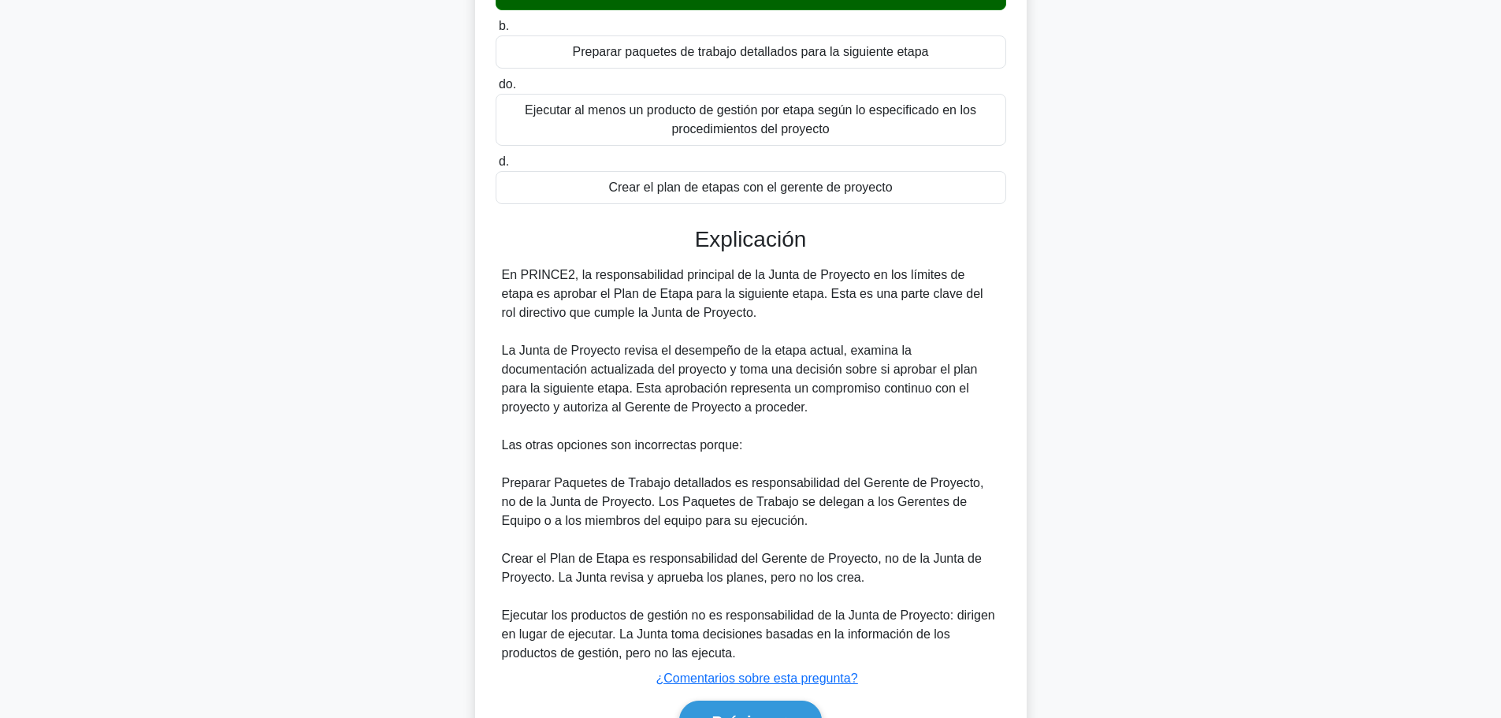
scroll to position [295, 0]
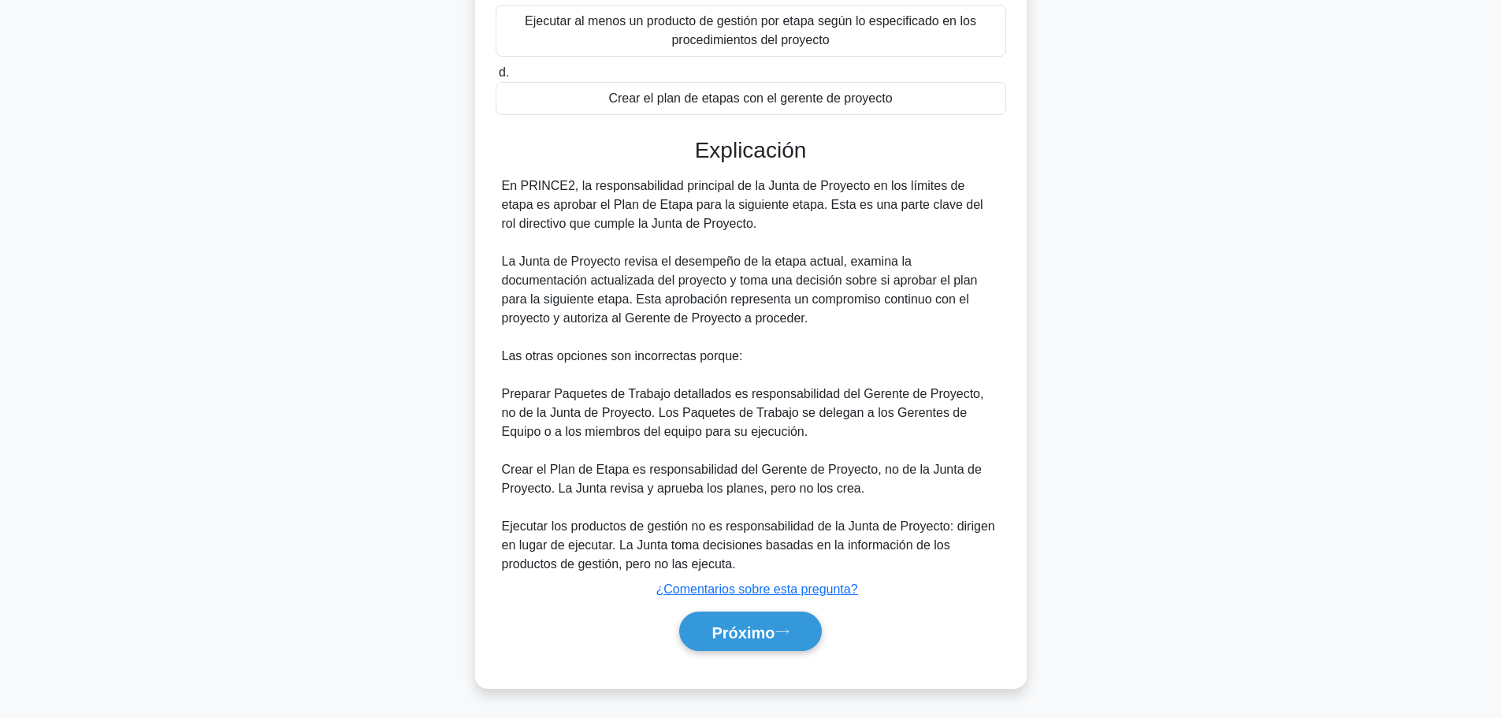
drag, startPoint x: 729, startPoint y: 622, endPoint x: 784, endPoint y: 301, distance: 325.4
click at [784, 301] on div "Explicación En PRINCE2, la responsabilidad principal de la Junta de Proyecto en…" at bounding box center [751, 397] width 511 height 520
click at [784, 620] on button "Próximo" at bounding box center [750, 631] width 142 height 40
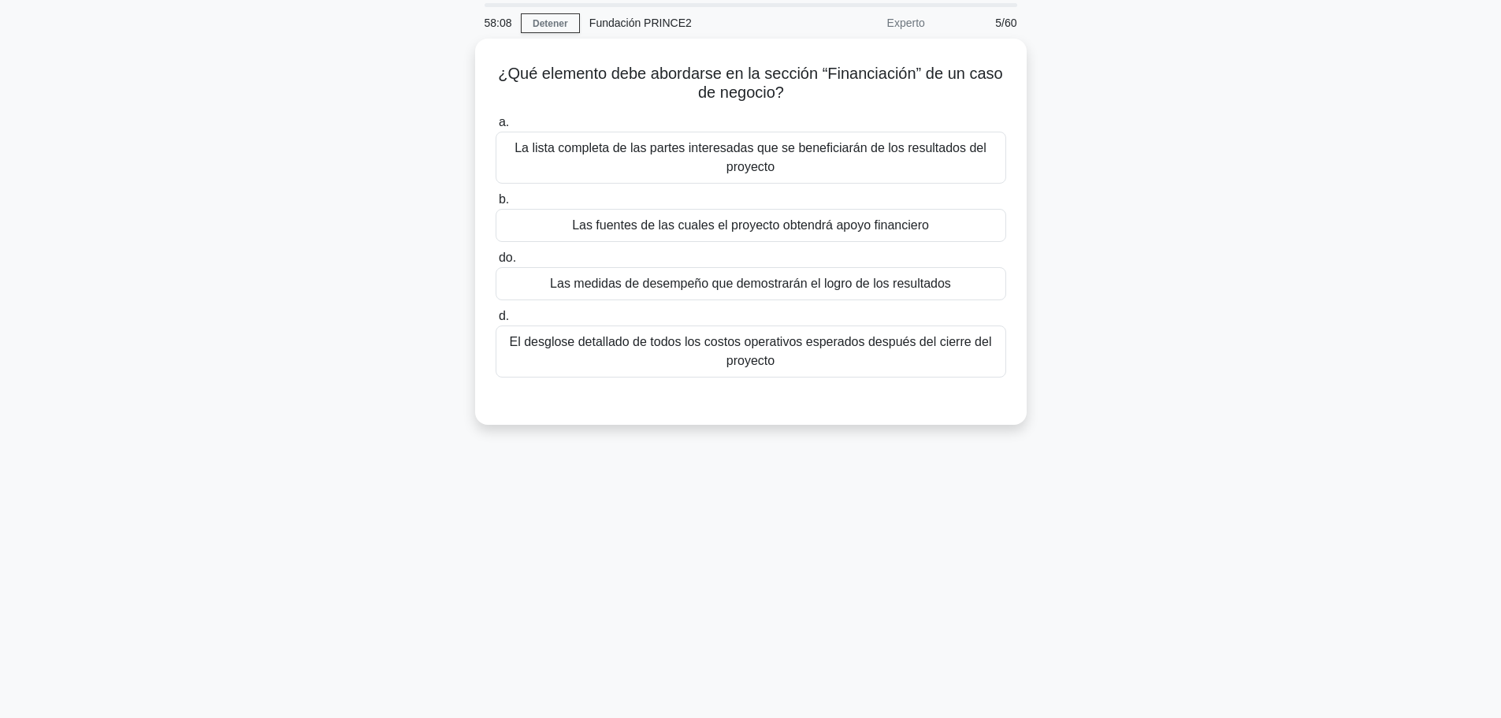
scroll to position [0, 0]
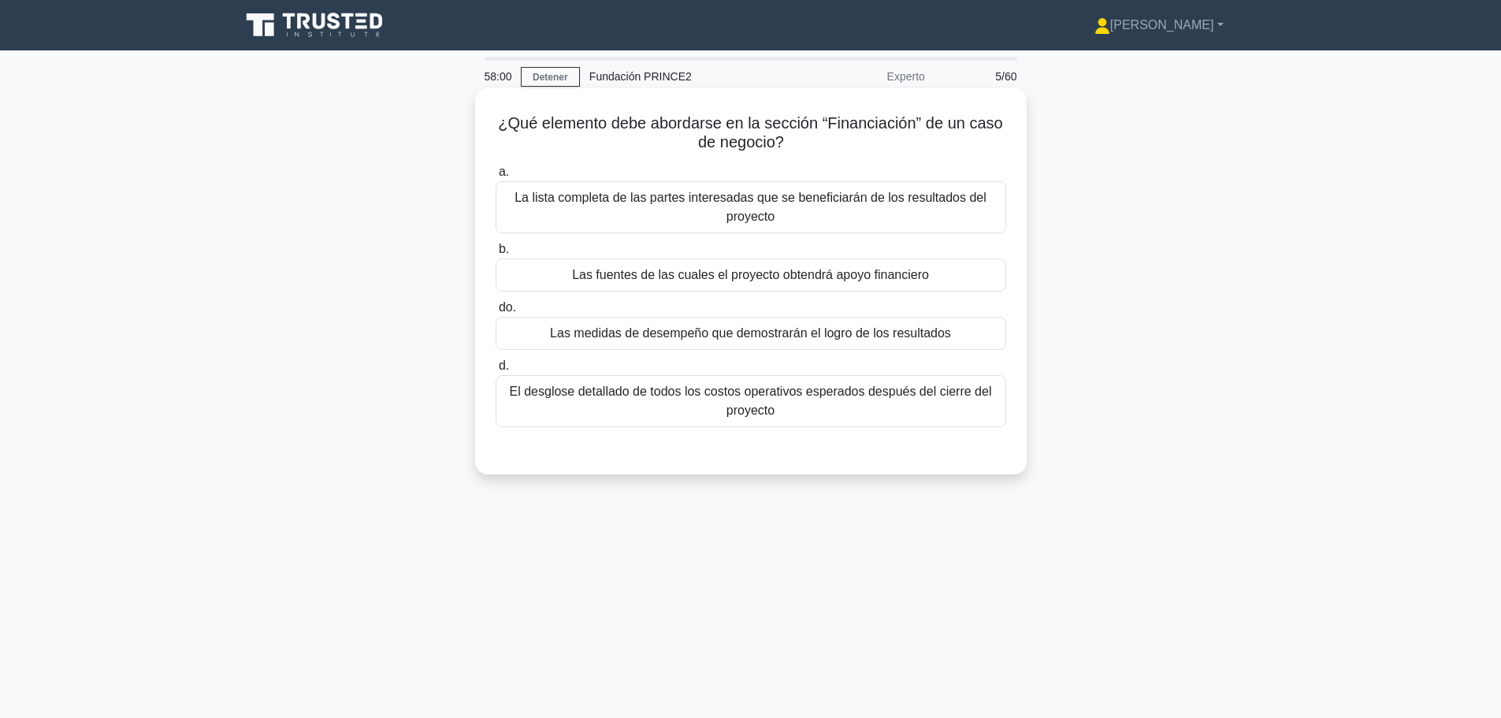
drag, startPoint x: 529, startPoint y: 117, endPoint x: 801, endPoint y: 141, distance: 272.8
click at [801, 141] on h5 "¿Qué elemento debe abordarse en la sección “Financiación” de un caso de negocio…" at bounding box center [751, 132] width 514 height 39
click at [831, 401] on font "El desglose detallado de todos los costos operativos esperados después del cier…" at bounding box center [751, 401] width 496 height 38
click at [496, 371] on input "d. El desglose detallado de todos los costos operativos esperados después del c…" at bounding box center [496, 366] width 0 height 10
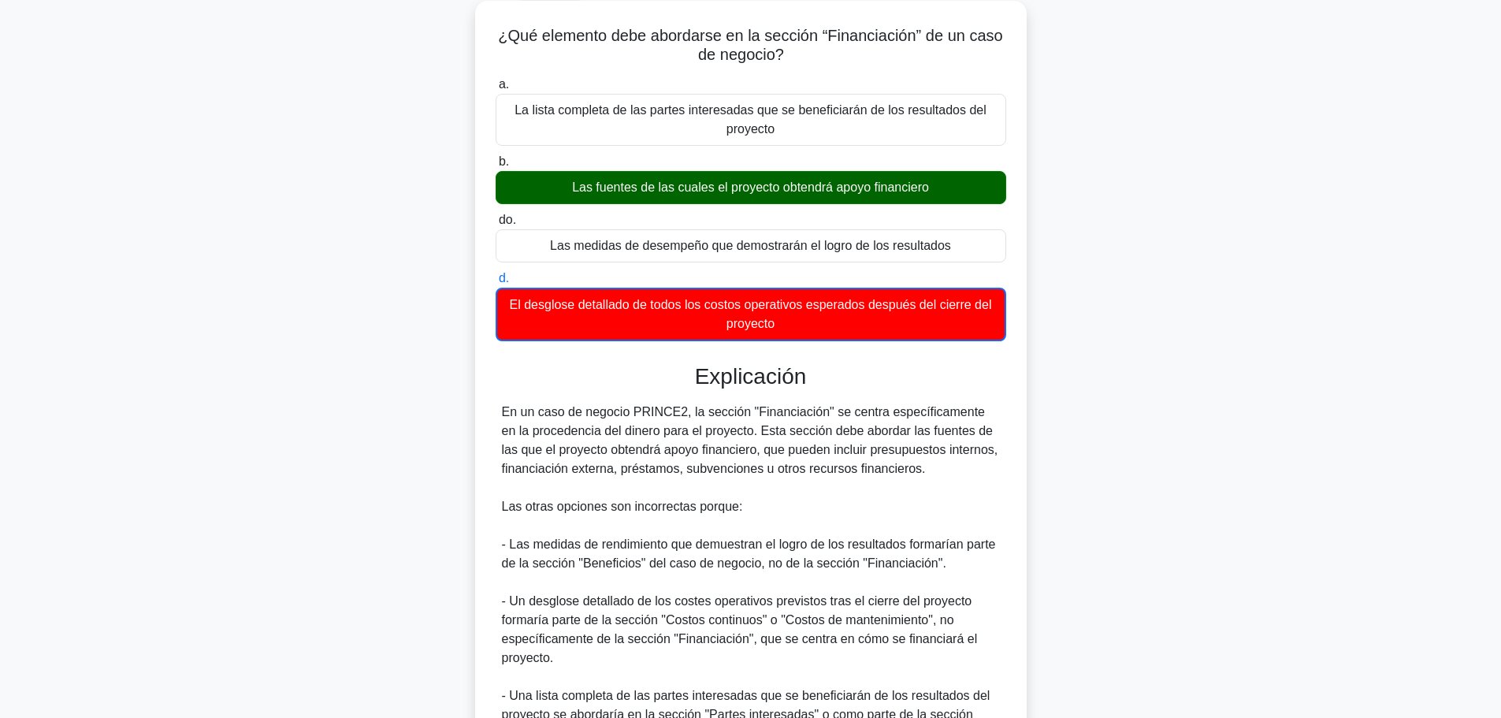
scroll to position [258, 0]
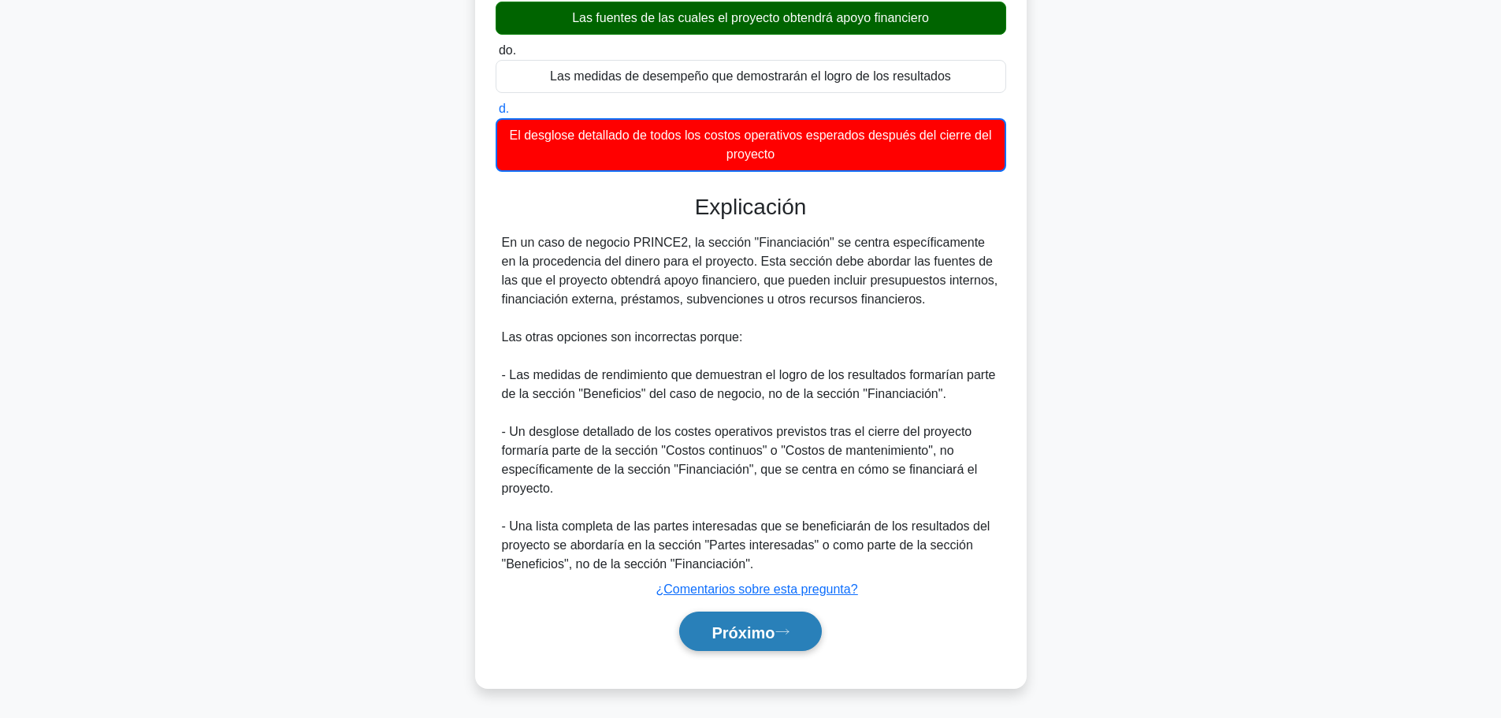
click at [774, 622] on font "Próximo" at bounding box center [742, 630] width 63 height 17
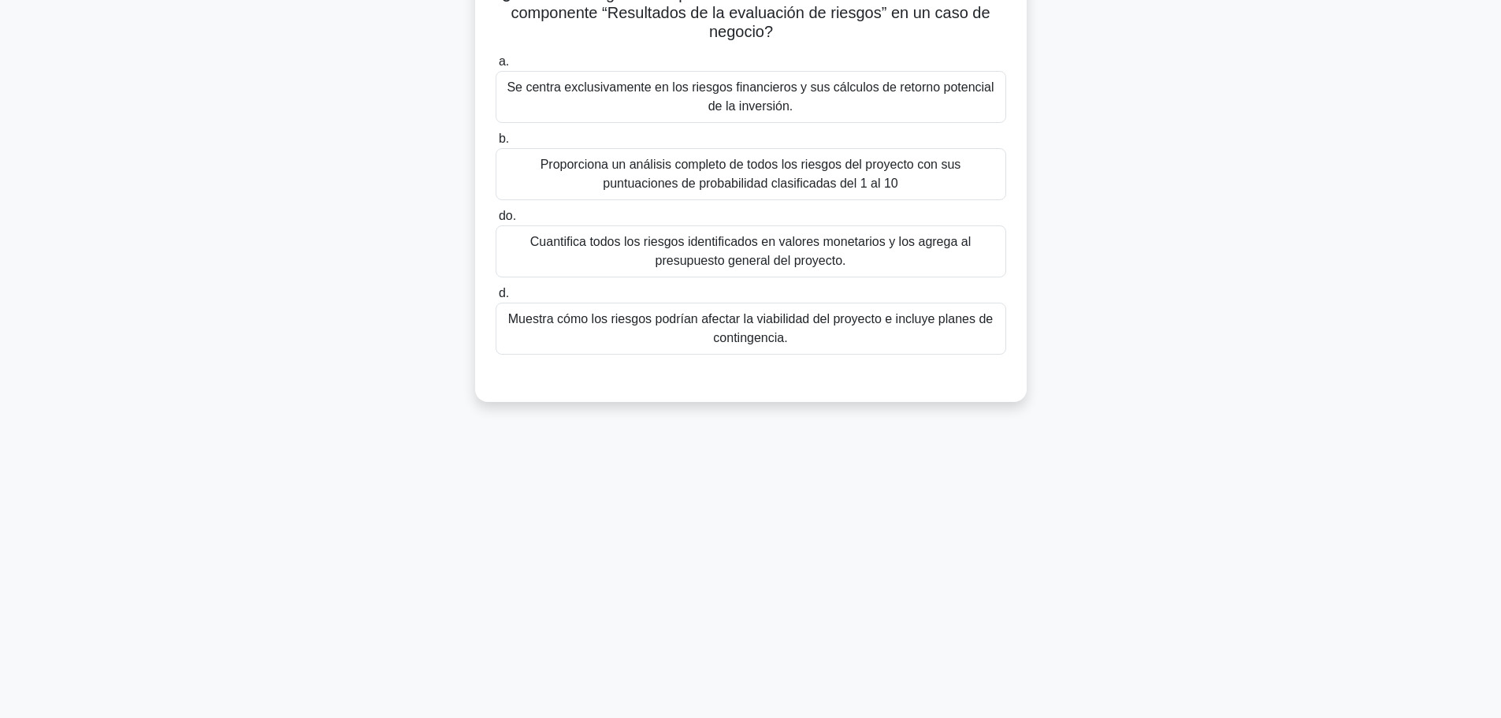
scroll to position [0, 0]
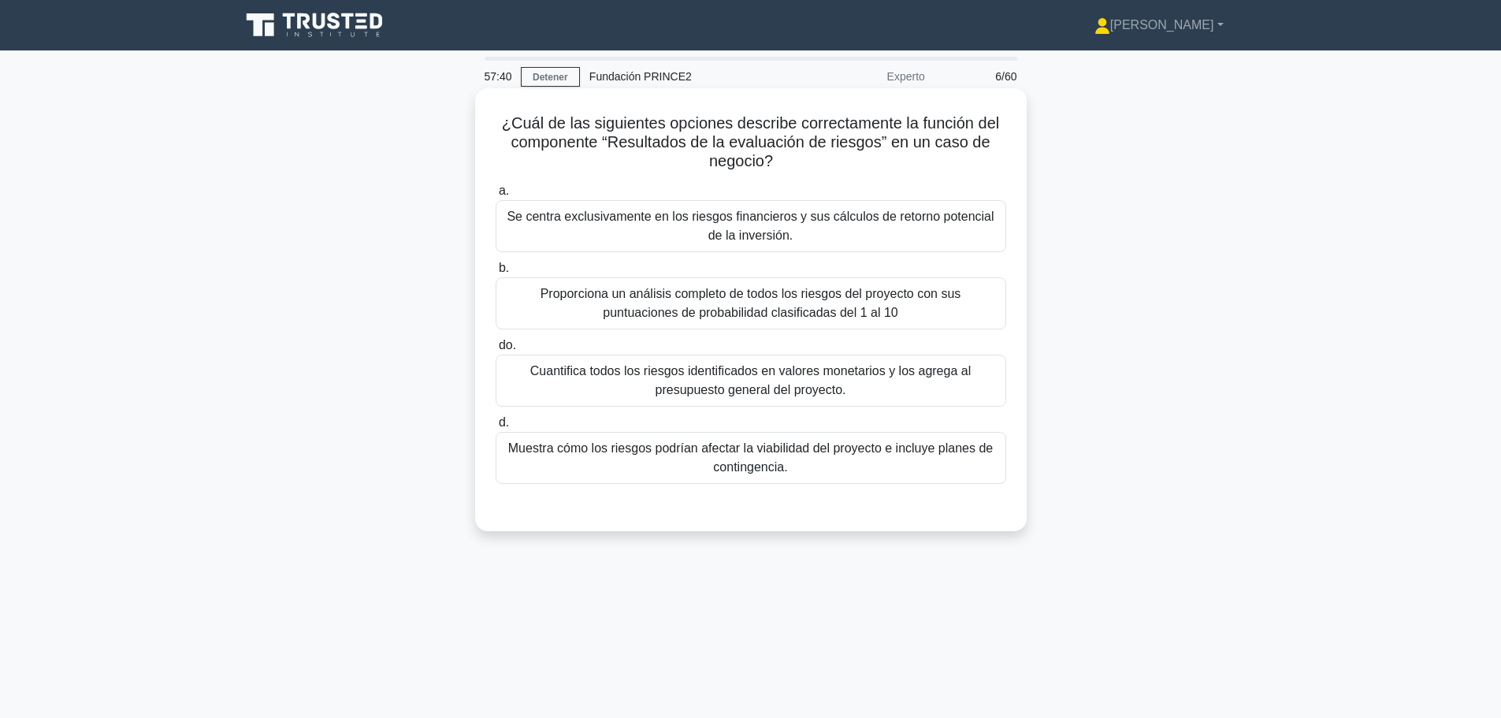
drag, startPoint x: 567, startPoint y: 121, endPoint x: 800, endPoint y: 161, distance: 236.6
click at [800, 161] on h5 "¿Cuál de las siguientes opciones describe correctamente la función del componen…" at bounding box center [751, 142] width 514 height 58
click at [583, 124] on font "¿Cuál de las siguientes opciones describe correctamente la función del componen…" at bounding box center [750, 141] width 497 height 55
drag, startPoint x: 540, startPoint y: 124, endPoint x: 943, endPoint y: 157, distance: 404.7
click at [943, 157] on h5 "¿Cuál de las siguientes opciones describe correctamente la función del componen…" at bounding box center [751, 142] width 514 height 58
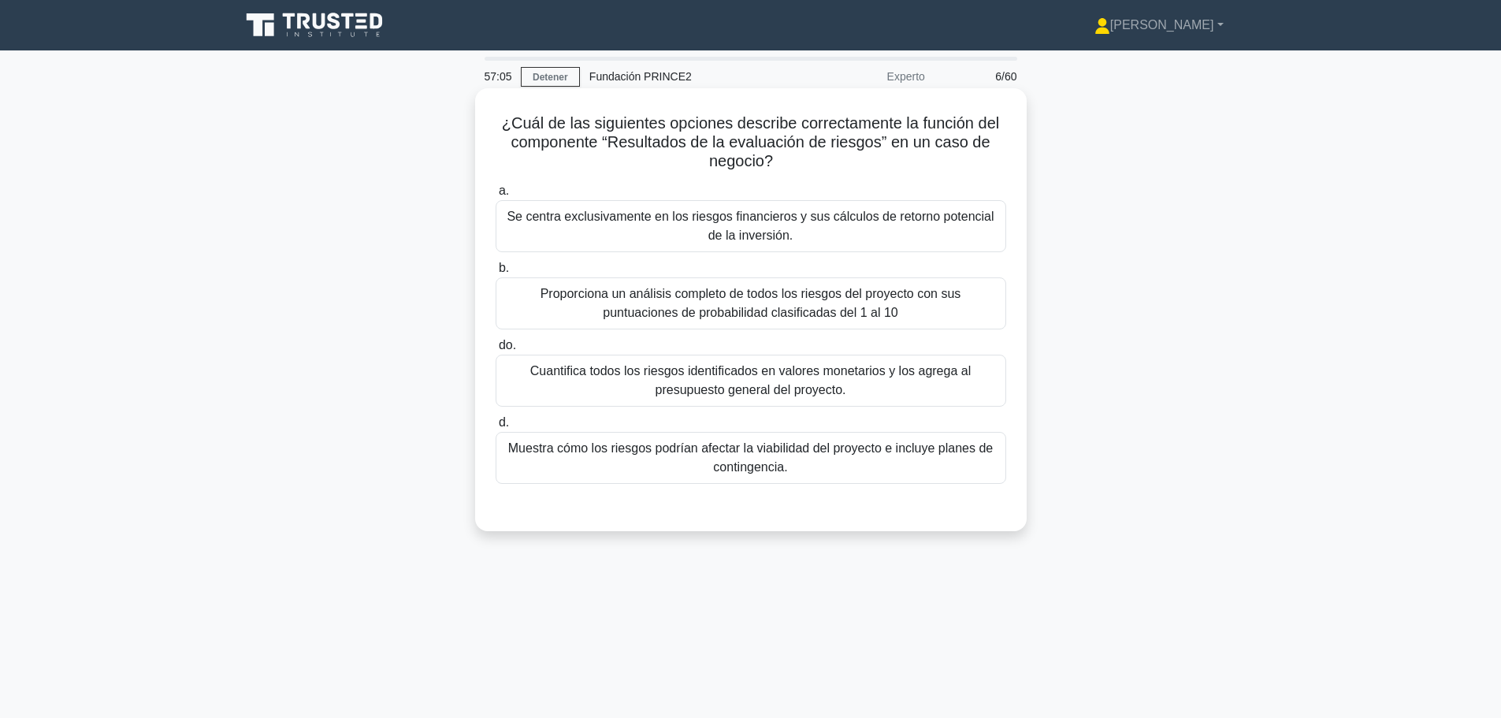
click at [796, 458] on font "Muestra cómo los riesgos podrían afectar la viabilidad del proyecto e incluye p…" at bounding box center [751, 458] width 496 height 38
click at [496, 428] on input "d. Muestra cómo los riesgos podrían afectar la viabilidad del proyecto e incluy…" at bounding box center [496, 423] width 0 height 10
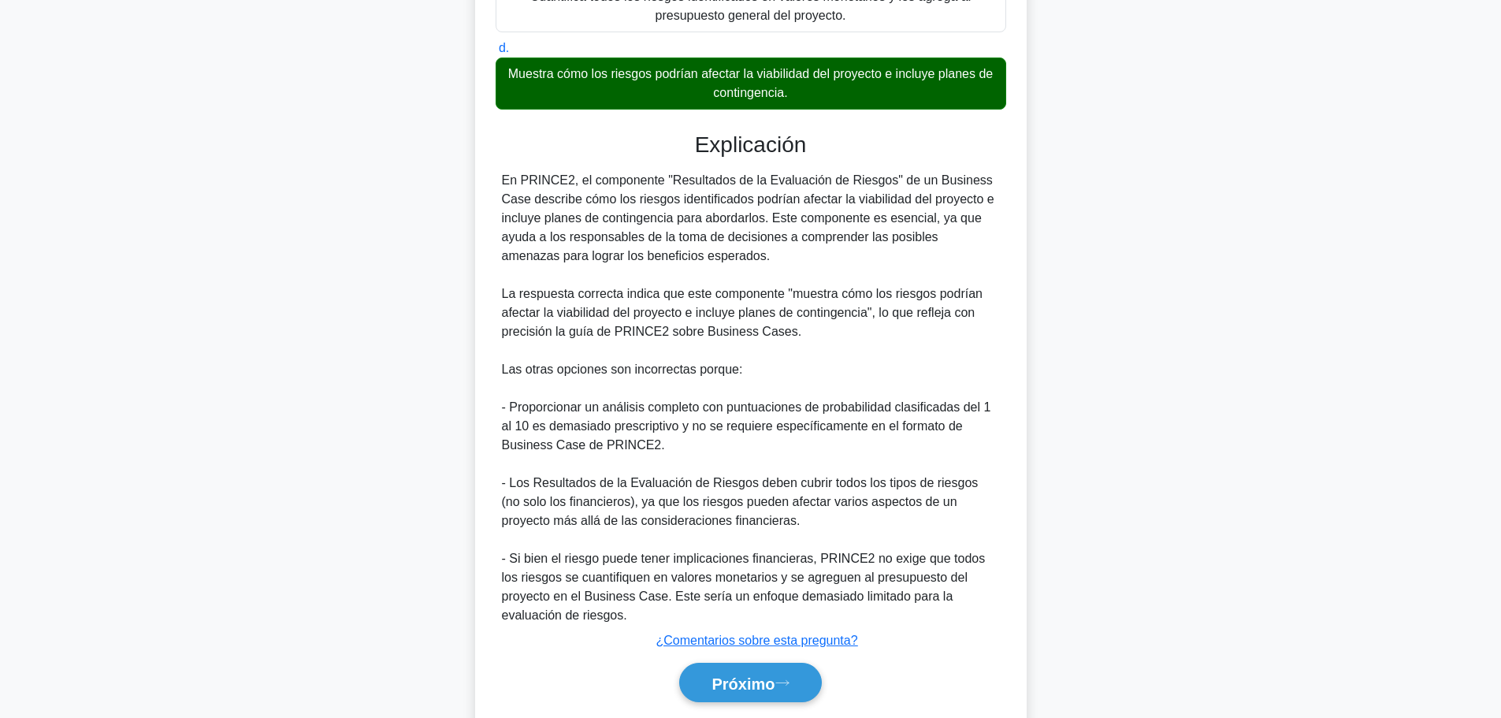
scroll to position [427, 0]
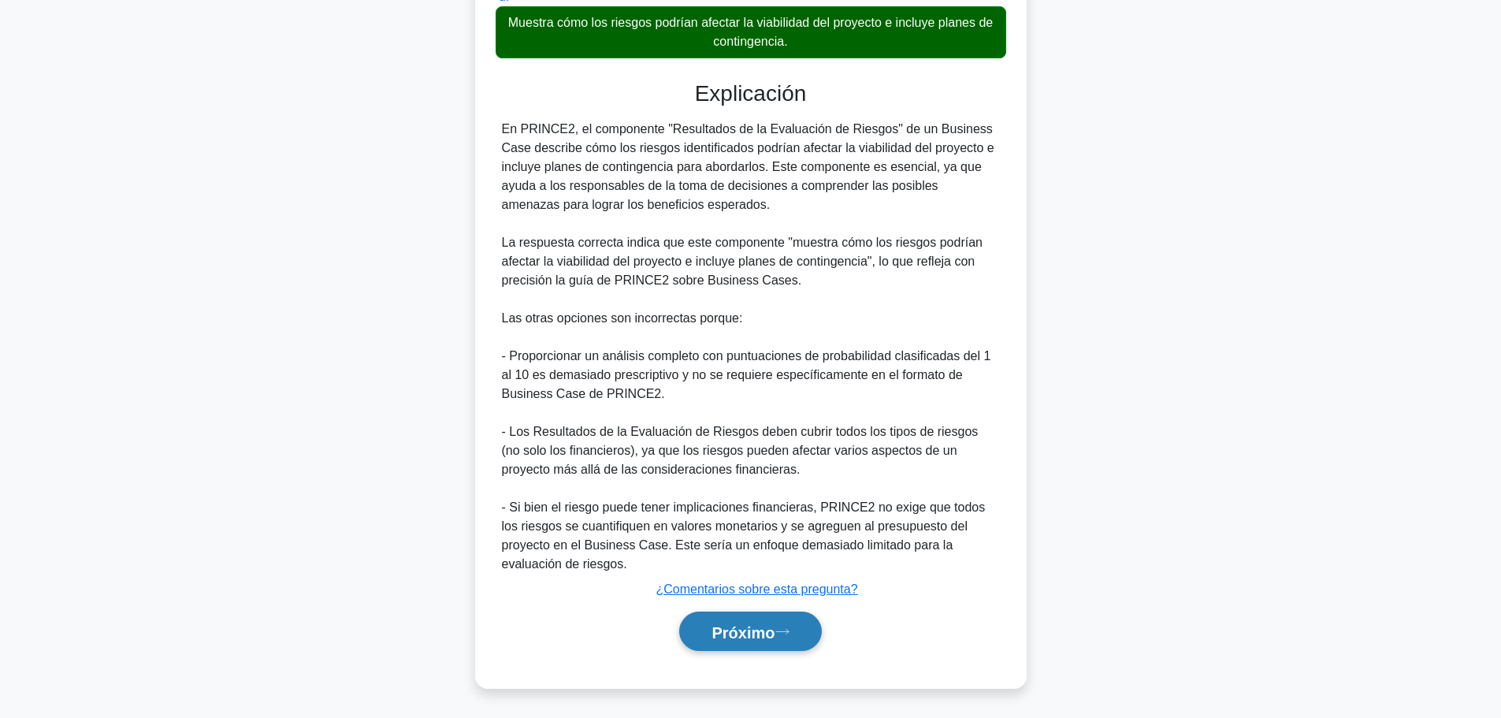
click at [765, 626] on font "Próximo" at bounding box center [742, 631] width 63 height 17
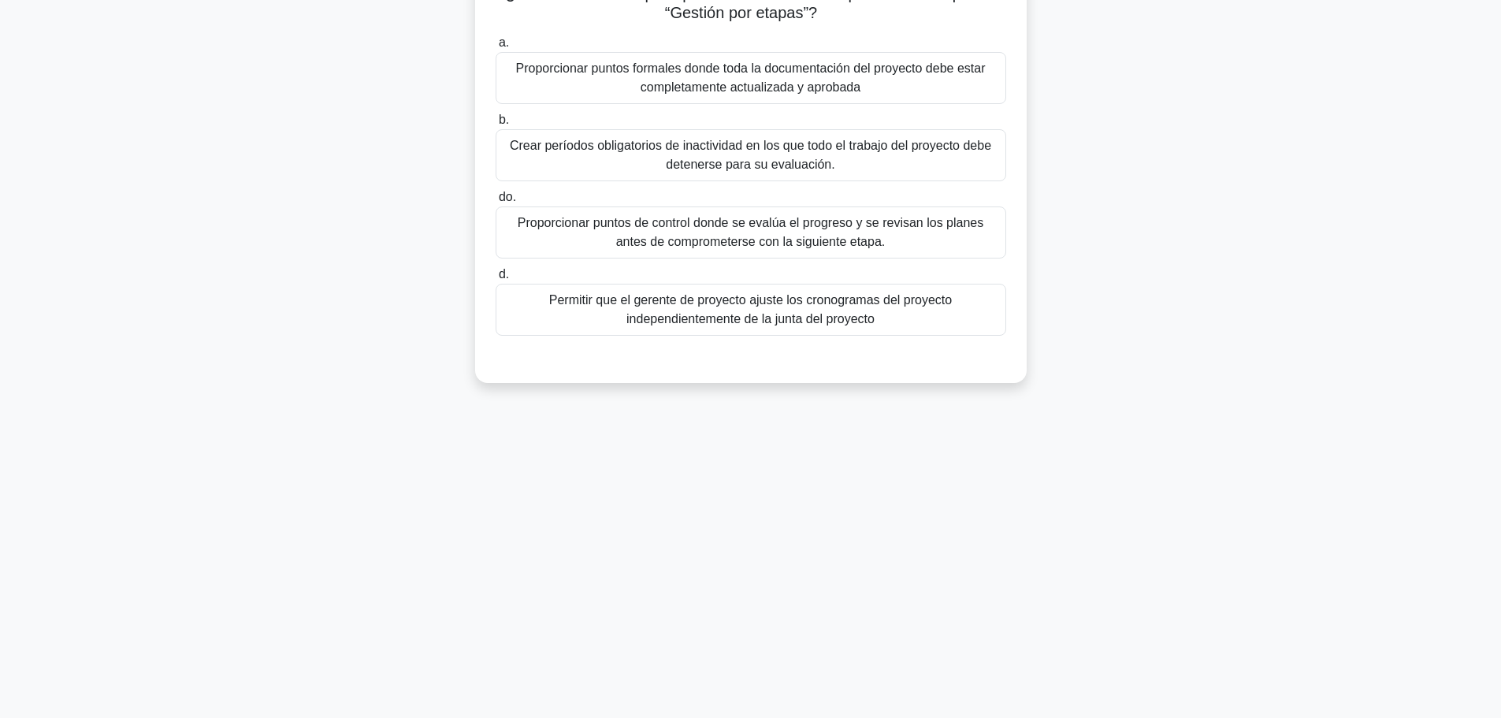
scroll to position [0, 0]
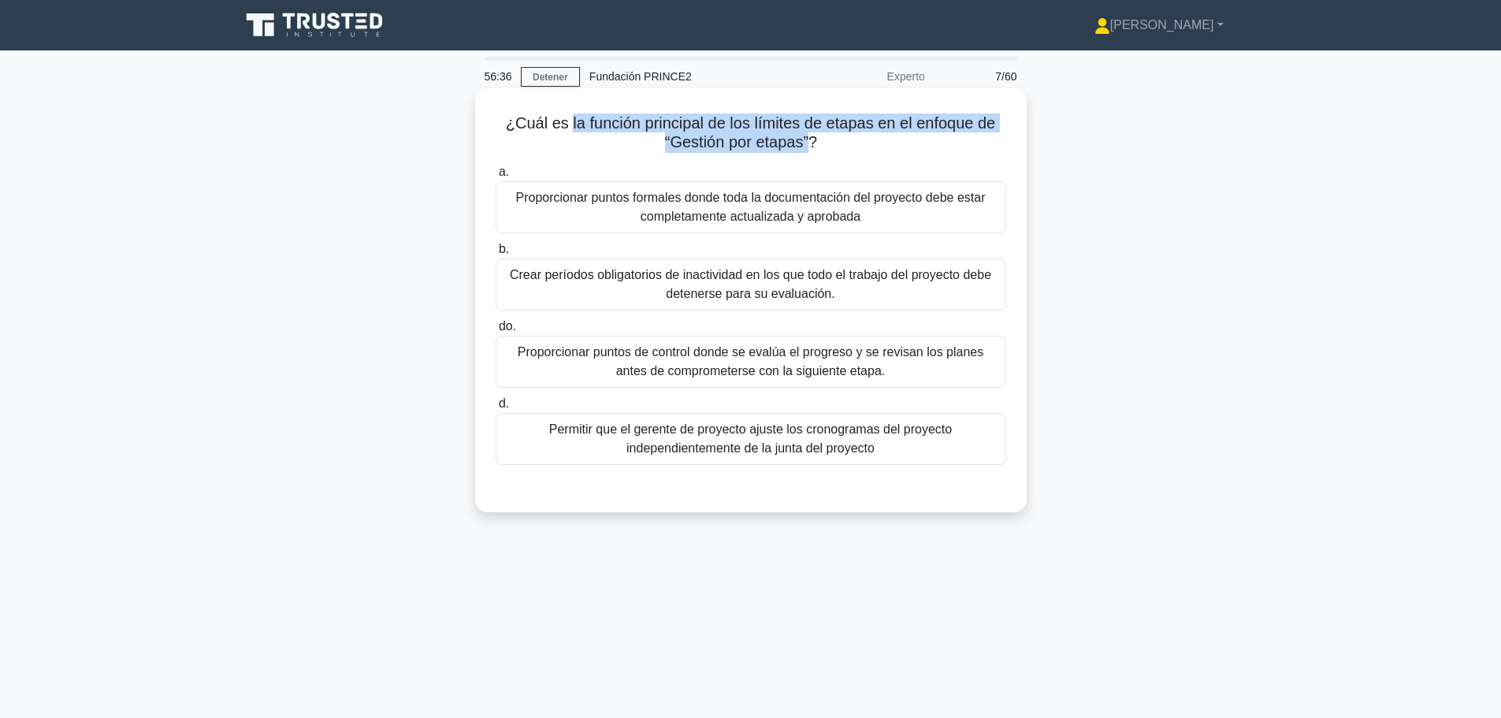
drag, startPoint x: 564, startPoint y: 121, endPoint x: 809, endPoint y: 141, distance: 245.9
click at [809, 141] on font "¿Cuál es la función principal de los límites de etapas en el enfoque de “Gestió…" at bounding box center [751, 132] width 490 height 36
click at [902, 368] on font "Proporcionar puntos de control donde se evalúa el progreso y se revisan los pla…" at bounding box center [751, 362] width 496 height 38
click at [496, 332] on input "do. Proporcionar puntos de control donde se evalúa el progreso y se revisan los…" at bounding box center [496, 326] width 0 height 10
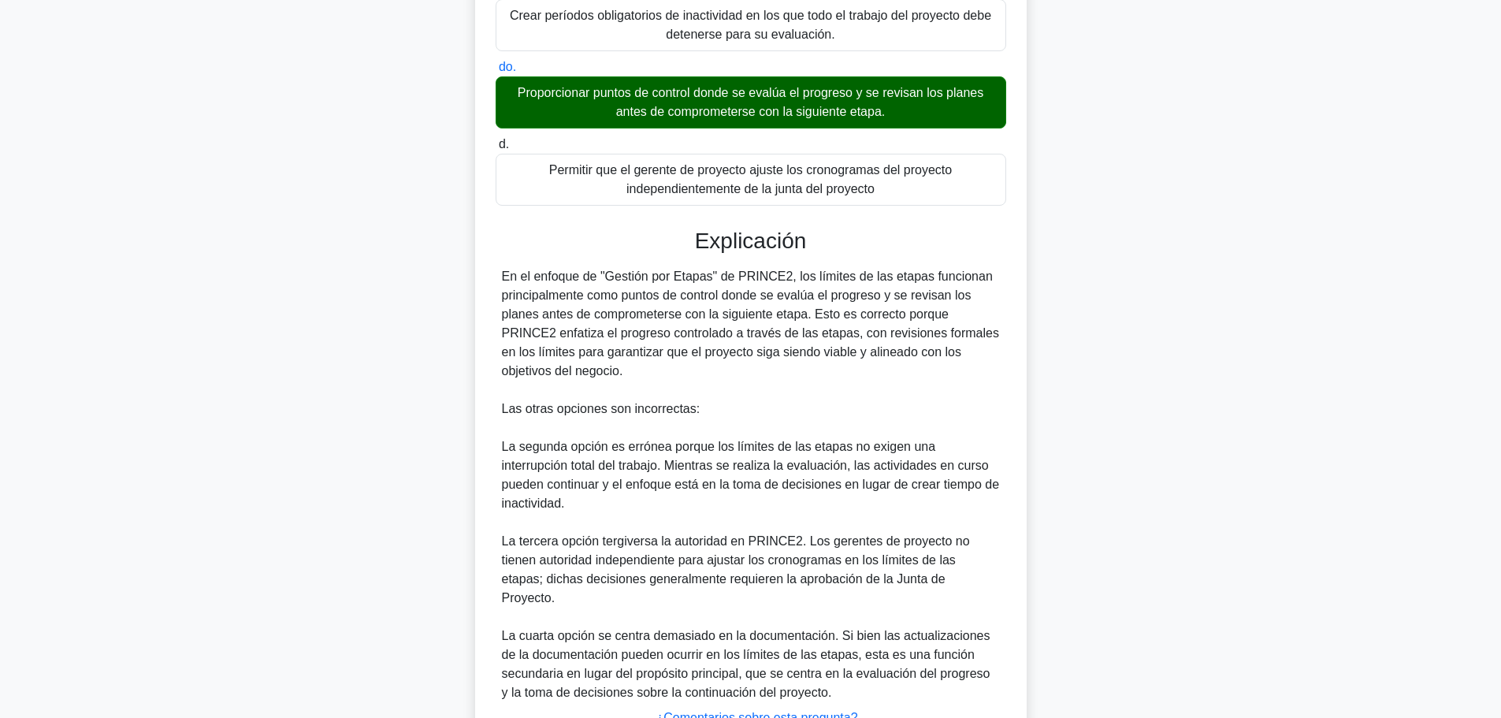
scroll to position [370, 0]
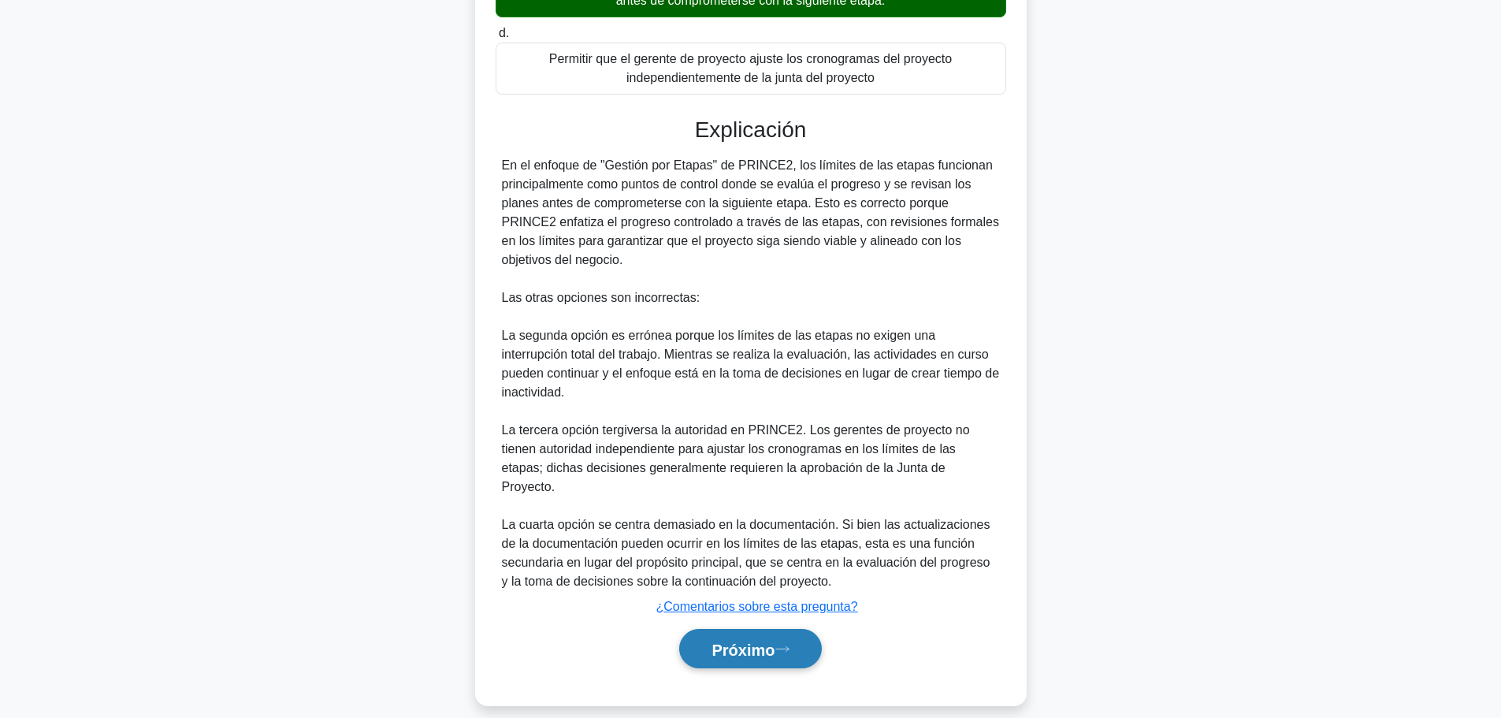
click at [774, 641] on font "Próximo" at bounding box center [742, 649] width 63 height 17
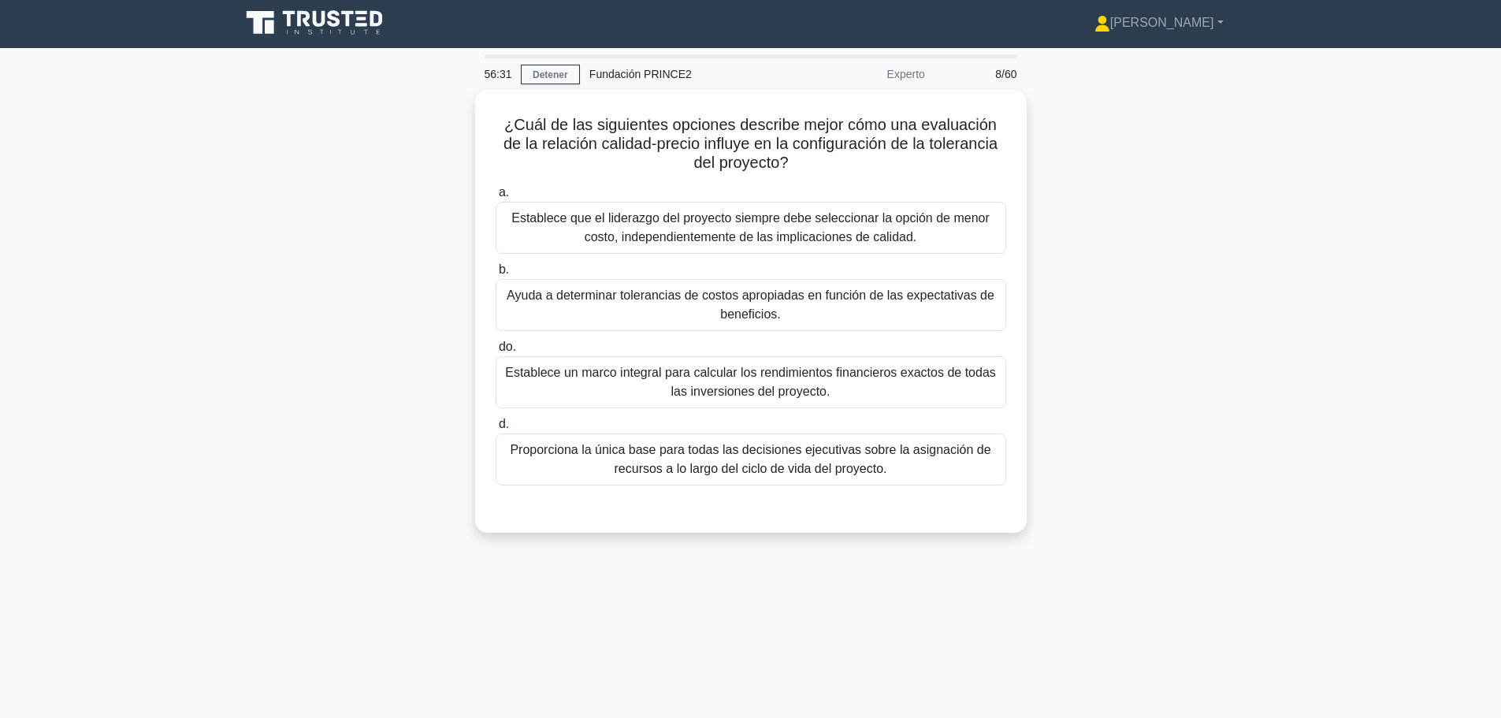
scroll to position [0, 0]
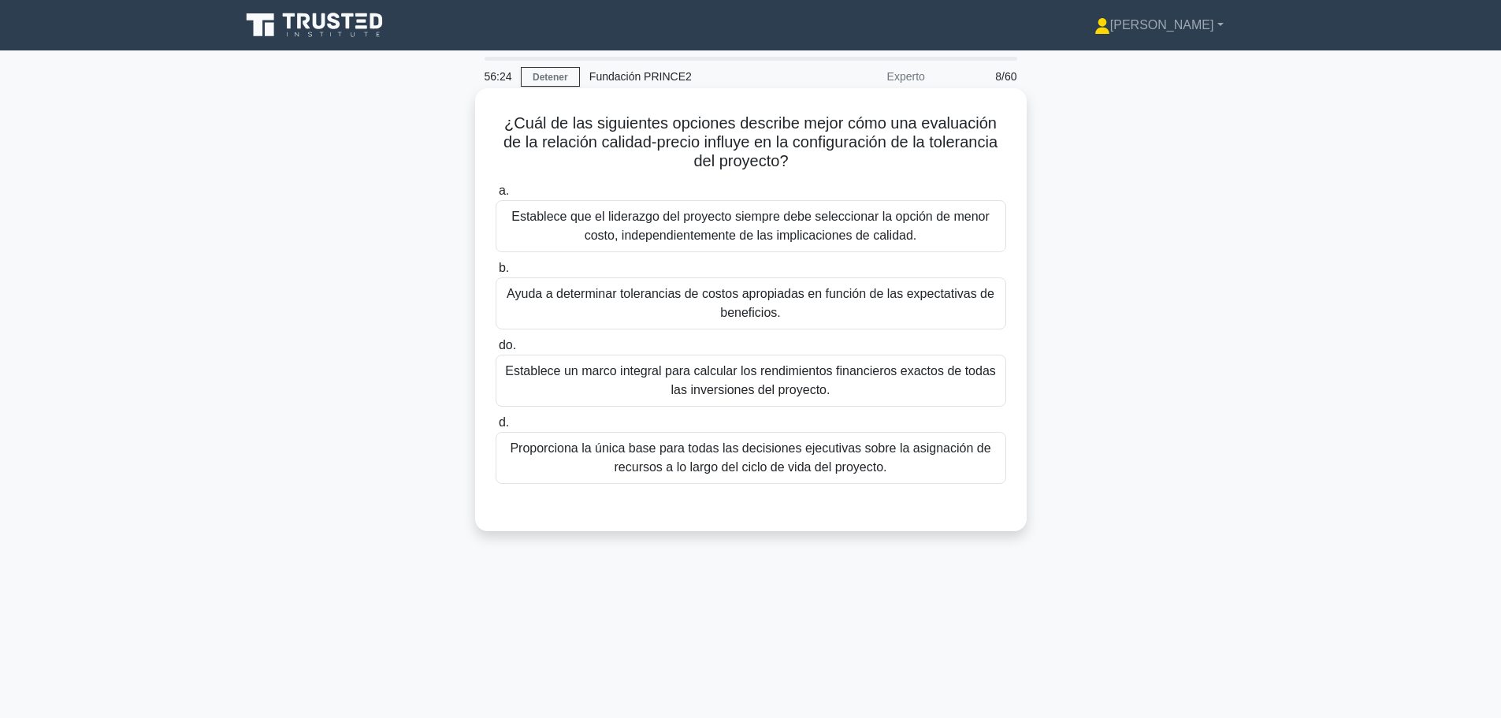
drag, startPoint x: 542, startPoint y: 124, endPoint x: 816, endPoint y: 162, distance: 276.9
click at [816, 162] on h5 "¿Cuál de las siguientes opciones describe mejor cómo una evaluación de la relac…" at bounding box center [751, 142] width 514 height 58
click at [693, 296] on font "Ayuda a determinar tolerancias de costos apropiadas en función de las expectati…" at bounding box center [751, 303] width 488 height 32
click at [496, 273] on input "b. Ayuda a determinar tolerancias de costos apropiadas en función de las expect…" at bounding box center [496, 268] width 0 height 10
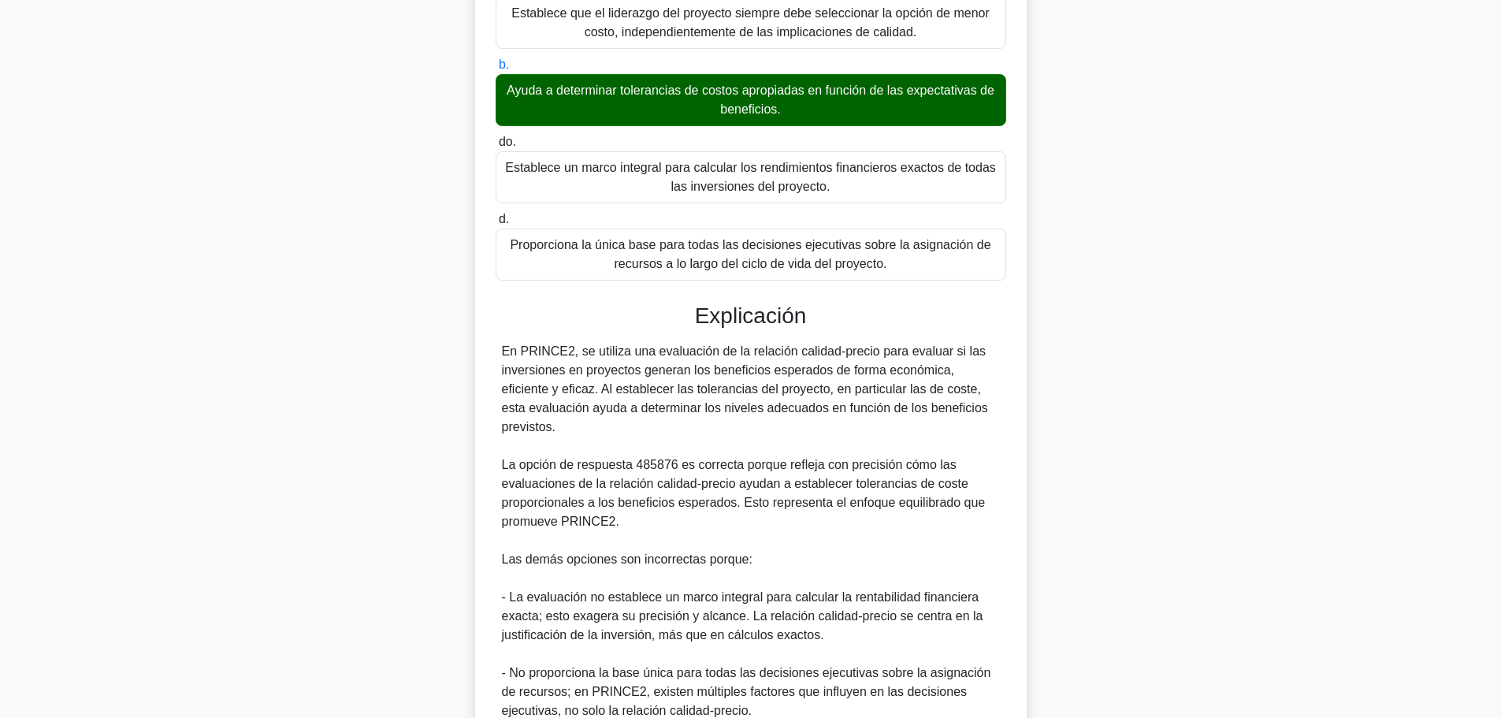
scroll to position [394, 0]
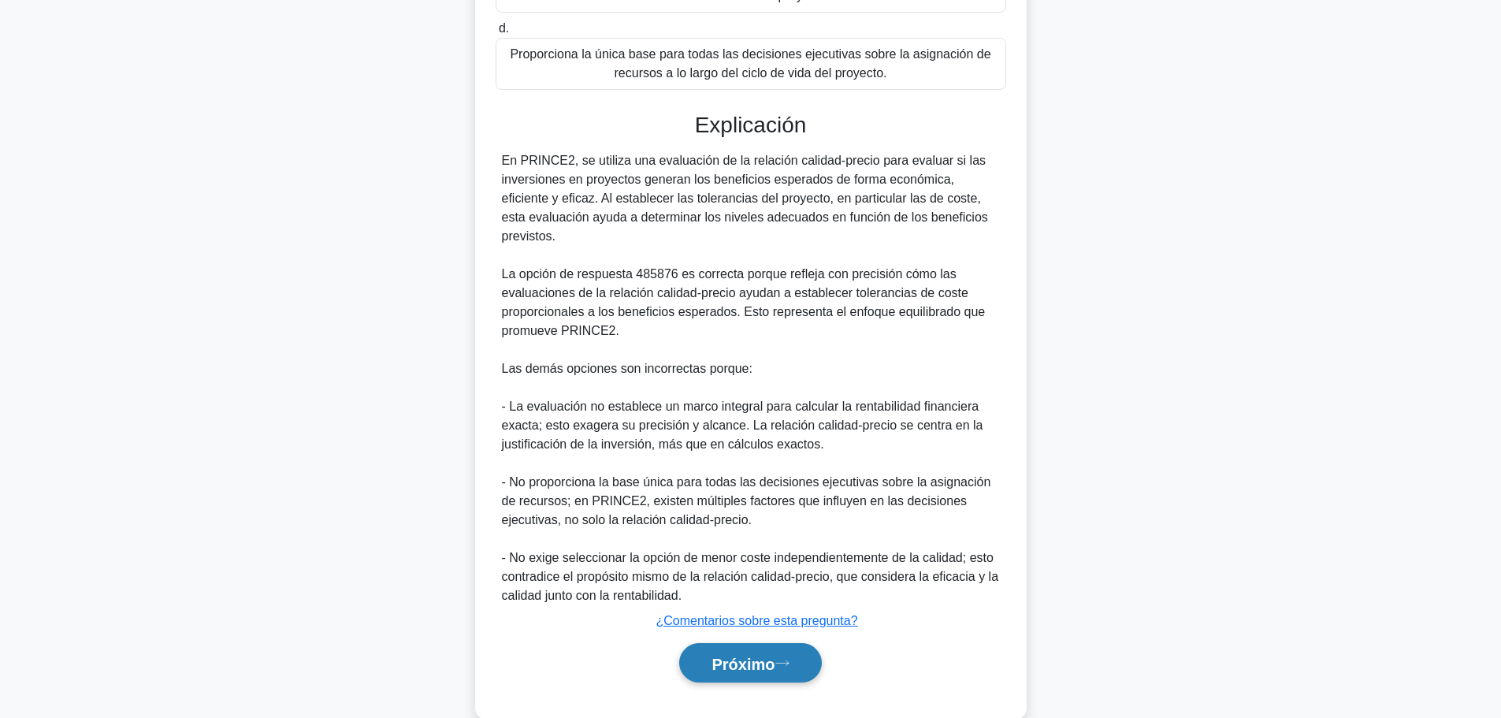
click at [745, 660] on font "Próximo" at bounding box center [742, 663] width 63 height 17
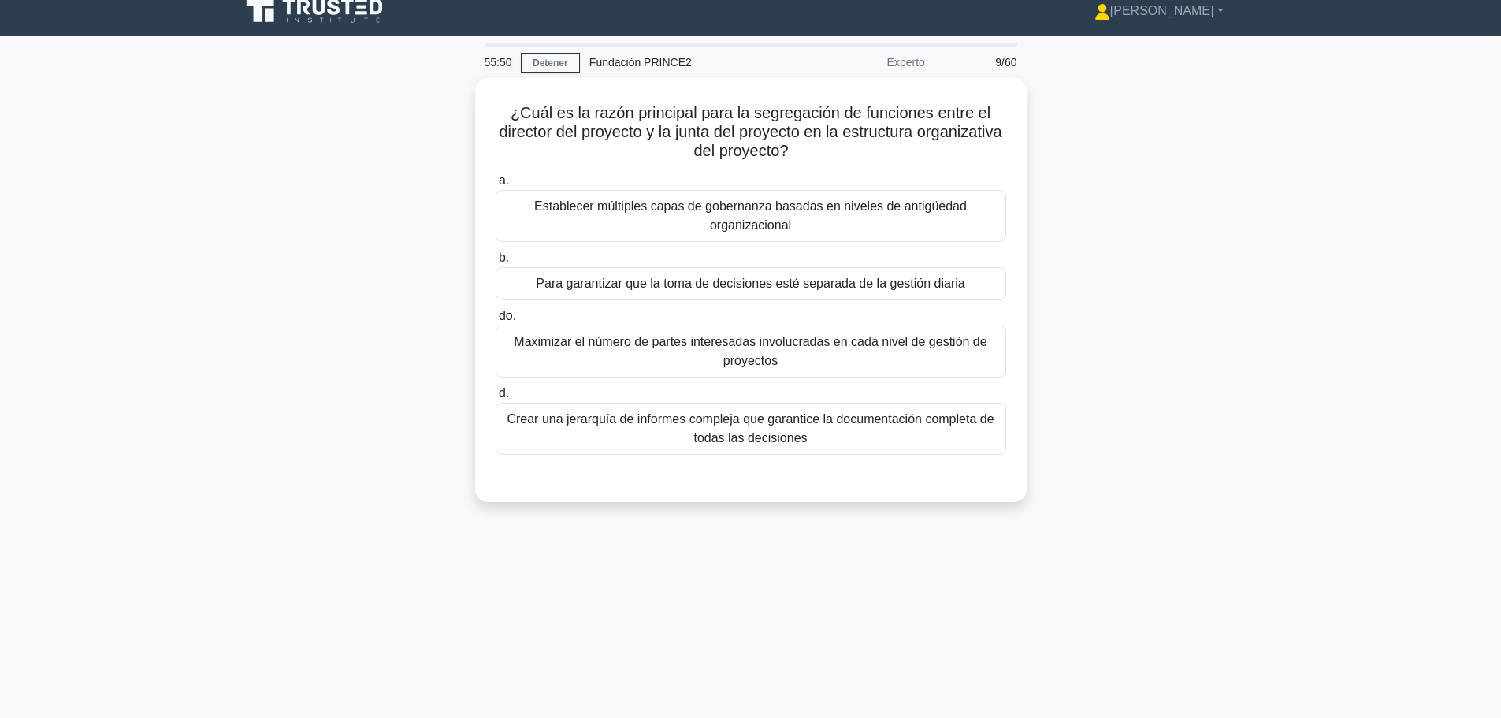
scroll to position [0, 0]
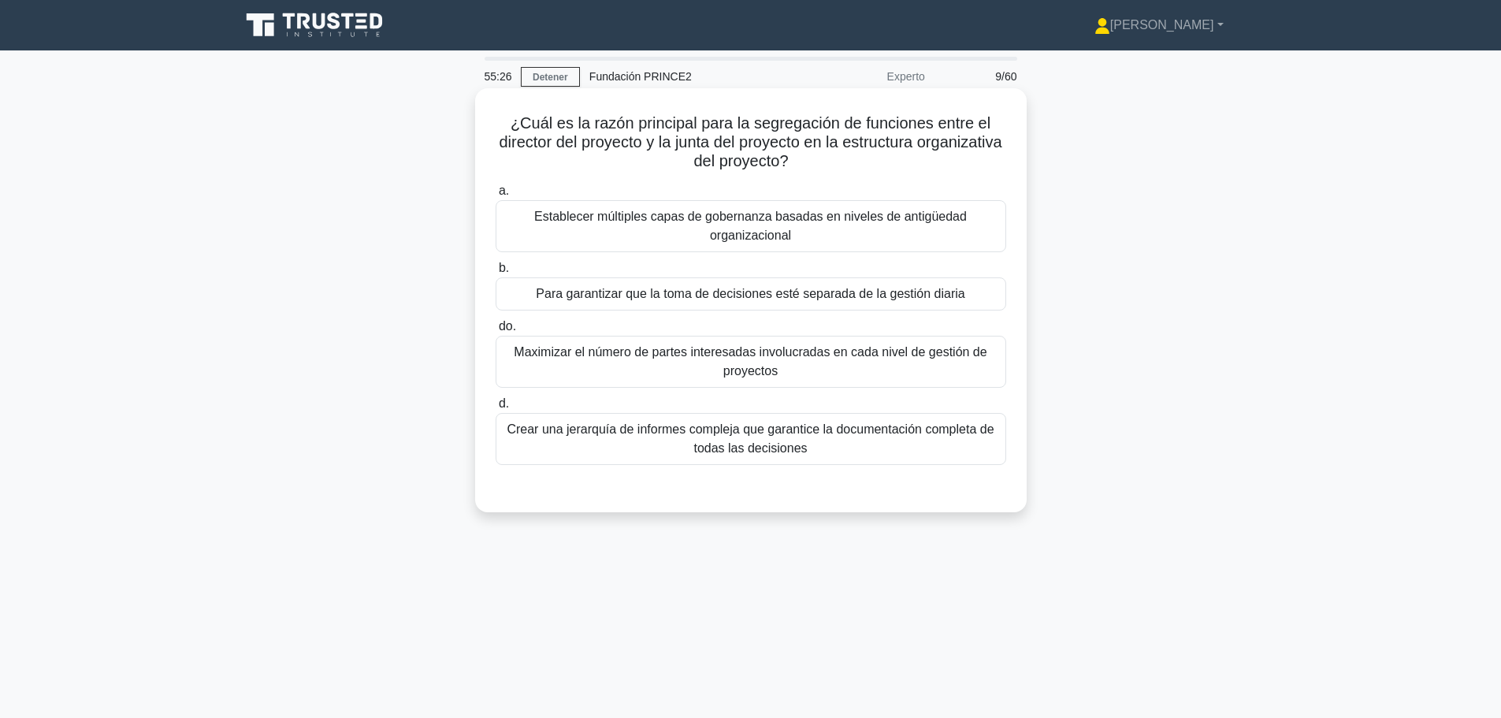
click at [739, 295] on font "Para garantizar que la toma de decisiones esté separada de la gestión diaria" at bounding box center [750, 293] width 429 height 13
click at [496, 273] on input "b. Para garantizar que la toma de decisiones esté separada de la gestión diaria" at bounding box center [496, 268] width 0 height 10
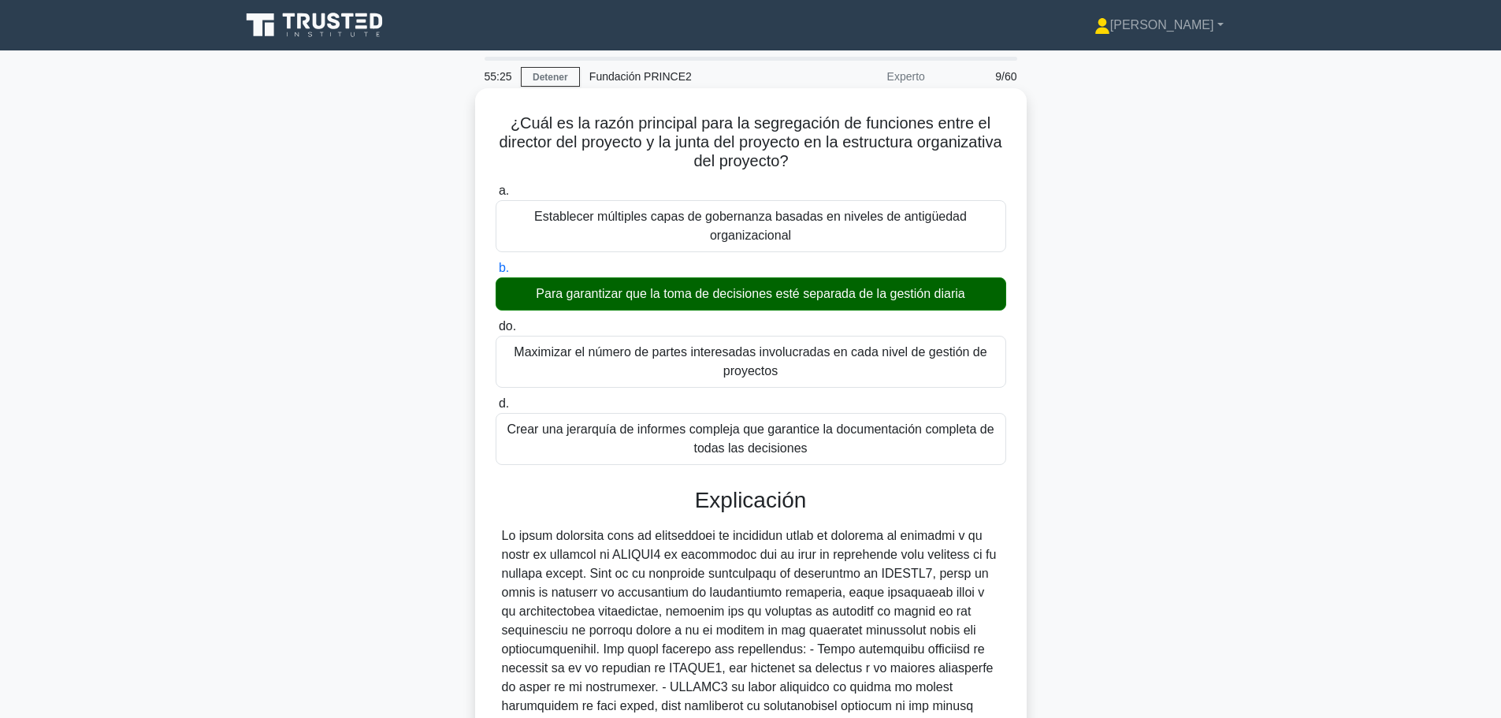
scroll to position [181, 0]
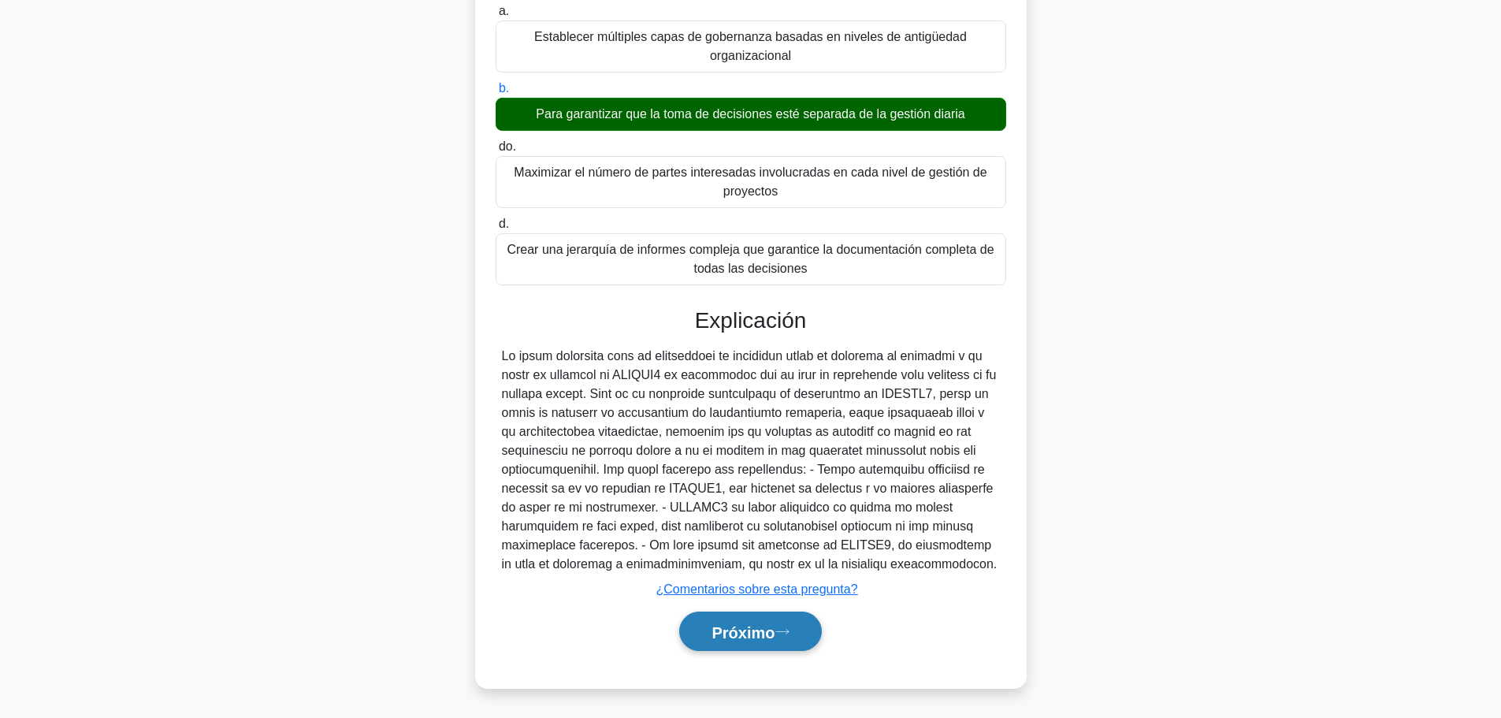
click at [768, 634] on font "Próximo" at bounding box center [742, 631] width 63 height 17
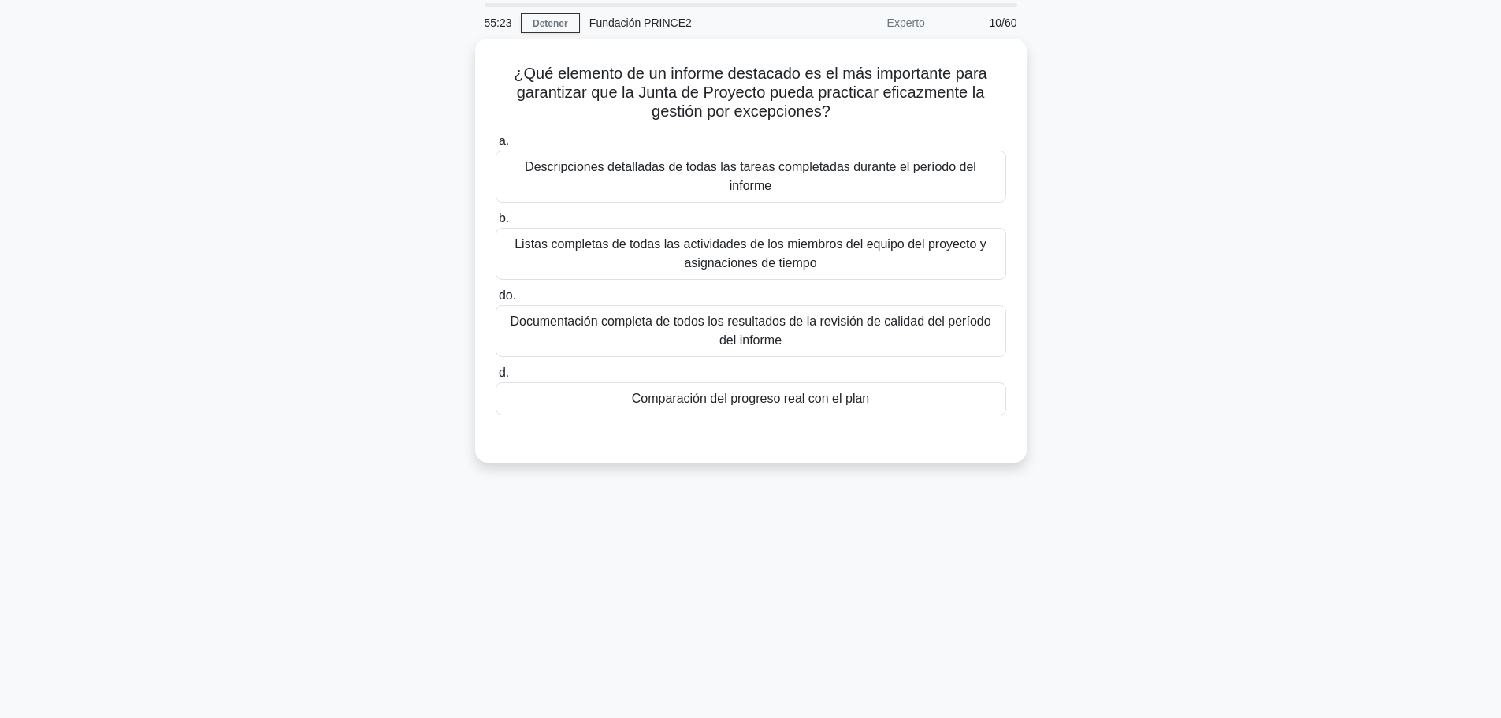
scroll to position [0, 0]
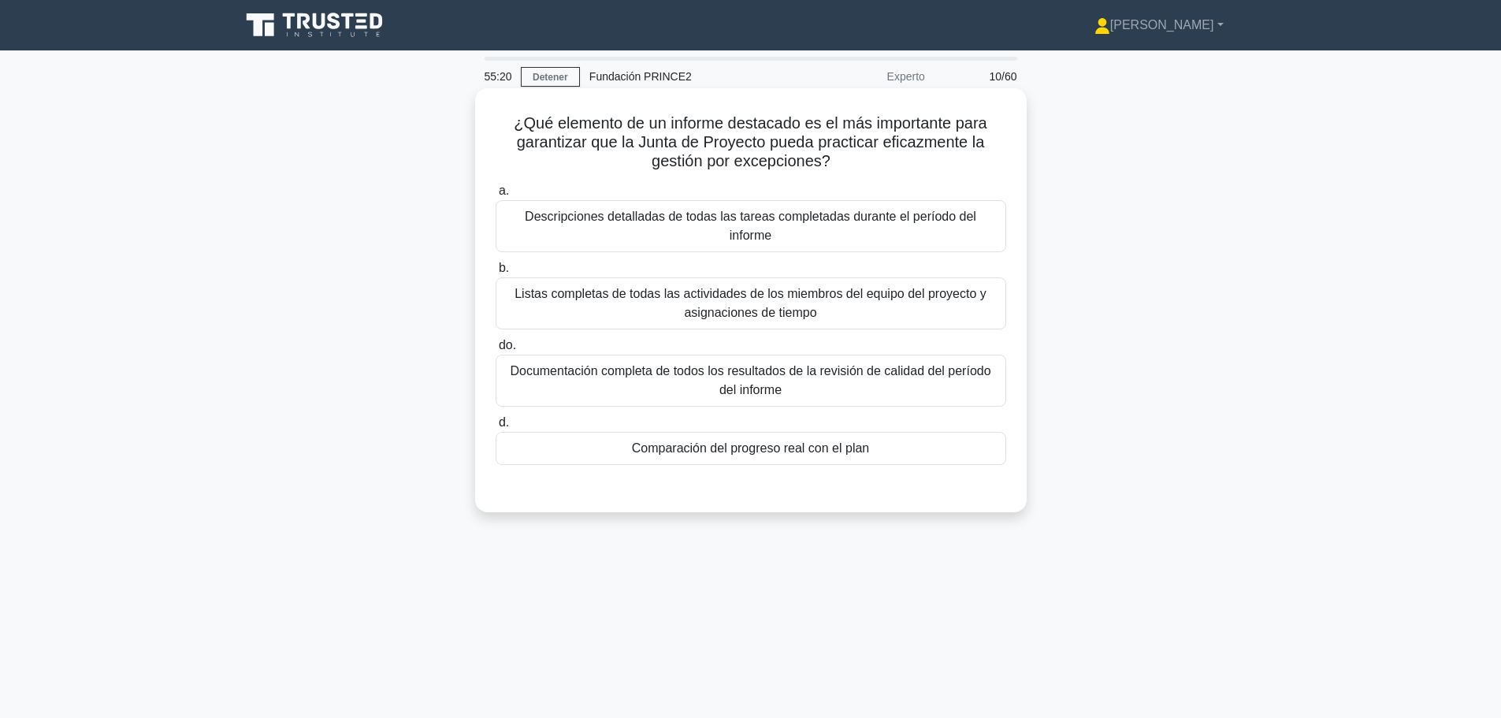
drag, startPoint x: 533, startPoint y: 120, endPoint x: 838, endPoint y: 163, distance: 308.8
click at [838, 163] on h5 "¿Qué elemento de un informe destacado es el más importante para garantizar que …" at bounding box center [751, 142] width 514 height 58
click at [838, 163] on icon ".spinner_0XTQ{transform-origin:center;animation:spinner_y6GP .75s linear infini…" at bounding box center [839, 162] width 19 height 19
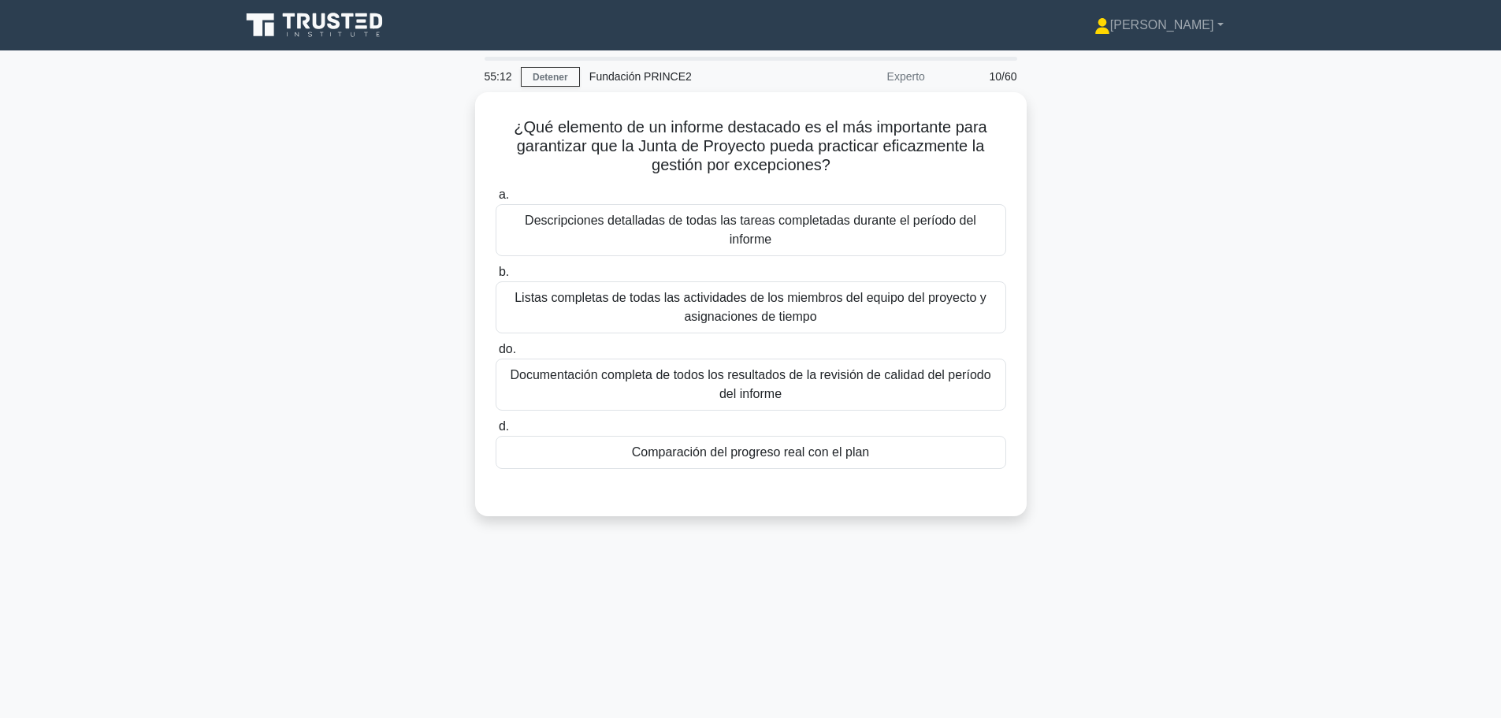
drag, startPoint x: 845, startPoint y: 162, endPoint x: 459, endPoint y: 119, distance: 388.4
click at [459, 119] on div "¿Qué elemento de un informe destacado es el más importante para garantizar que …" at bounding box center [751, 313] width 1040 height 443
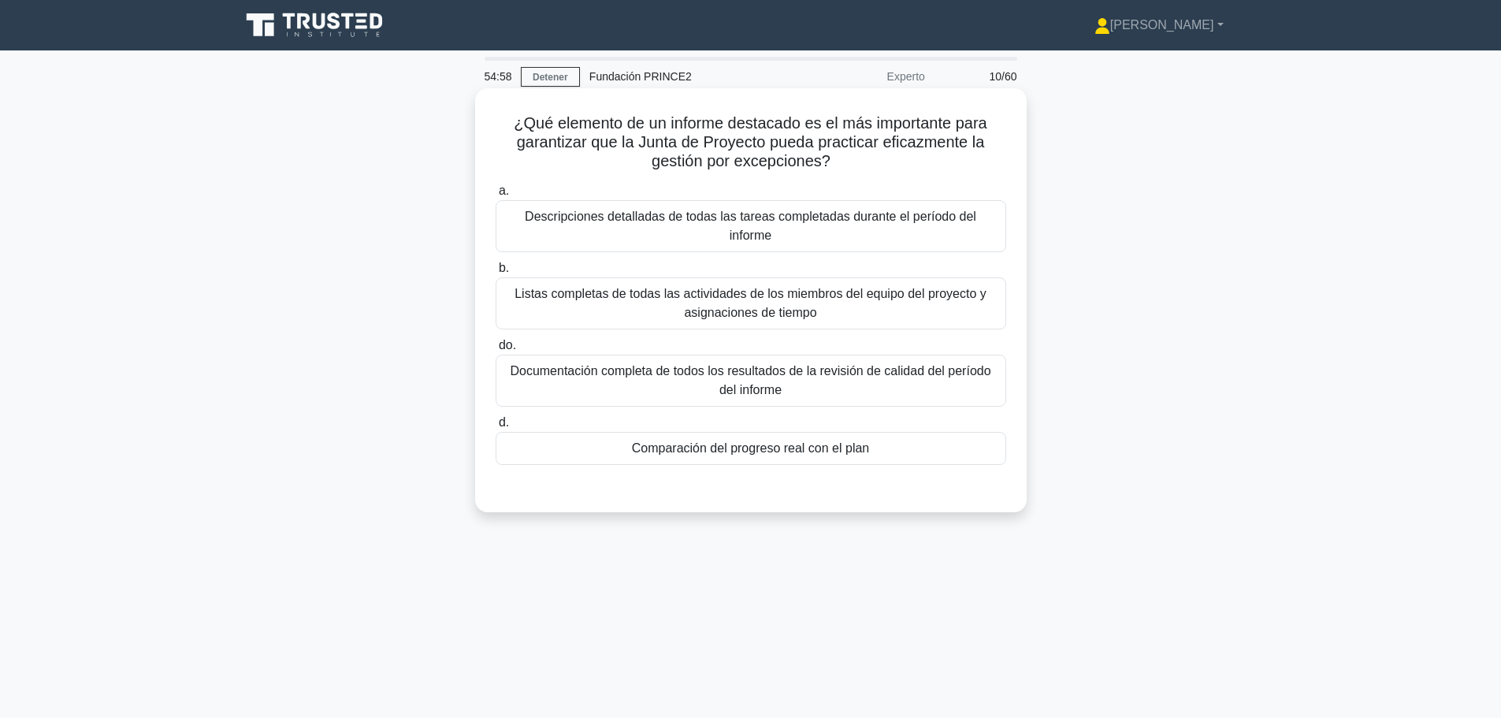
drag, startPoint x: 552, startPoint y: 141, endPoint x: 833, endPoint y: 164, distance: 281.4
click at [833, 164] on h5 "¿Qué elemento de un informe destacado es el más importante para garantizar que …" at bounding box center [751, 142] width 514 height 58
click at [833, 164] on icon ".spinner_0XTQ{transform-origin:center;animation:spinner_y6GP .75s linear infini…" at bounding box center [839, 162] width 19 height 19
click at [799, 441] on font "Comparación del progreso real con el plan" at bounding box center [751, 447] width 238 height 13
click at [496, 428] on input "d. Comparación del progreso real con el plan" at bounding box center [496, 423] width 0 height 10
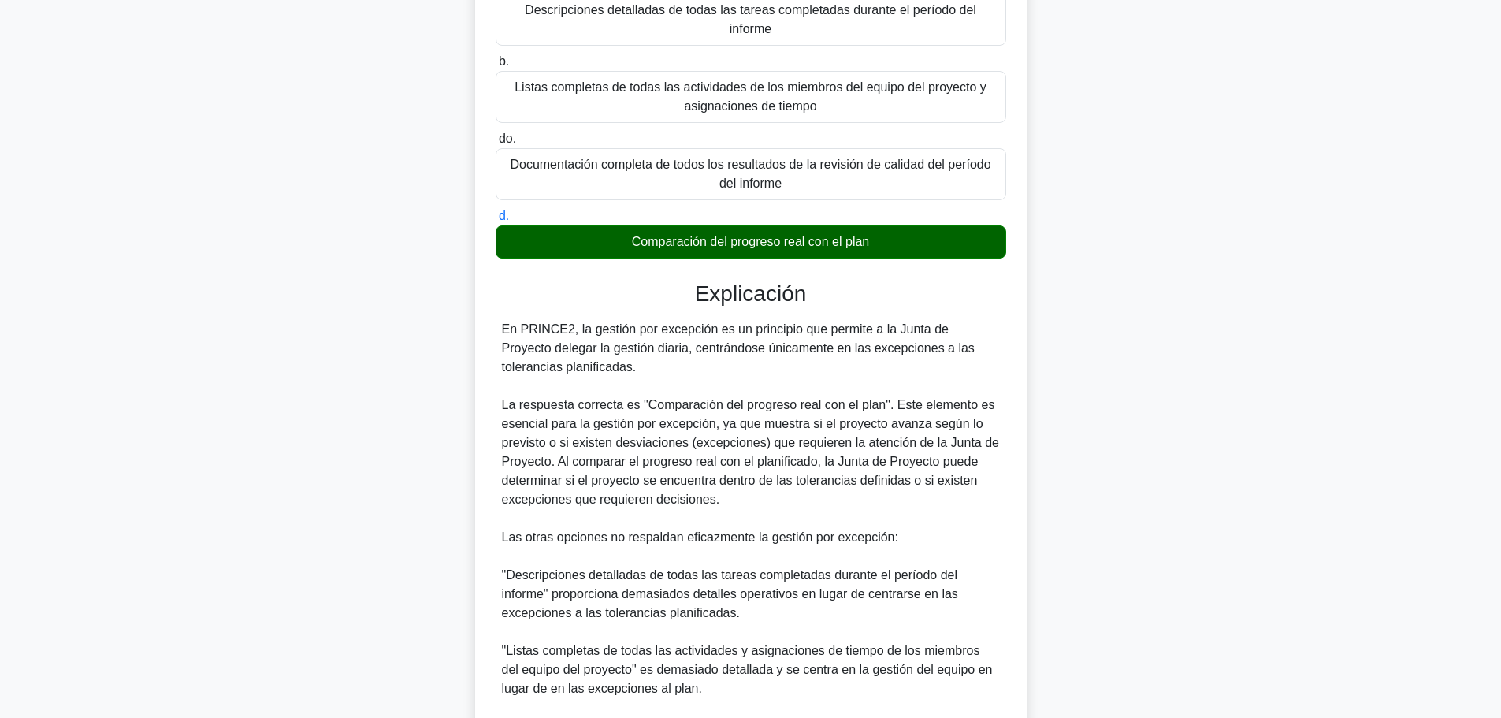
scroll to position [389, 0]
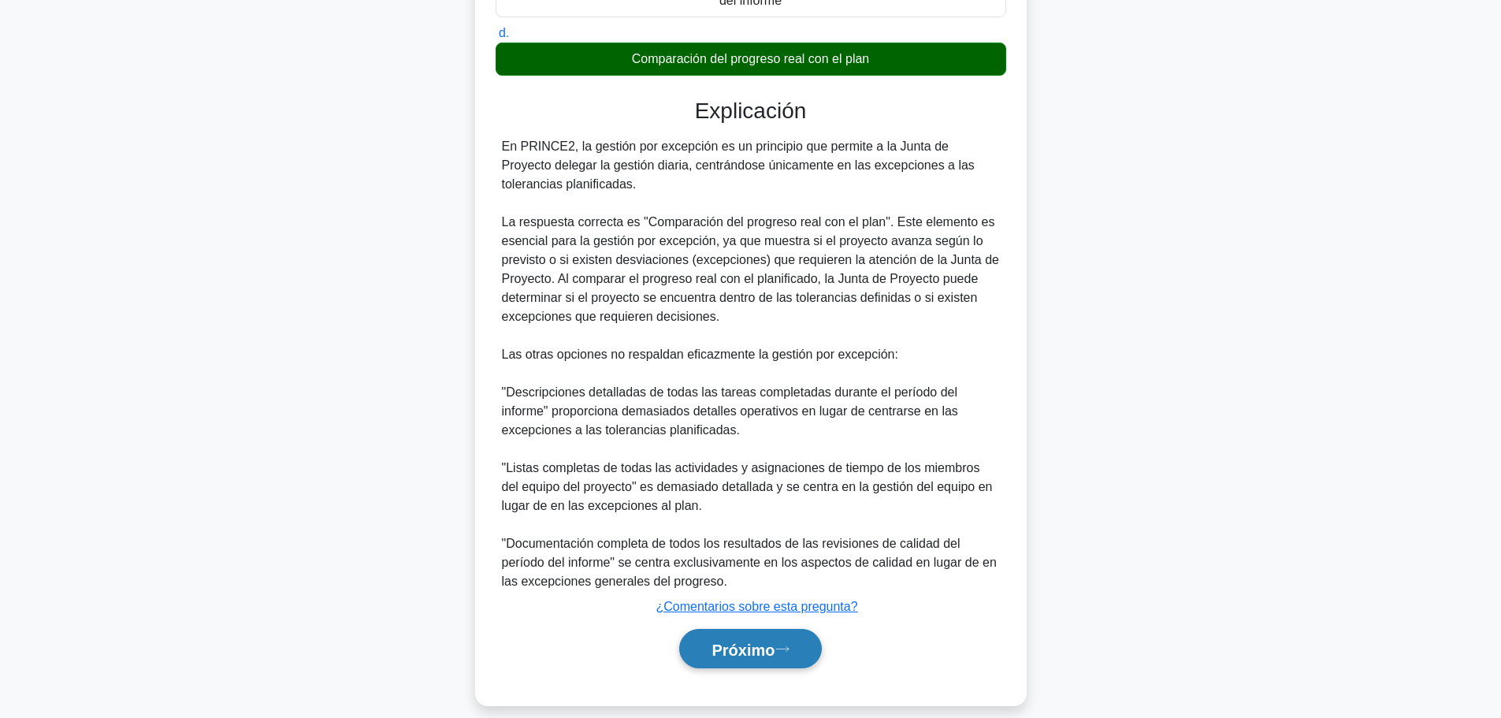
click at [771, 629] on button "Próximo" at bounding box center [750, 649] width 142 height 40
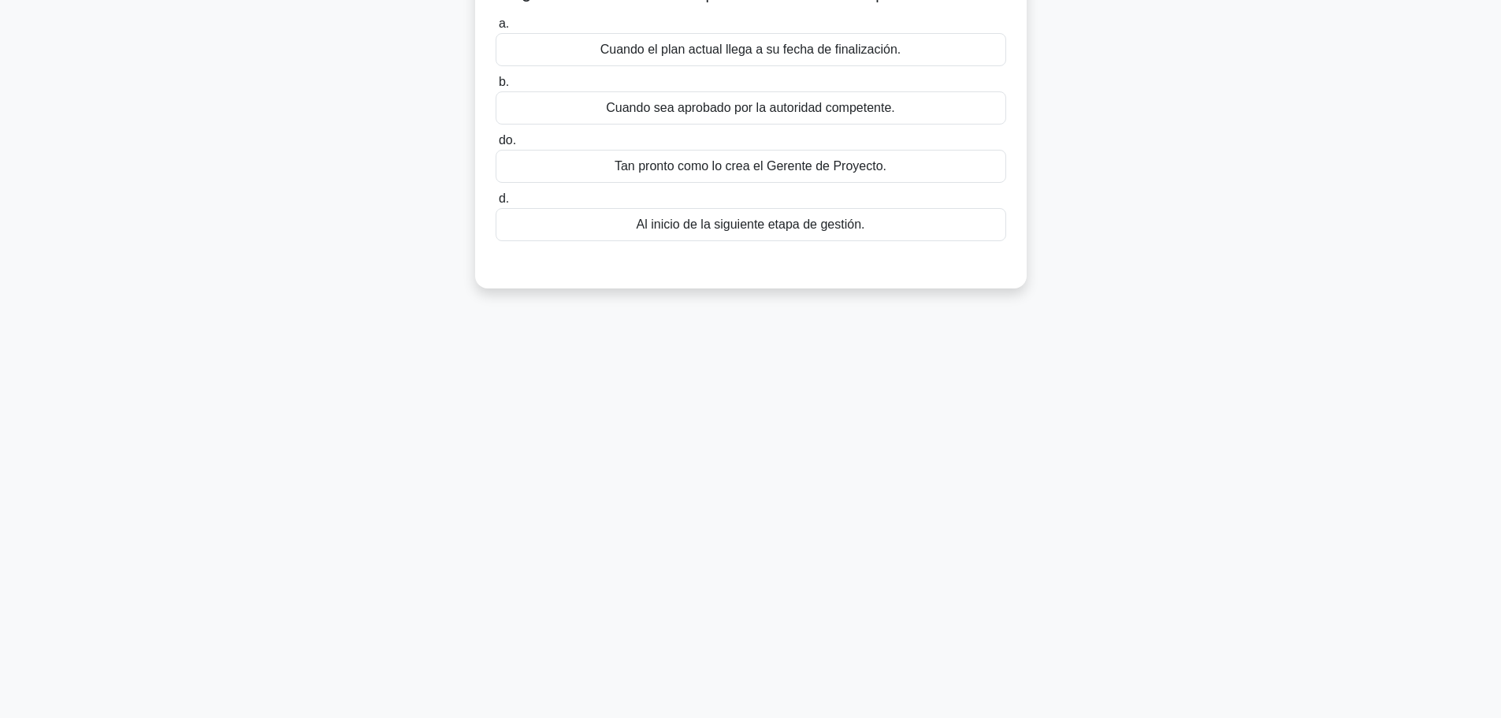
scroll to position [0, 0]
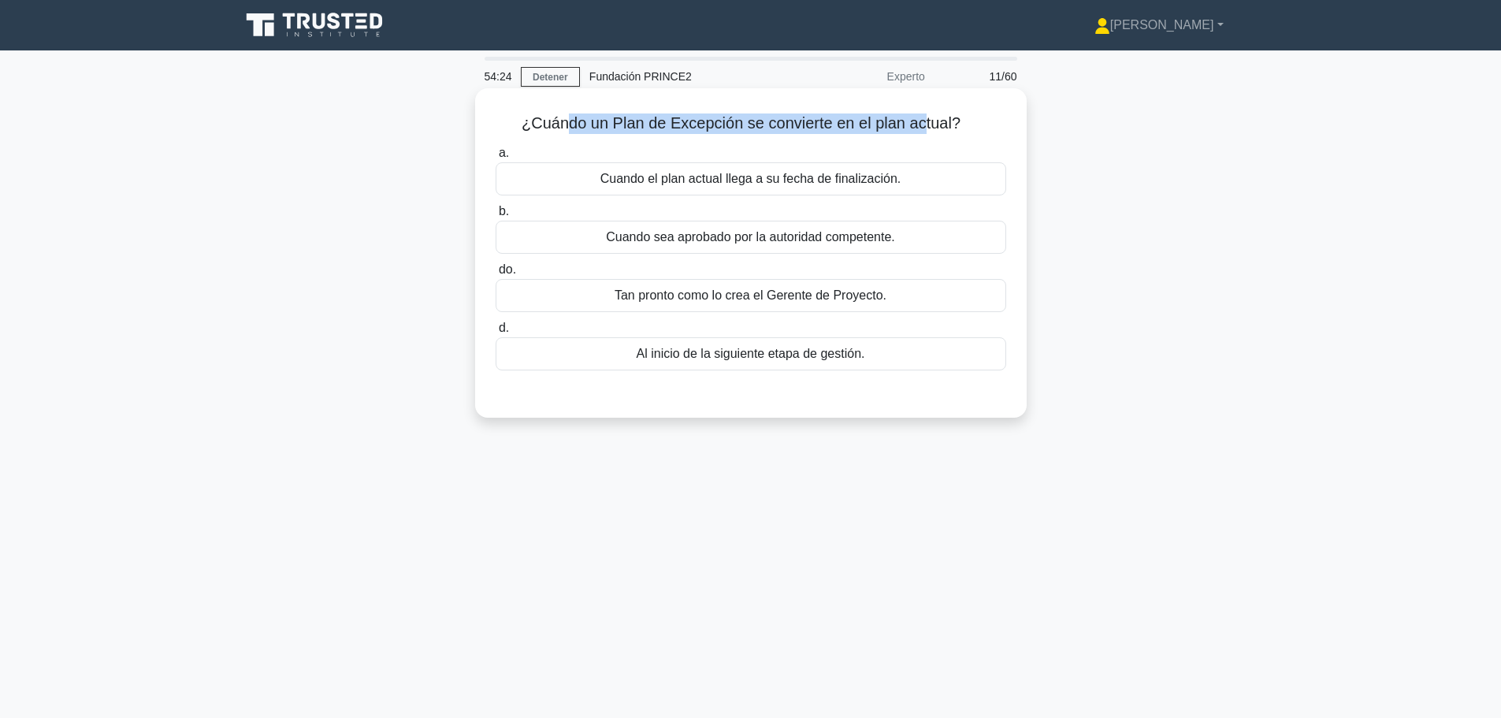
drag, startPoint x: 563, startPoint y: 124, endPoint x: 919, endPoint y: 122, distance: 356.9
click at [919, 122] on font "¿Cuándo un Plan de Excepción se convierte en el plan actual?" at bounding box center [741, 122] width 439 height 17
click at [830, 242] on font "Cuando sea aprobado por la autoridad competente." at bounding box center [750, 236] width 288 height 13
click at [496, 217] on input "b. Cuando sea aprobado por la autoridad competente." at bounding box center [496, 211] width 0 height 10
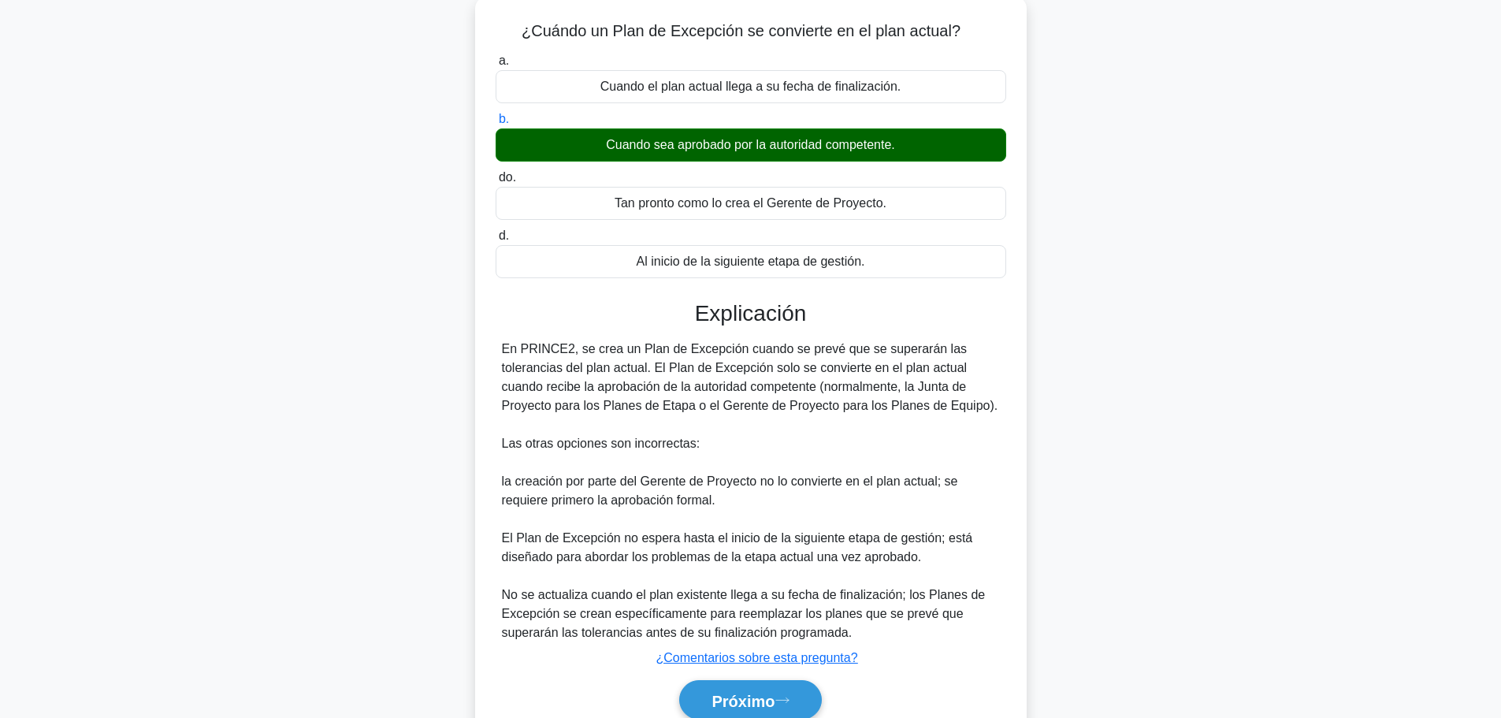
scroll to position [162, 0]
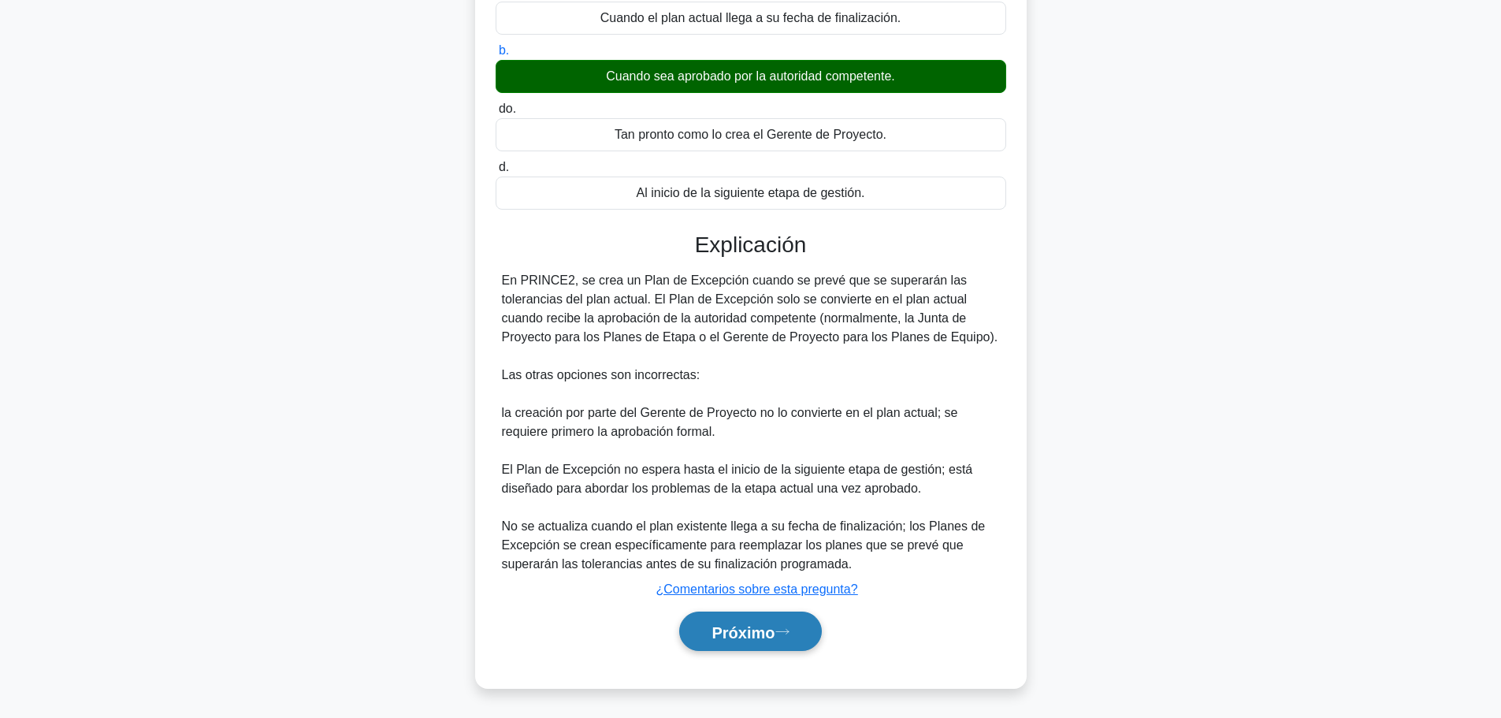
click at [790, 622] on button "Próximo" at bounding box center [750, 631] width 142 height 40
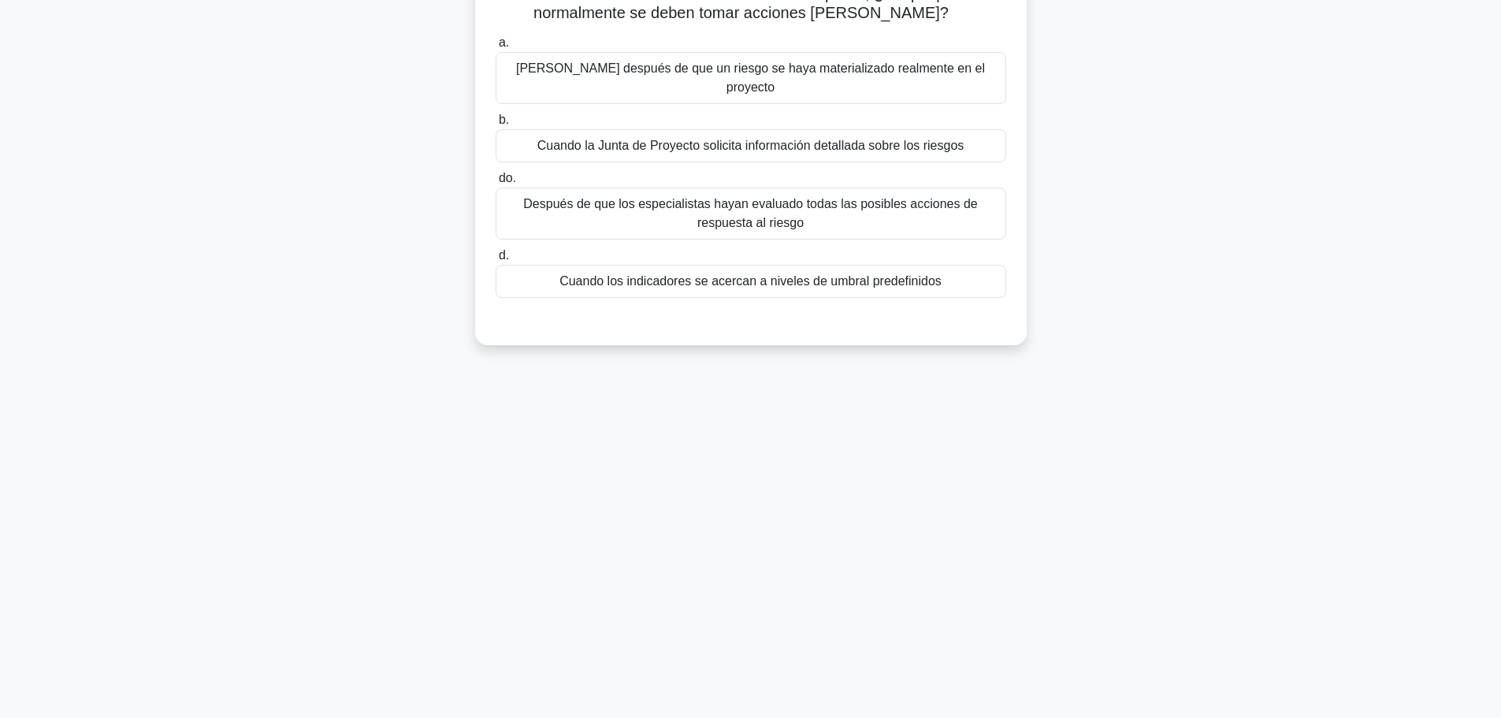
scroll to position [0, 0]
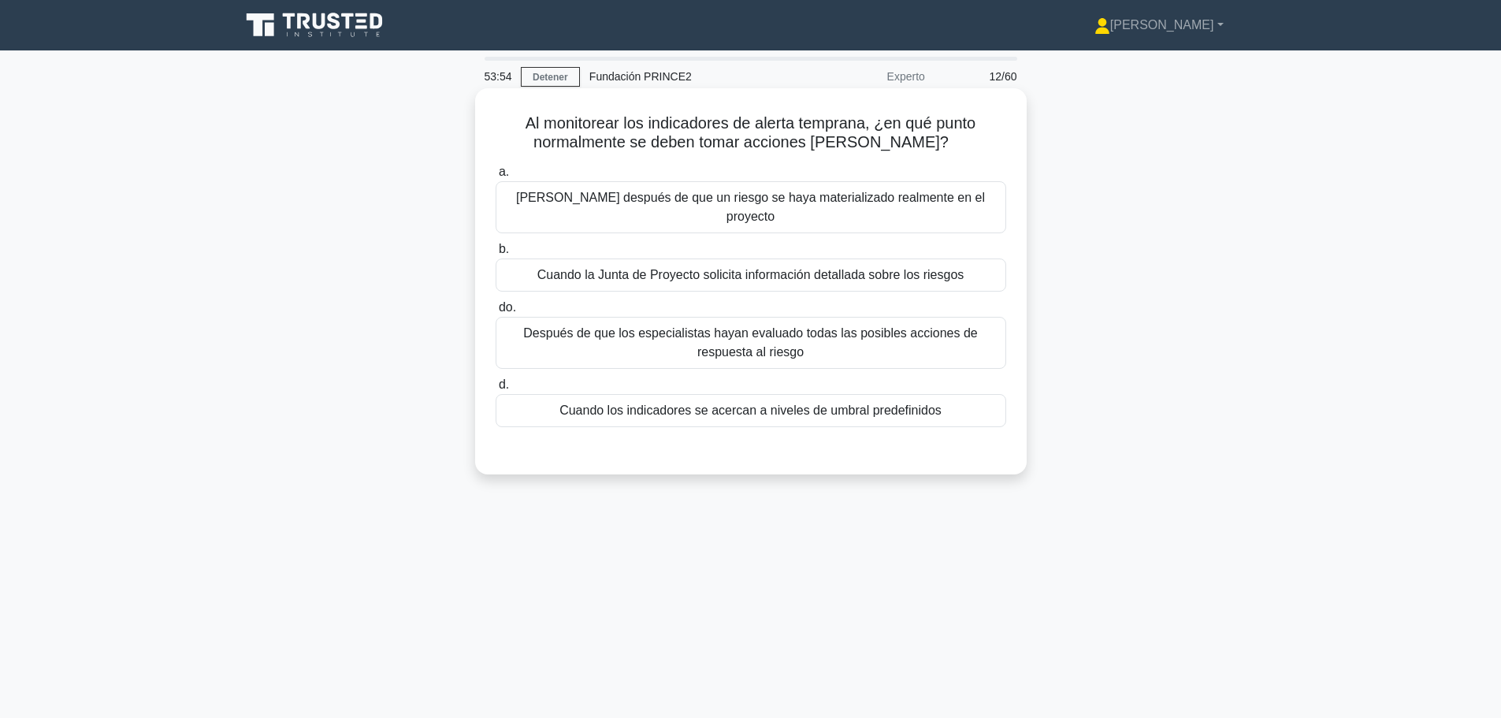
click at [893, 327] on font "Después de que los especialistas hayan evaluado todas las posibles acciones de …" at bounding box center [751, 343] width 496 height 38
click at [496, 313] on input "do. Después de que los especialistas hayan evaluado todas las posibles acciones…" at bounding box center [496, 308] width 0 height 10
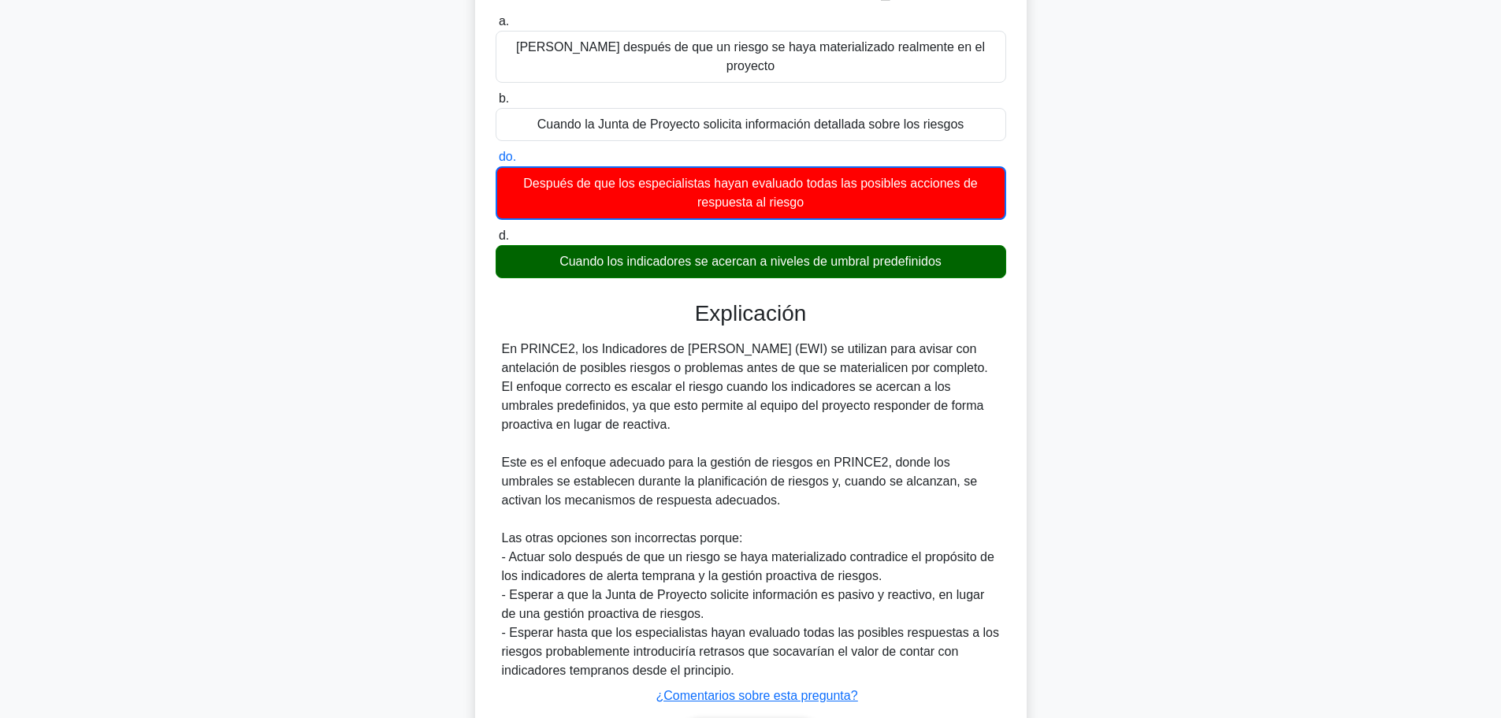
scroll to position [240, 0]
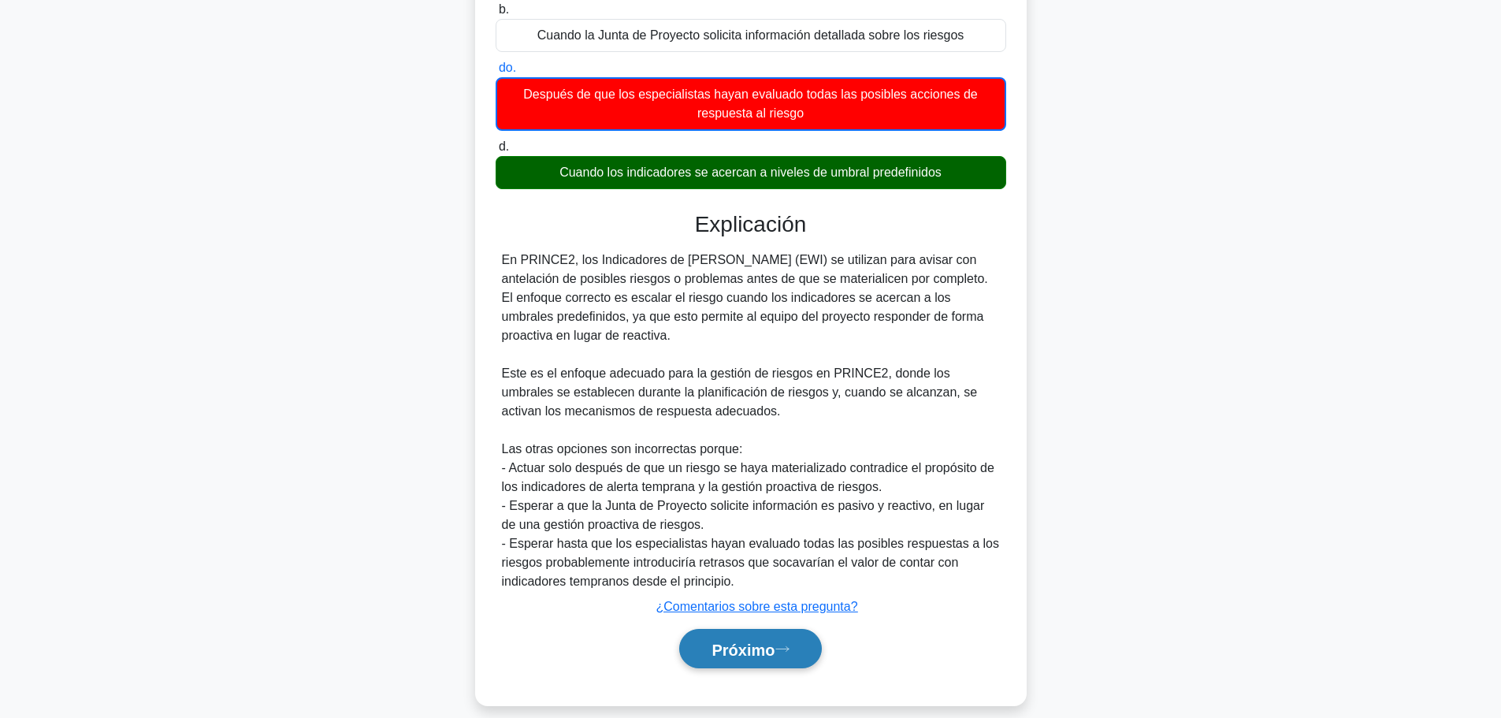
click at [774, 641] on font "Próximo" at bounding box center [742, 649] width 63 height 17
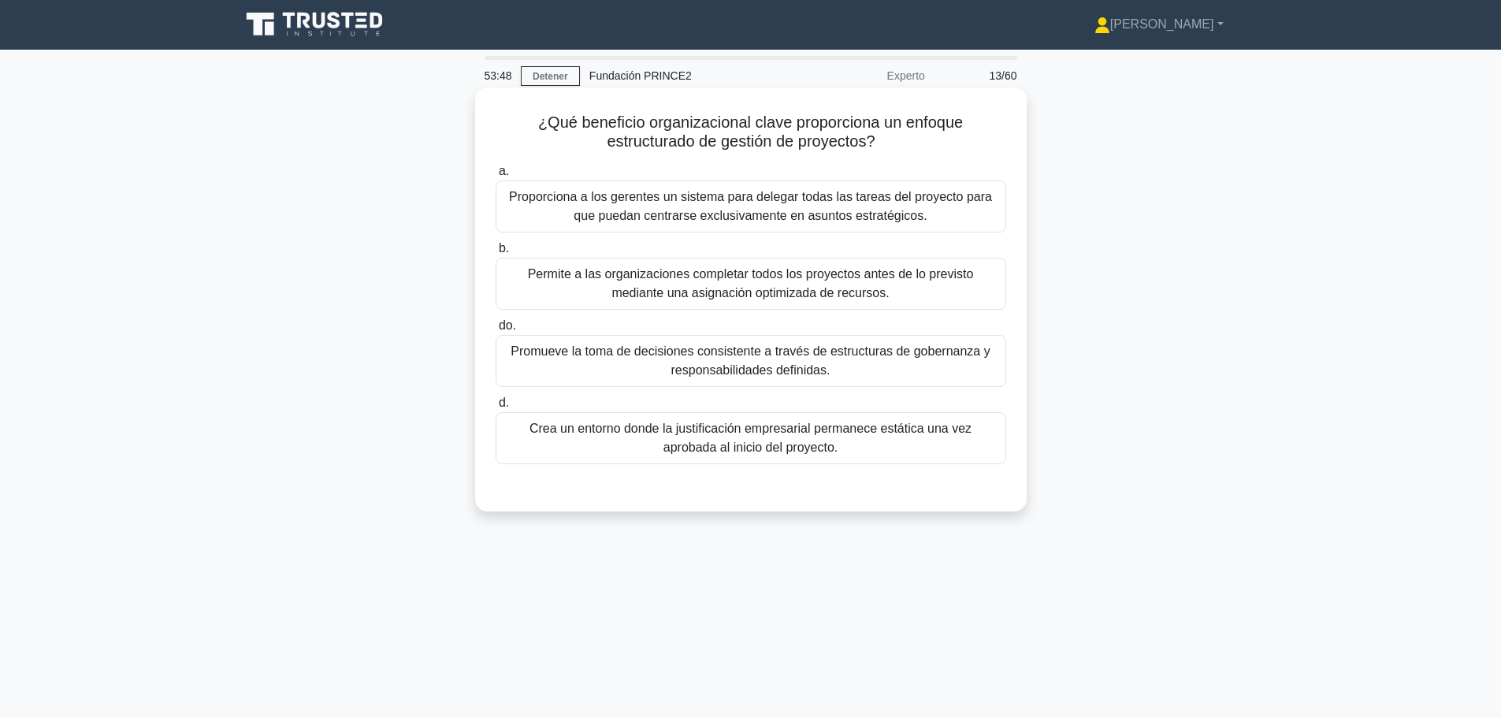
scroll to position [0, 0]
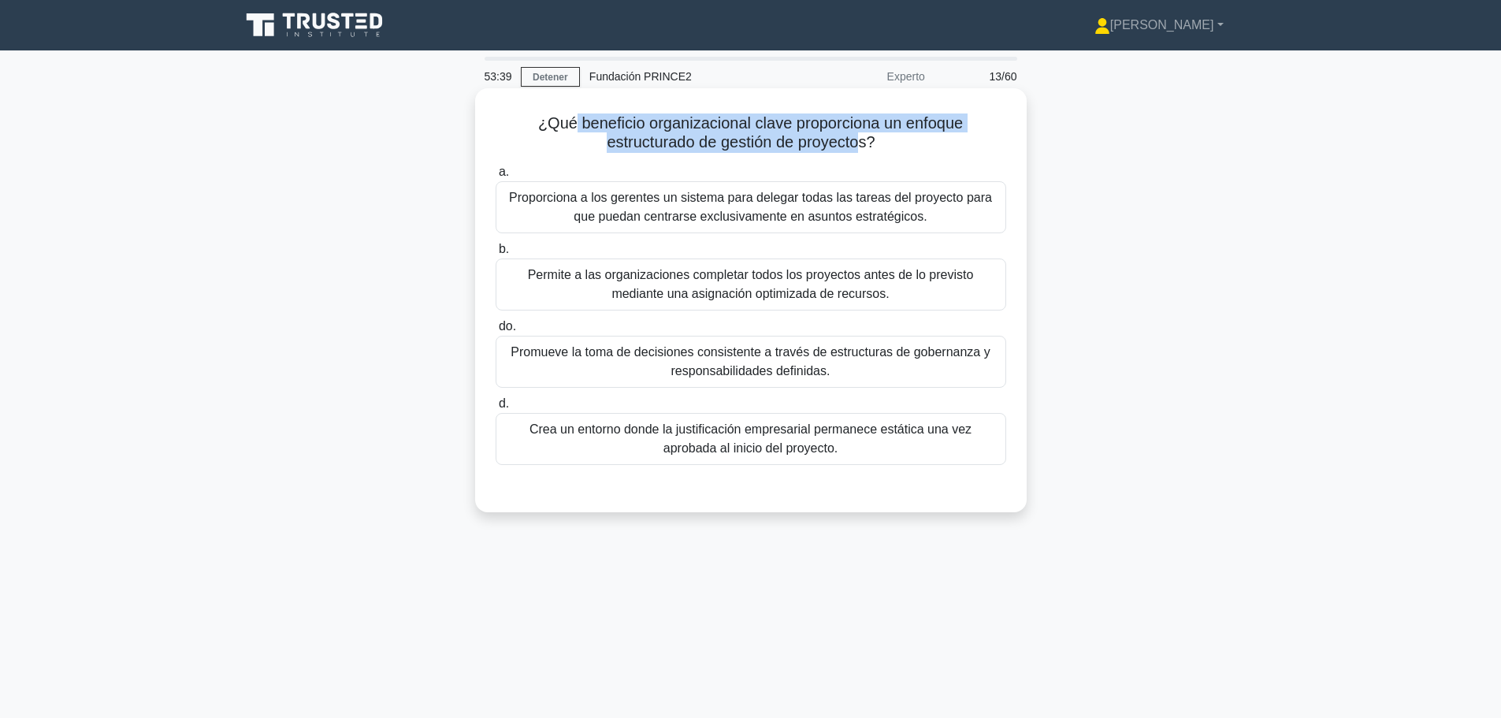
drag, startPoint x: 568, startPoint y: 121, endPoint x: 863, endPoint y: 150, distance: 296.1
click at [863, 150] on font "¿Qué beneficio organizacional clave proporciona un enfoque estructurado de gest…" at bounding box center [750, 132] width 425 height 36
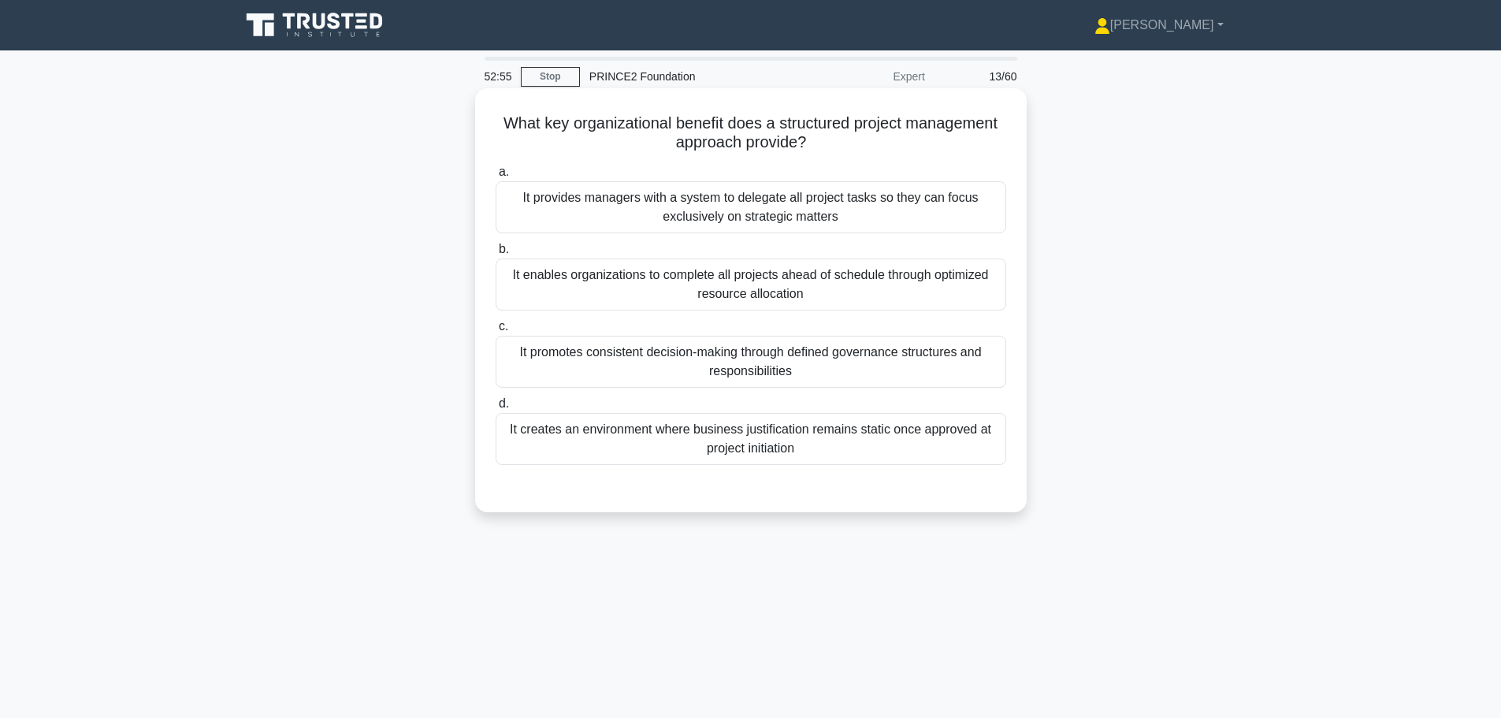
click at [860, 213] on div "It provides managers with a system to delegate all project tasks so they can fo…" at bounding box center [751, 207] width 511 height 52
click at [496, 177] on input "a. It provides managers with a system to delegate all project tasks so they can…" at bounding box center [496, 172] width 0 height 10
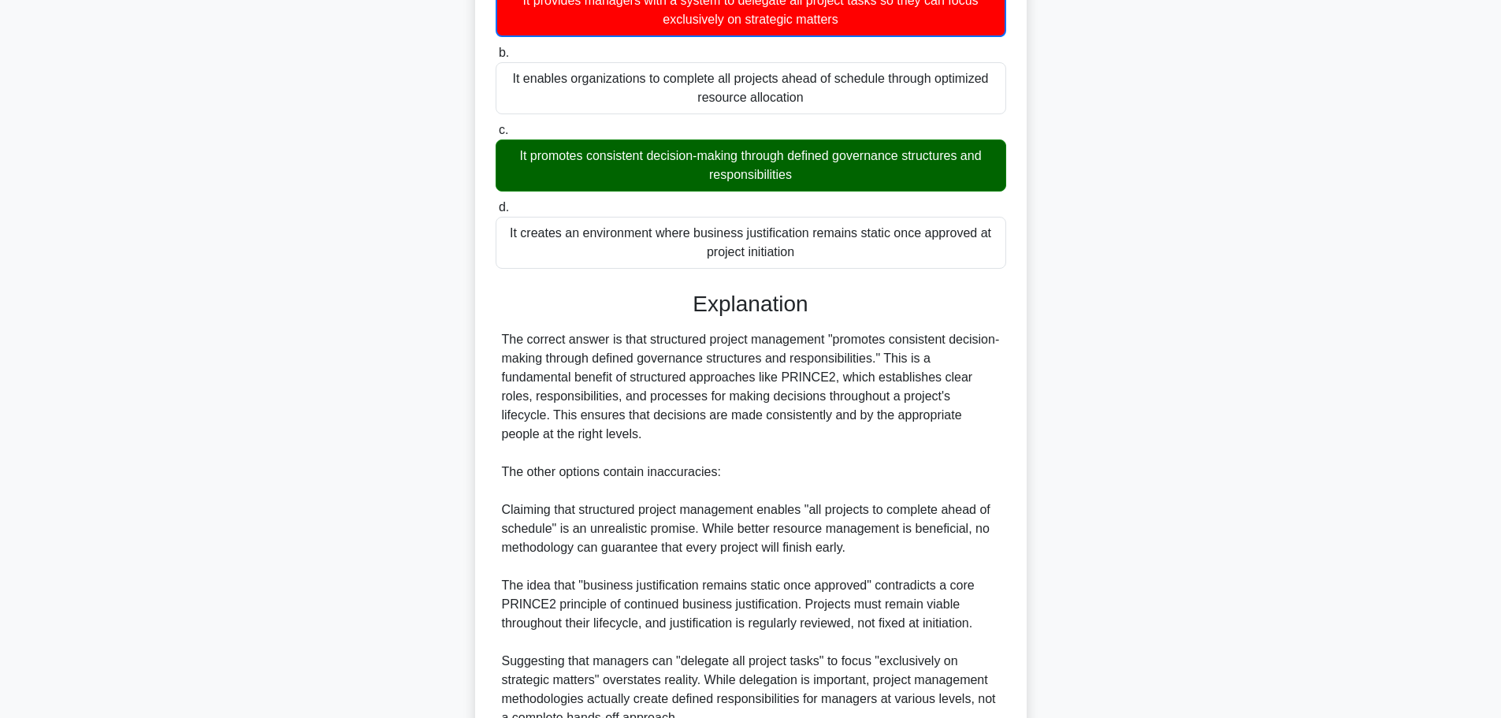
scroll to position [351, 0]
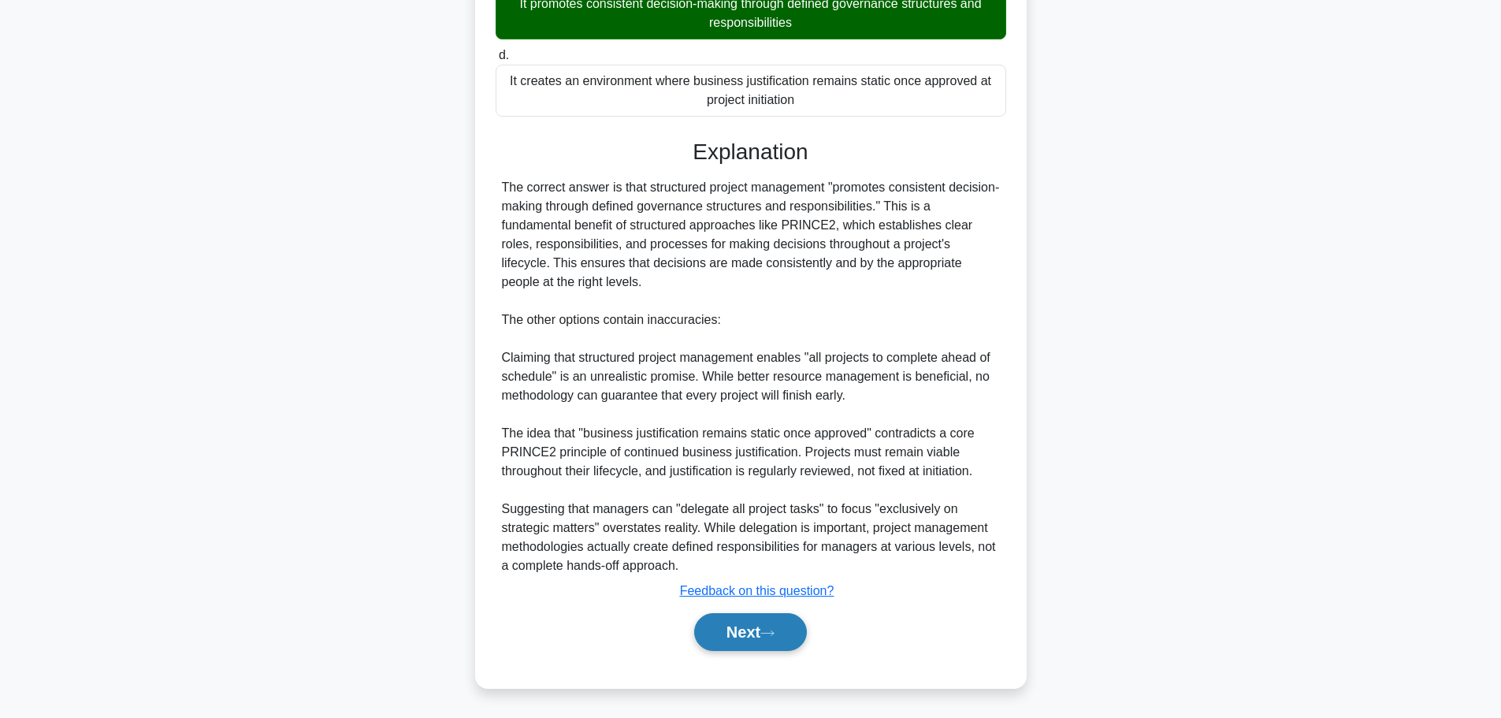
click at [769, 621] on button "Next" at bounding box center [750, 632] width 113 height 38
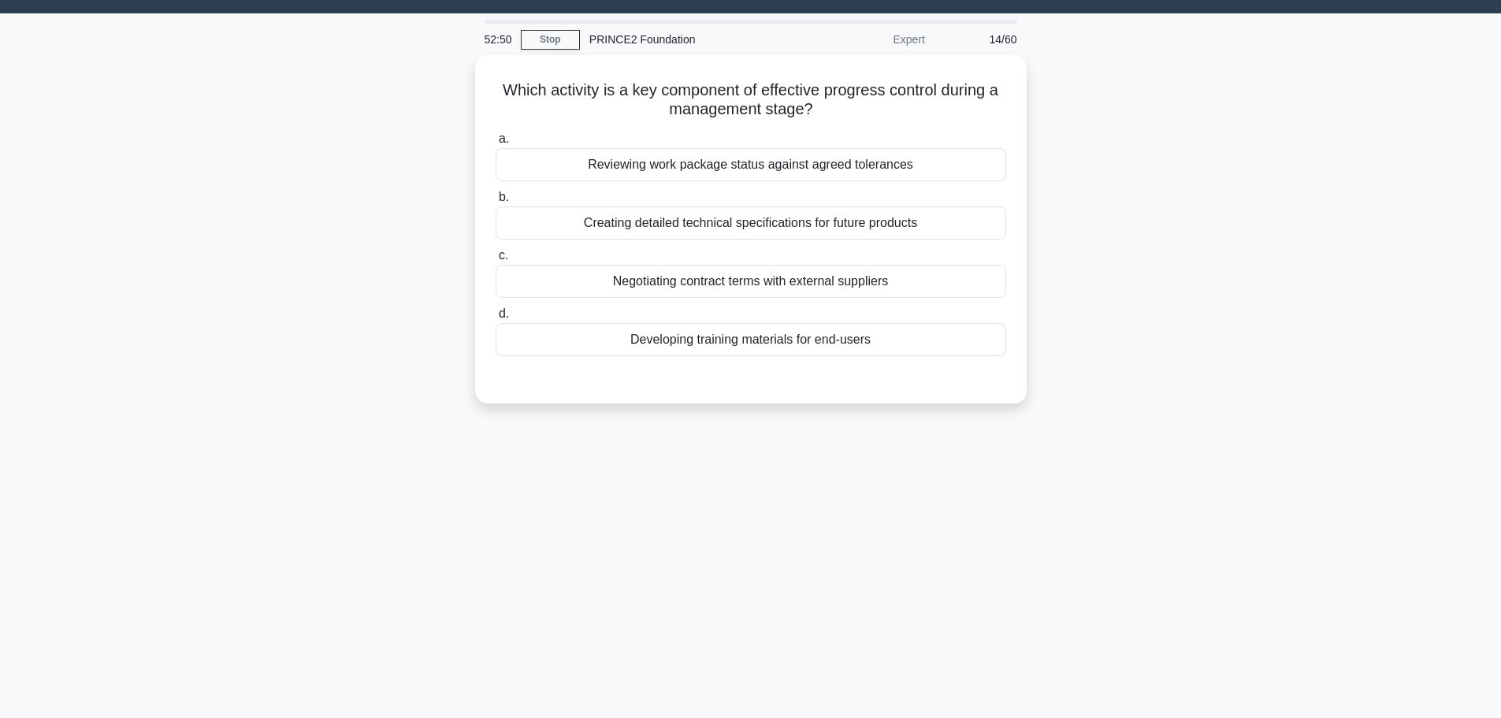
scroll to position [0, 0]
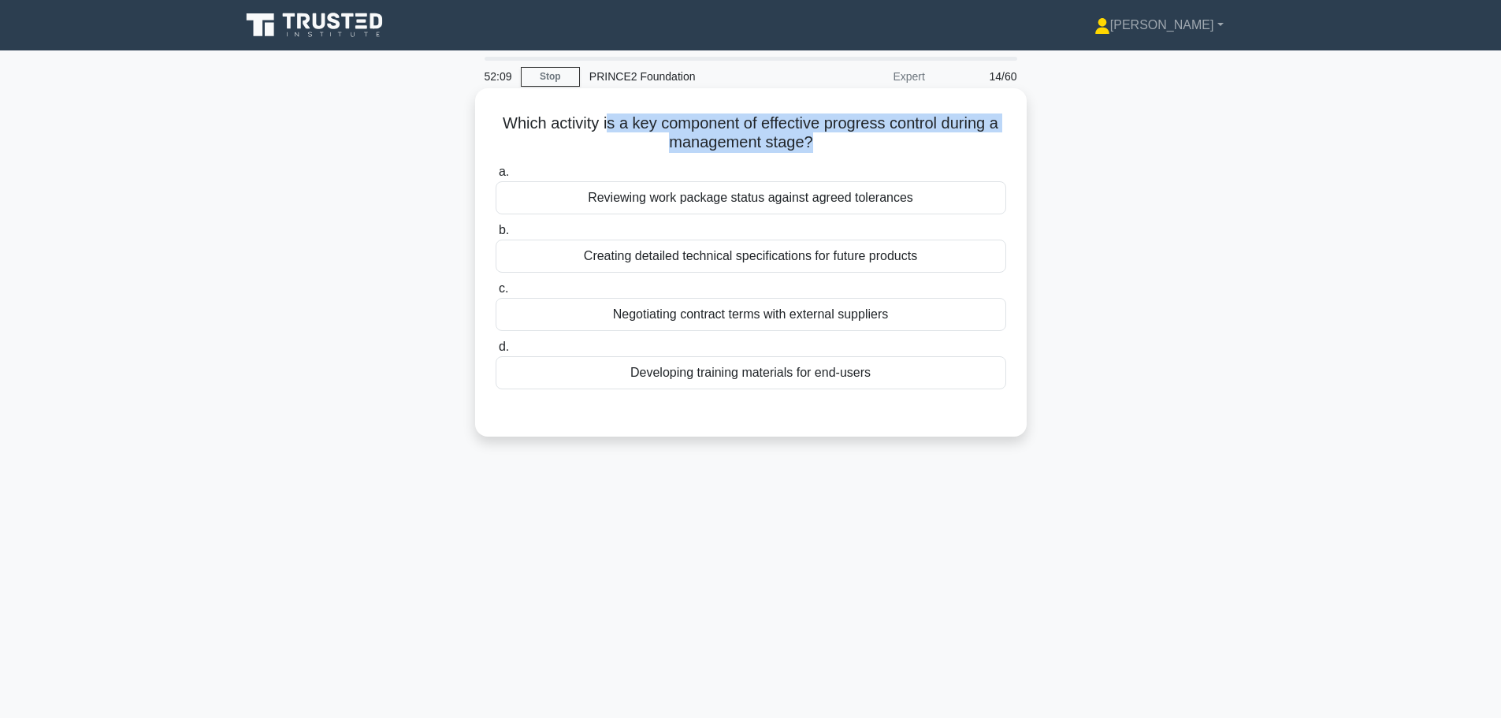
drag, startPoint x: 603, startPoint y: 128, endPoint x: 812, endPoint y: 148, distance: 209.8
click at [812, 148] on h5 "Which activity is a key component of effective progress control during a manage…" at bounding box center [751, 132] width 514 height 39
click at [892, 199] on div "Reviewing work package status against agreed tolerances" at bounding box center [751, 197] width 511 height 33
click at [496, 177] on input "a. Reviewing work package status against agreed tolerances" at bounding box center [496, 172] width 0 height 10
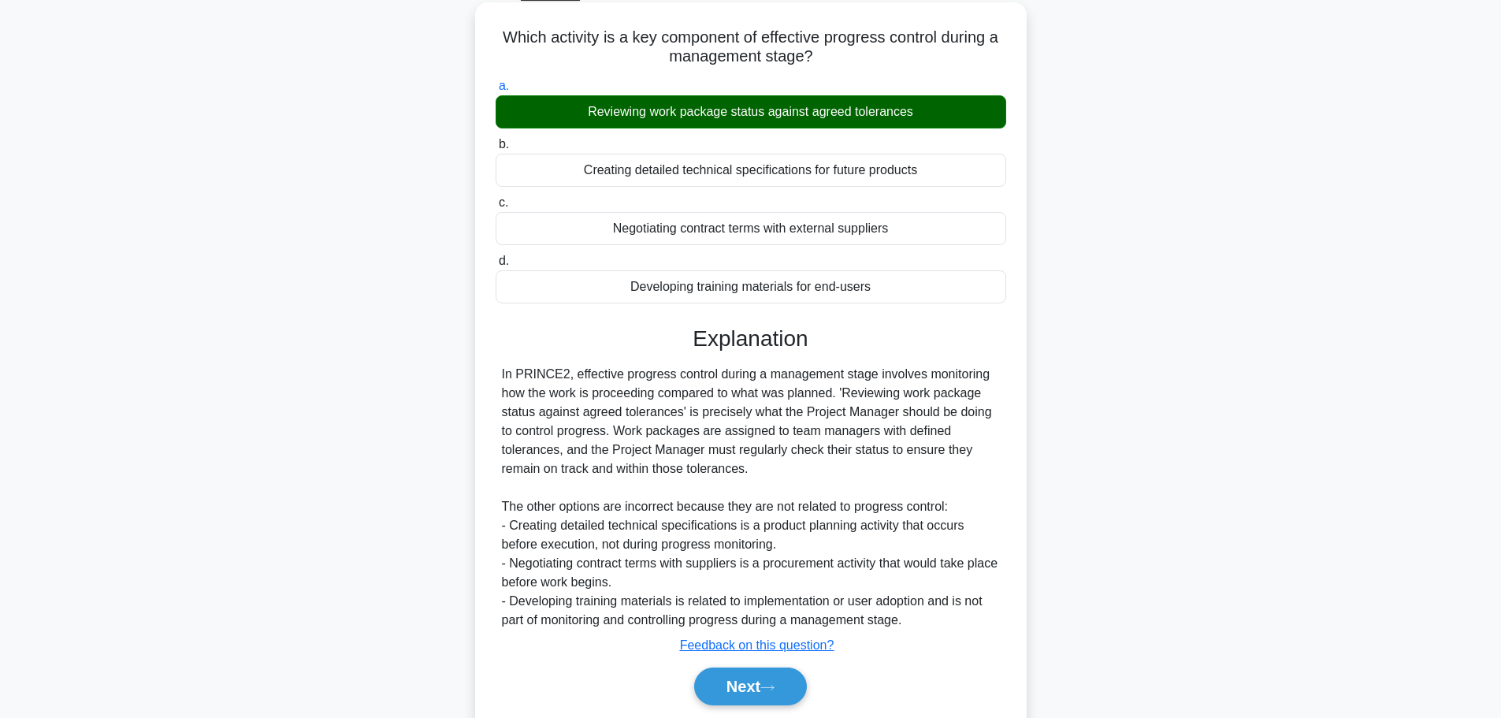
scroll to position [141, 0]
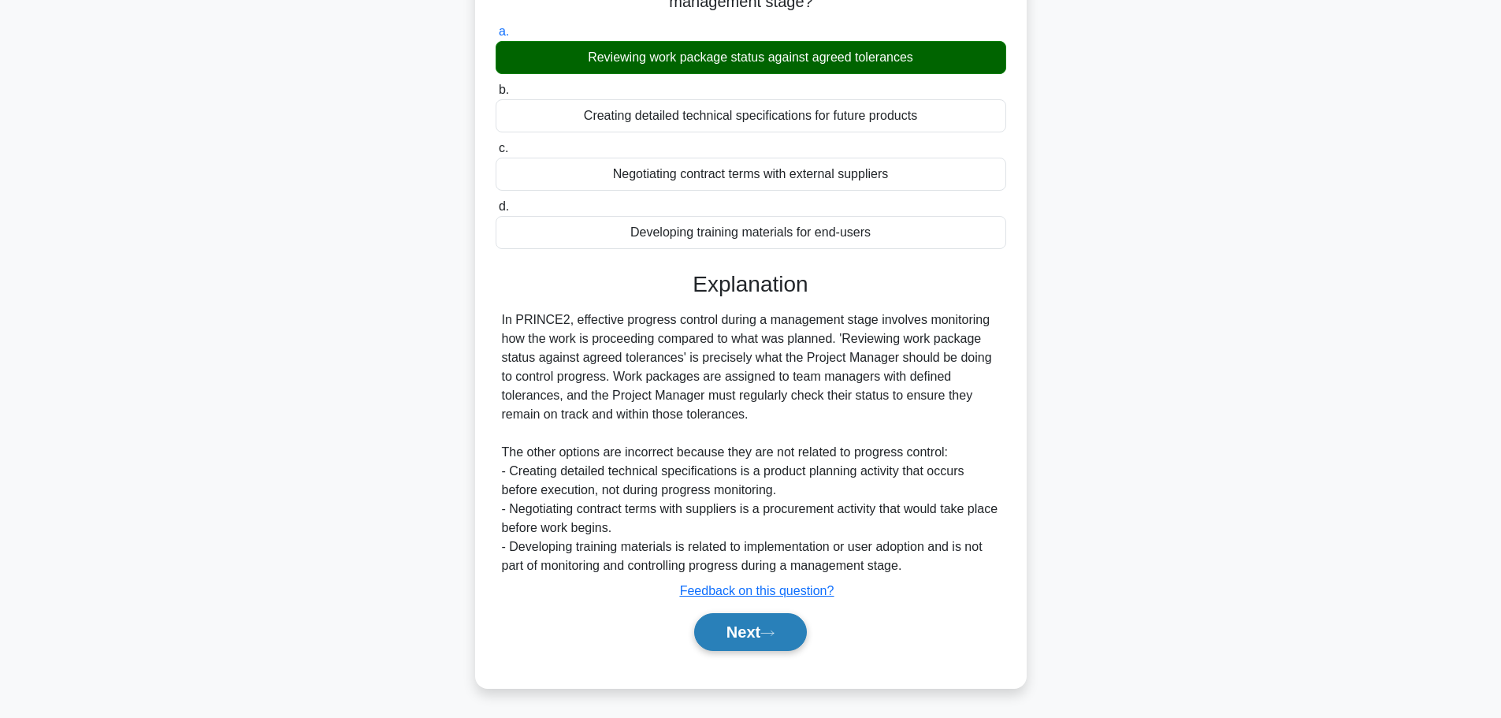
click at [789, 624] on button "Next" at bounding box center [750, 632] width 113 height 38
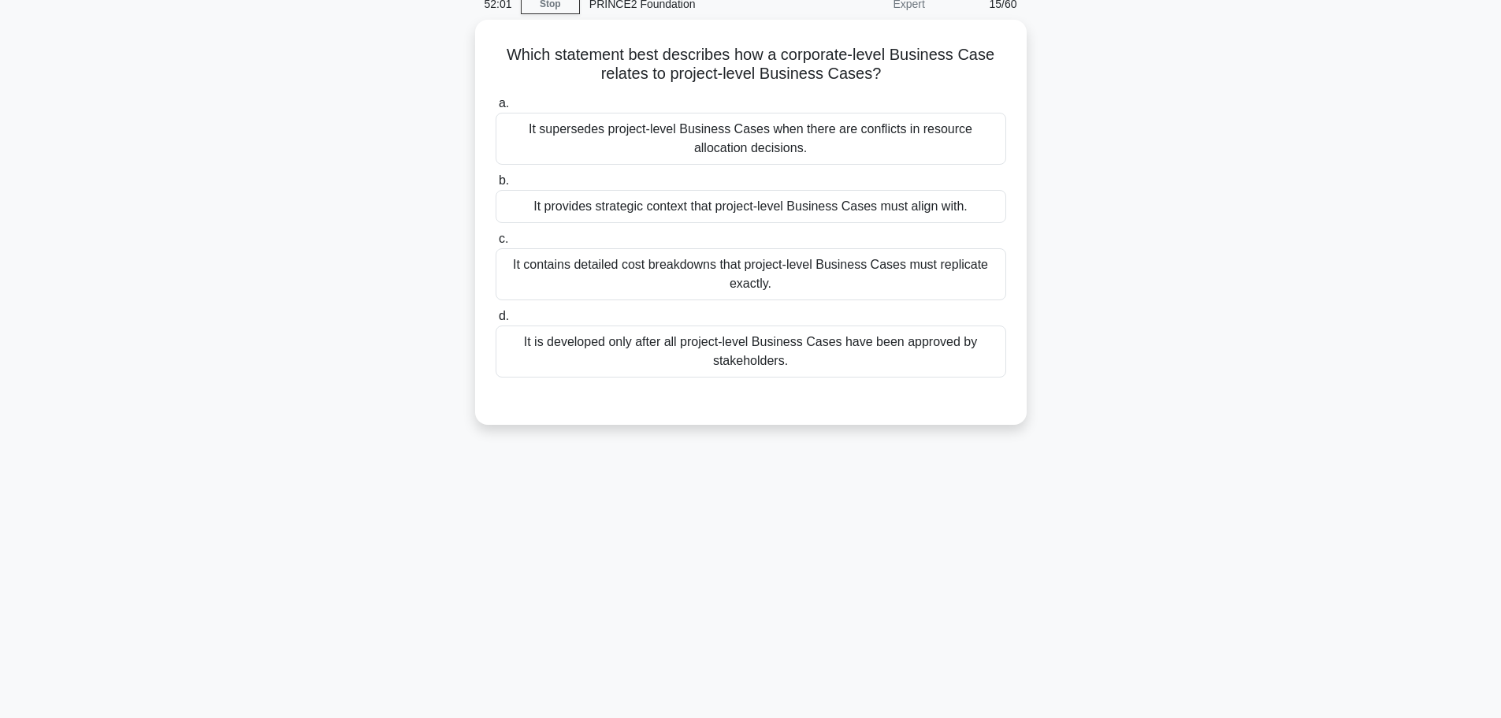
scroll to position [0, 0]
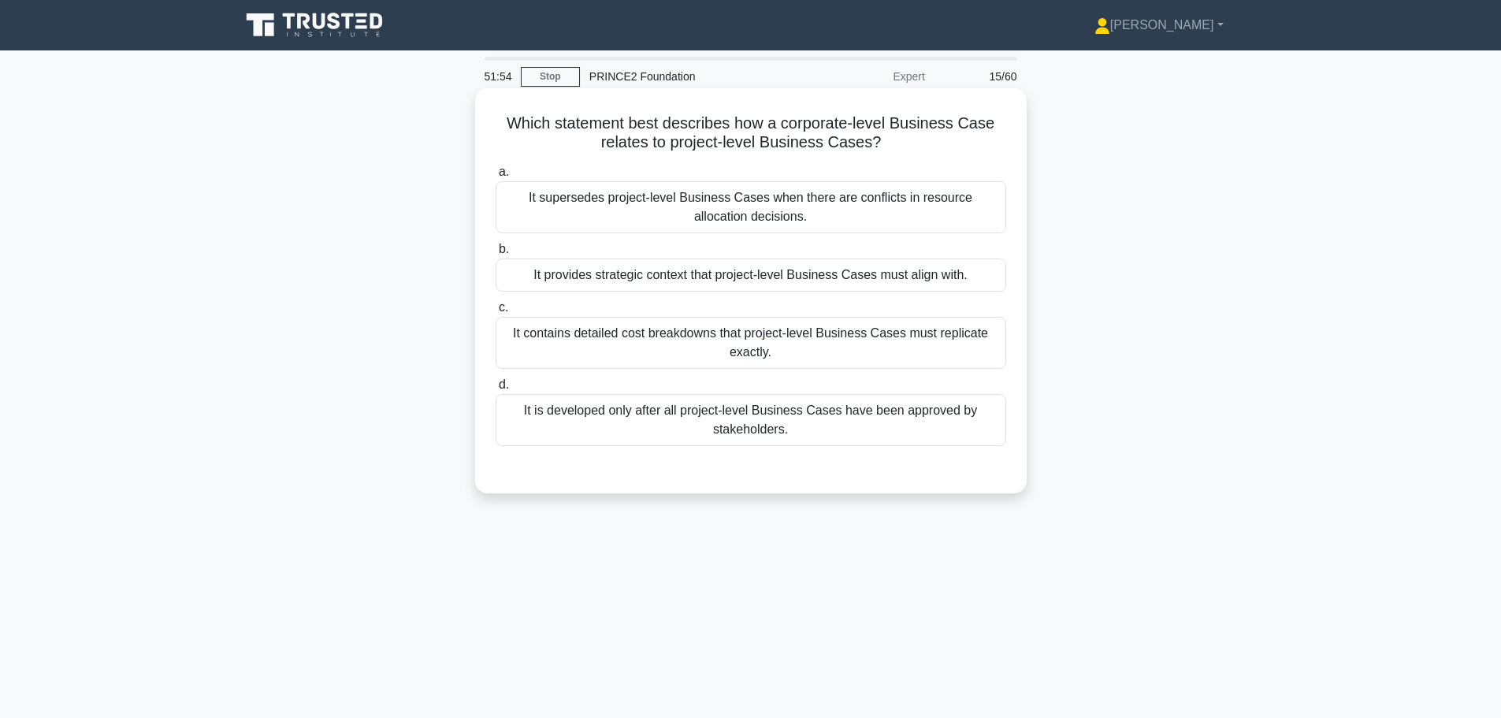
drag, startPoint x: 702, startPoint y: 125, endPoint x: 899, endPoint y: 143, distance: 197.7
click at [899, 143] on h5 "Which statement best describes how a corporate-level Business Case relates to p…" at bounding box center [751, 132] width 514 height 39
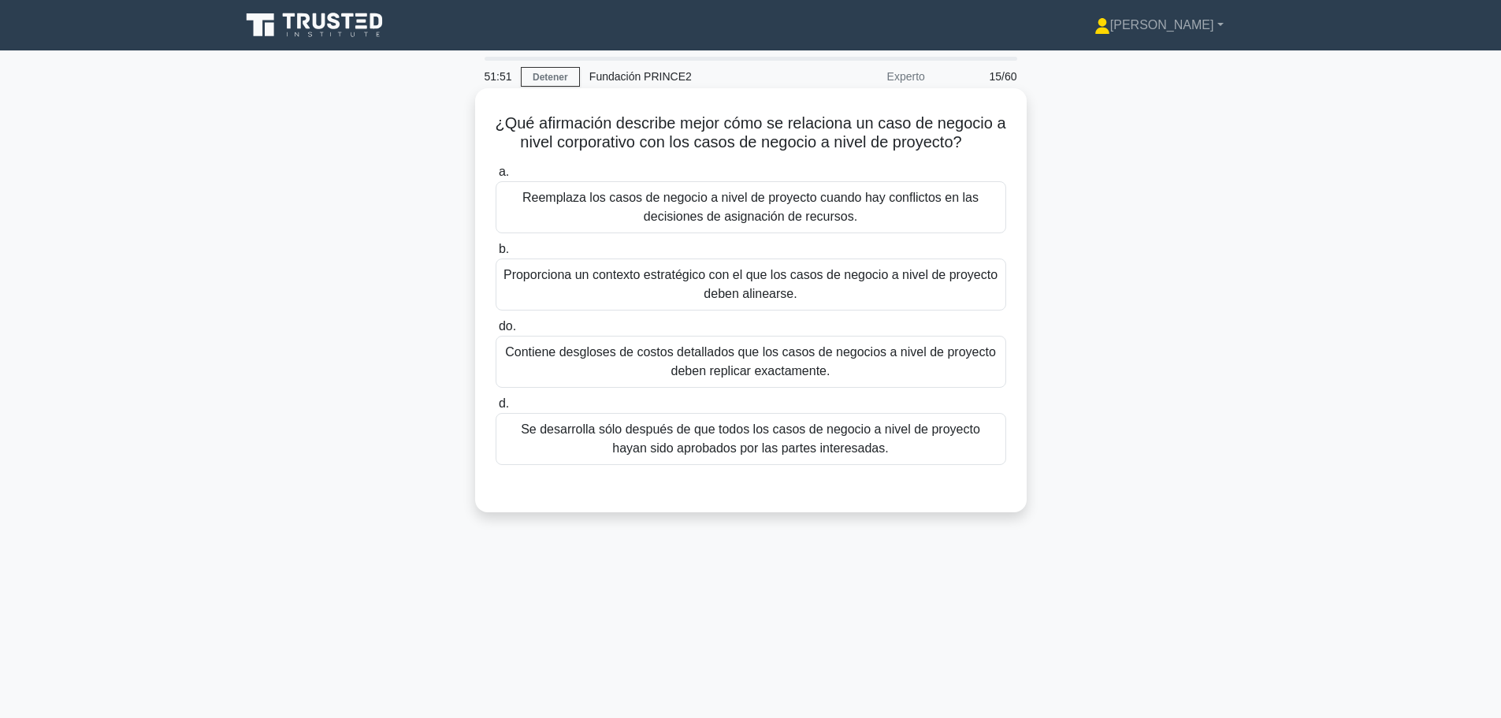
click at [618, 133] on font "¿Qué afirmación describe mejor cómo se relaciona un caso de negocio a nivel cor…" at bounding box center [750, 132] width 511 height 36
click at [959, 286] on font "Proporciona un contexto estratégico con el que los casos de negocio a nivel de …" at bounding box center [751, 285] width 496 height 38
click at [496, 254] on input "b. Proporciona un contexto estratégico con el que los casos de negocio a nivel …" at bounding box center [496, 249] width 0 height 10
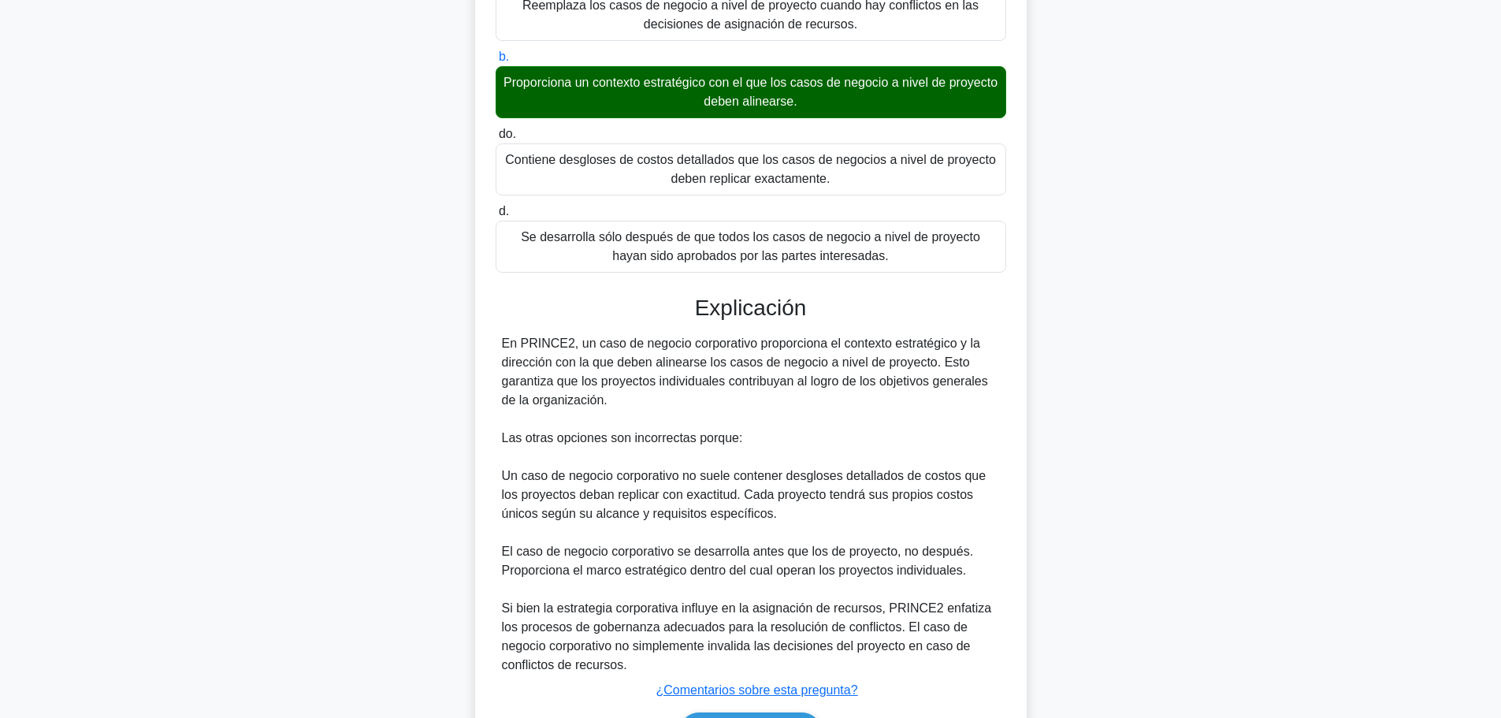
scroll to position [295, 0]
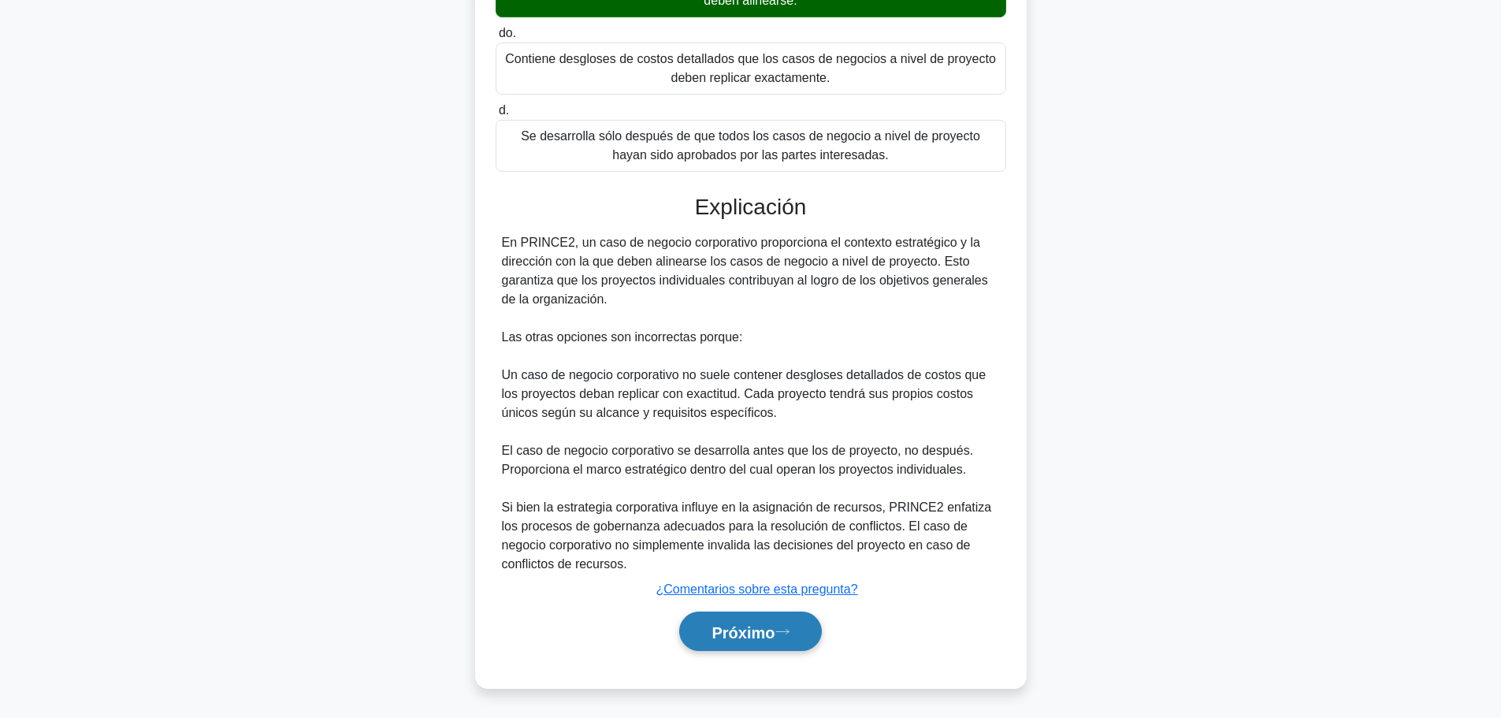
click at [761, 630] on font "Próximo" at bounding box center [742, 631] width 63 height 17
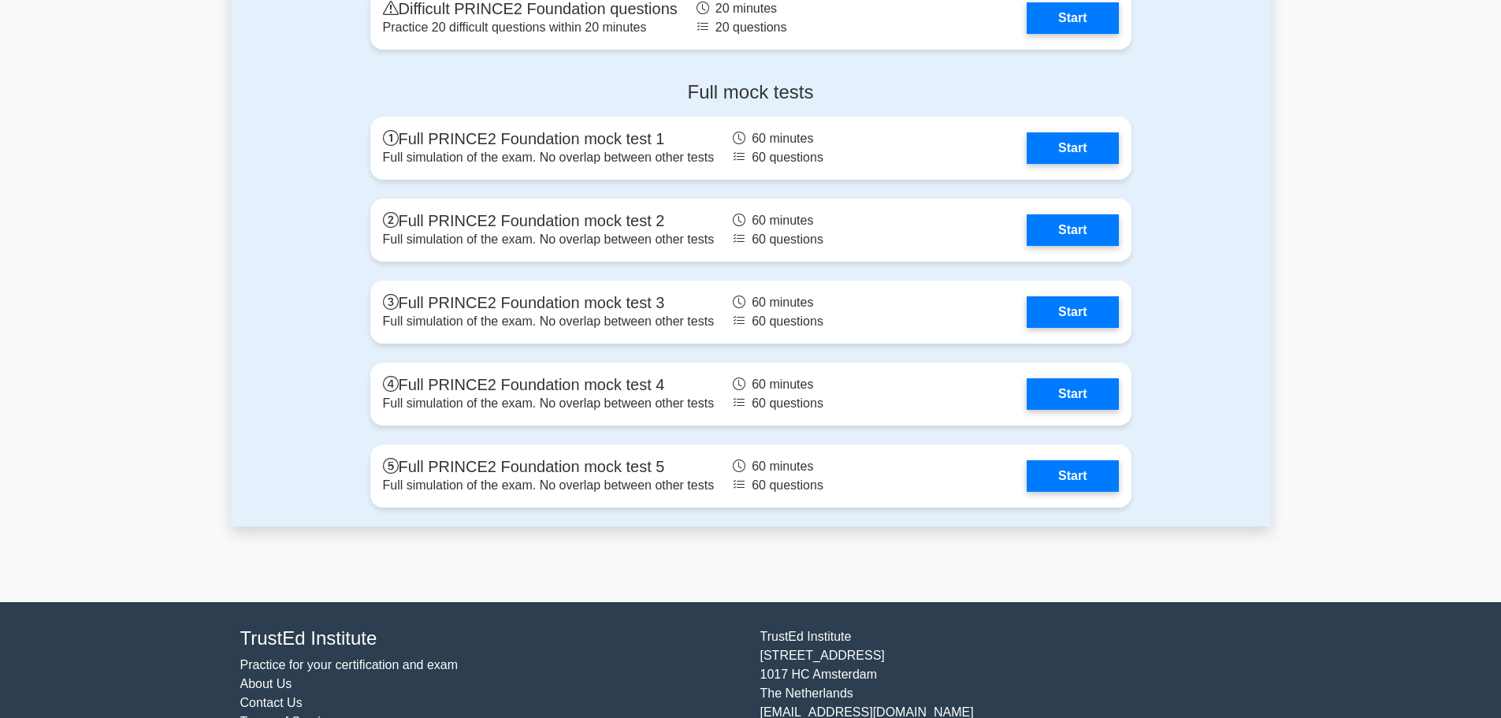
scroll to position [2083, 0]
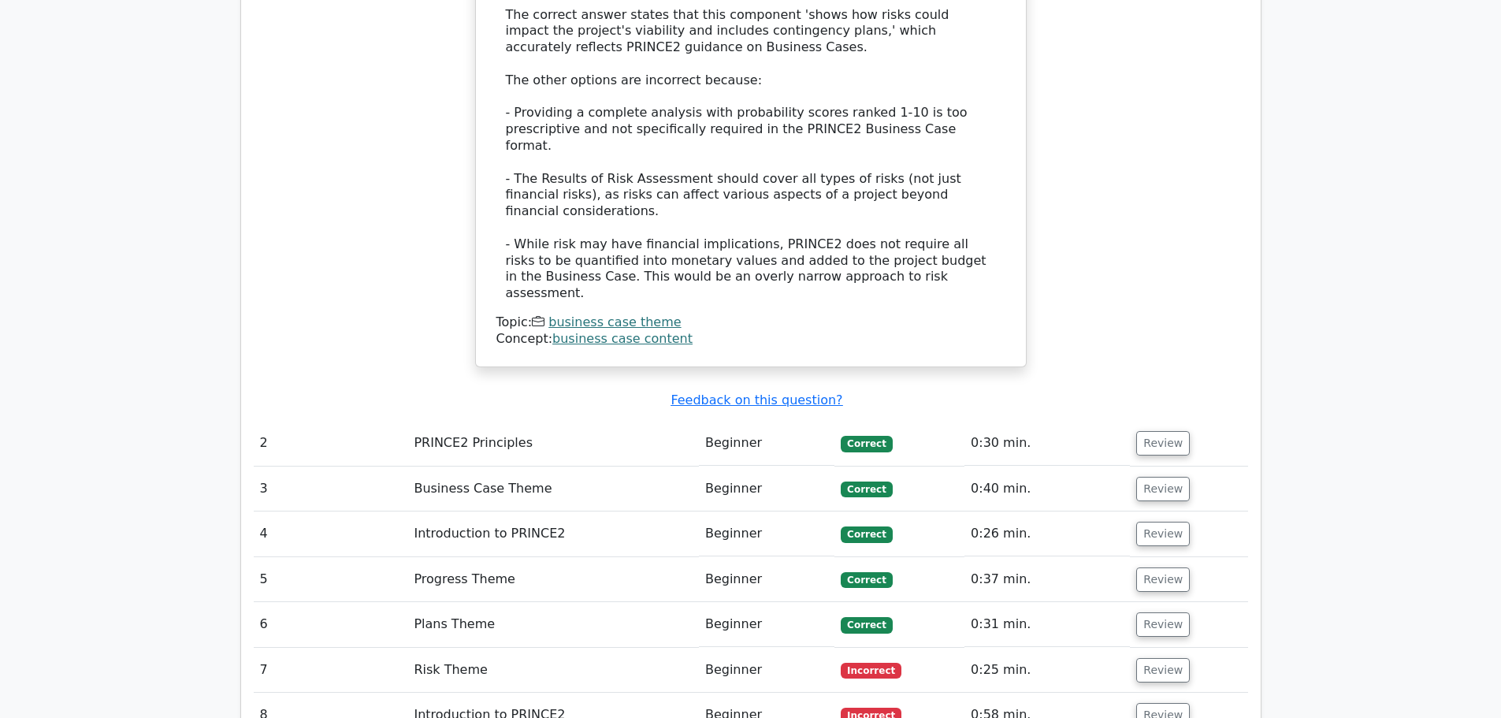
scroll to position [1655, 0]
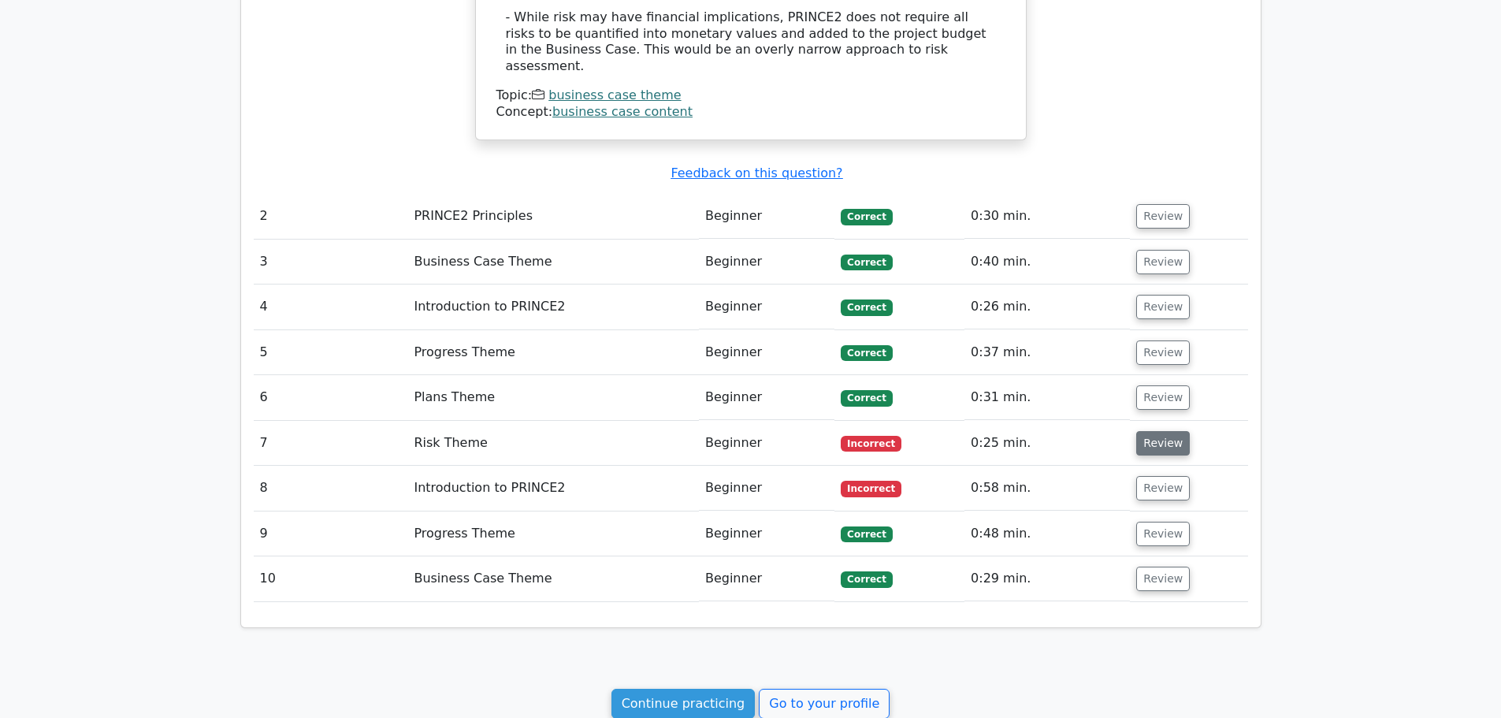
click at [1156, 431] on button "Review" at bounding box center [1163, 443] width 54 height 24
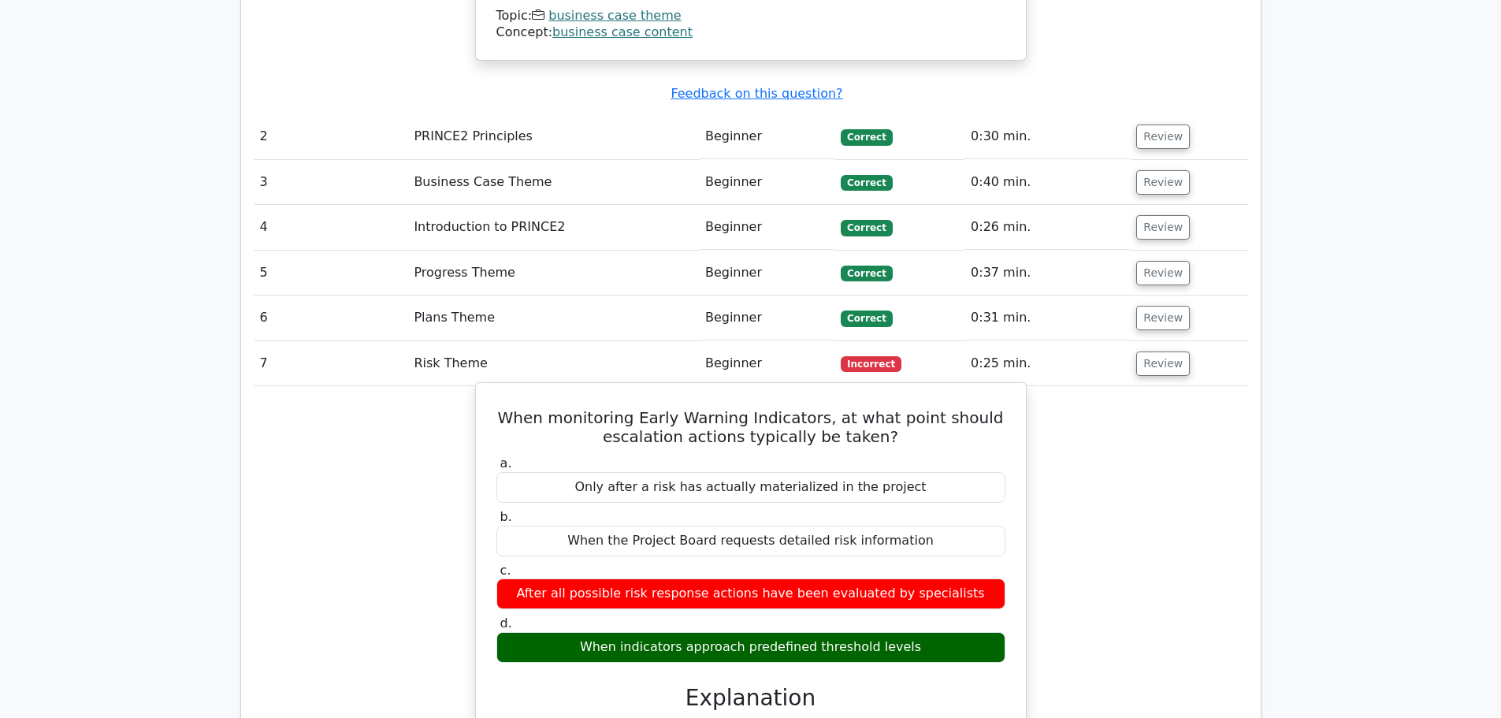
scroll to position [1891, 0]
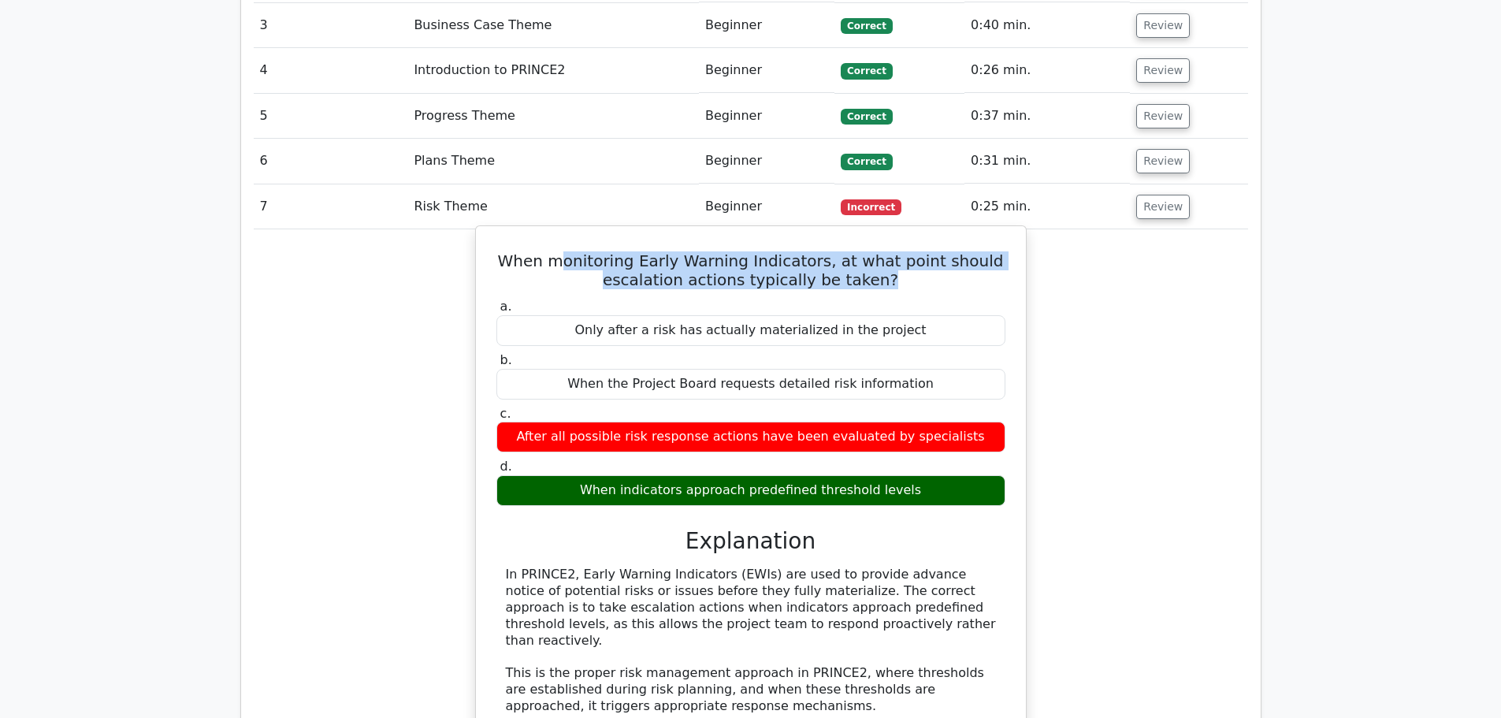
drag, startPoint x: 585, startPoint y: 180, endPoint x: 894, endPoint y: 197, distance: 310.1
click at [894, 251] on h5 "When monitoring Early Warning Indicators, at what point should escalation actio…" at bounding box center [751, 270] width 512 height 38
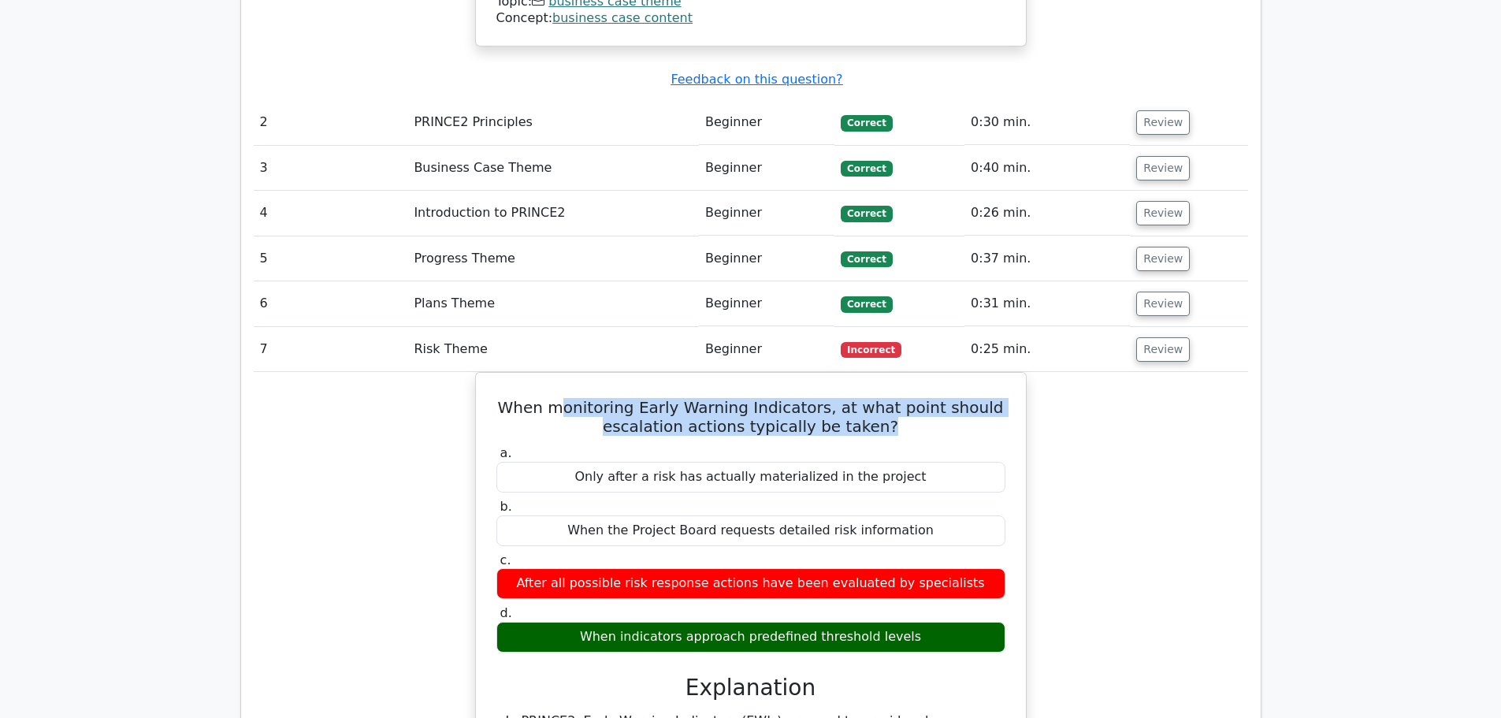
scroll to position [1744, 0]
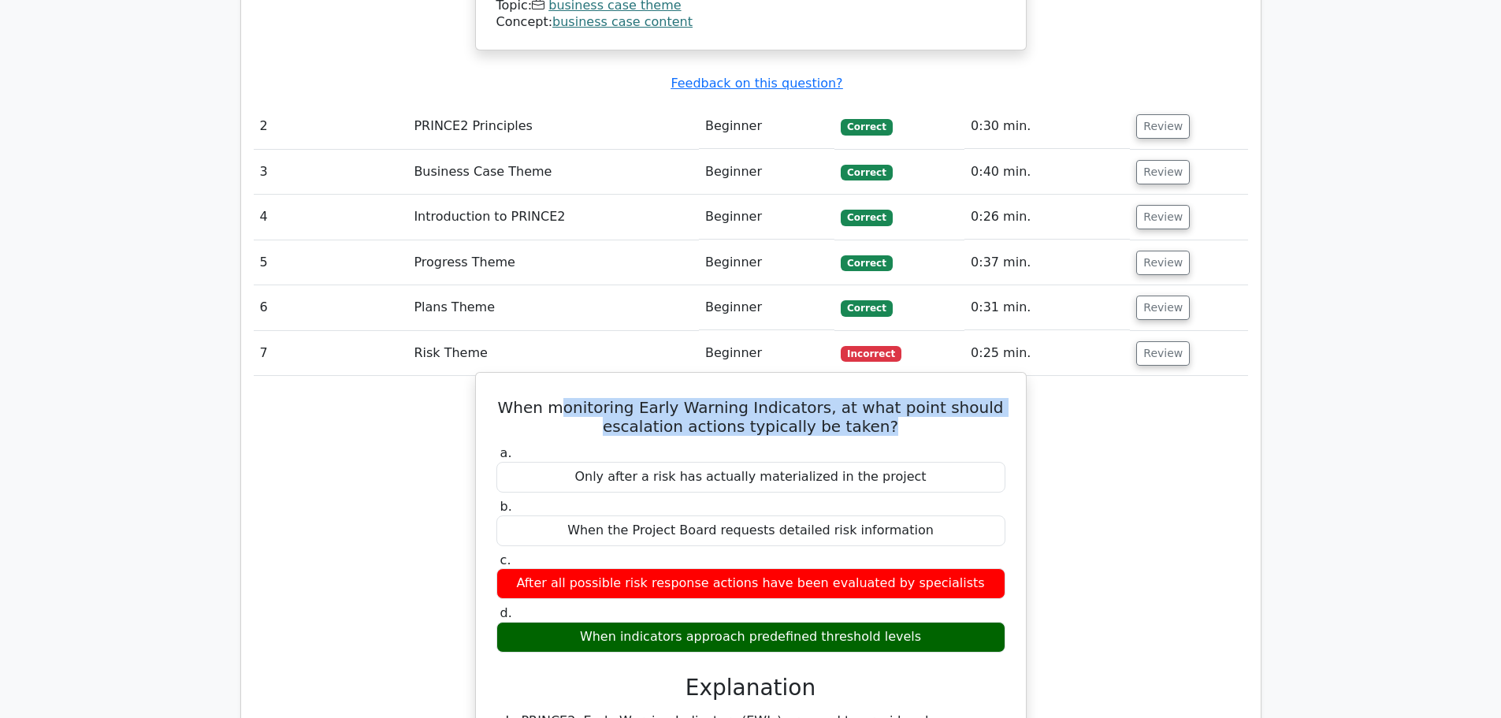
click at [548, 398] on h5 "When monitoring Early Warning Indicators, at what point should escalation actio…" at bounding box center [751, 417] width 512 height 38
drag, startPoint x: 538, startPoint y: 325, endPoint x: 837, endPoint y: 352, distance: 299.9
click at [837, 398] on h5 "When monitoring Early Warning Indicators, at what point should escalation actio…" at bounding box center [751, 417] width 512 height 38
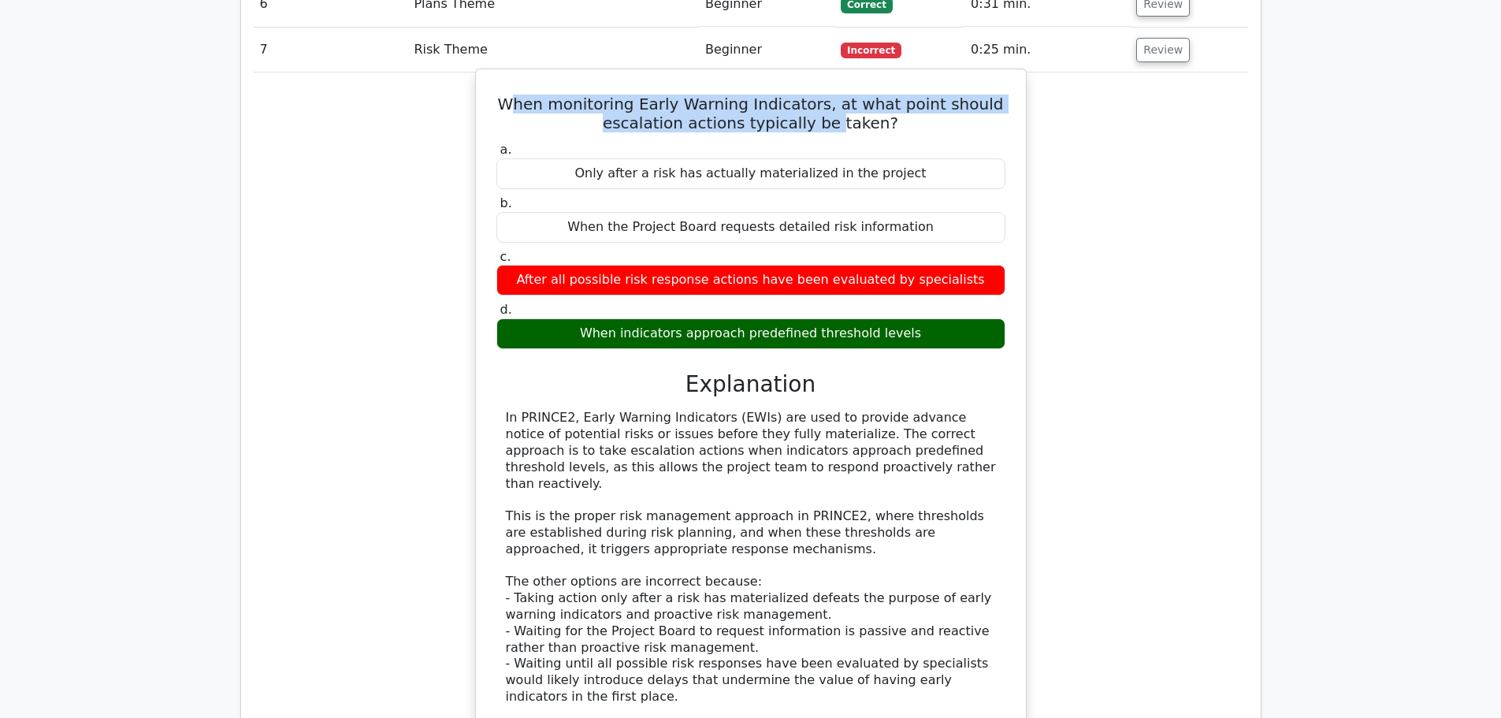
scroll to position [2060, 0]
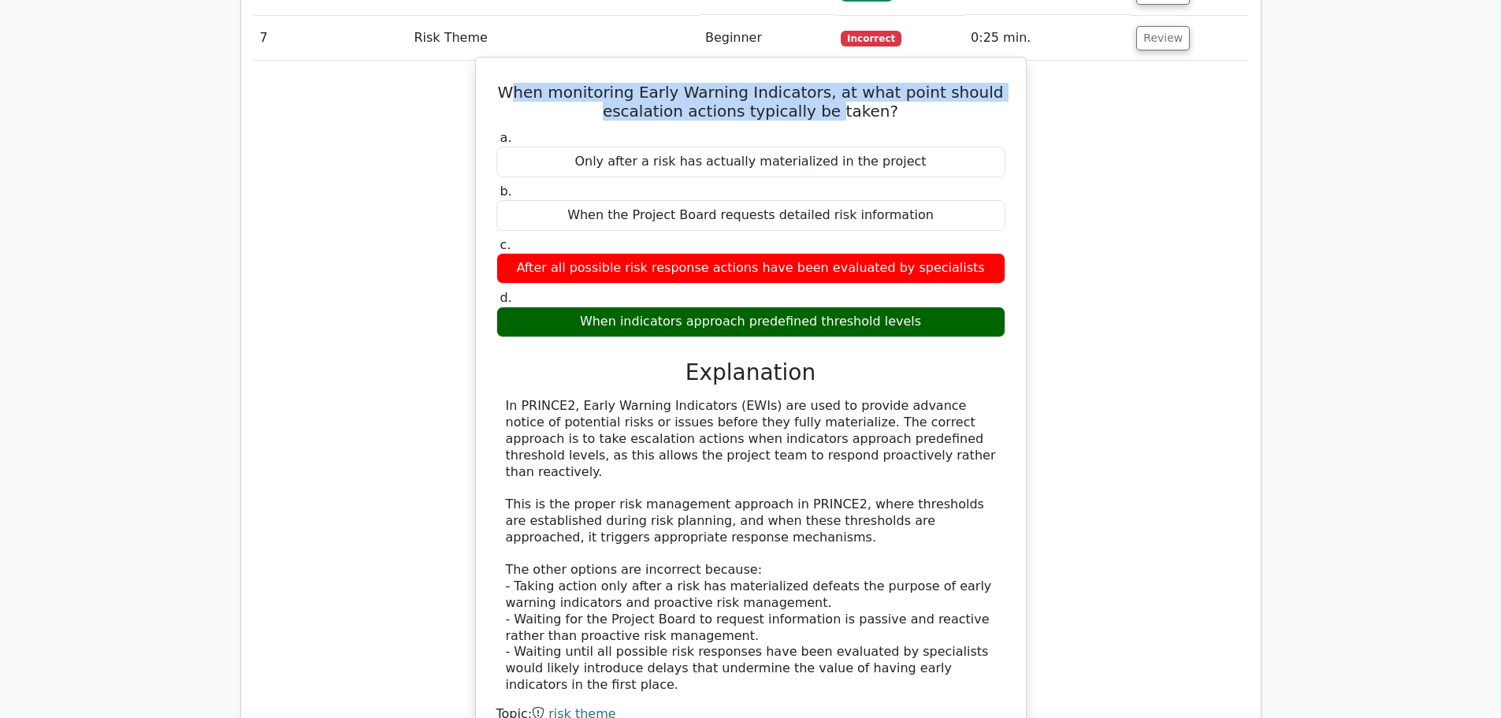
drag, startPoint x: 555, startPoint y: 345, endPoint x: 777, endPoint y: 375, distance: 223.4
click at [777, 398] on div "In PRINCE2, Early Warning Indicators (EWIs) are used to provide advance notice …" at bounding box center [751, 545] width 490 height 295
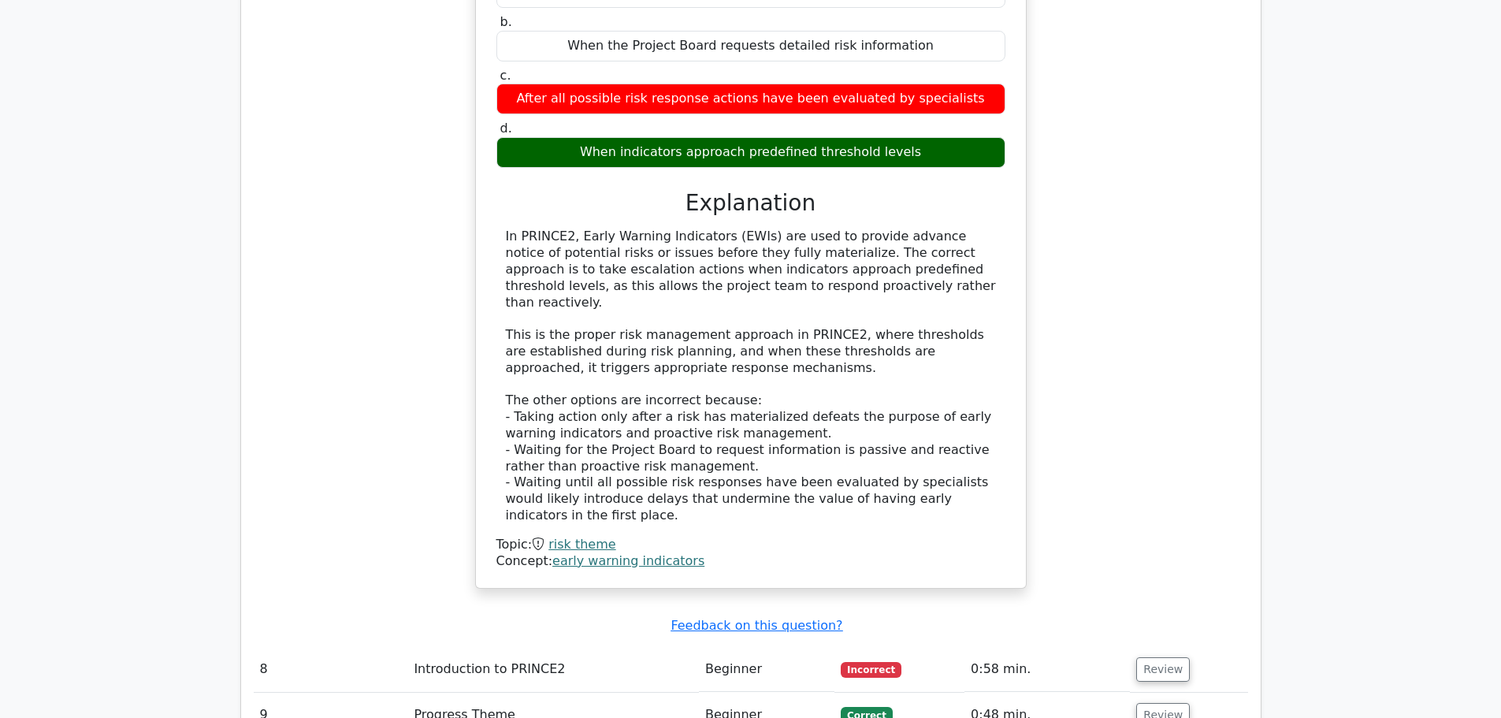
scroll to position [2217, 0]
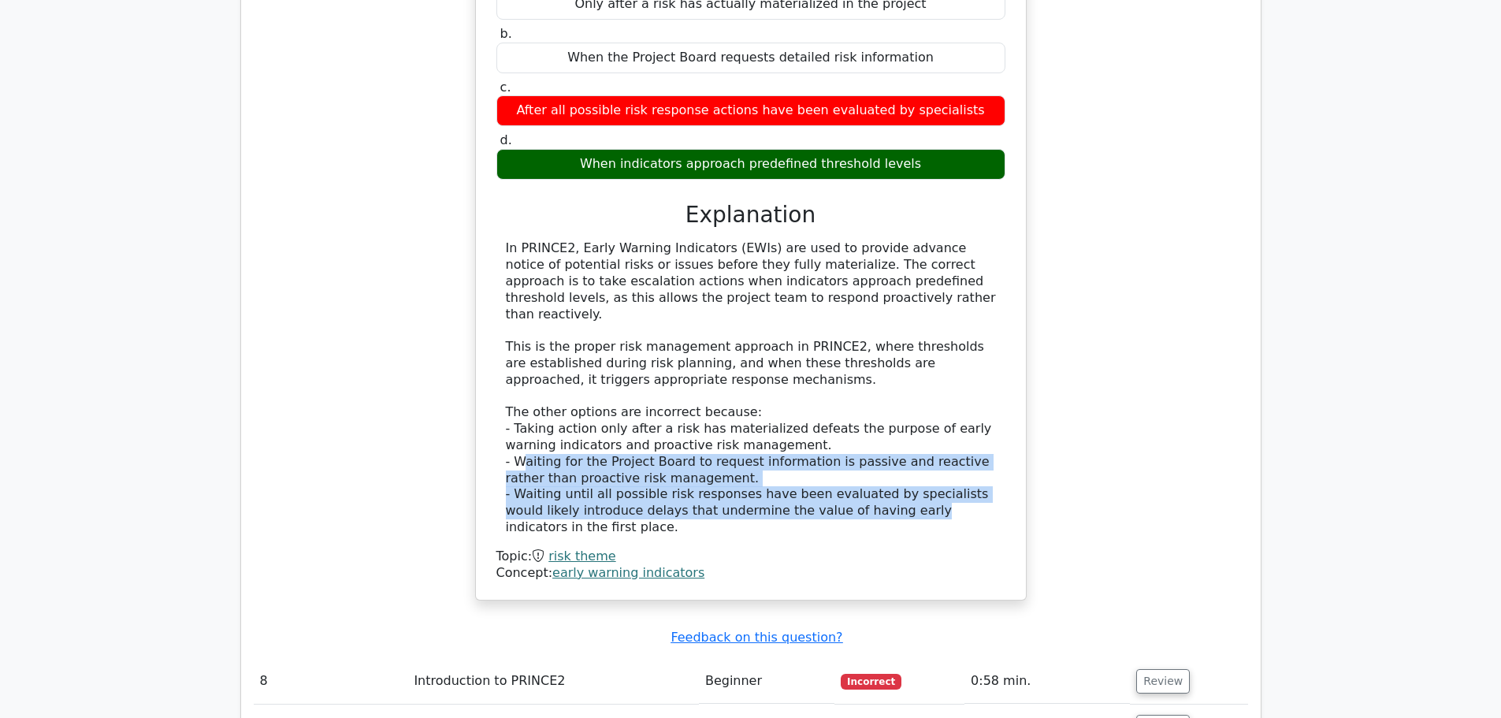
drag, startPoint x: 520, startPoint y: 363, endPoint x: 827, endPoint y: 414, distance: 311.4
click at [827, 414] on div "In PRINCE2, Early Warning Indicators (EWIs) are used to provide advance notice …" at bounding box center [751, 387] width 490 height 295
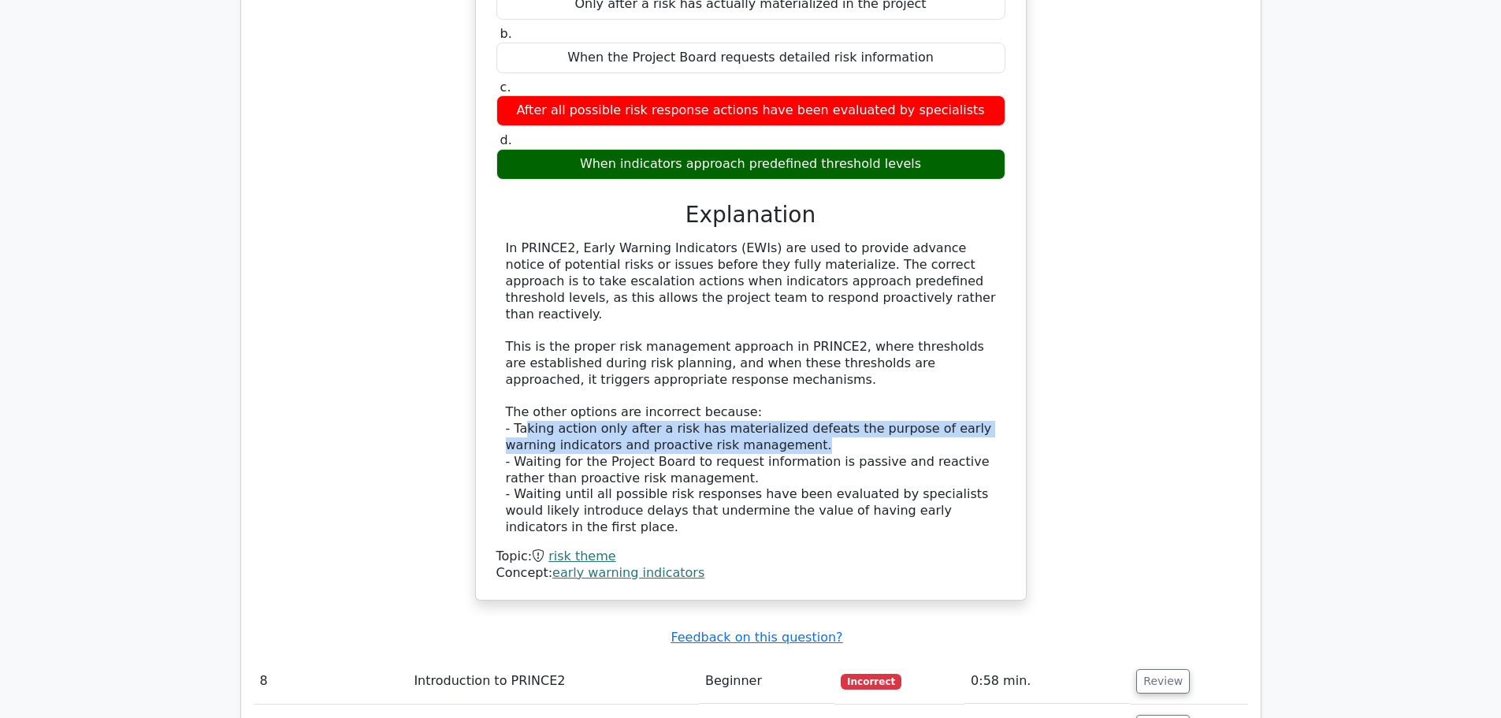
drag, startPoint x: 522, startPoint y: 330, endPoint x: 745, endPoint y: 349, distance: 223.0
click at [745, 349] on div "In PRINCE2, Early Warning Indicators (EWIs) are used to provide advance notice …" at bounding box center [751, 387] width 490 height 295
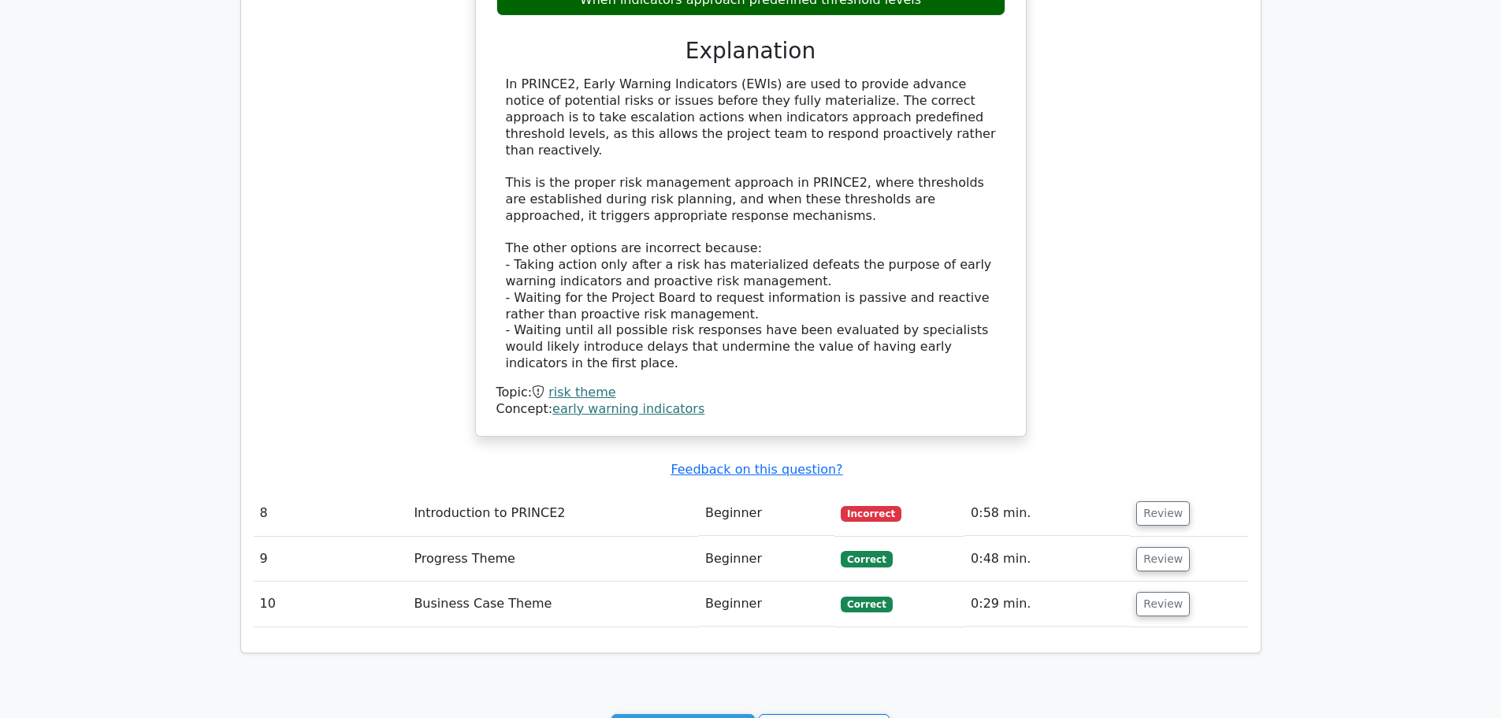
scroll to position [2532, 0]
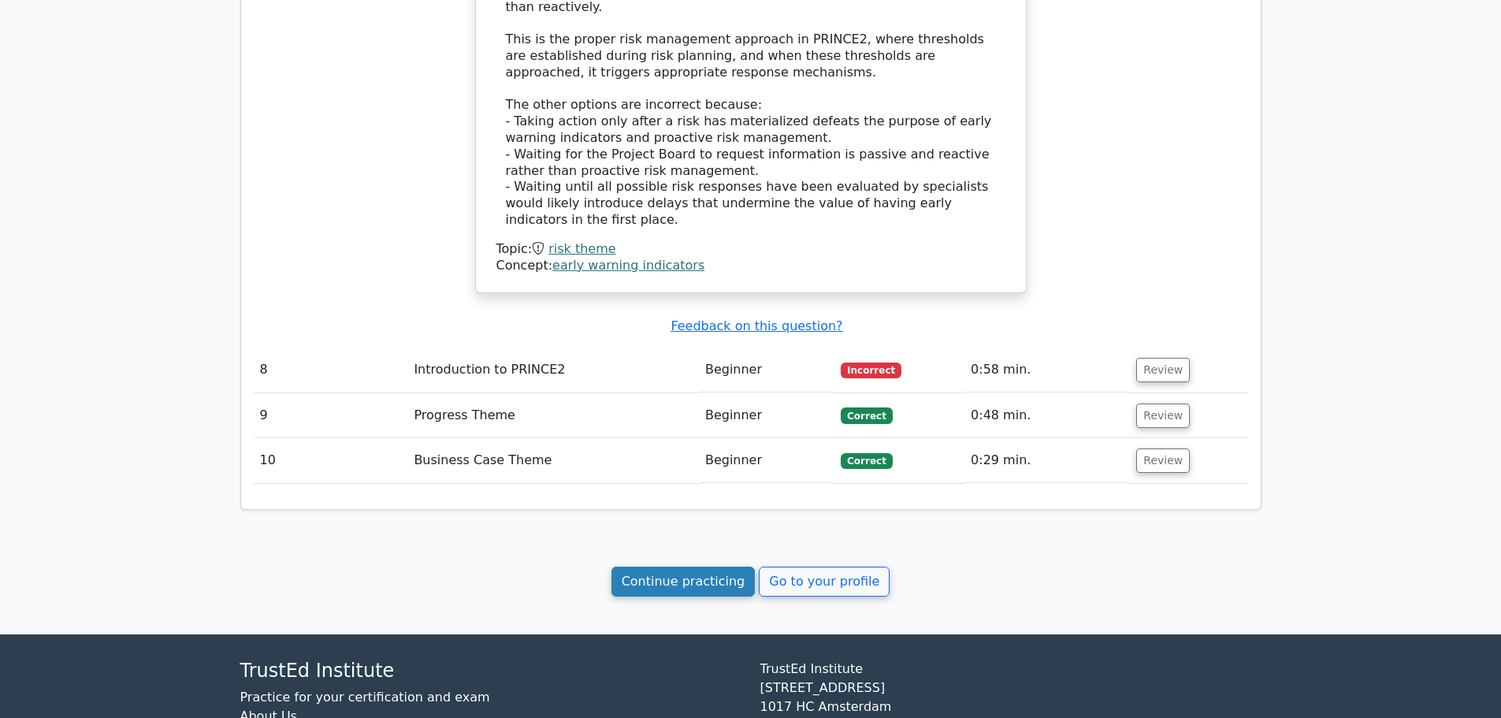
click at [693, 566] on link "Continue practicing" at bounding box center [683, 581] width 144 height 30
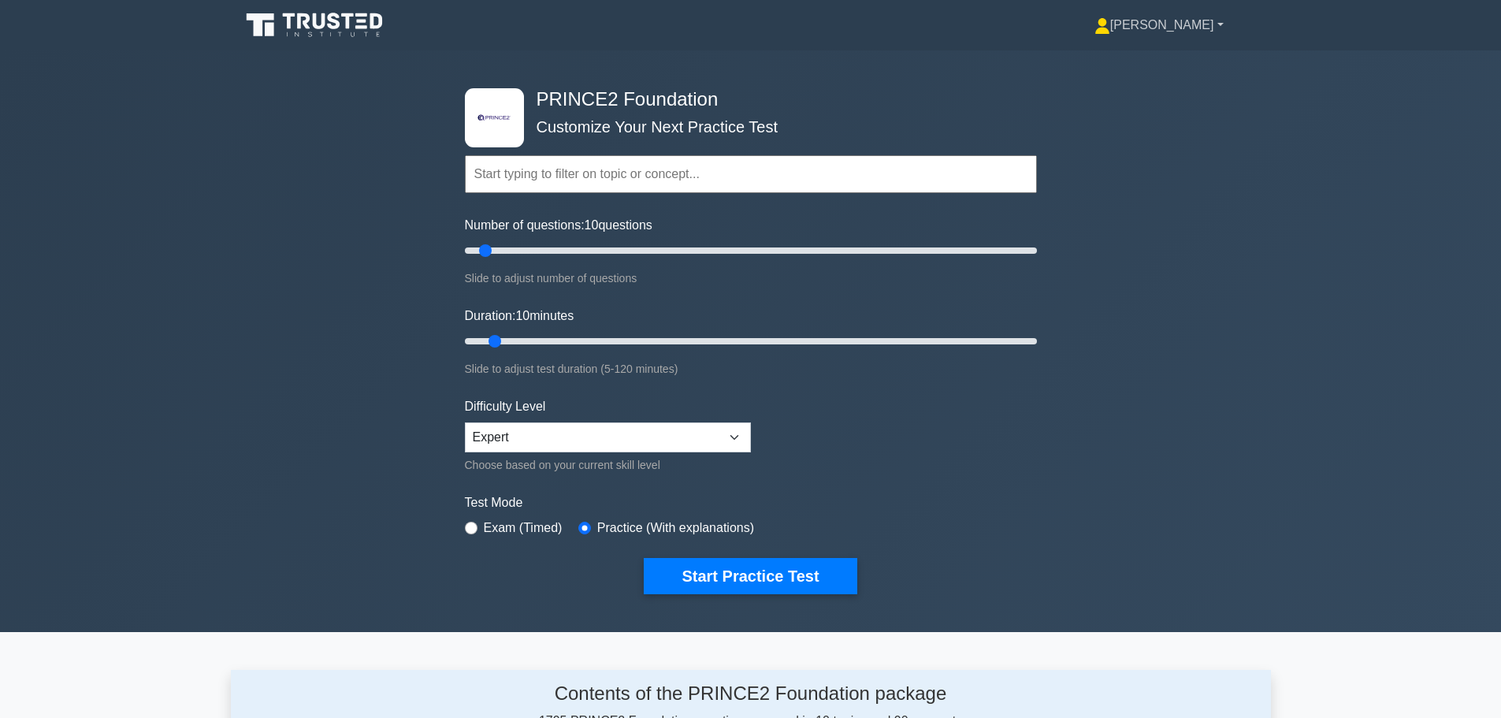
click at [1213, 17] on link "[PERSON_NAME]" at bounding box center [1159, 25] width 205 height 32
click at [1182, 61] on link "Profile" at bounding box center [1119, 62] width 124 height 25
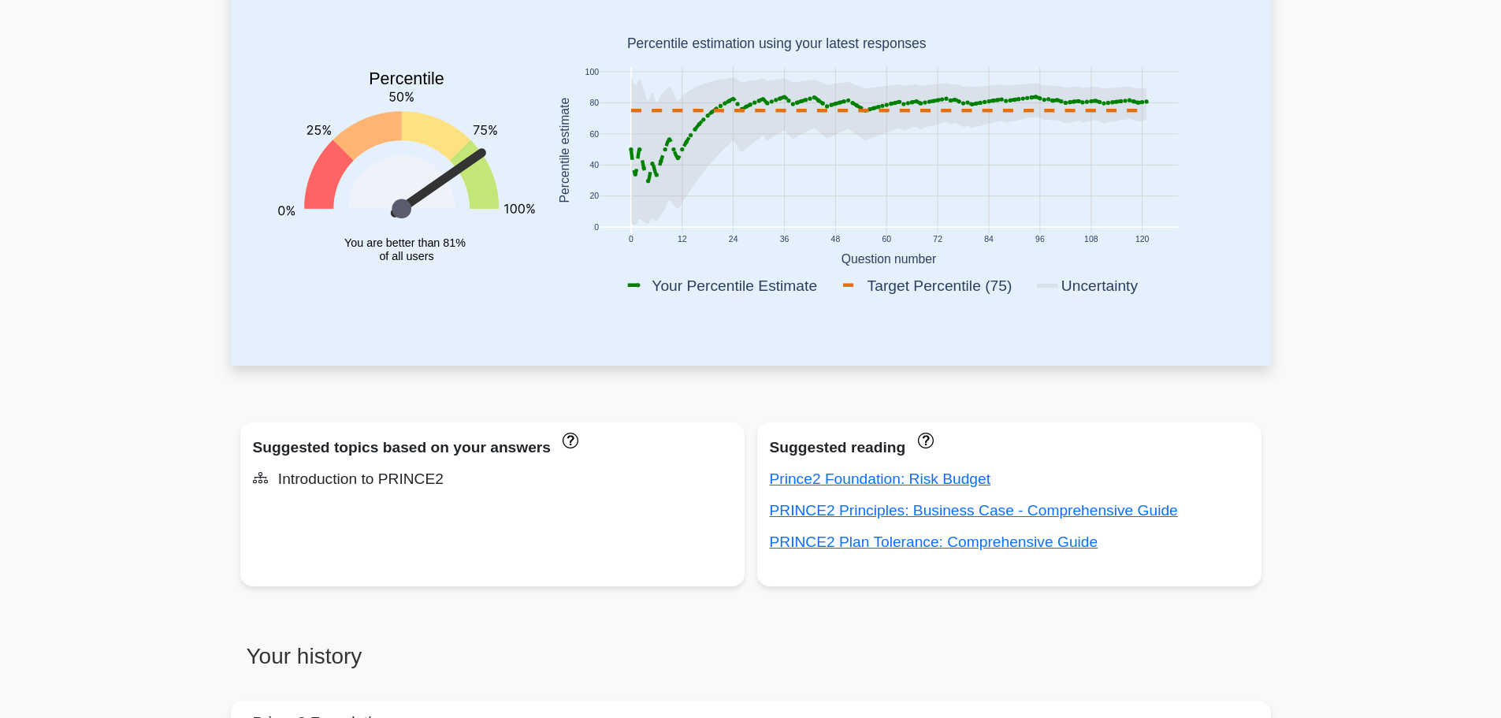
scroll to position [79, 0]
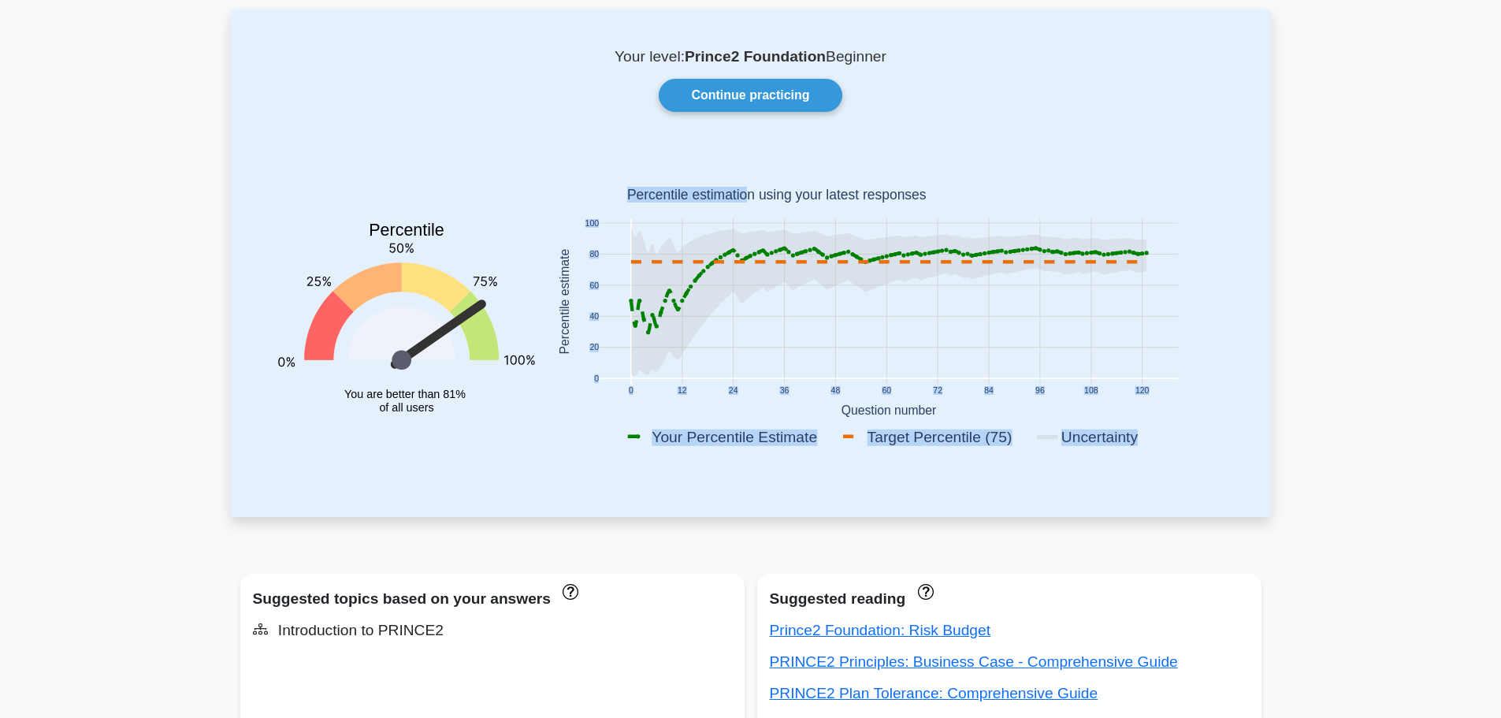
drag, startPoint x: 762, startPoint y: 199, endPoint x: 983, endPoint y: 212, distance: 221.8
click at [983, 212] on icon "0 12 24 36 48 60 72 84 96 108 120 0 20 40 60 80 100 Your Percentile Estimate Ta…" at bounding box center [888, 305] width 689 height 310
click at [983, 212] on rect at bounding box center [888, 305] width 689 height 310
drag, startPoint x: 864, startPoint y: 436, endPoint x: 1121, endPoint y: 433, distance: 257.6
click at [1121, 433] on g "Your Percentile Estimate Target Percentile (75) Uncertainty" at bounding box center [887, 436] width 527 height 22
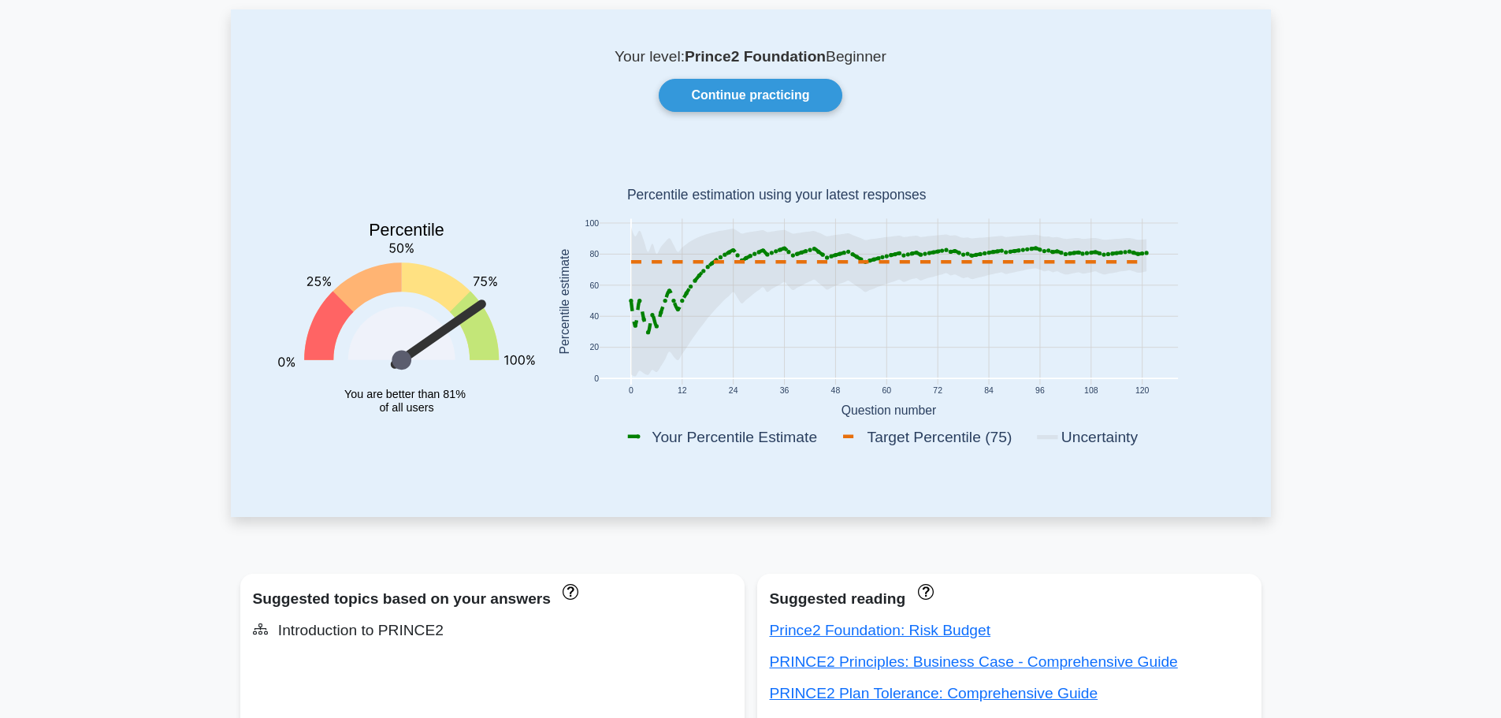
click at [1188, 419] on rect at bounding box center [888, 305] width 689 height 310
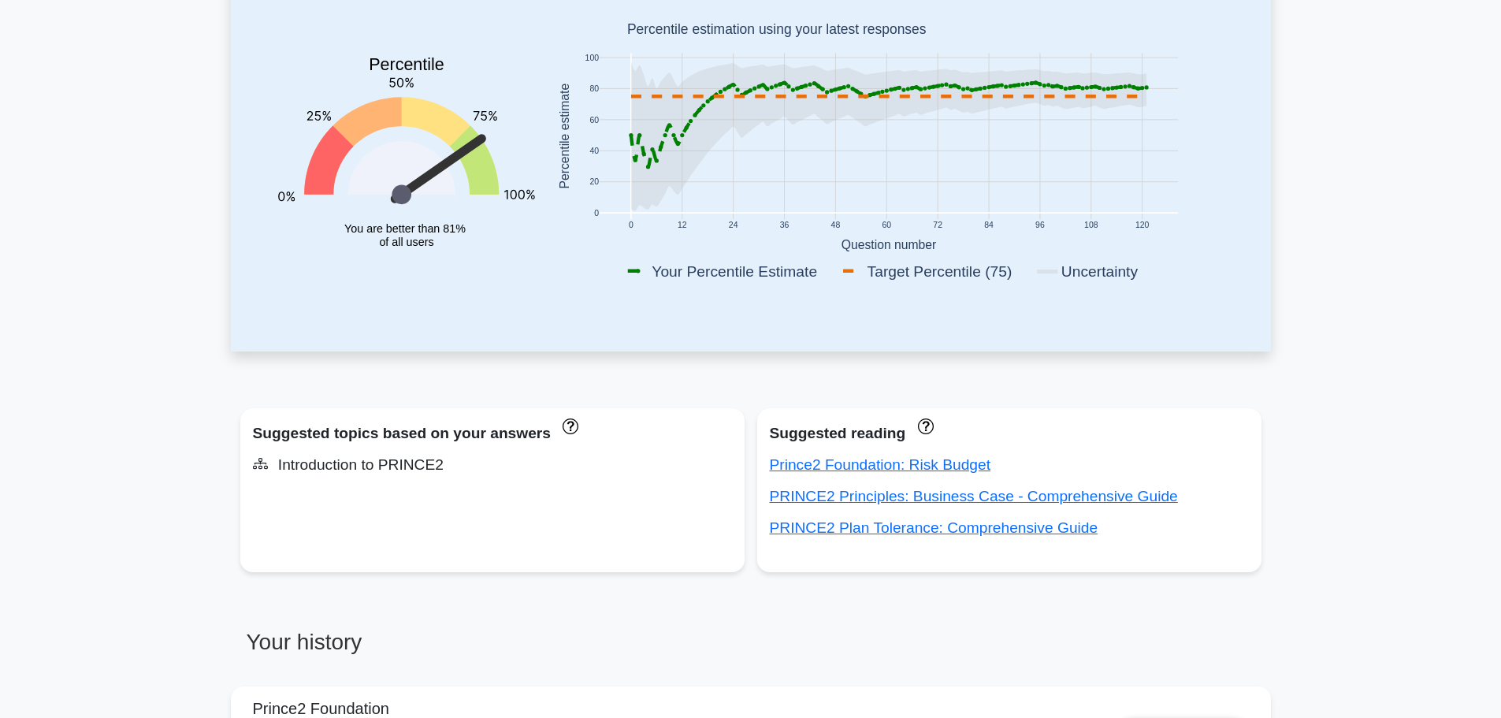
scroll to position [0, 0]
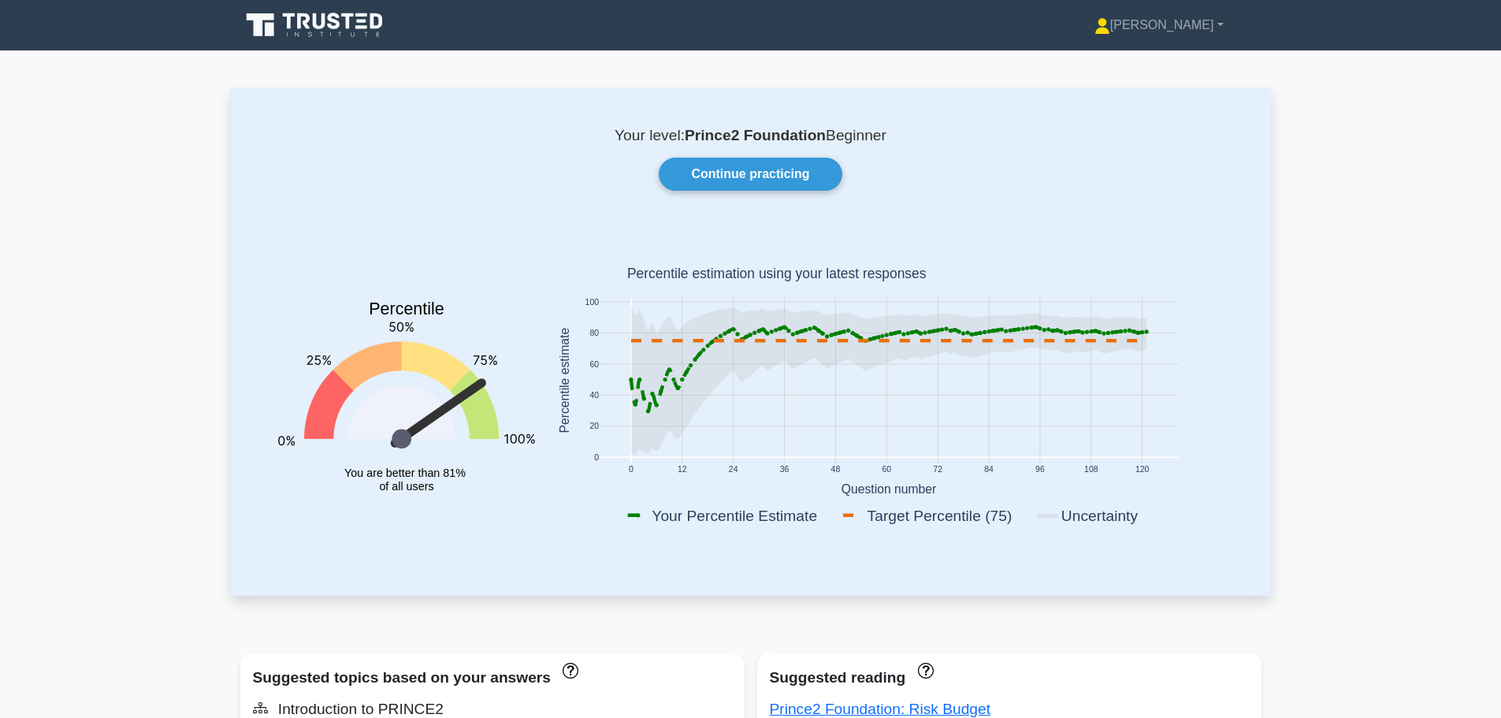
click at [262, 26] on icon at bounding box center [315, 25] width 151 height 30
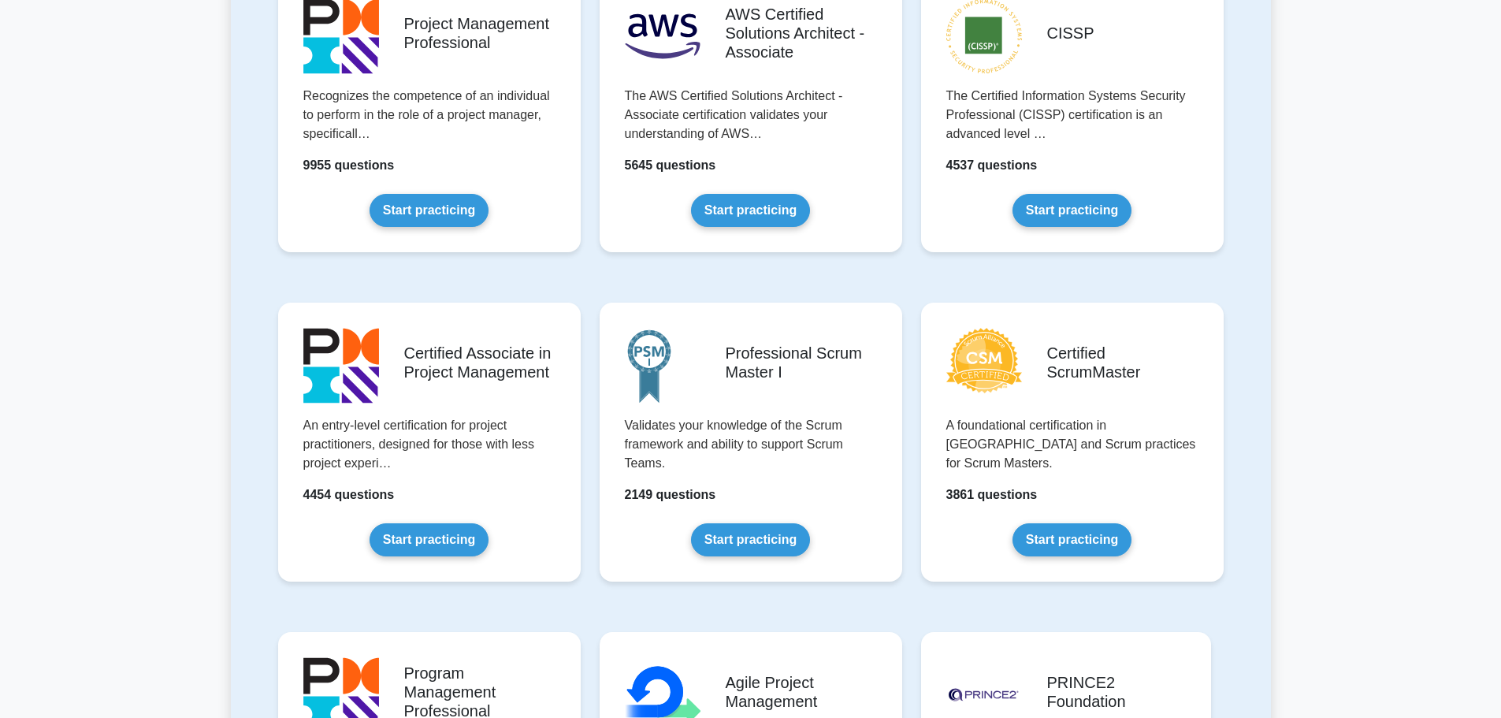
scroll to position [630, 0]
